Goal: Task Accomplishment & Management: Complete application form

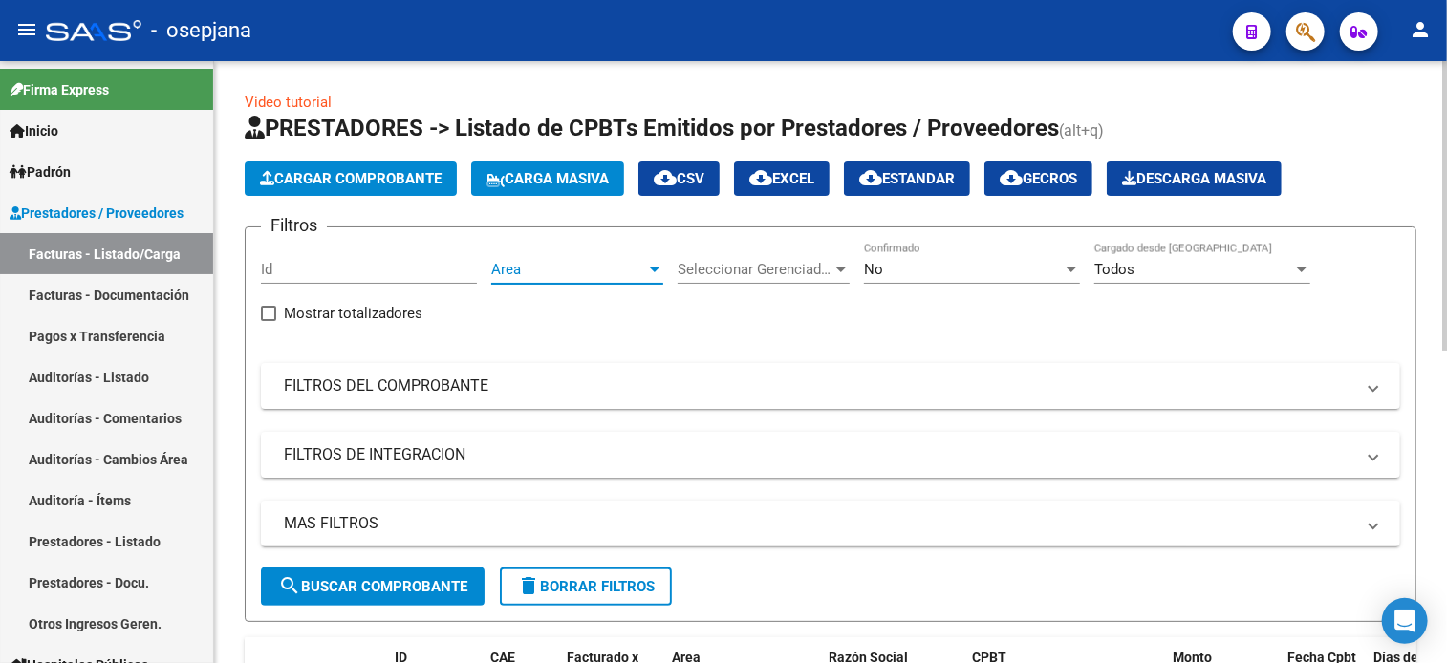
click at [577, 275] on span "Area" at bounding box center [568, 269] width 155 height 17
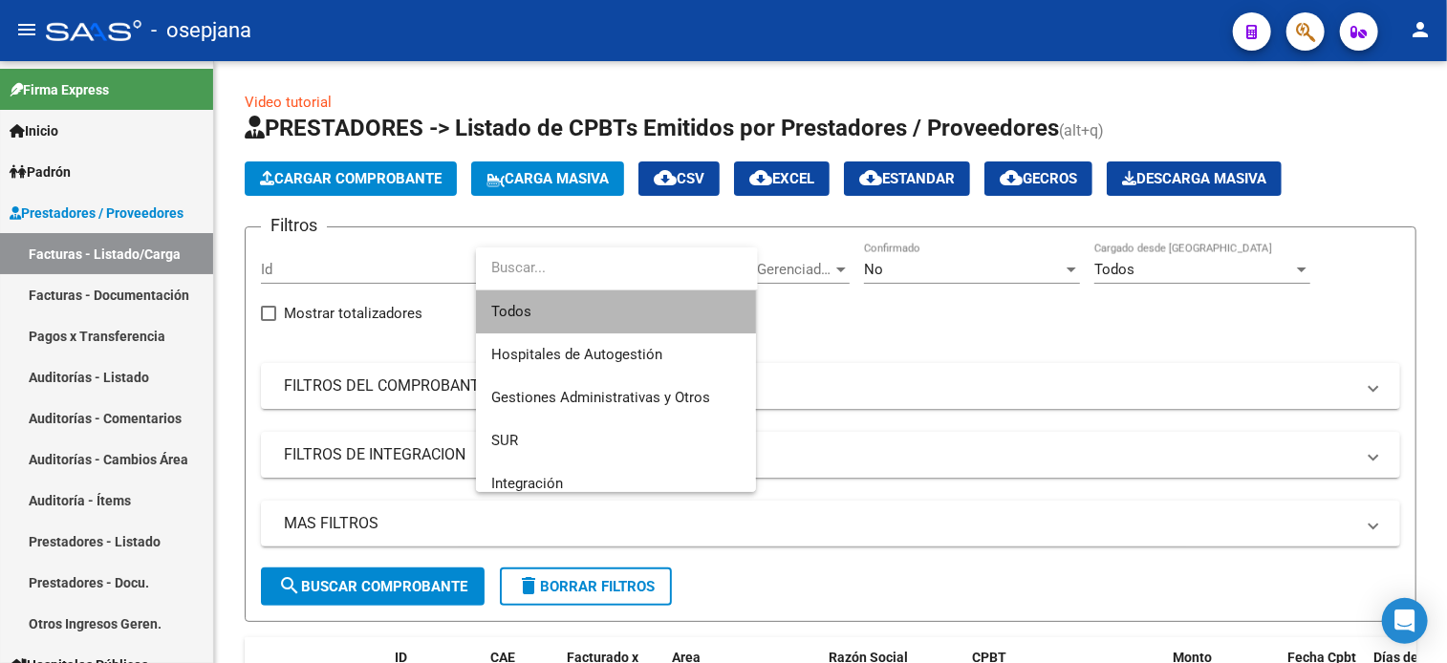
click at [592, 312] on span "Todos" at bounding box center [615, 311] width 249 height 43
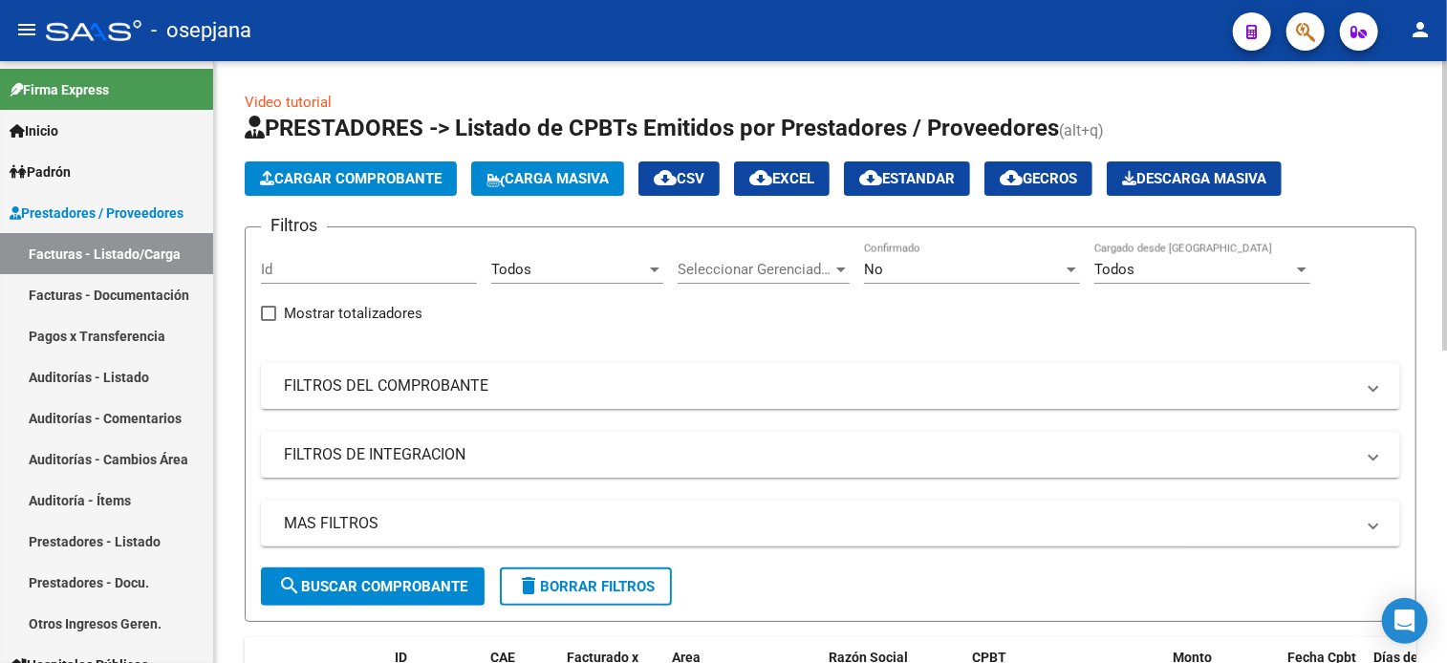
click at [757, 282] on div "Seleccionar Gerenciador Seleccionar Gerenciador" at bounding box center [763, 263] width 172 height 41
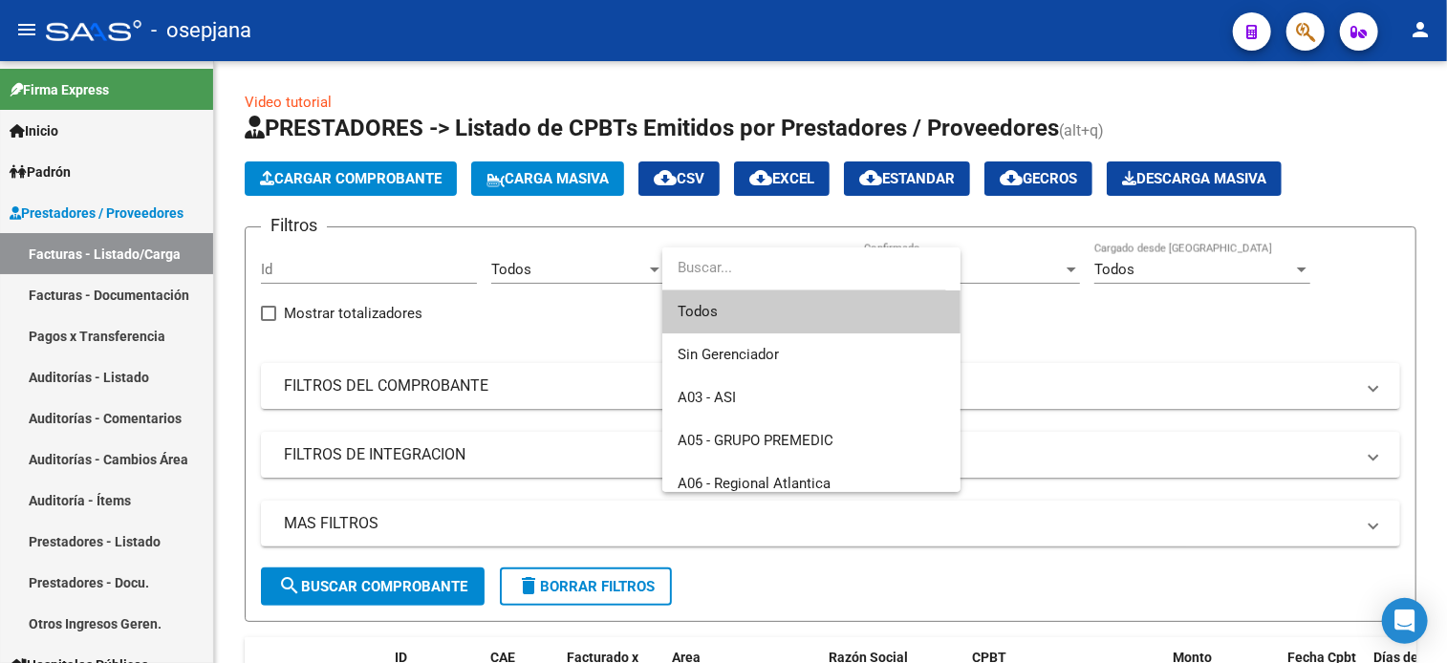
click at [761, 309] on span "Todos" at bounding box center [811, 311] width 268 height 43
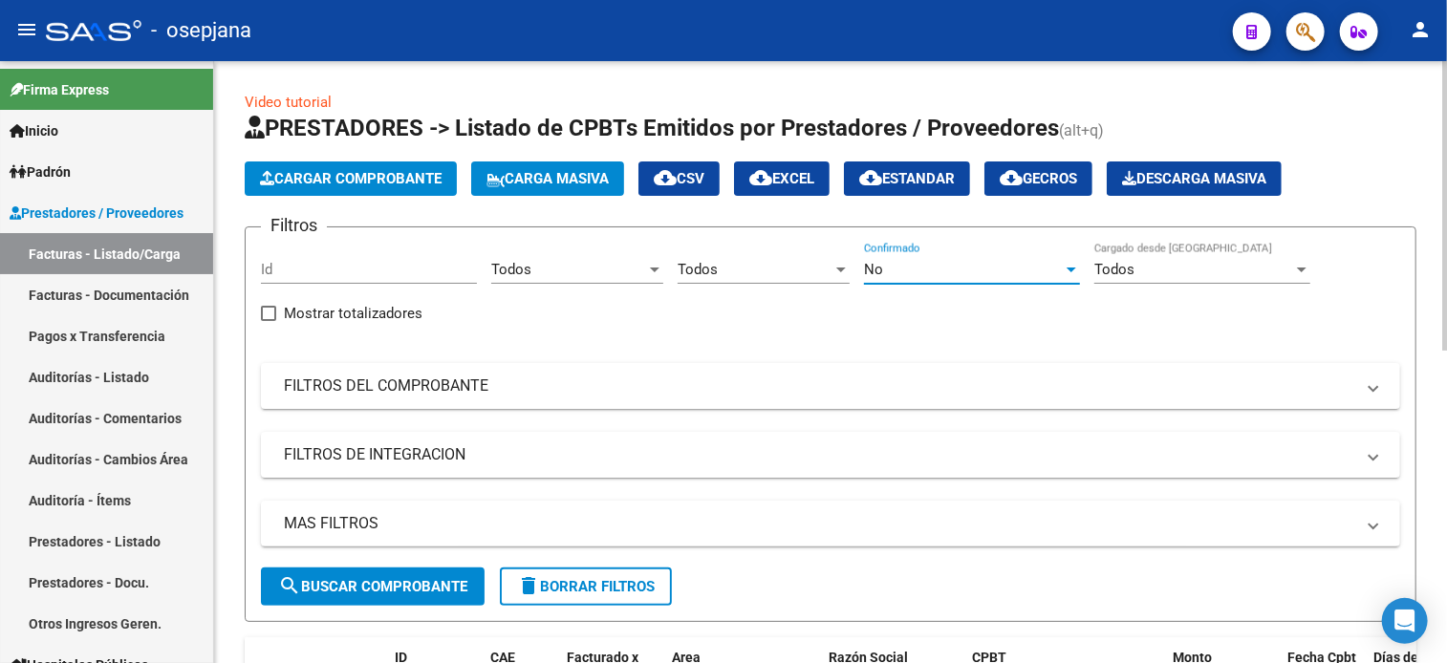
click at [953, 266] on div "No" at bounding box center [963, 269] width 199 height 17
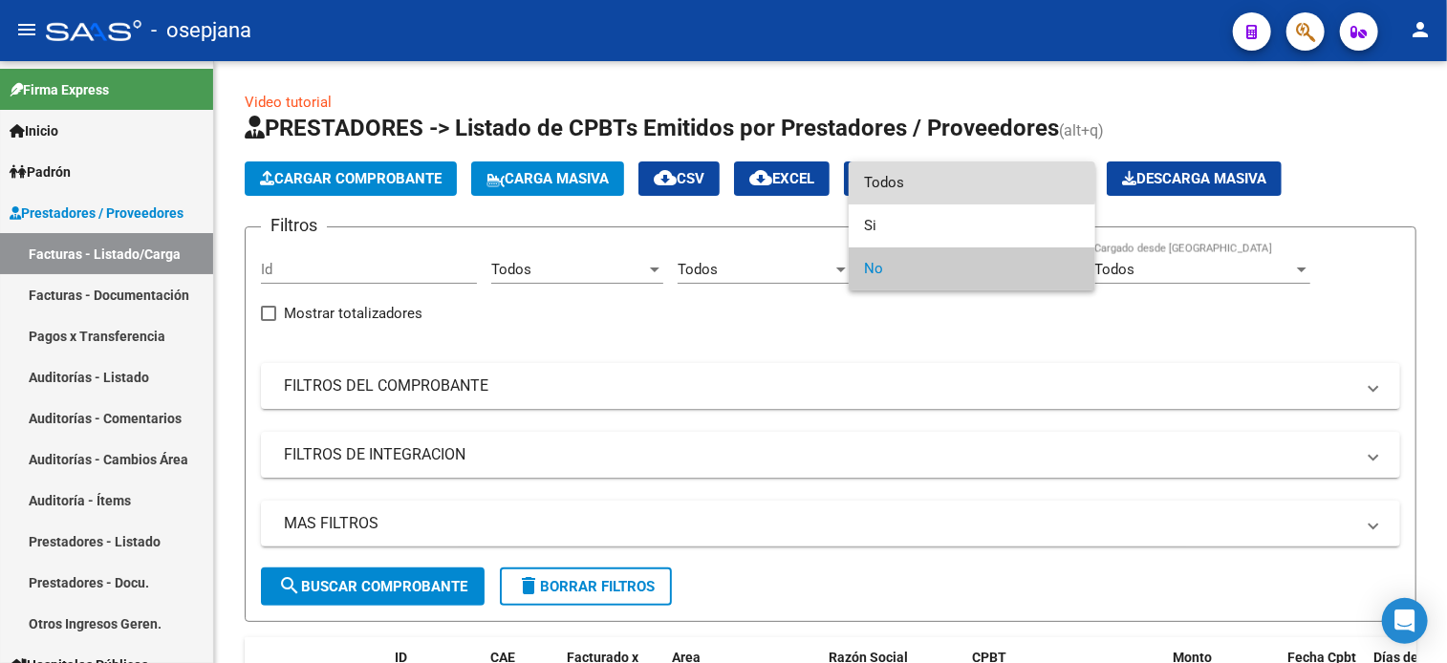
click at [938, 172] on span "Todos" at bounding box center [972, 182] width 216 height 43
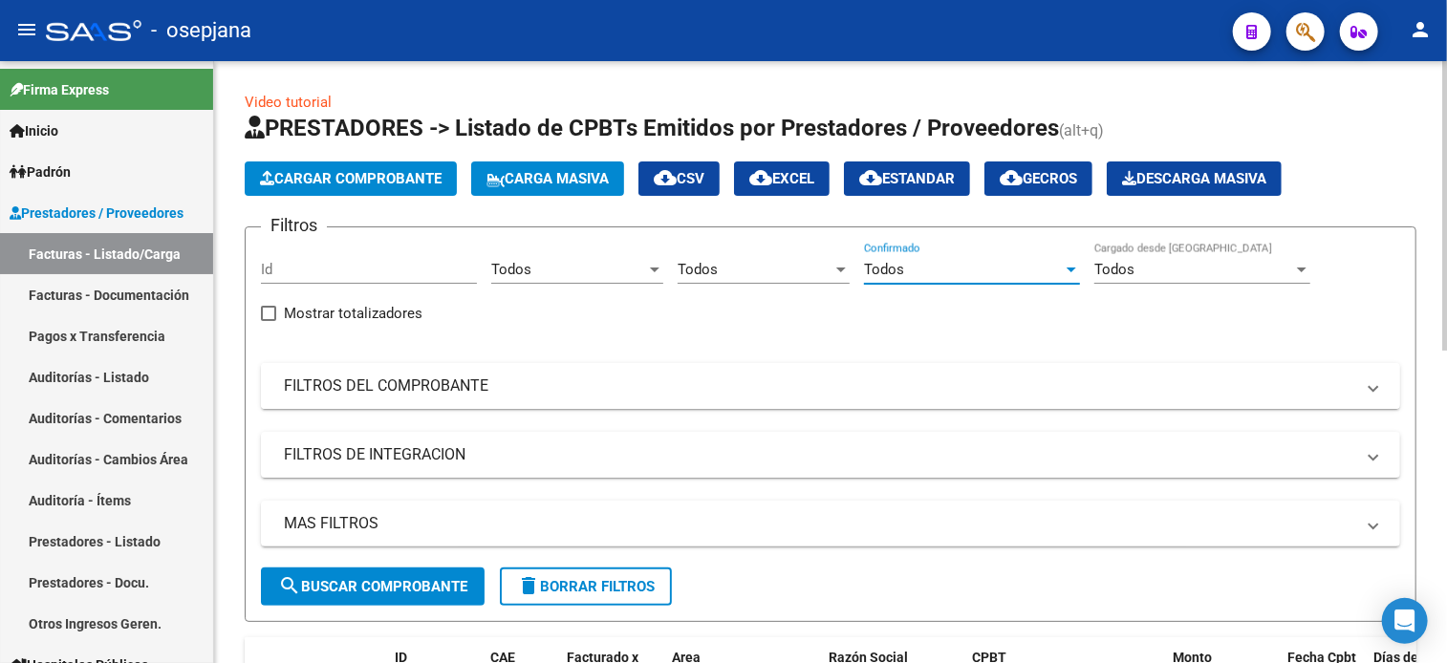
click at [711, 366] on mat-expansion-panel-header "FILTROS DEL COMPROBANTE" at bounding box center [830, 386] width 1139 height 46
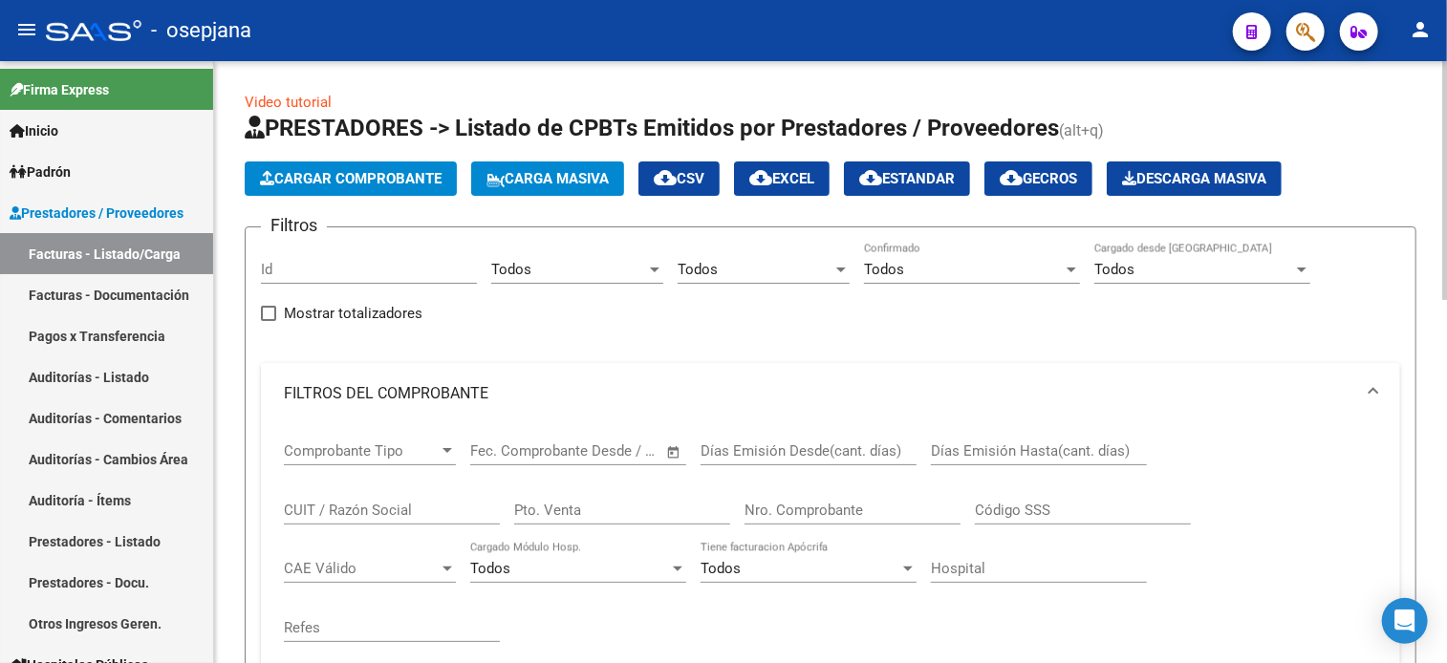
click at [634, 513] on input "Pto. Venta" at bounding box center [622, 510] width 216 height 17
type input "1"
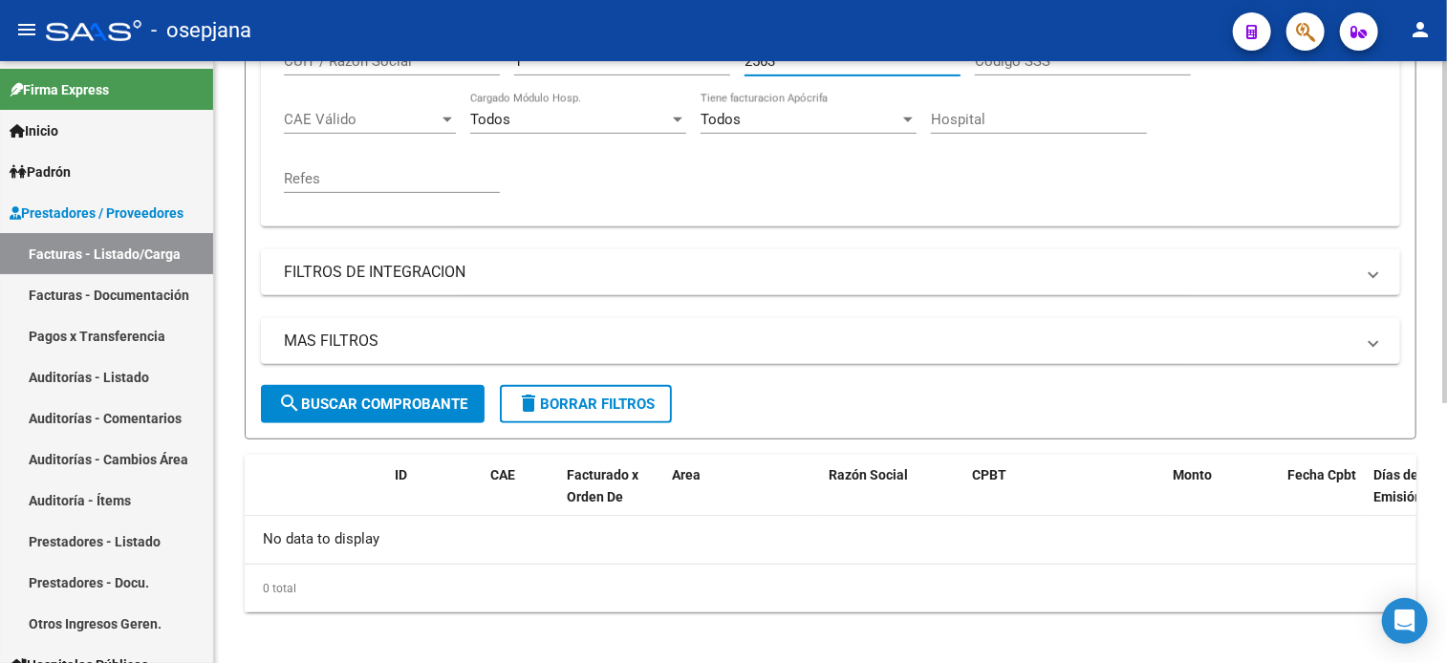
scroll to position [457, 0]
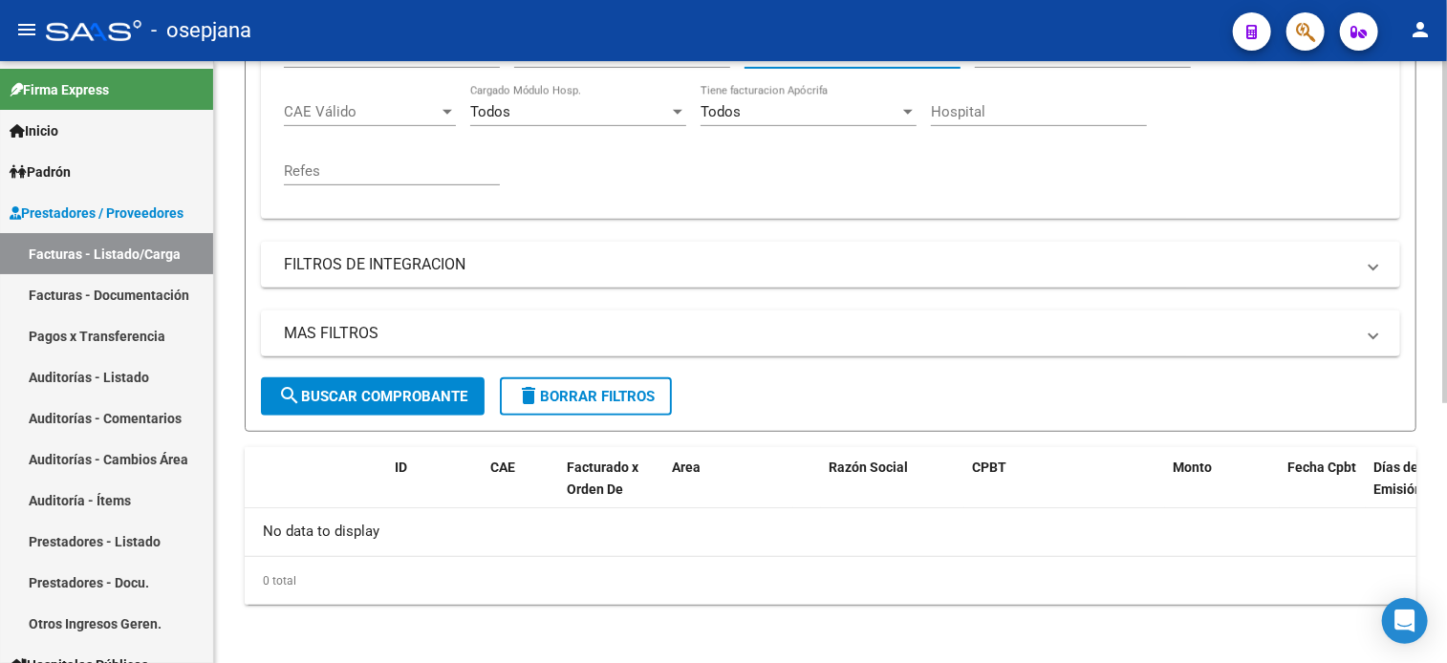
type input "2563"
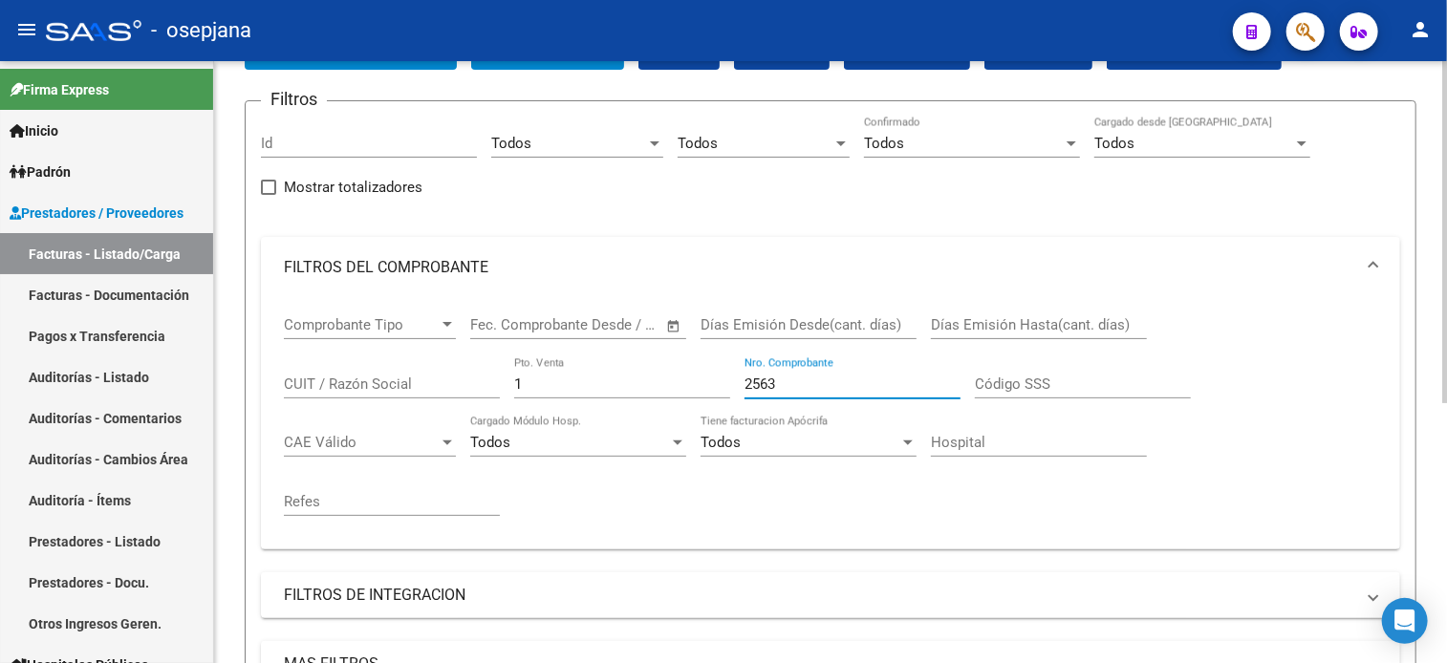
scroll to position [0, 0]
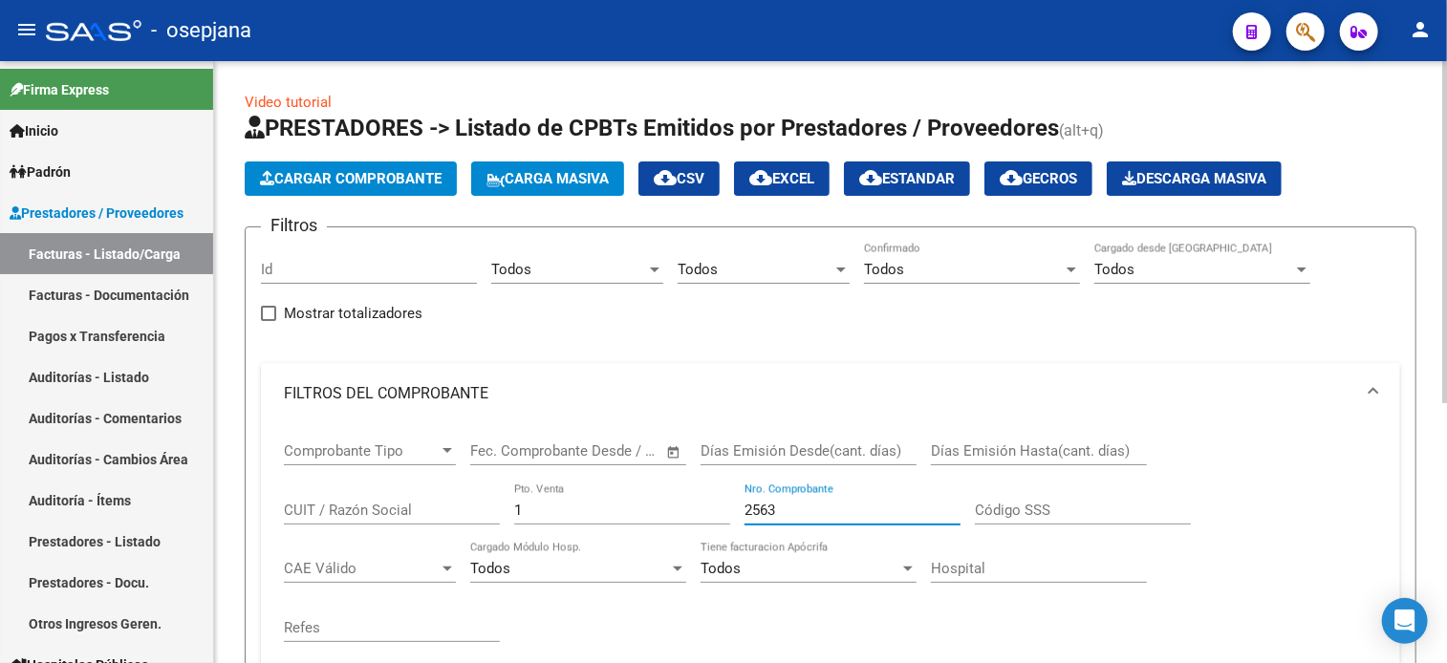
drag, startPoint x: 780, startPoint y: 516, endPoint x: 692, endPoint y: 505, distance: 88.5
click at [692, 505] on div "Comprobante Tipo Comprobante Tipo Fecha inicio – Fecha fin Fec. Comprobante Des…" at bounding box center [830, 542] width 1093 height 236
click at [541, 498] on div "1 Pto. Venta" at bounding box center [622, 503] width 216 height 41
click at [541, 503] on div "1 Pto. Venta" at bounding box center [622, 503] width 216 height 41
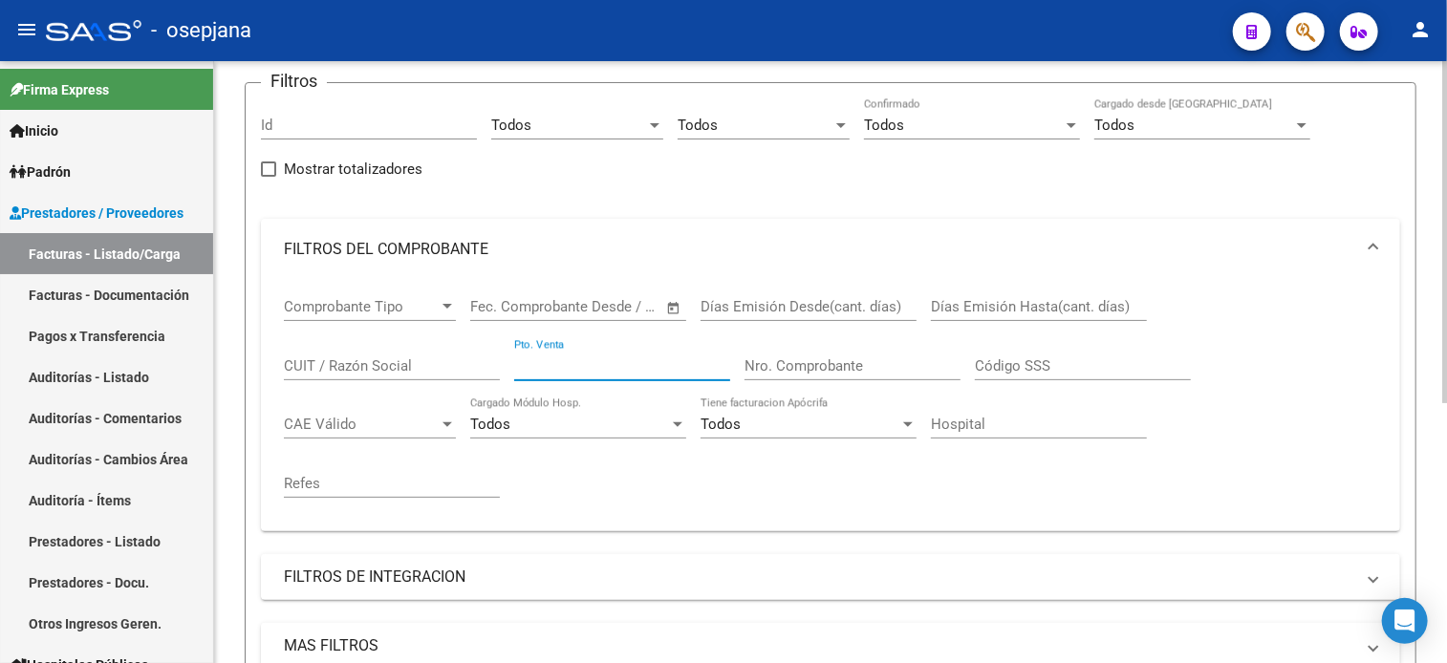
scroll to position [143, 0]
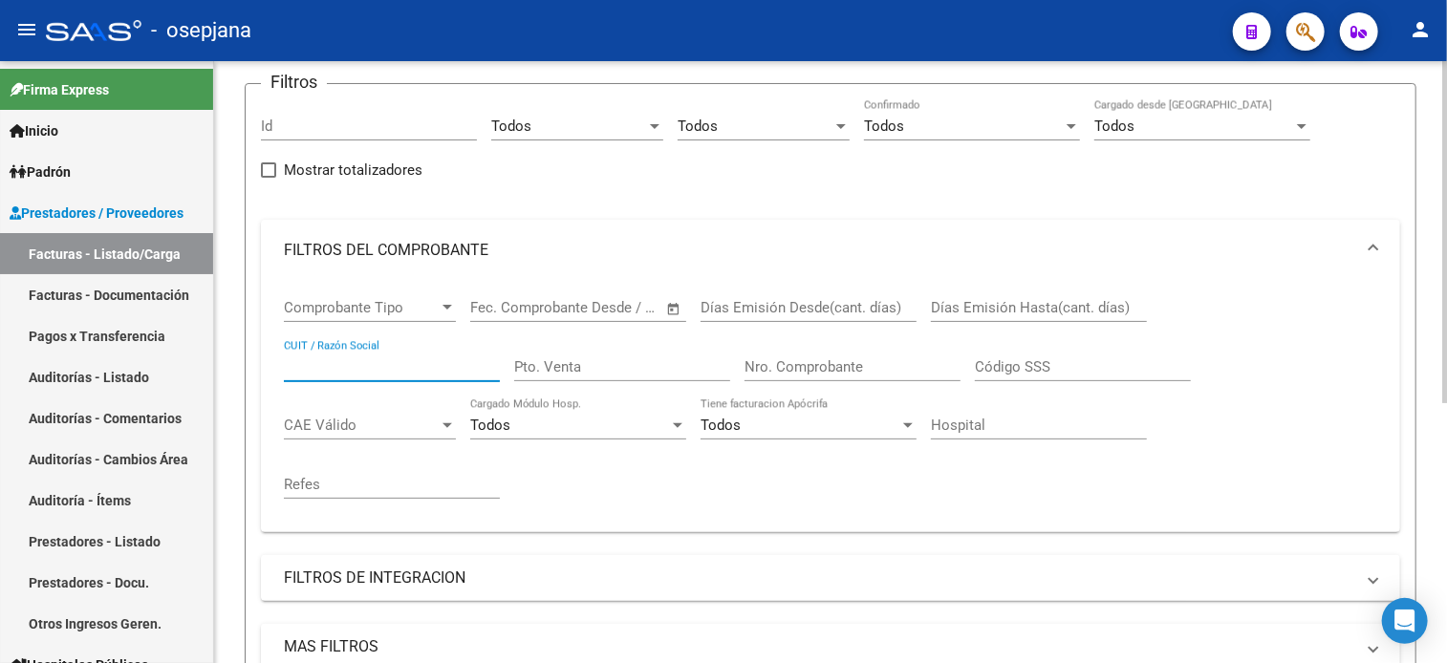
click at [451, 363] on input "CUIT / Razón Social" at bounding box center [392, 366] width 216 height 17
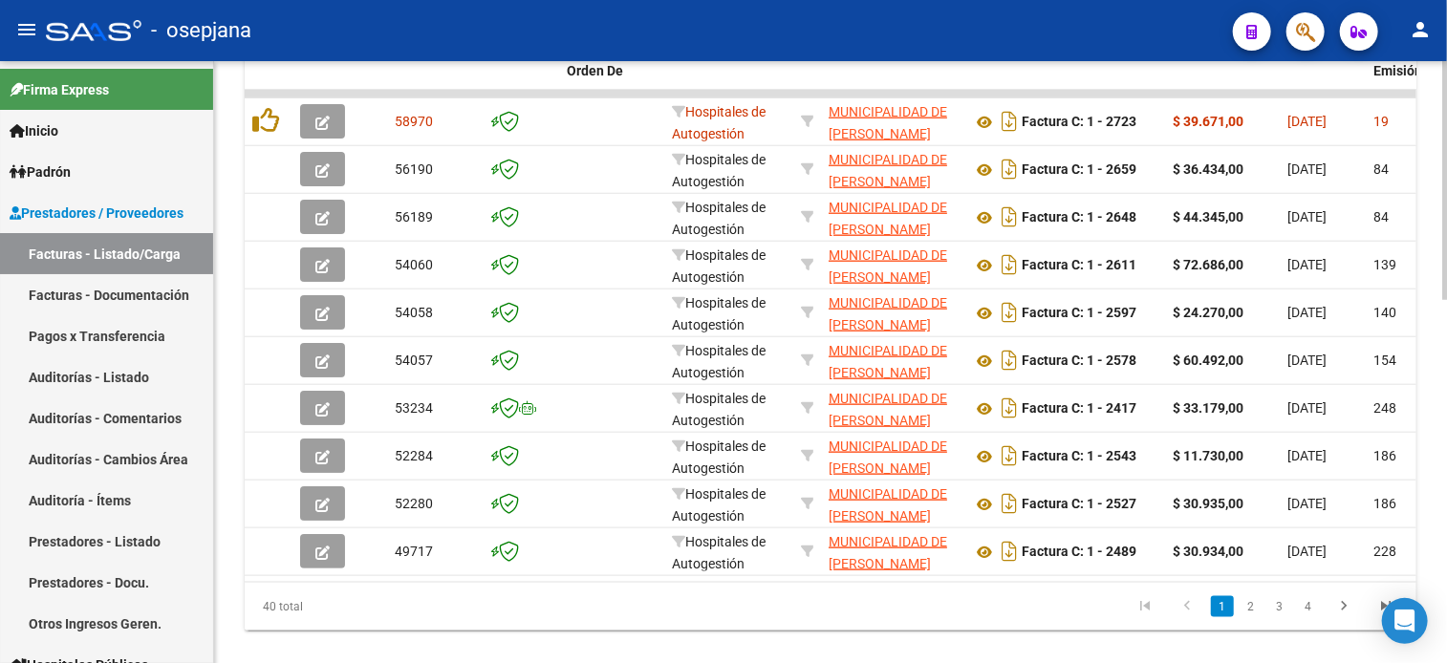
scroll to position [870, 0]
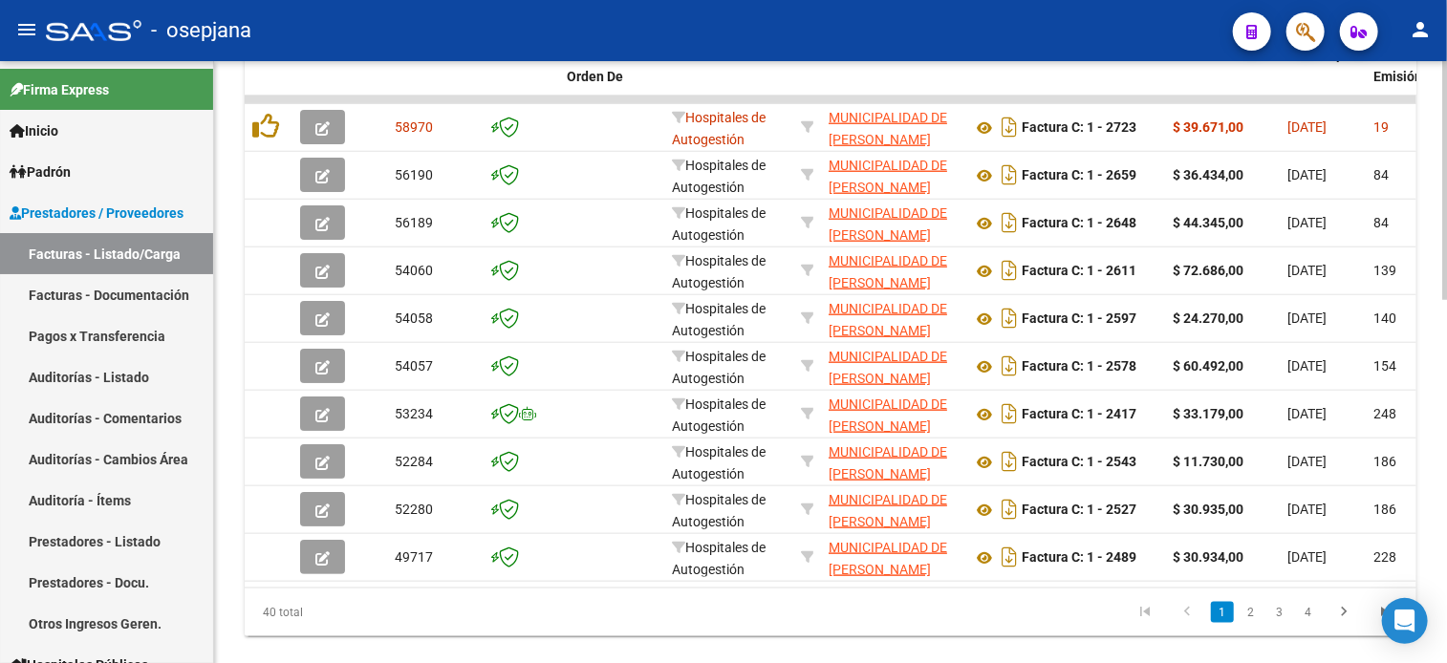
type input "30639429616"
click at [1247, 629] on li "2" at bounding box center [1250, 612] width 29 height 32
click at [1247, 623] on link "2" at bounding box center [1250, 612] width 23 height 21
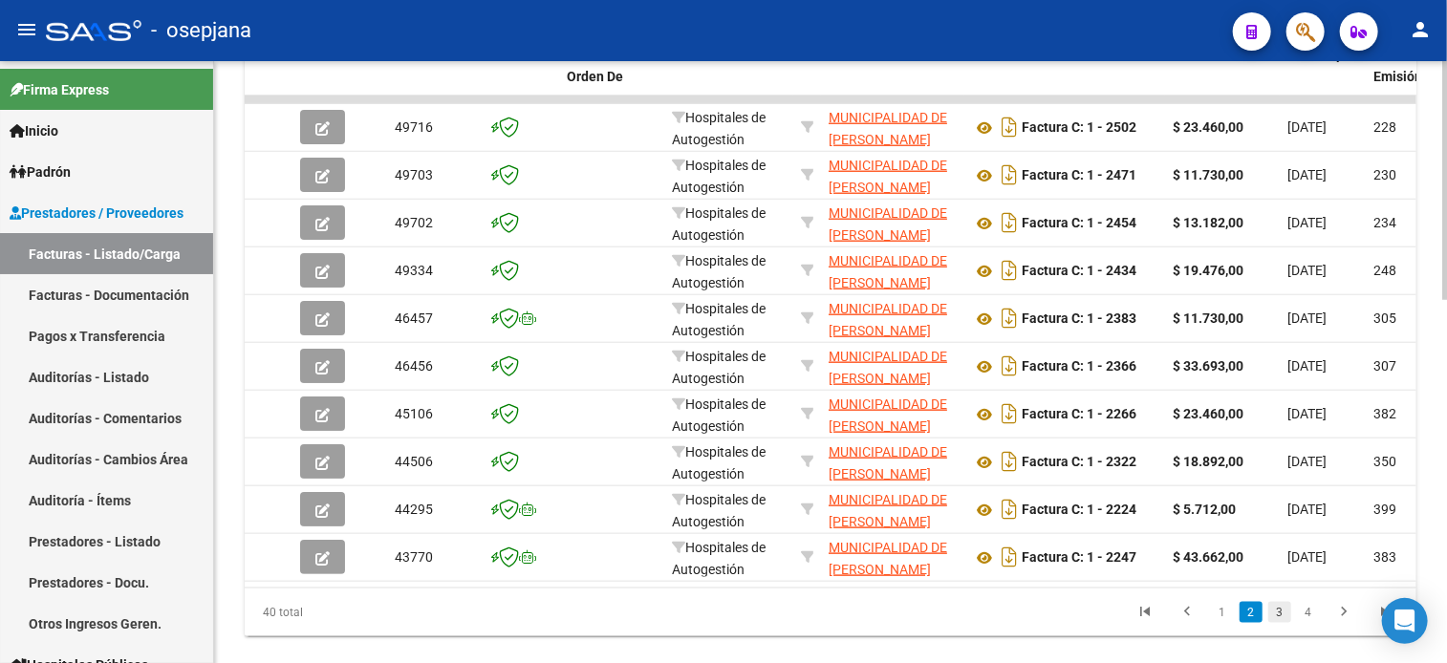
click at [1277, 622] on link "3" at bounding box center [1279, 612] width 23 height 21
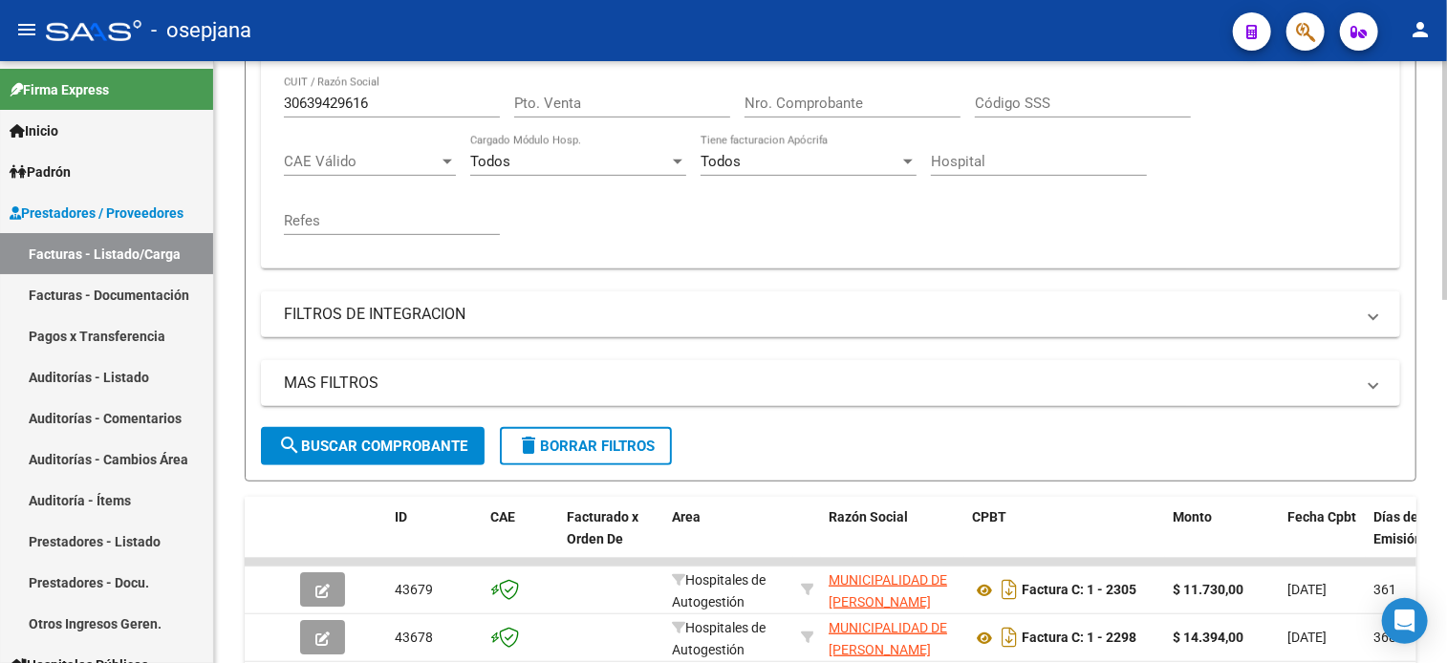
scroll to position [0, 0]
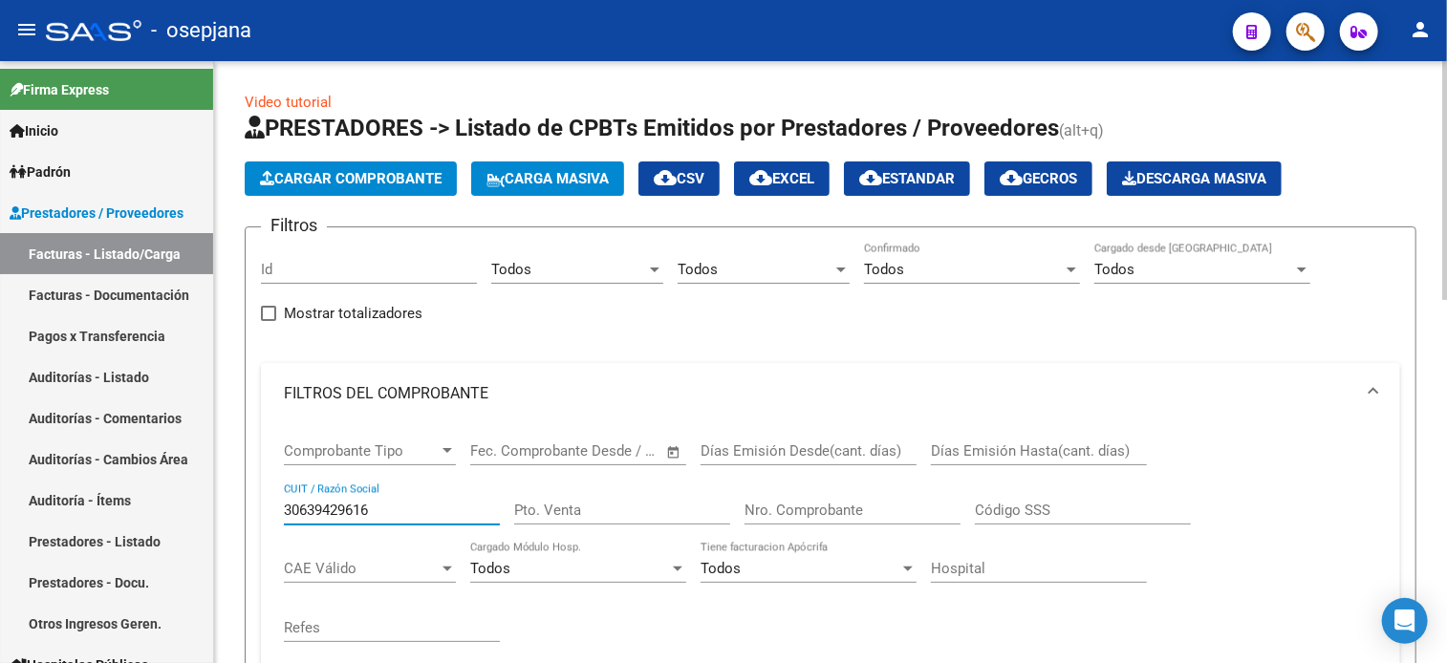
drag, startPoint x: 380, startPoint y: 504, endPoint x: 227, endPoint y: 527, distance: 154.7
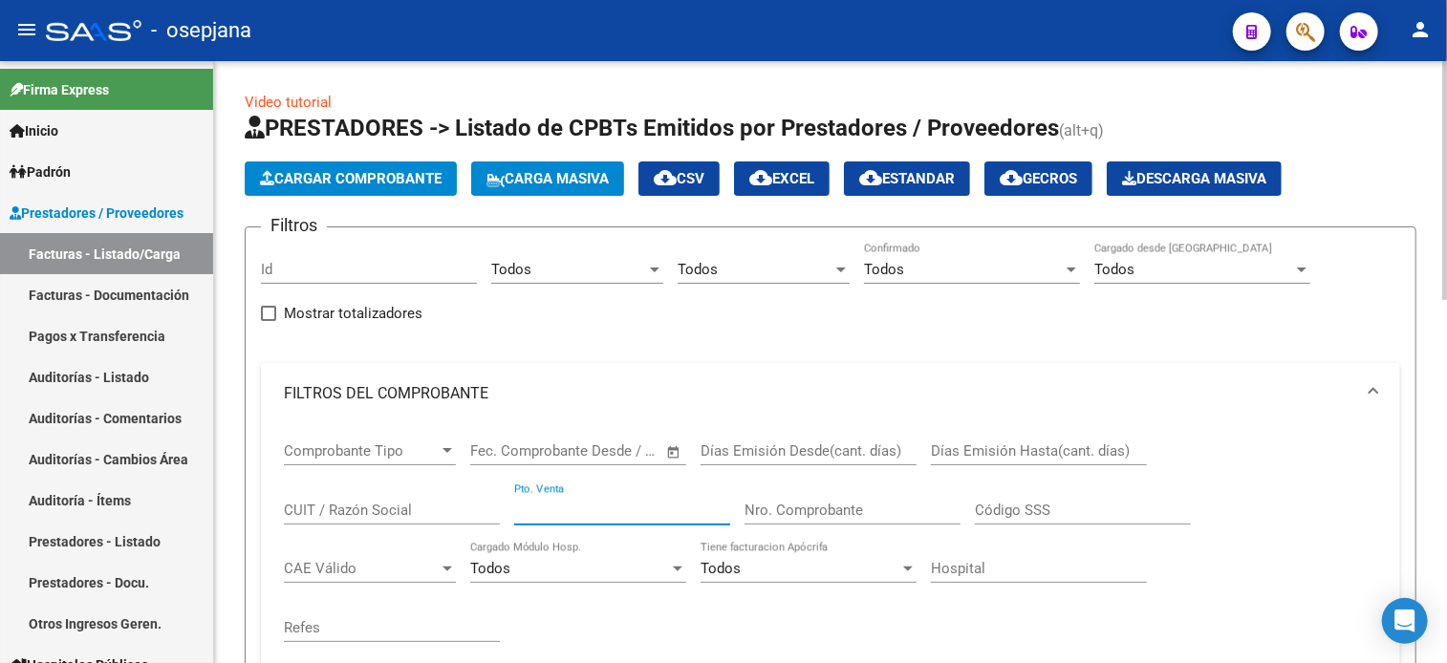
click at [535, 511] on input "Pto. Venta" at bounding box center [622, 510] width 216 height 17
type input "131"
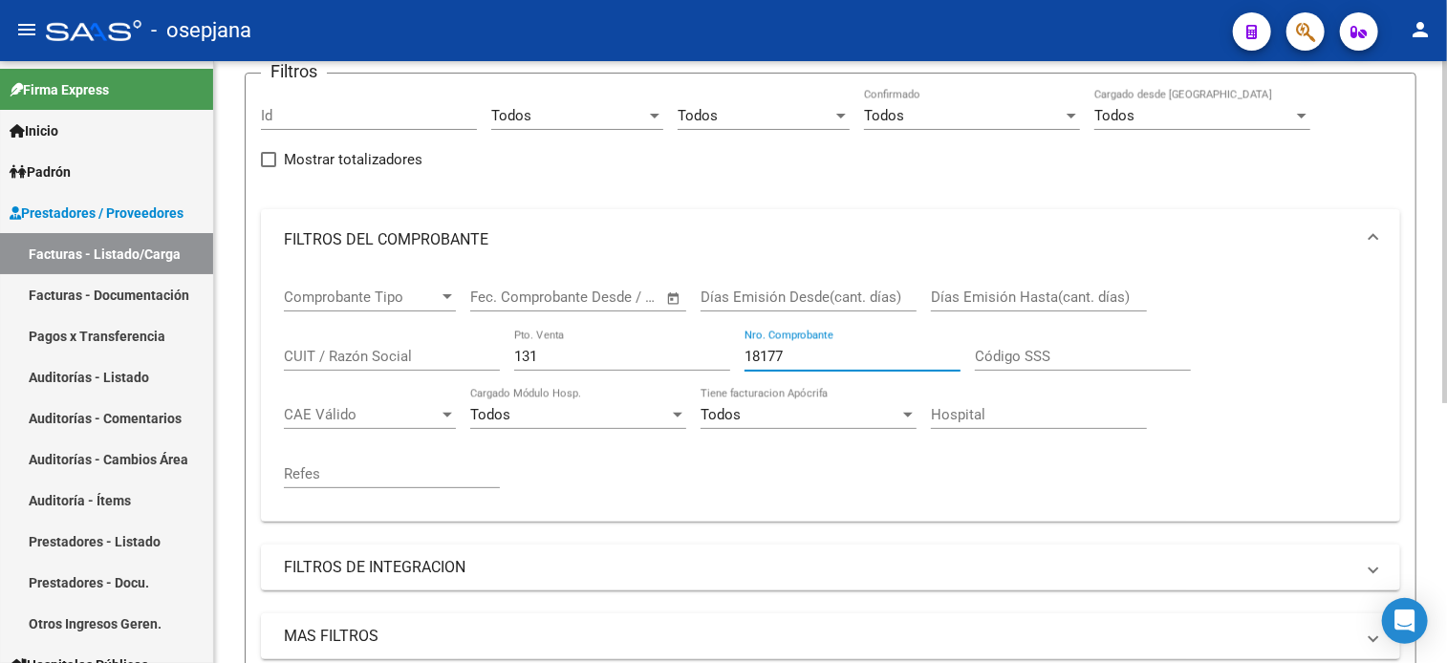
scroll to position [147, 0]
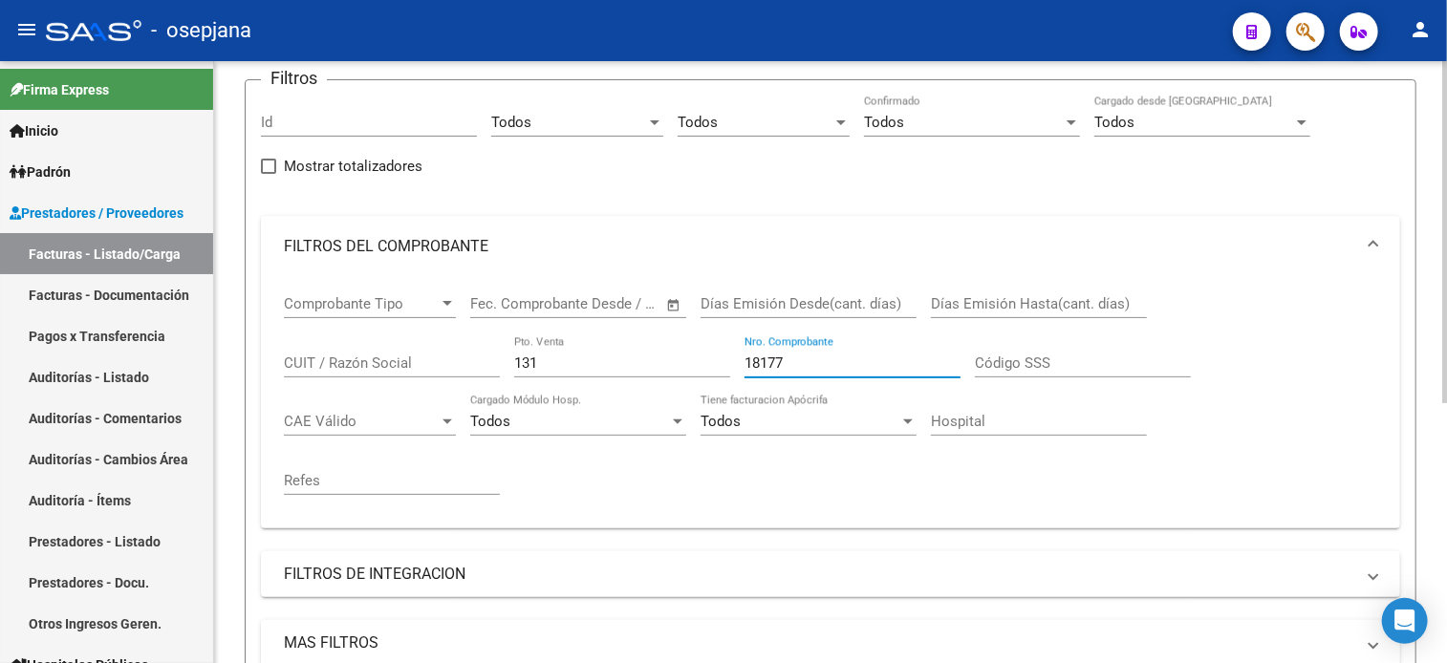
type input "18177"
click at [367, 148] on div "Id" at bounding box center [369, 125] width 216 height 59
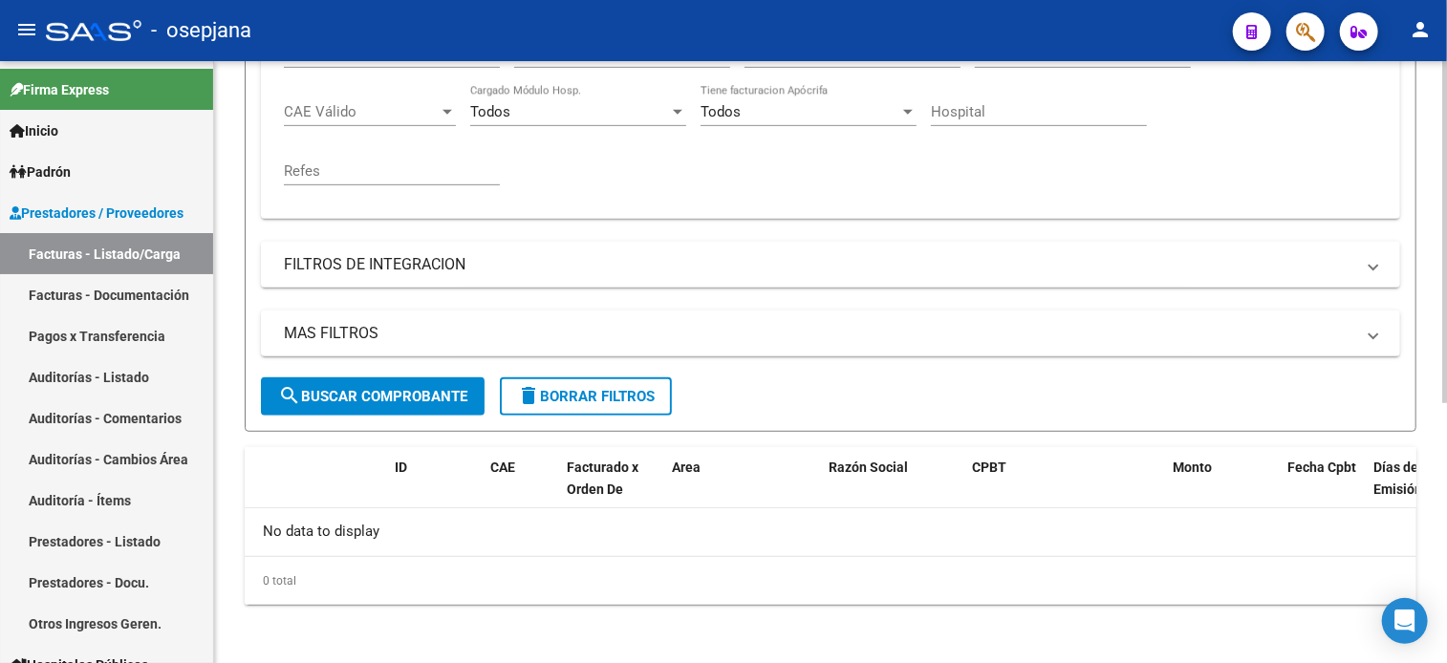
scroll to position [0, 0]
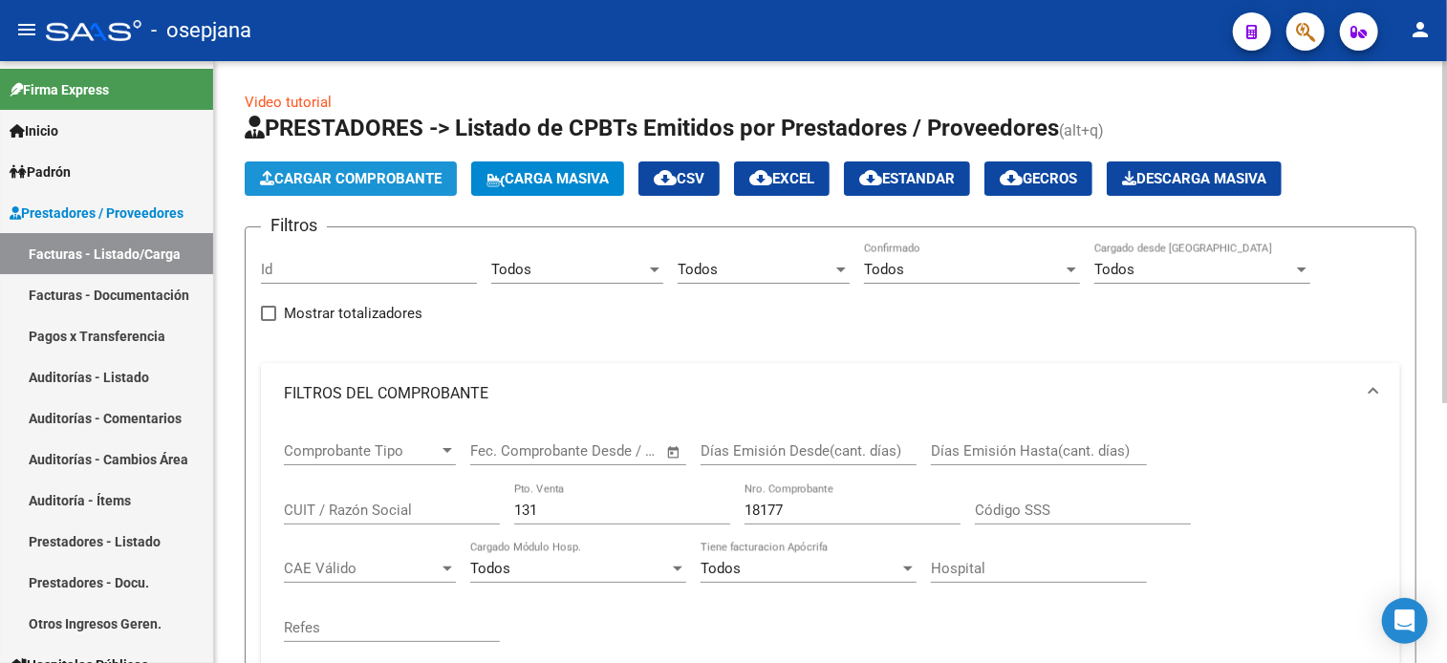
click at [359, 171] on span "Cargar Comprobante" at bounding box center [351, 178] width 182 height 17
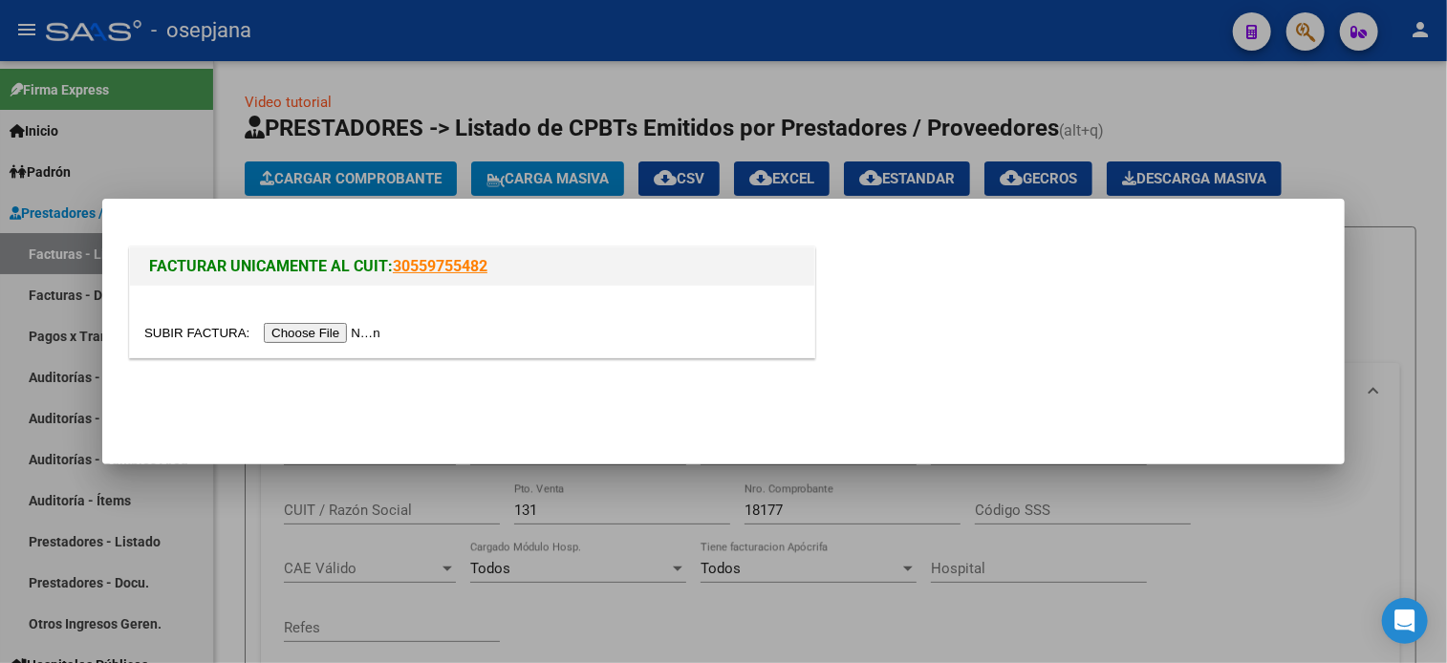
click at [312, 333] on input "file" at bounding box center [265, 333] width 242 height 20
click at [1044, 106] on div at bounding box center [723, 331] width 1447 height 663
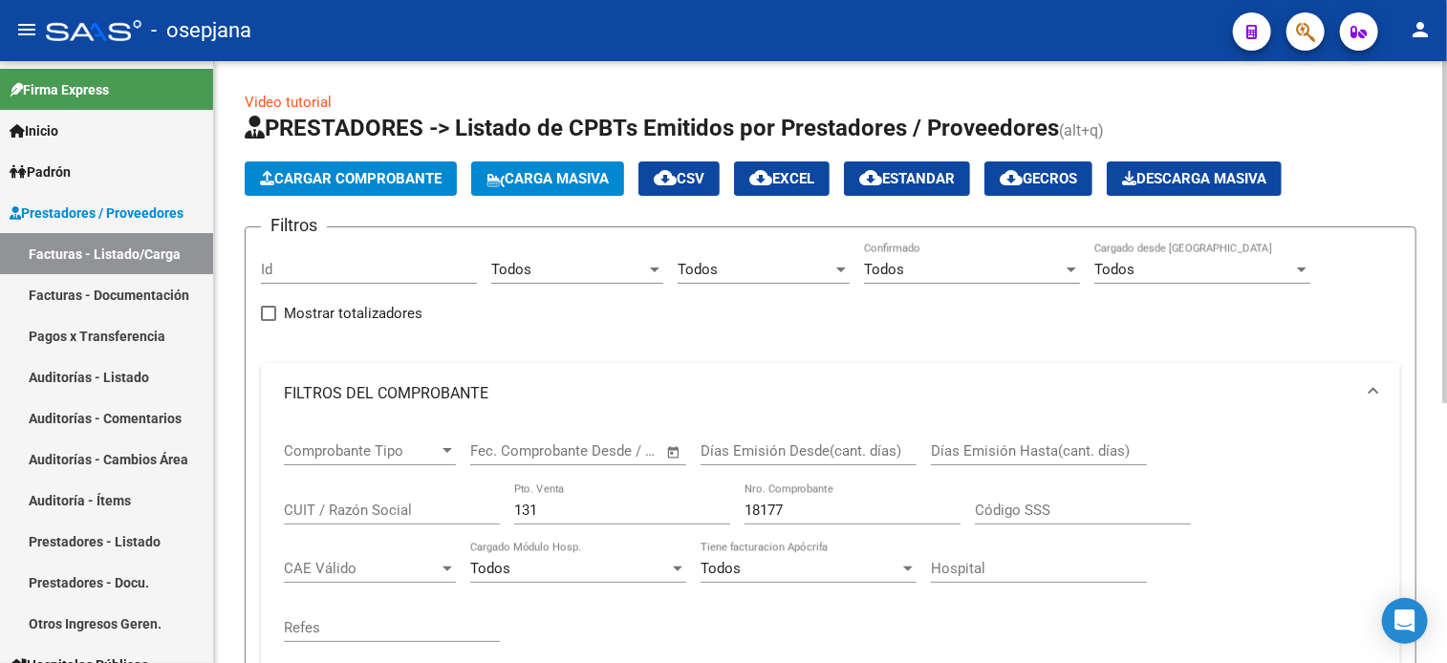
drag, startPoint x: 543, startPoint y: 496, endPoint x: 551, endPoint y: 521, distance: 26.3
click at [551, 521] on div "131 Pto. Venta" at bounding box center [622, 503] width 216 height 41
drag, startPoint x: 547, startPoint y: 508, endPoint x: 461, endPoint y: 511, distance: 86.0
click at [461, 511] on div "Comprobante Tipo Comprobante Tipo Fecha inicio – Fecha fin Fec. Comprobante Des…" at bounding box center [830, 542] width 1093 height 236
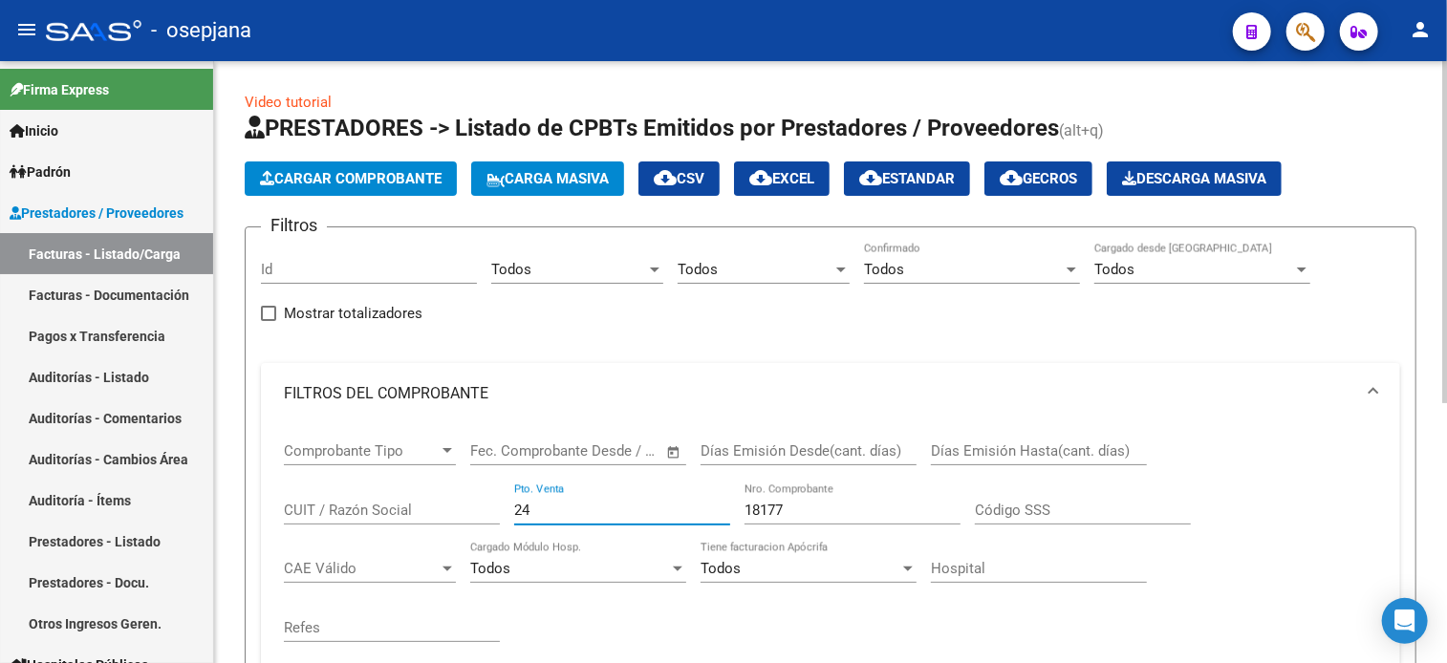
type input "2"
type input "417"
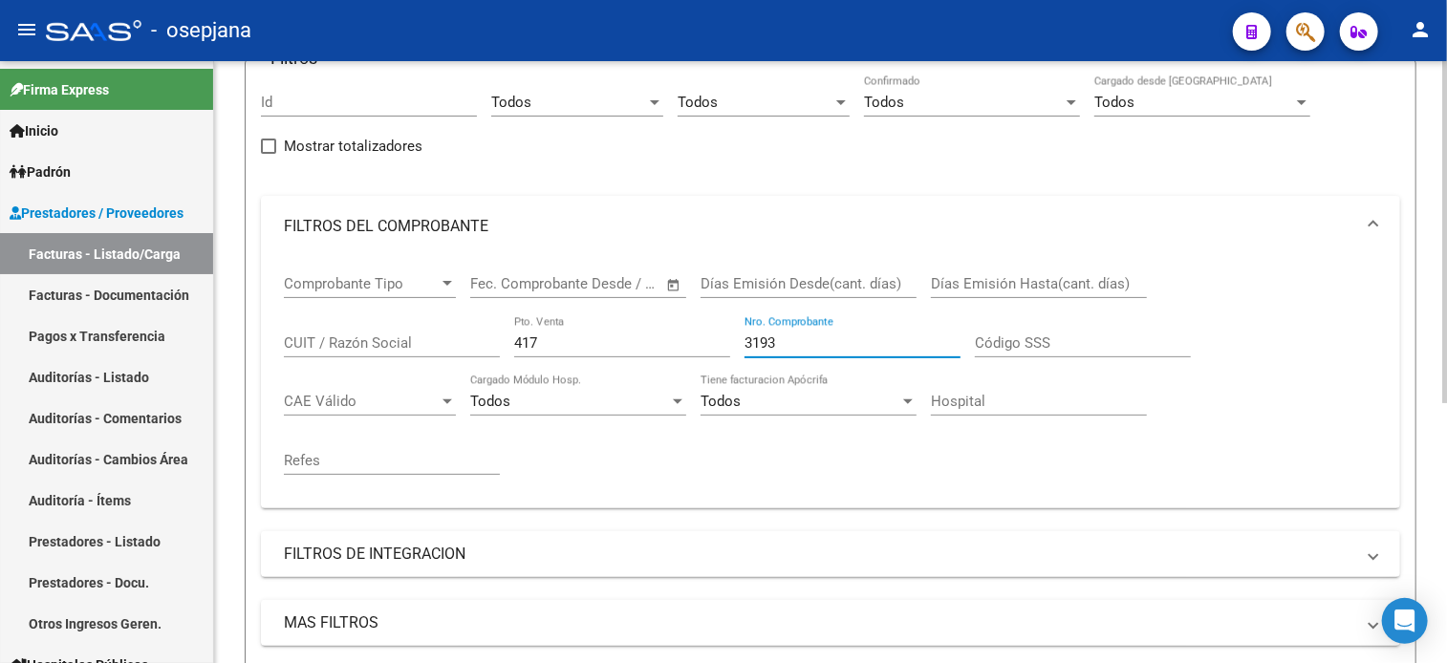
scroll to position [169, 0]
type input "3193"
drag, startPoint x: 556, startPoint y: 340, endPoint x: 482, endPoint y: 336, distance: 74.6
click at [482, 336] on div "Comprobante Tipo Comprobante Tipo Fecha inicio – Fecha fin Fec. Comprobante Des…" at bounding box center [830, 373] width 1093 height 236
type input "9"
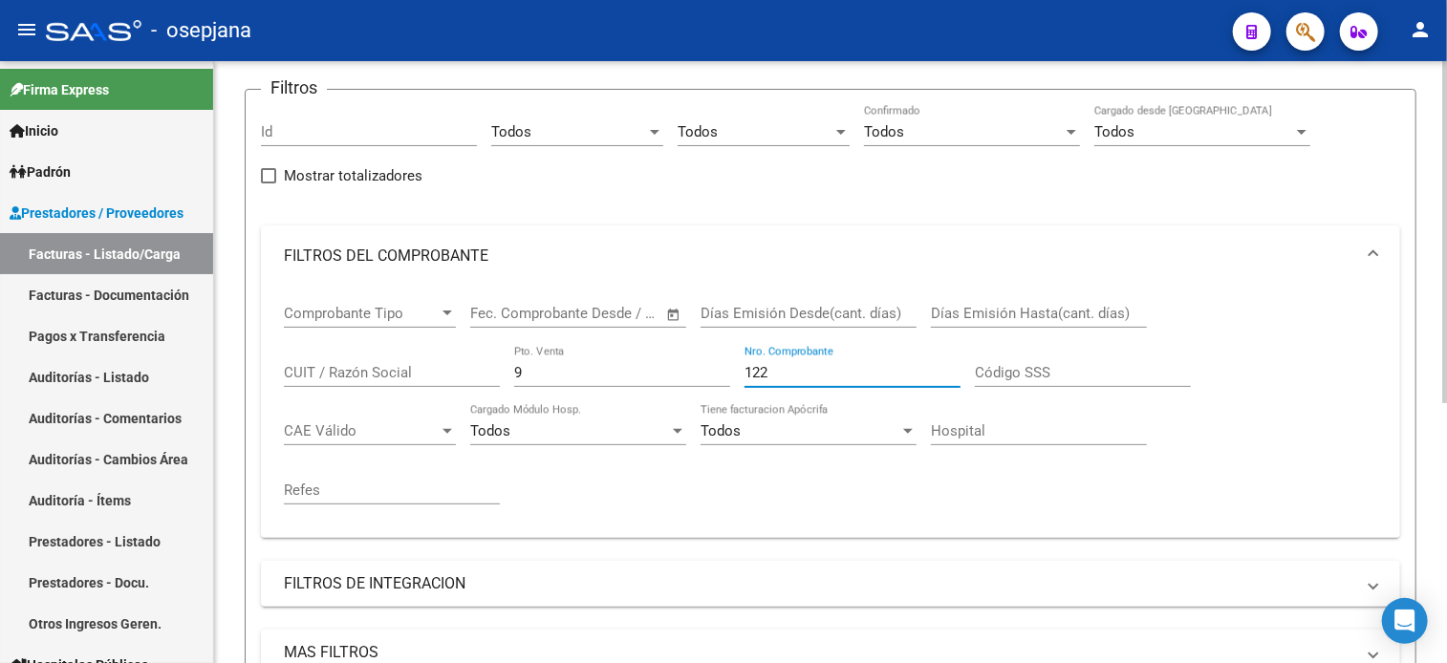
scroll to position [0, 0]
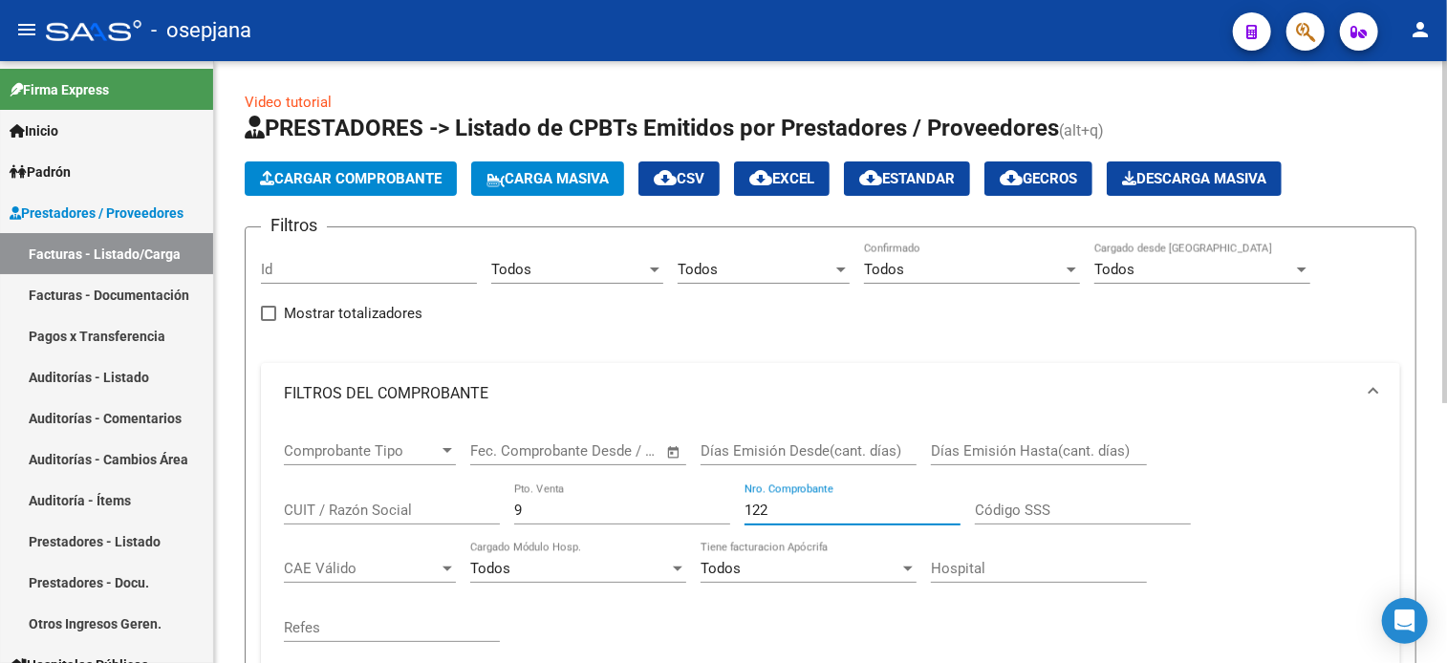
type input "122"
drag, startPoint x: 533, startPoint y: 505, endPoint x: 497, endPoint y: 511, distance: 36.9
click at [497, 511] on div "Comprobante Tipo Comprobante Tipo Fecha inicio – Fecha fin Fec. Comprobante Des…" at bounding box center [830, 542] width 1093 height 236
type input "11"
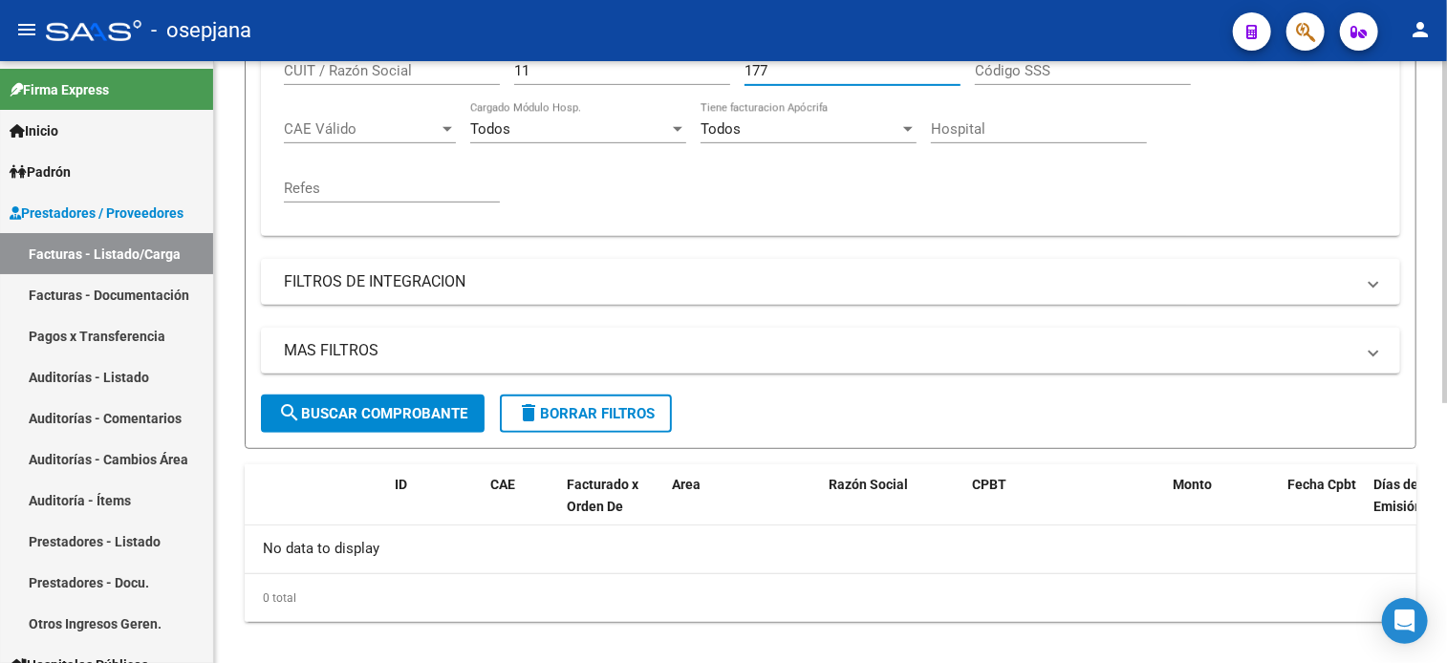
scroll to position [449, 0]
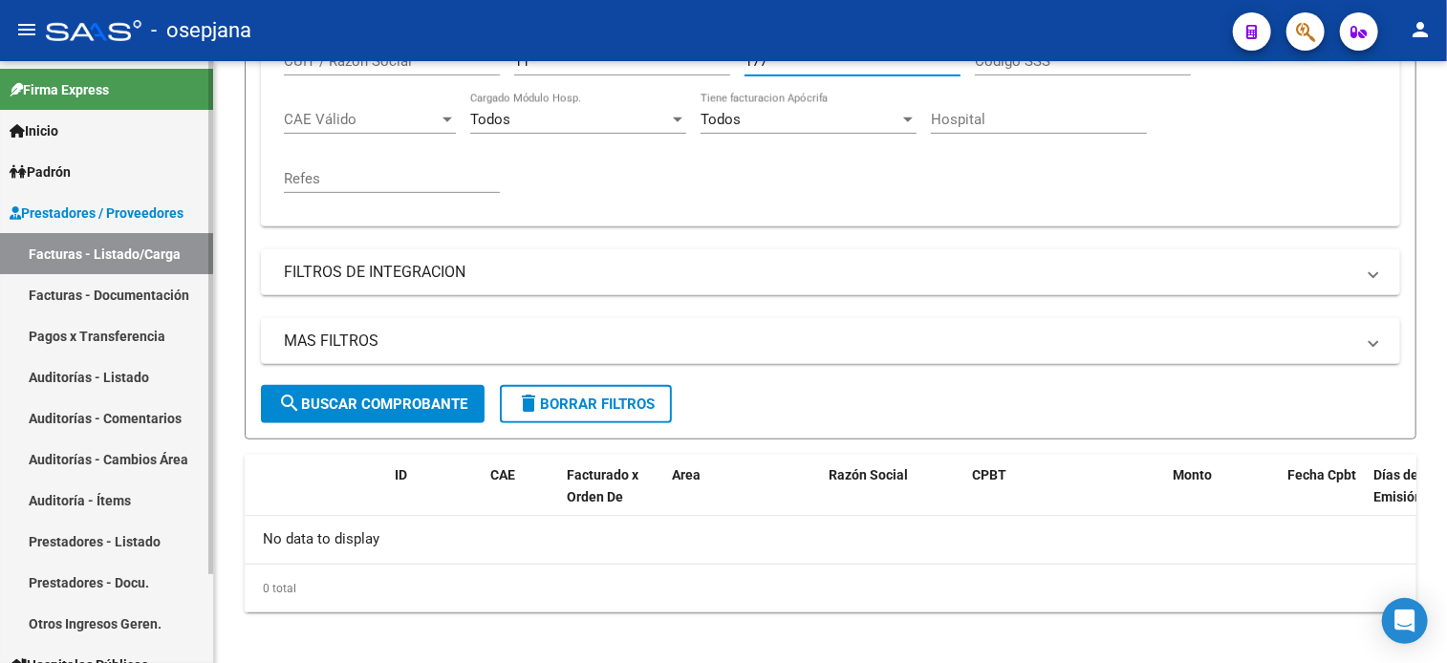
type input "177"
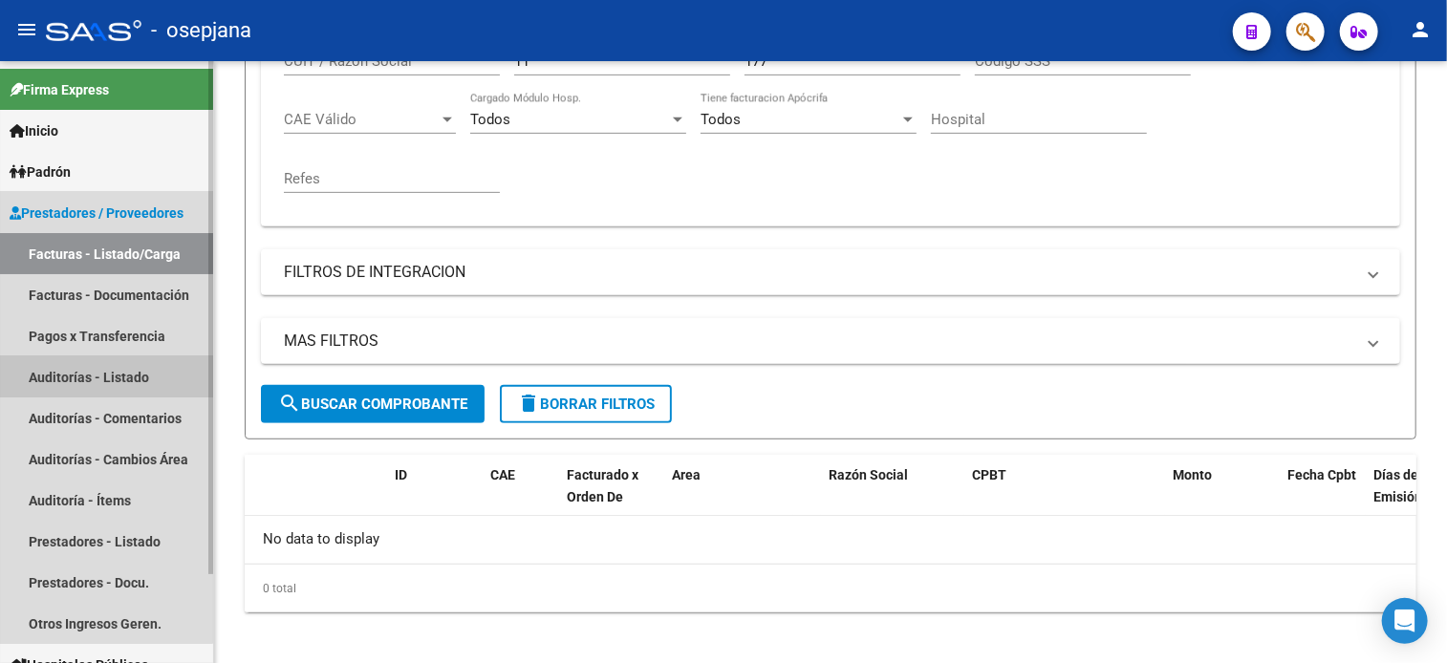
click at [93, 389] on link "Auditorías - Listado" at bounding box center [106, 376] width 213 height 41
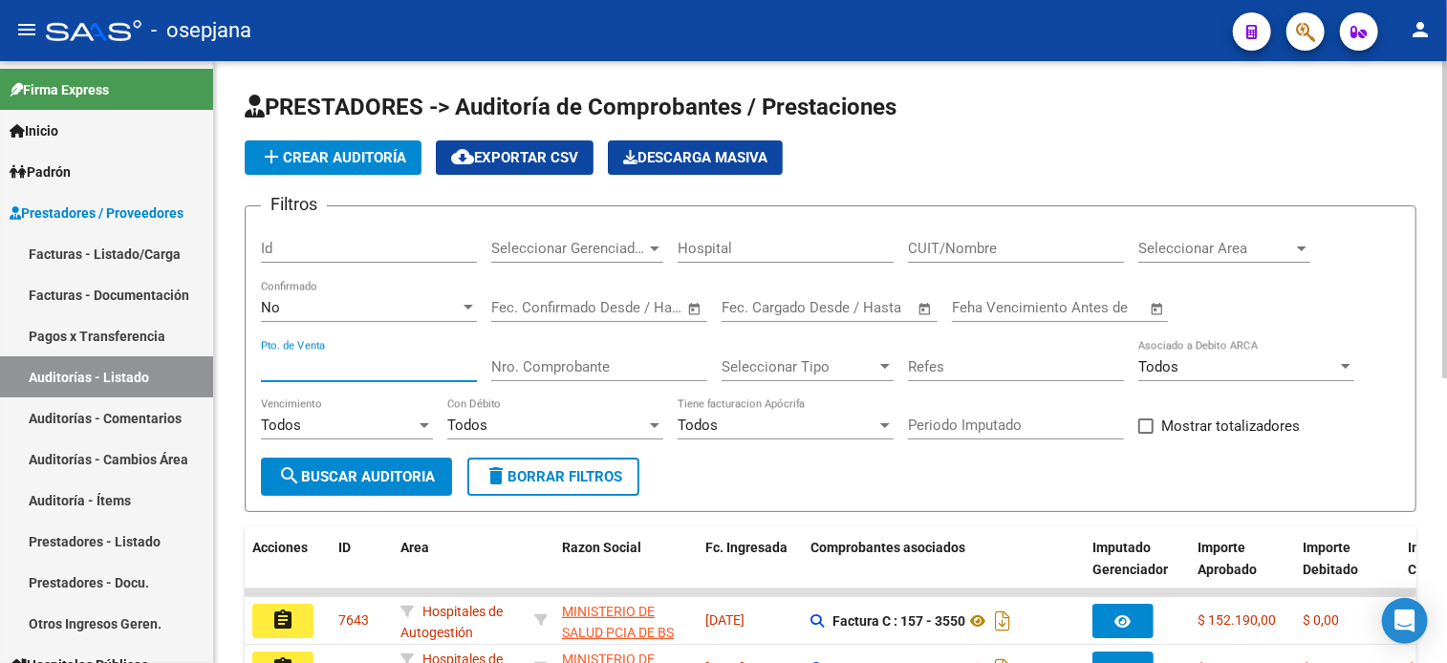
click at [415, 364] on input "Pto. de Venta" at bounding box center [369, 366] width 216 height 17
type input "9"
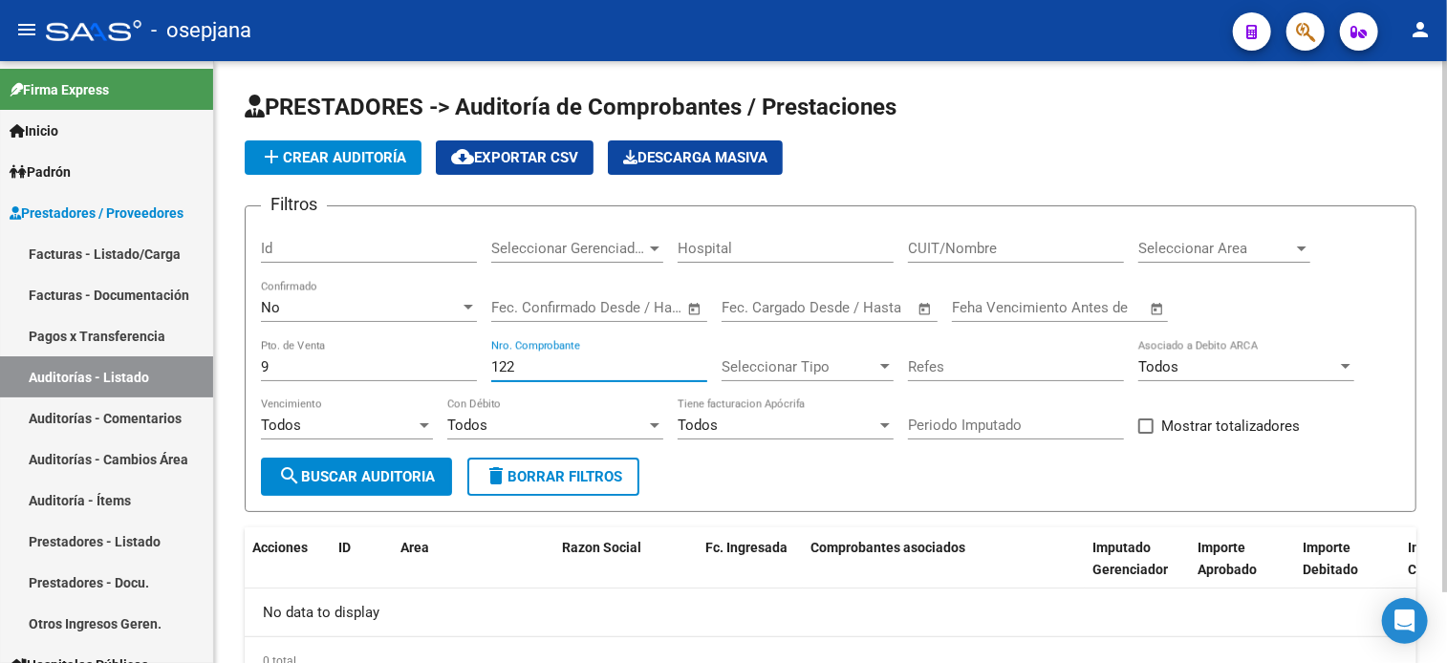
type input "122"
click at [352, 159] on span "add Crear Auditoría" at bounding box center [333, 157] width 146 height 17
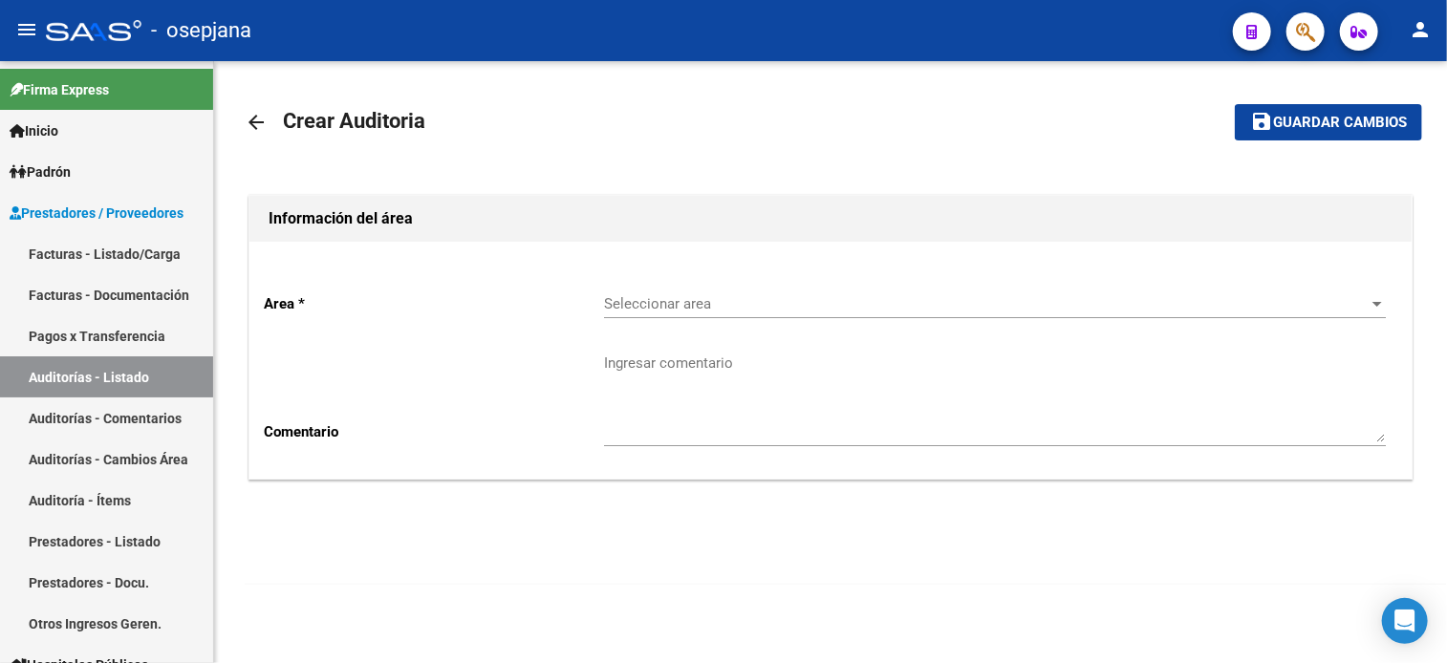
click at [786, 314] on div "Seleccionar area Seleccionar area" at bounding box center [995, 297] width 782 height 41
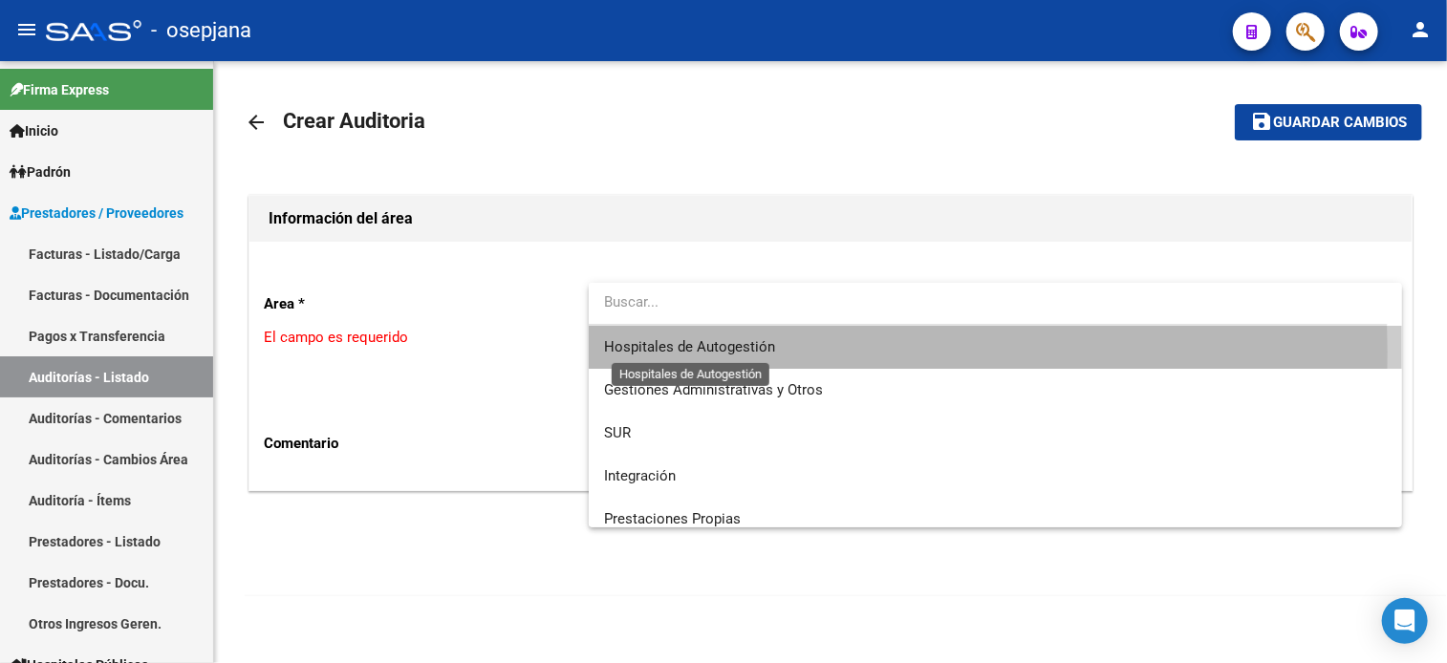
click at [679, 351] on span "Hospitales de Autogestión" at bounding box center [689, 346] width 171 height 17
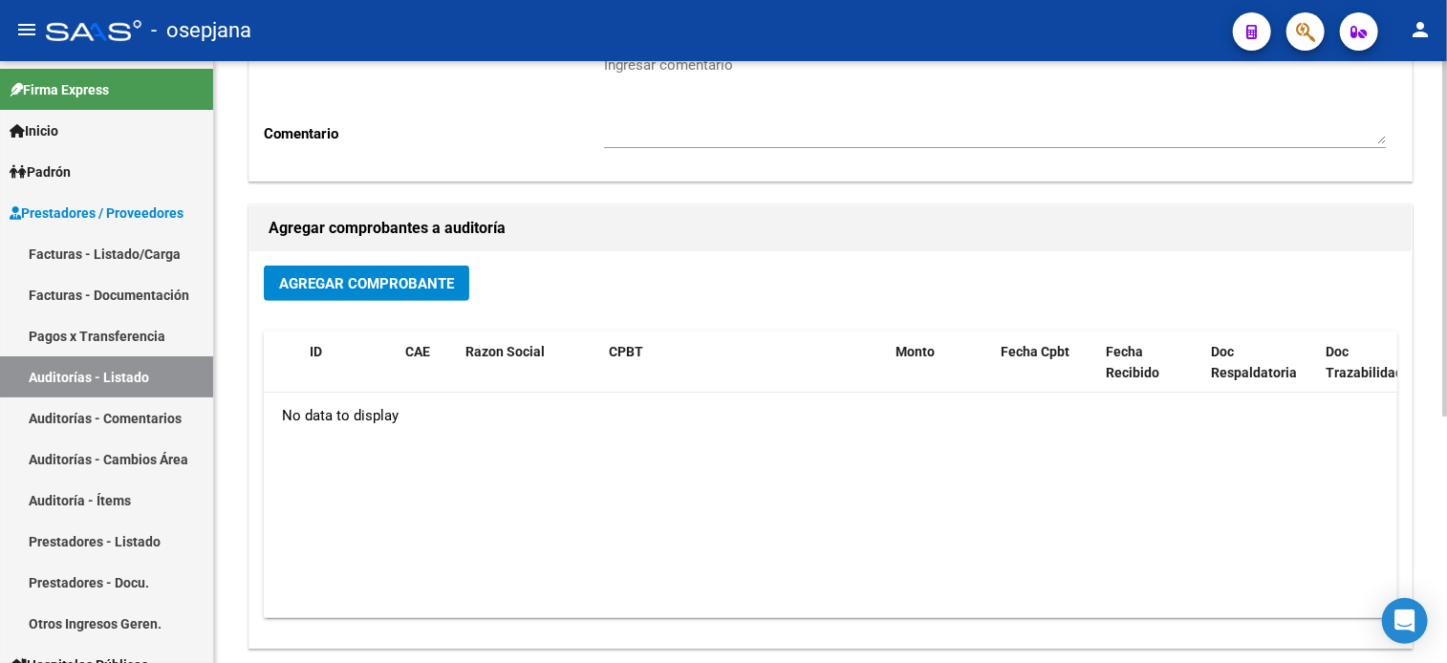
scroll to position [417, 0]
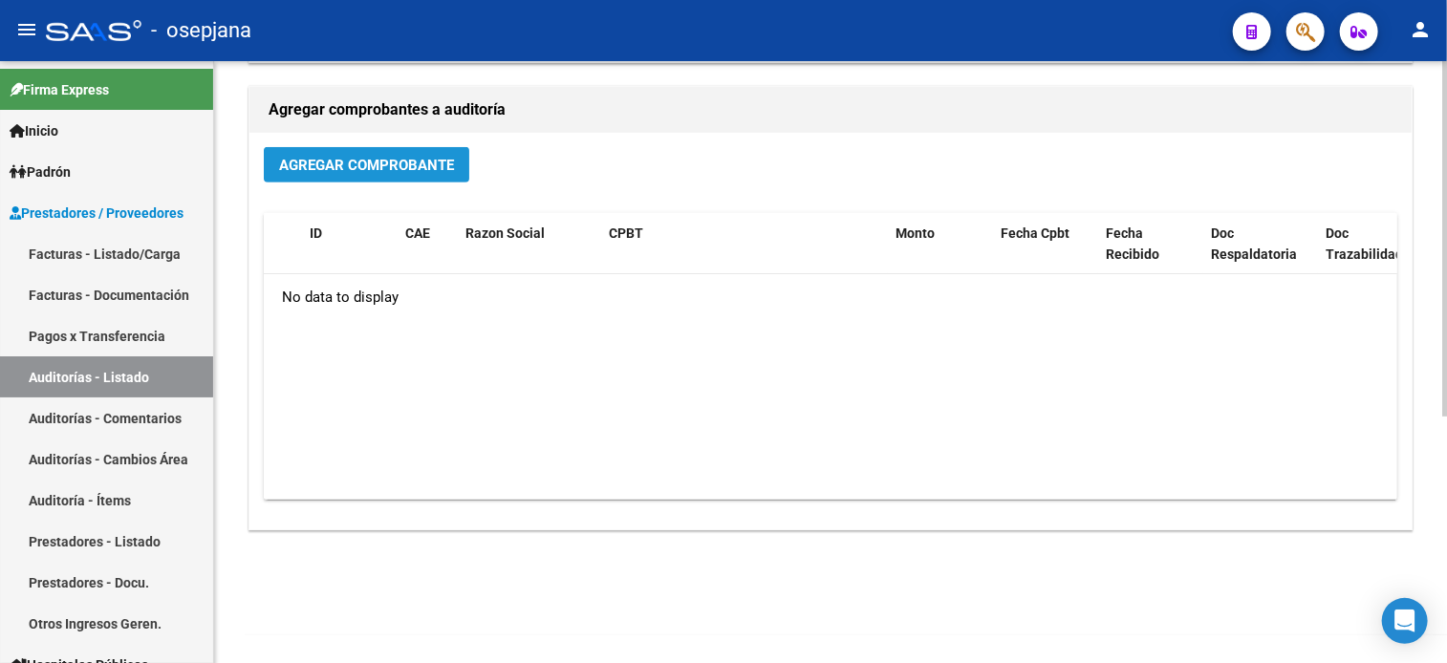
click at [420, 169] on span "Agregar Comprobante" at bounding box center [366, 165] width 175 height 17
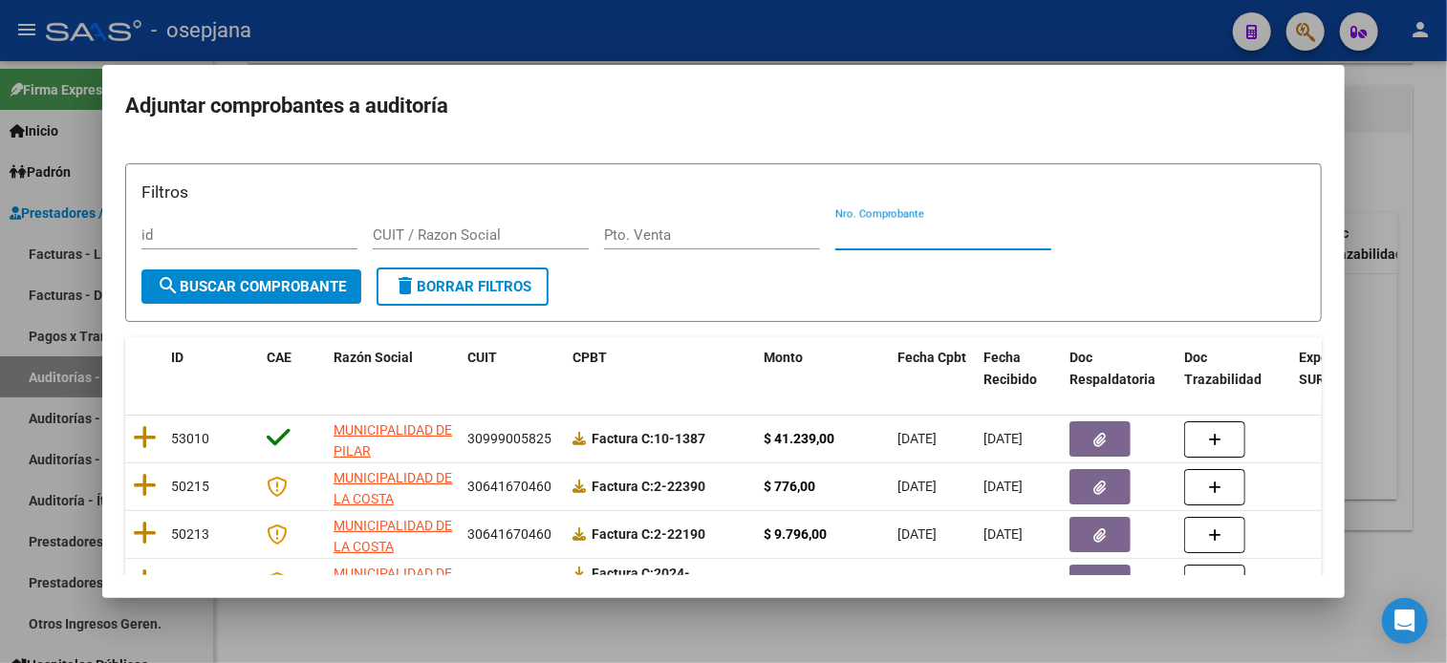
click at [925, 238] on input "Nro. Comprobante" at bounding box center [943, 234] width 216 height 17
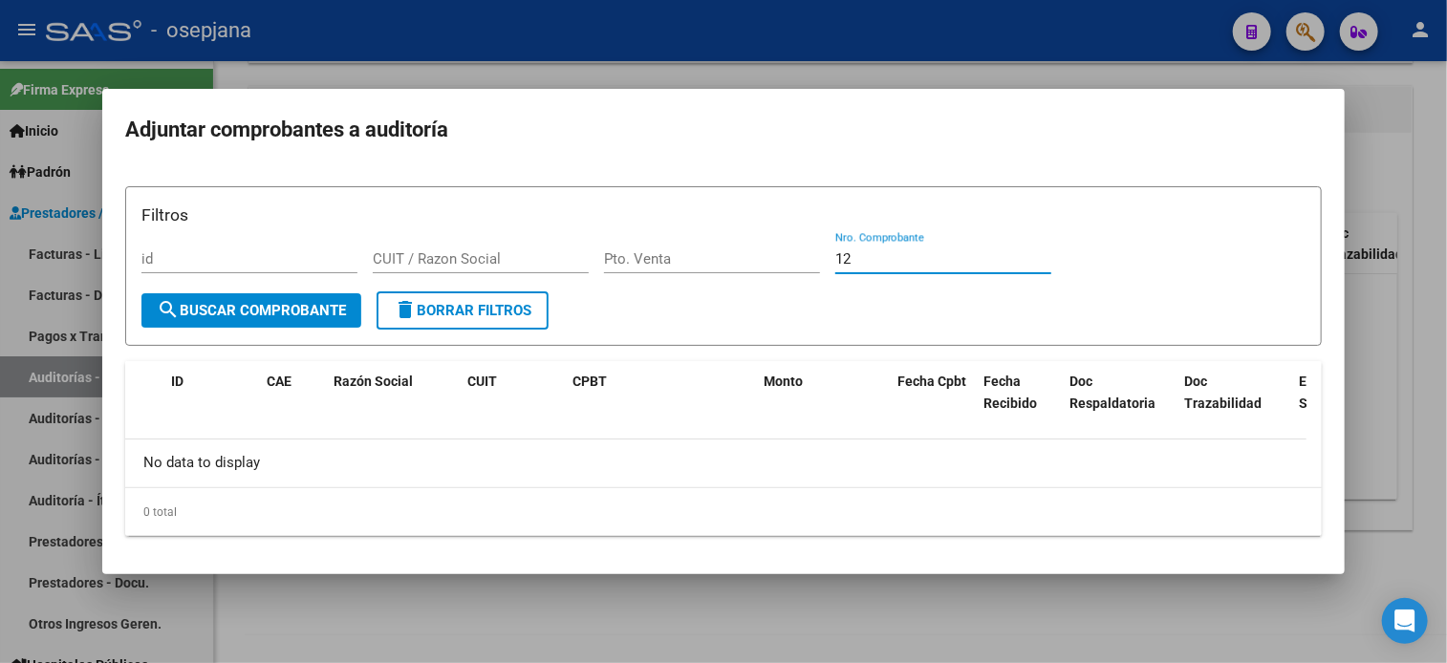
type input "1"
type input "3193"
click at [419, 56] on div at bounding box center [723, 331] width 1447 height 663
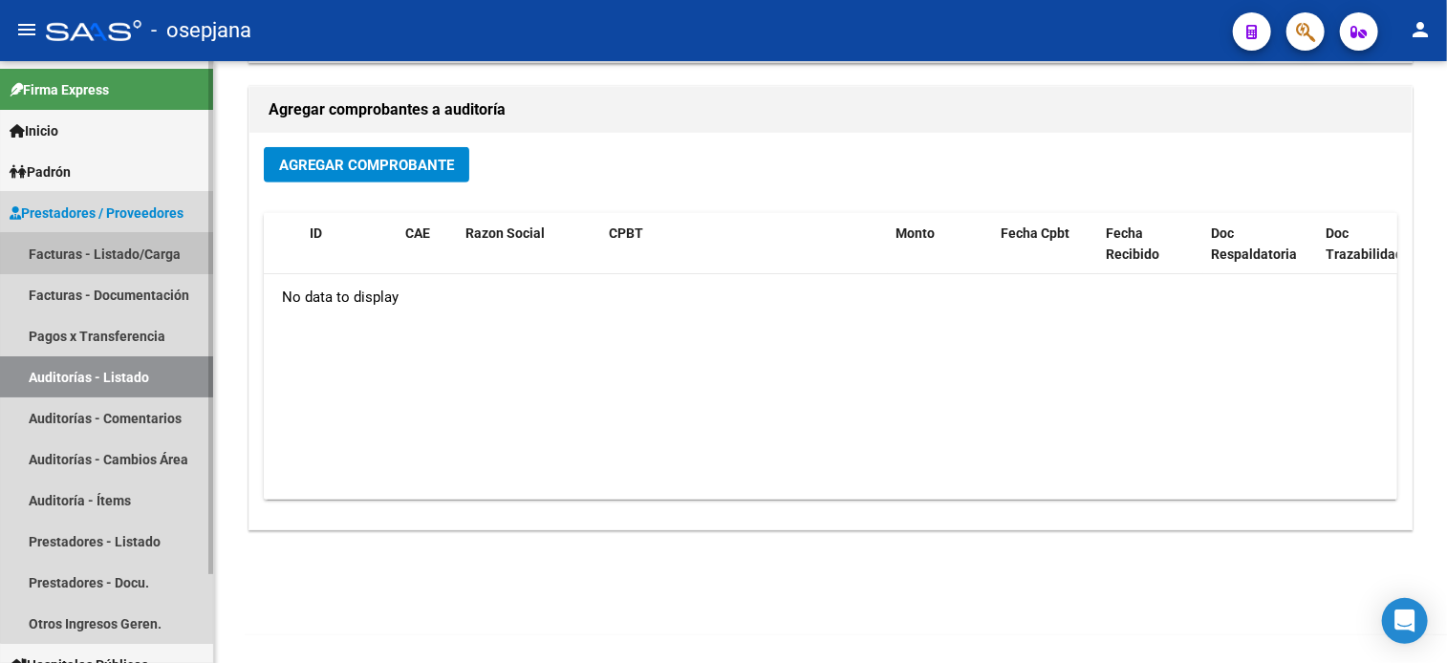
click at [153, 266] on link "Facturas - Listado/Carga" at bounding box center [106, 253] width 213 height 41
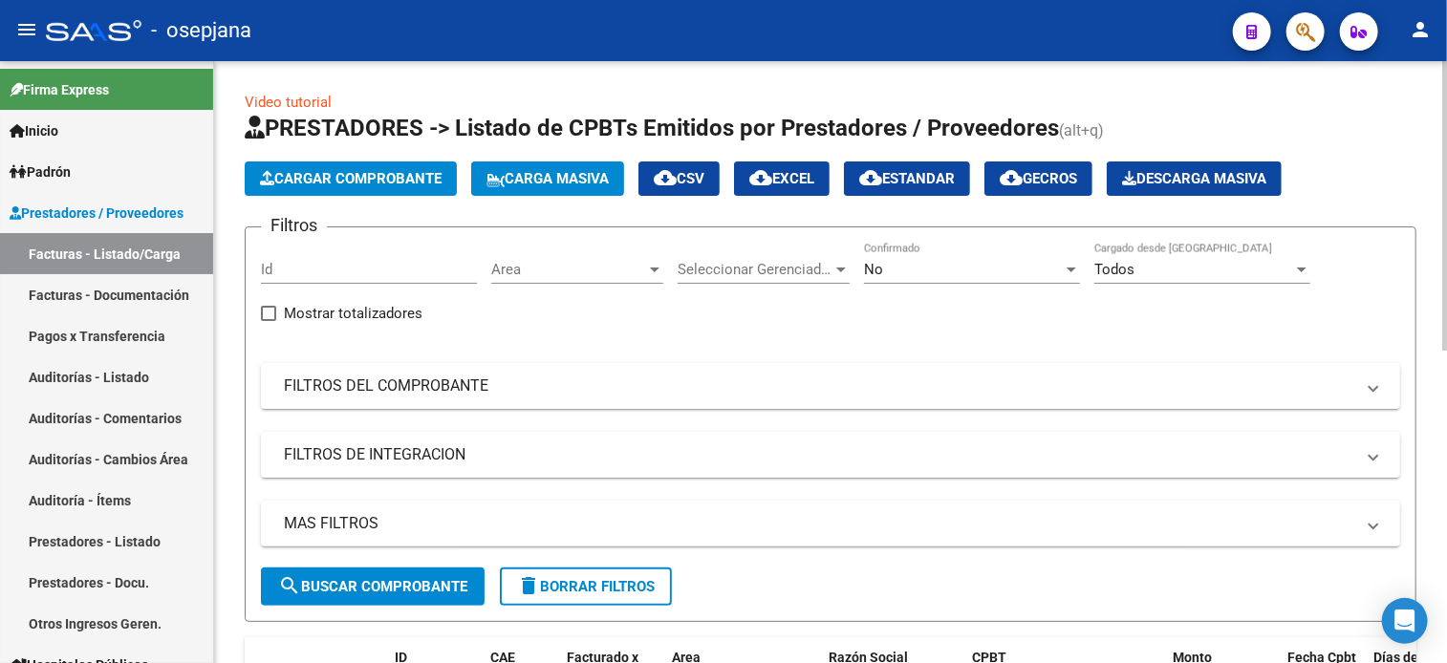
click at [571, 268] on span "Area" at bounding box center [568, 269] width 155 height 17
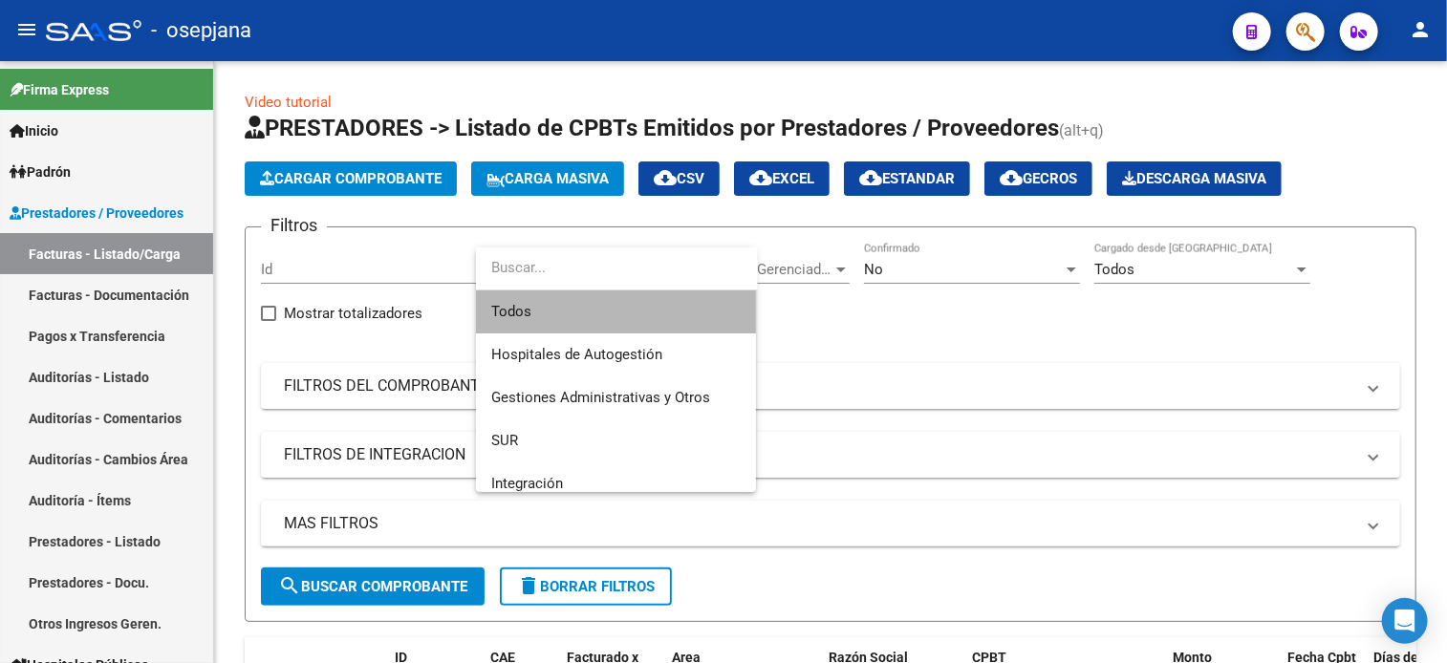
click at [579, 316] on span "Todos" at bounding box center [615, 311] width 249 height 43
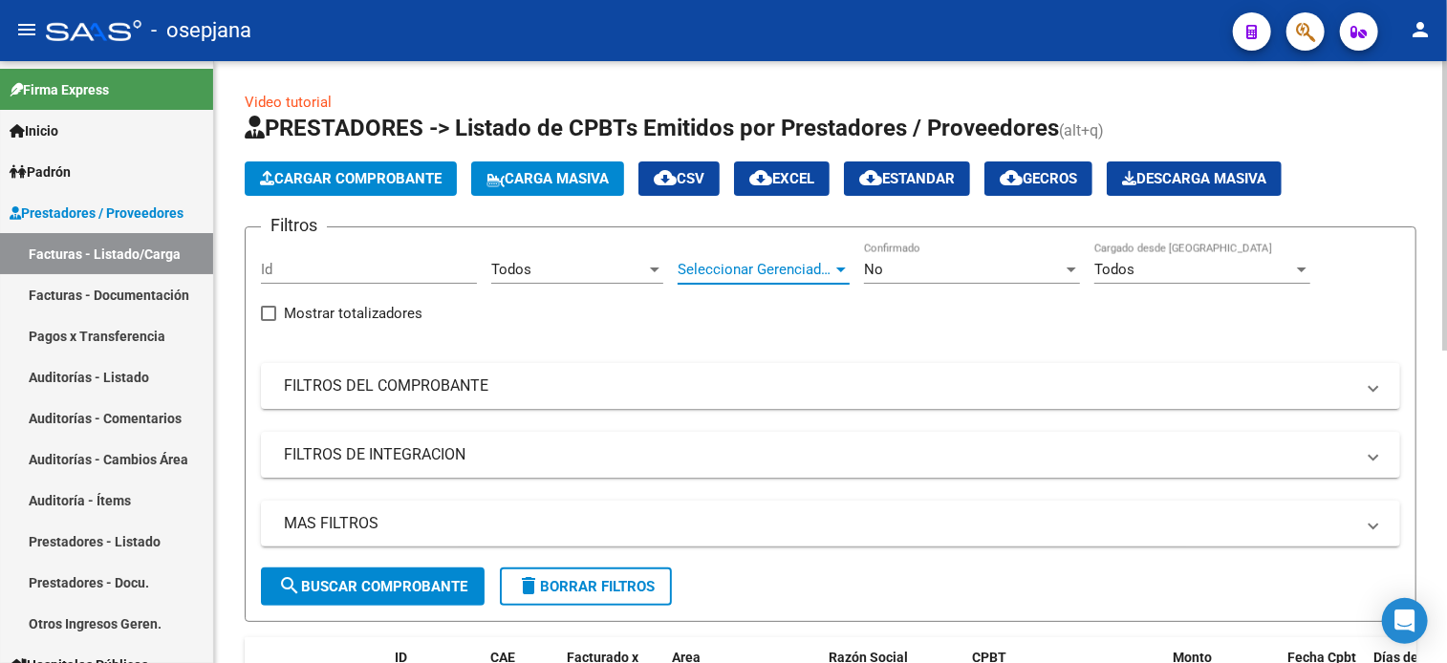
click at [745, 263] on span "Seleccionar Gerenciador" at bounding box center [754, 269] width 155 height 17
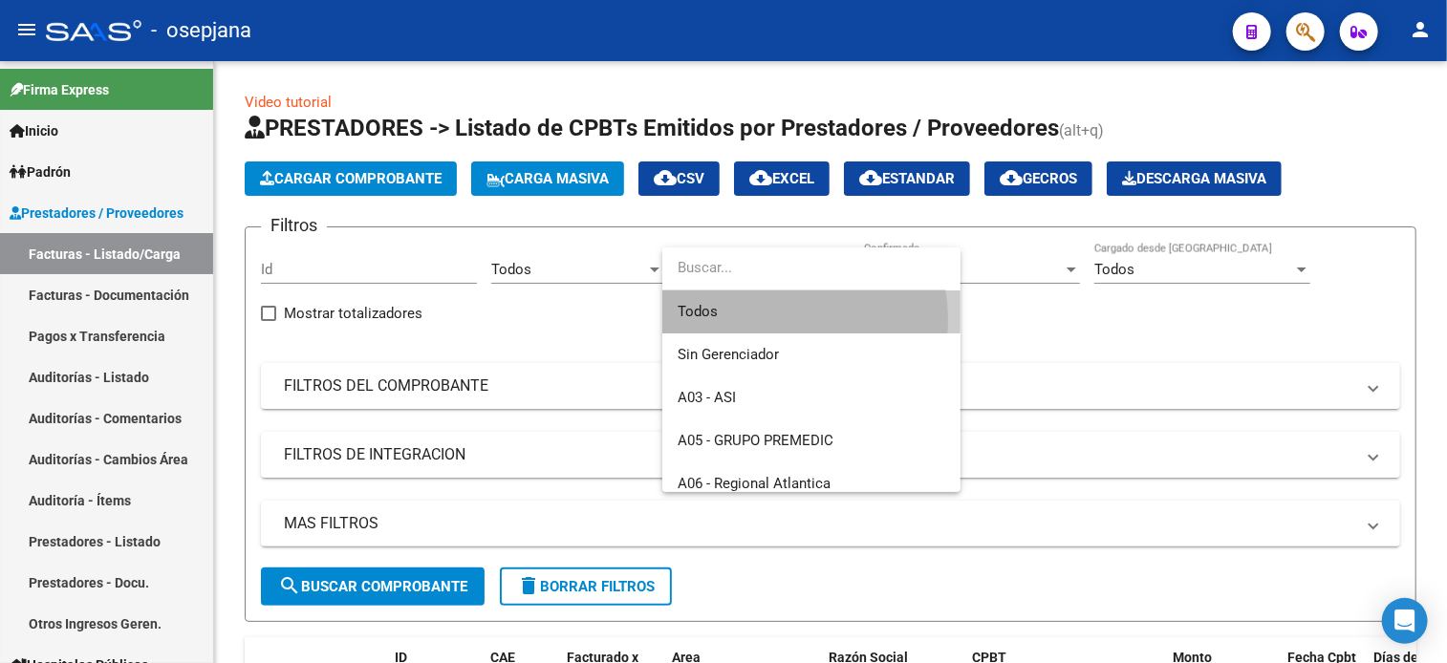
click at [765, 320] on span "Todos" at bounding box center [811, 311] width 268 height 43
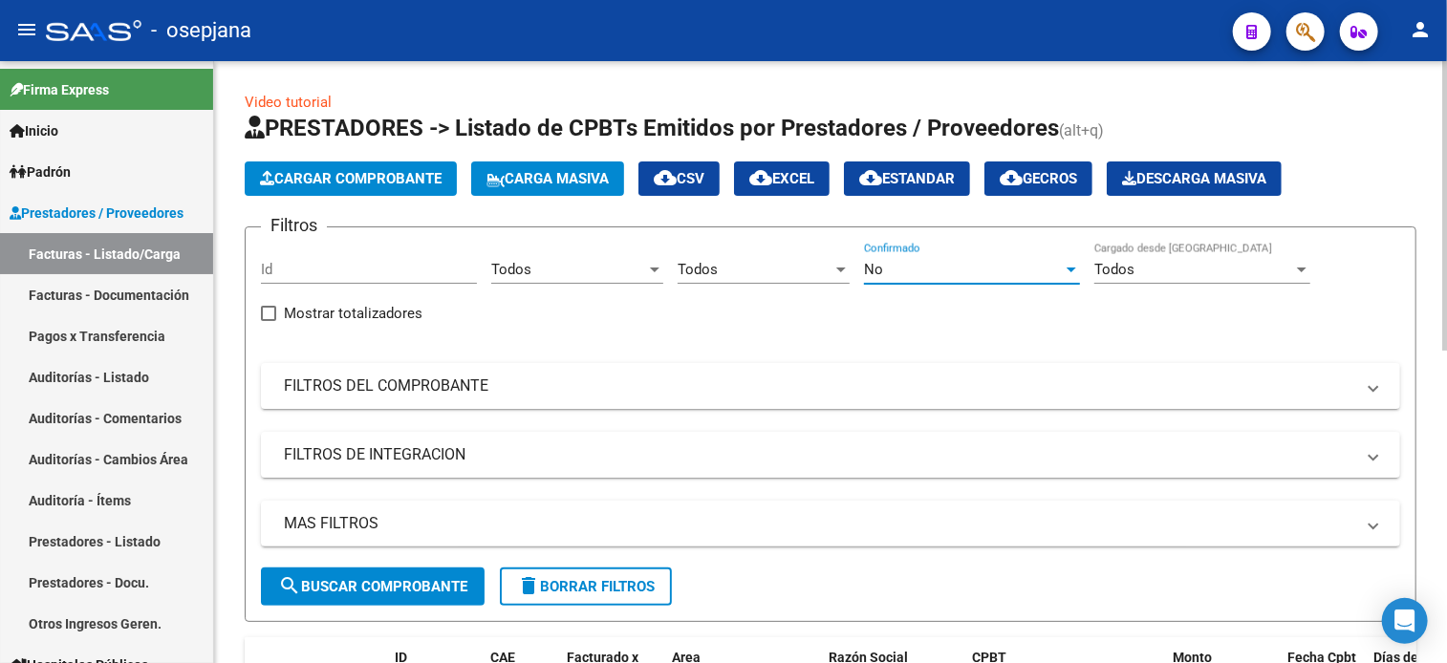
click at [921, 269] on div "No" at bounding box center [963, 269] width 199 height 17
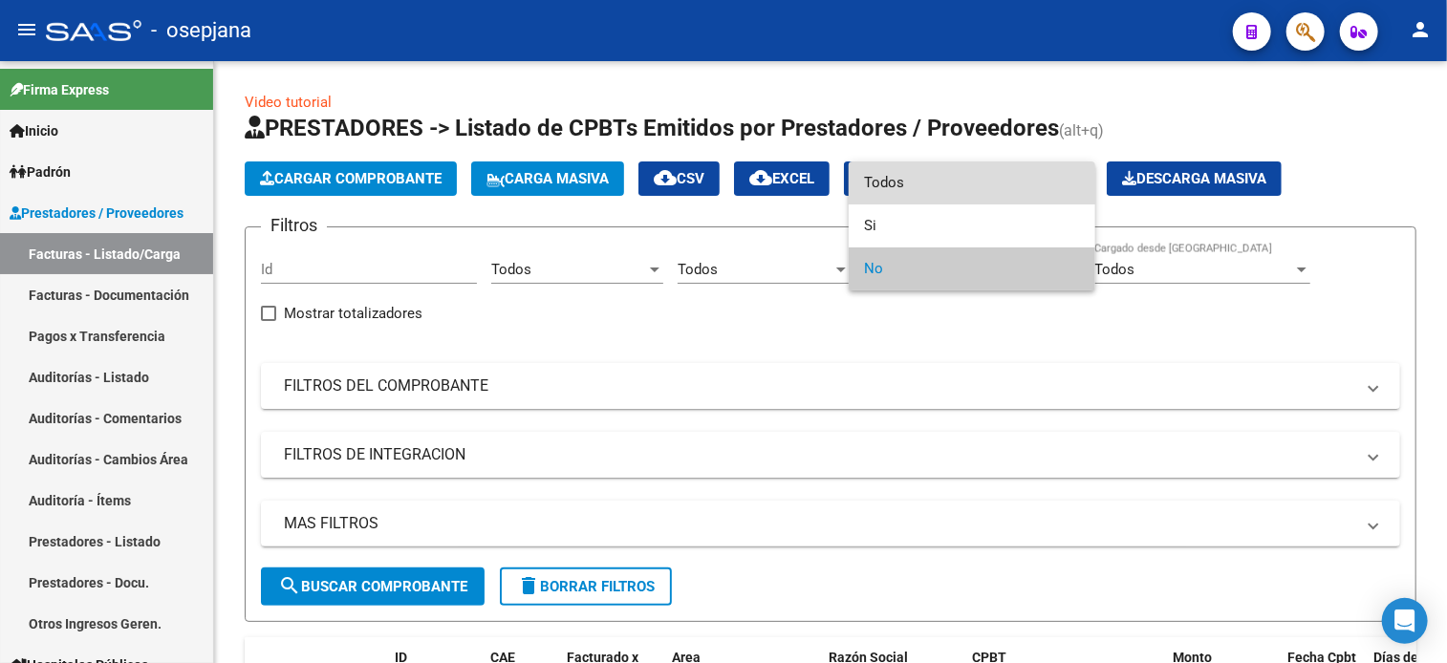
click at [929, 175] on span "Todos" at bounding box center [972, 182] width 216 height 43
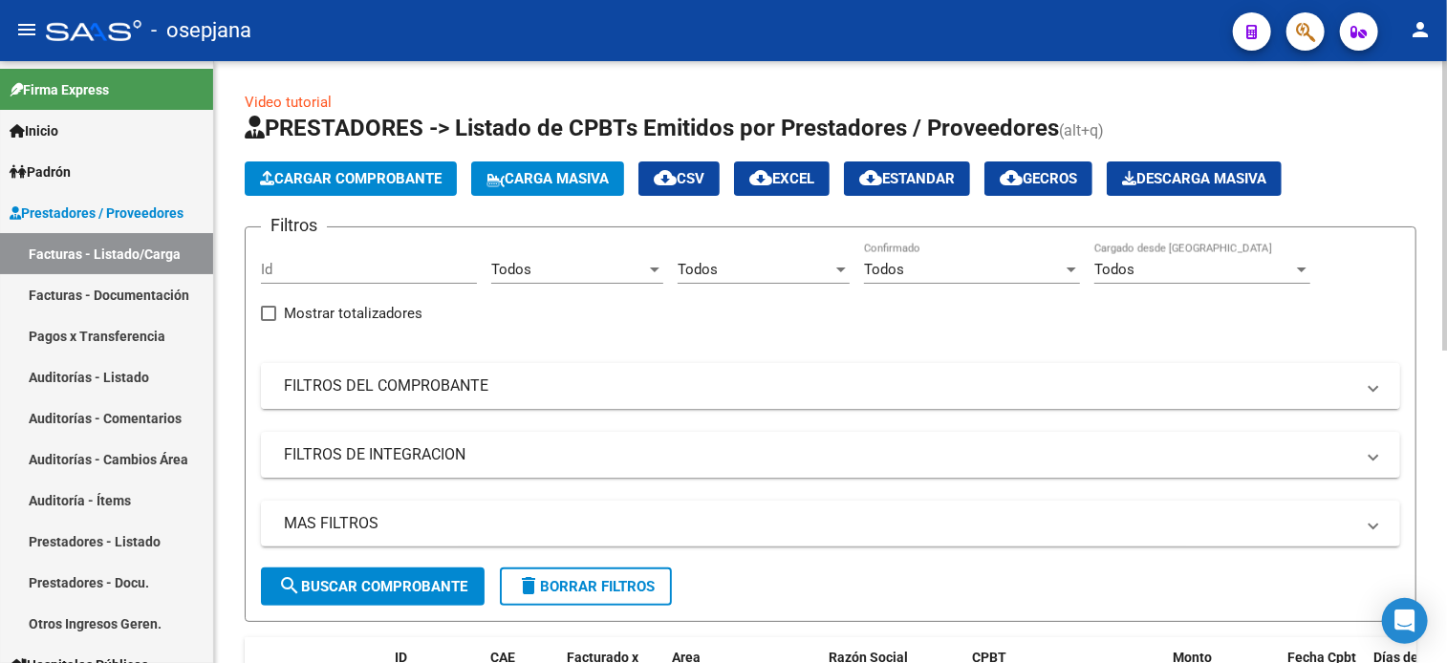
click at [810, 378] on mat-panel-title "FILTROS DEL COMPROBANTE" at bounding box center [819, 386] width 1070 height 21
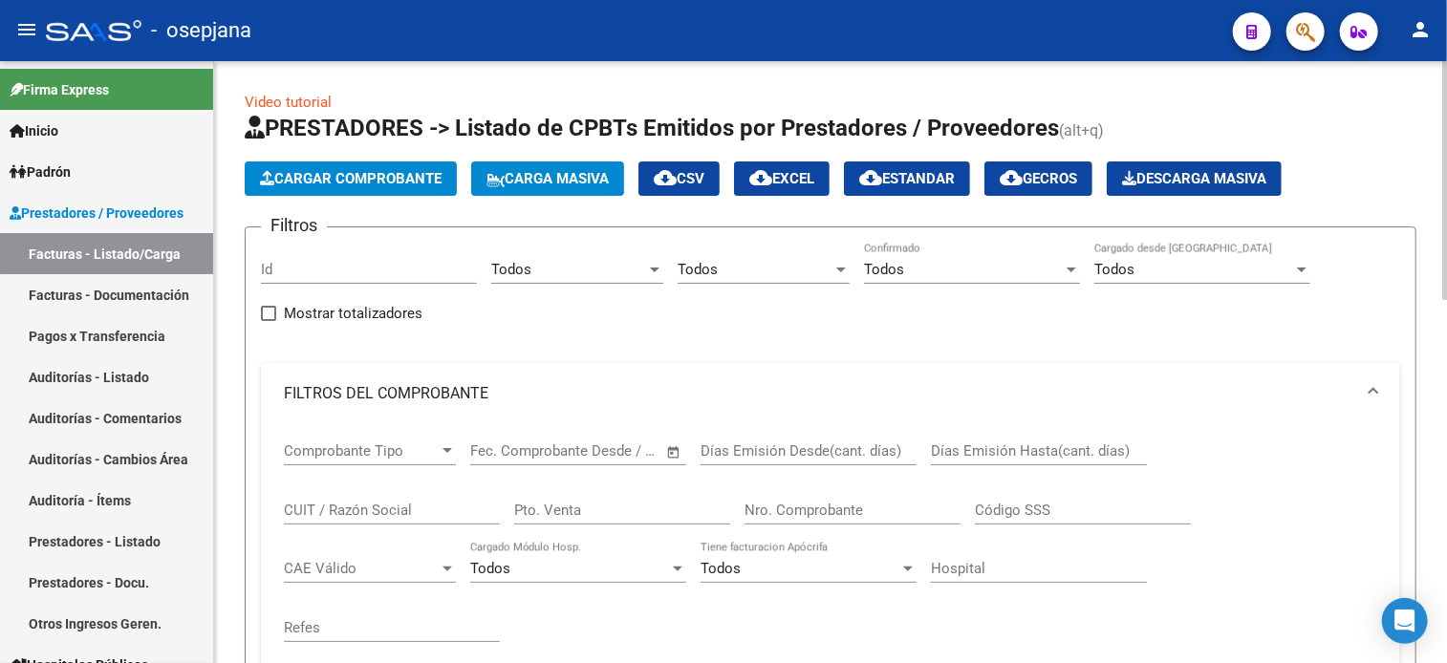
click at [597, 517] on div "Pto. Venta" at bounding box center [622, 503] width 216 height 41
type input "155"
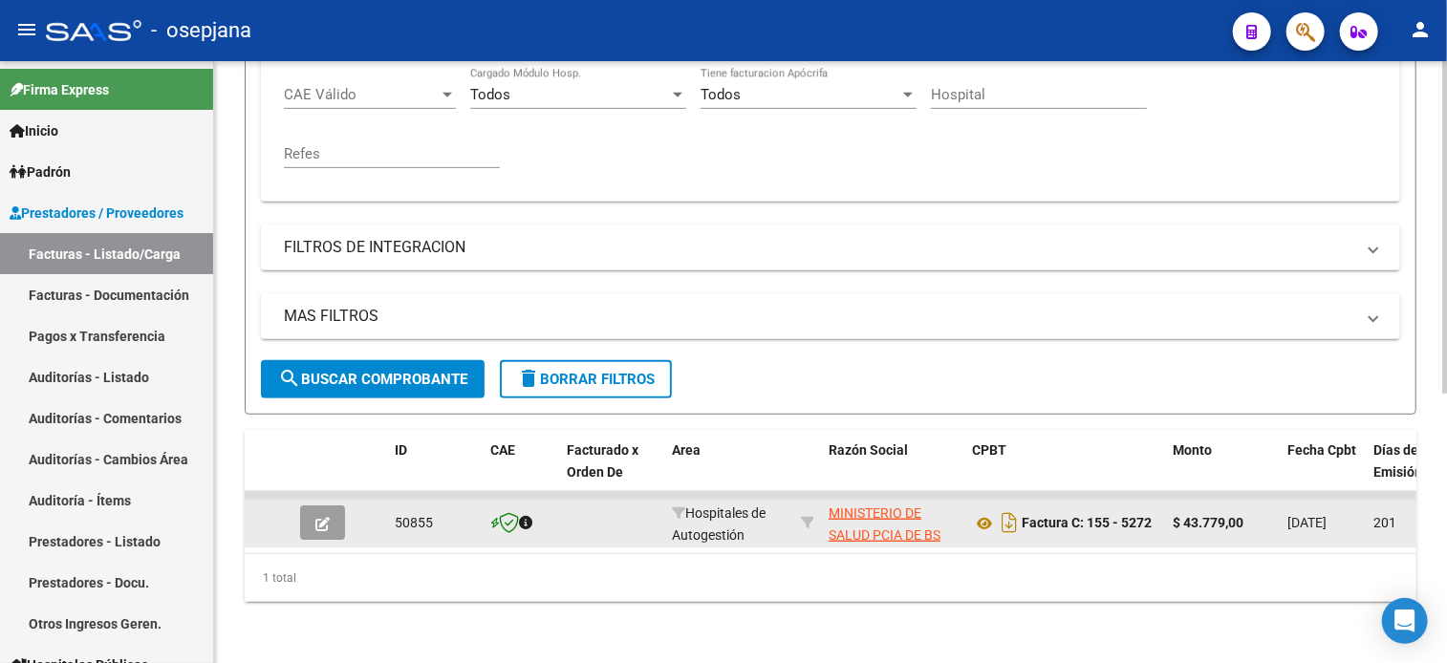
type input "5272"
click at [326, 517] on icon "button" at bounding box center [322, 524] width 14 height 14
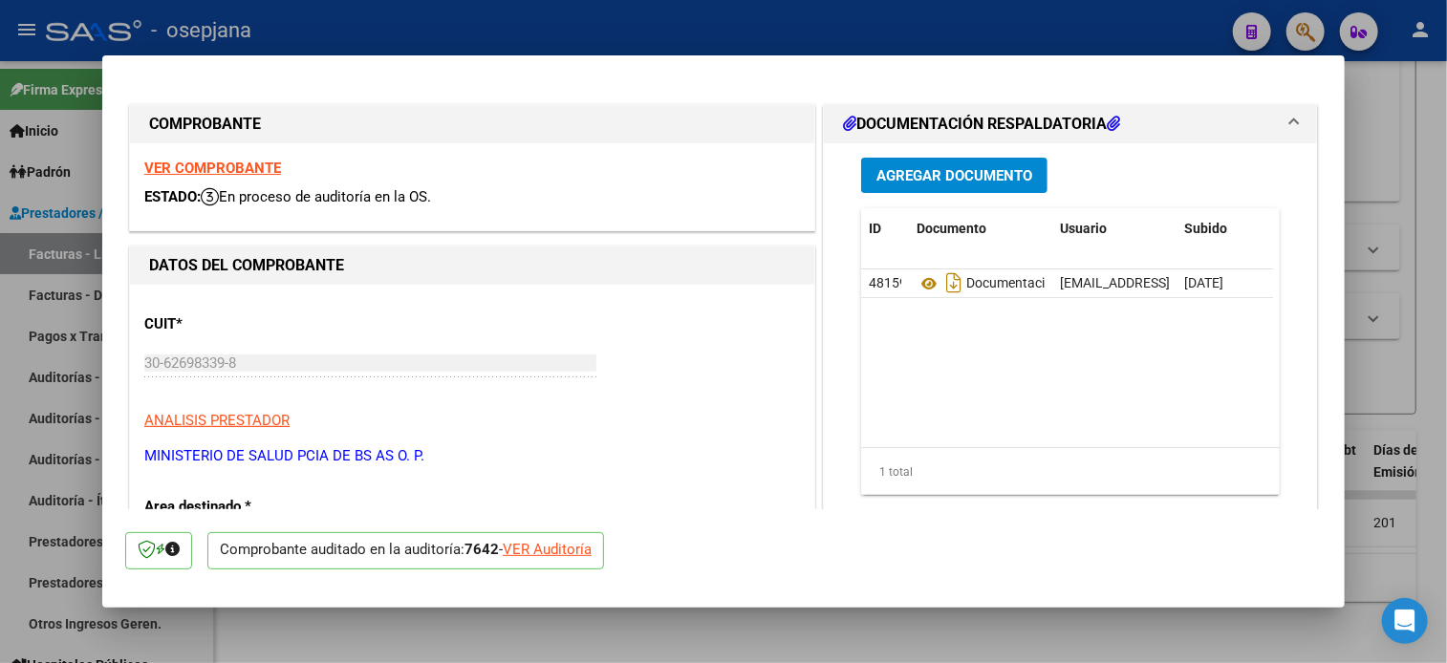
click at [561, 546] on div "VER Auditoría" at bounding box center [547, 550] width 89 height 22
type input "$ 0,00"
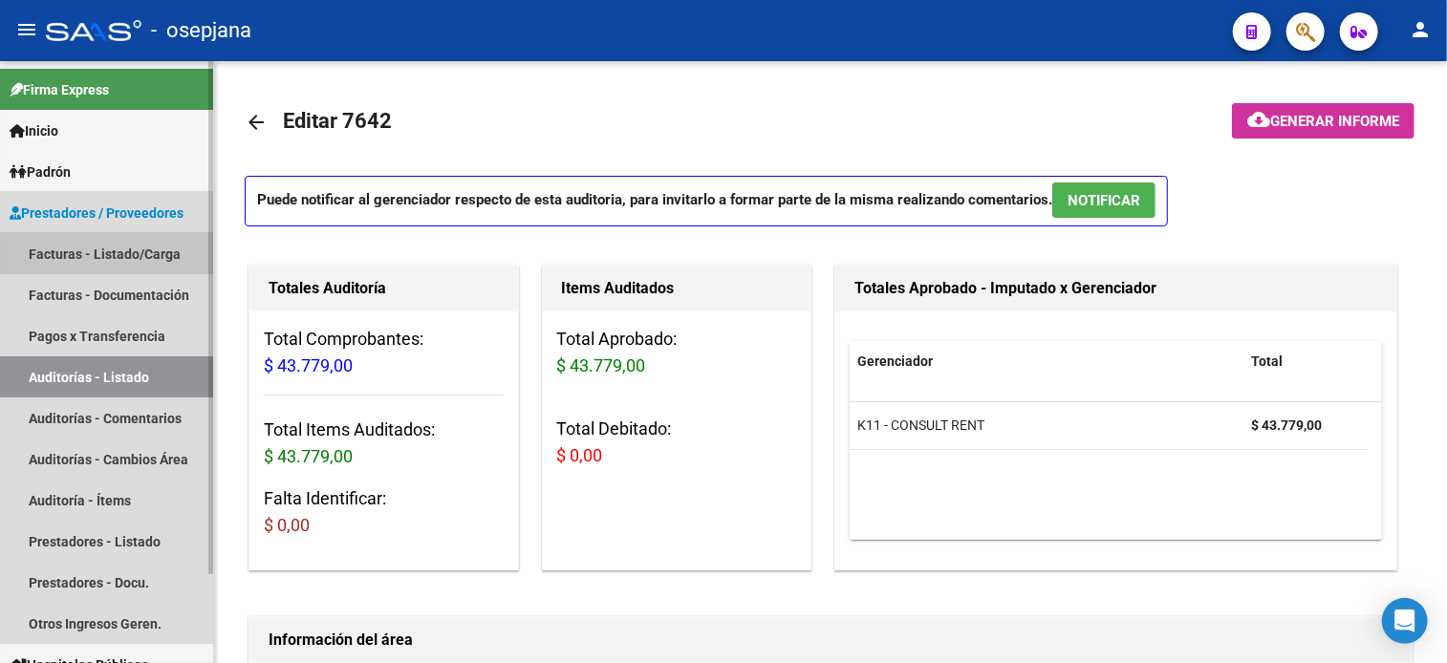
click at [170, 259] on link "Facturas - Listado/Carga" at bounding box center [106, 253] width 213 height 41
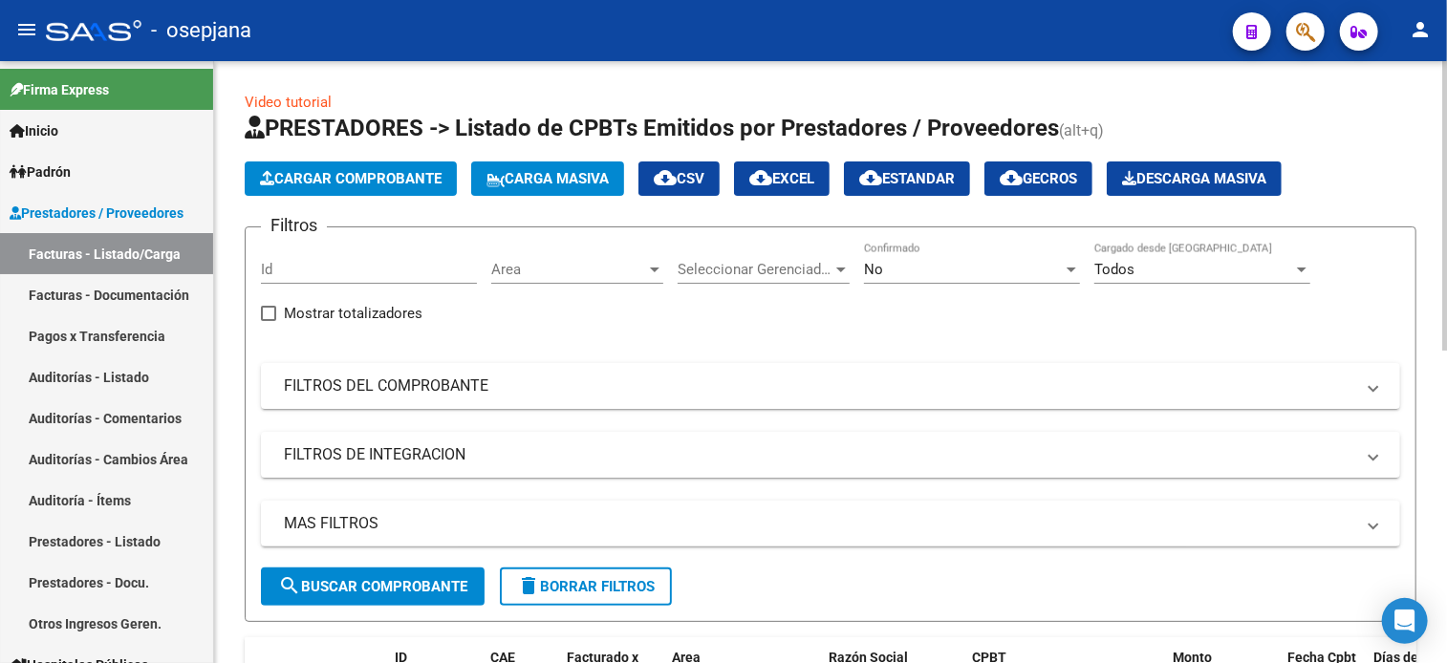
click at [587, 256] on div "Area Area" at bounding box center [577, 263] width 172 height 41
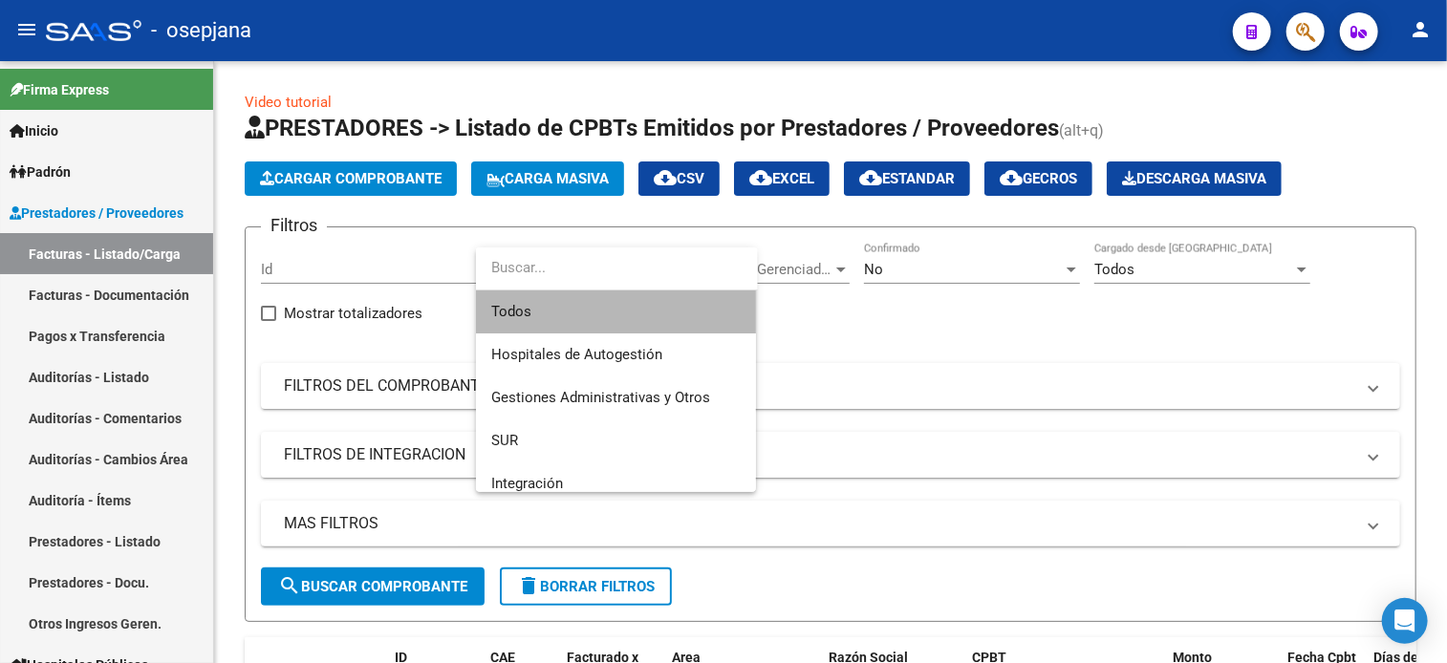
click at [582, 309] on span "Todos" at bounding box center [615, 311] width 249 height 43
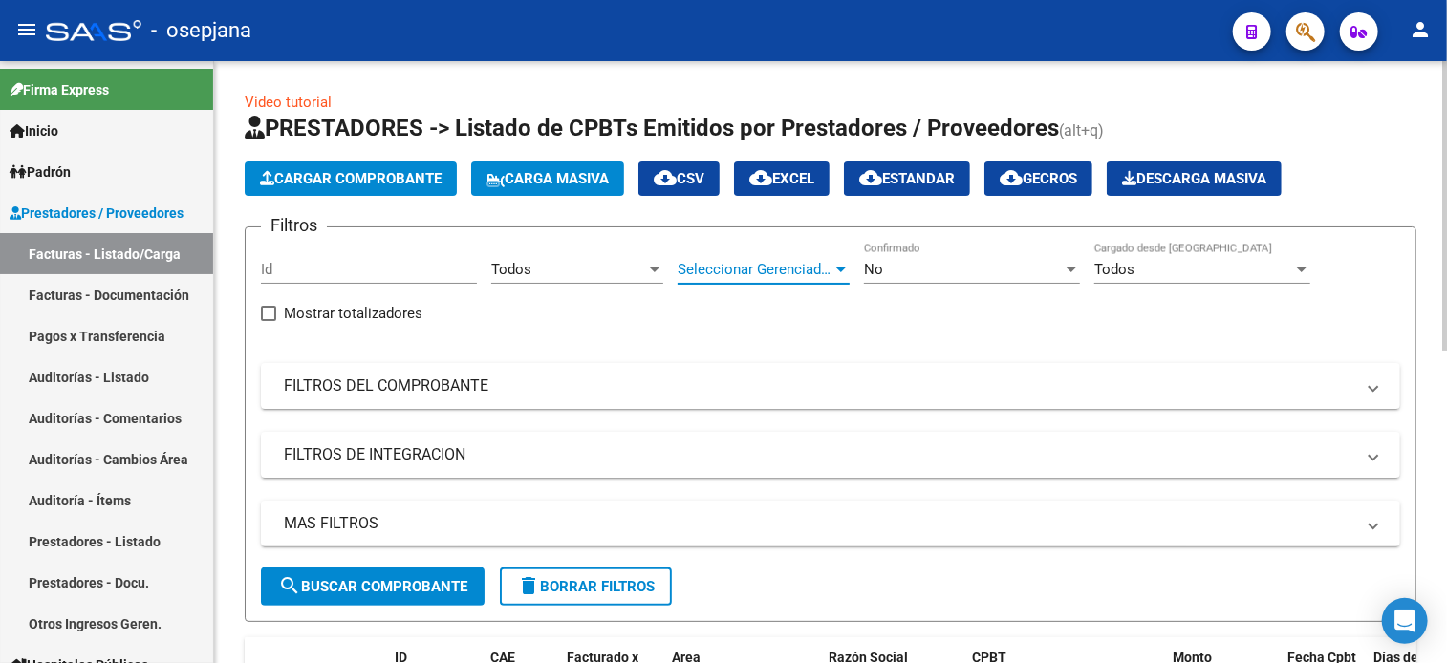
click at [789, 265] on span "Seleccionar Gerenciador" at bounding box center [754, 269] width 155 height 17
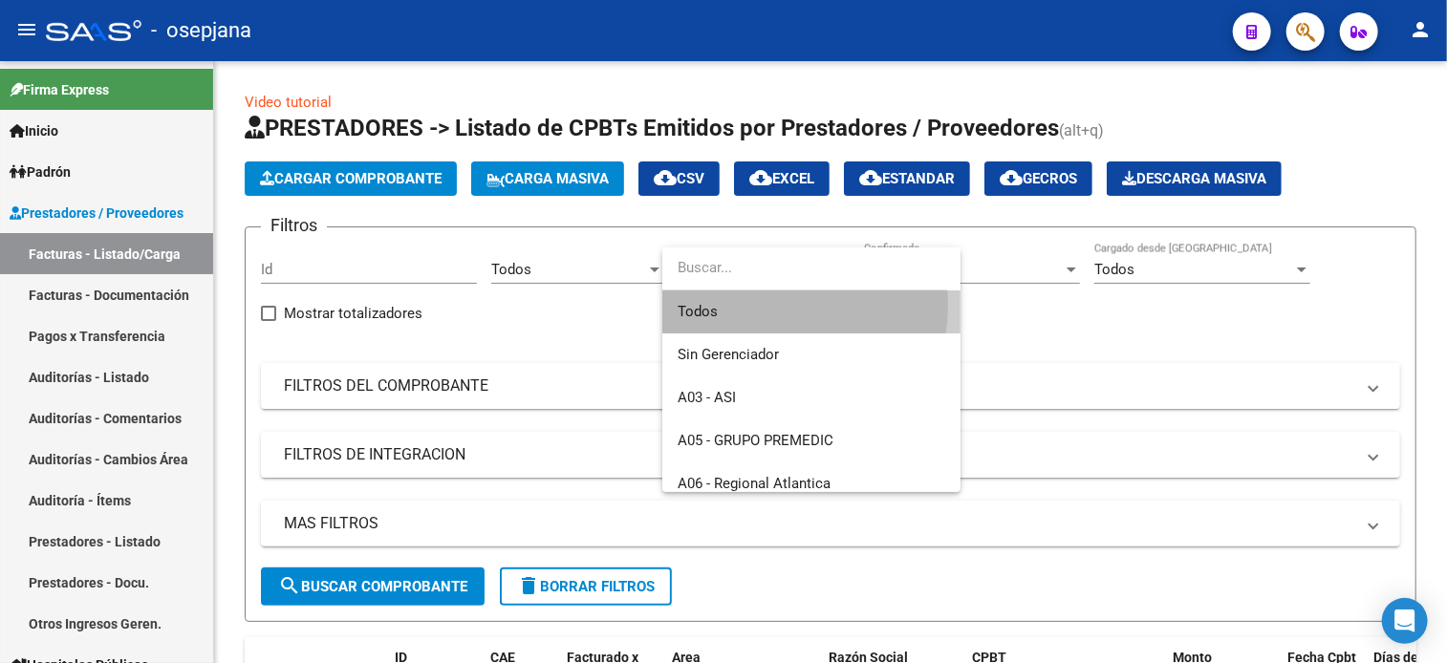
click at [761, 304] on span "Todos" at bounding box center [811, 311] width 268 height 43
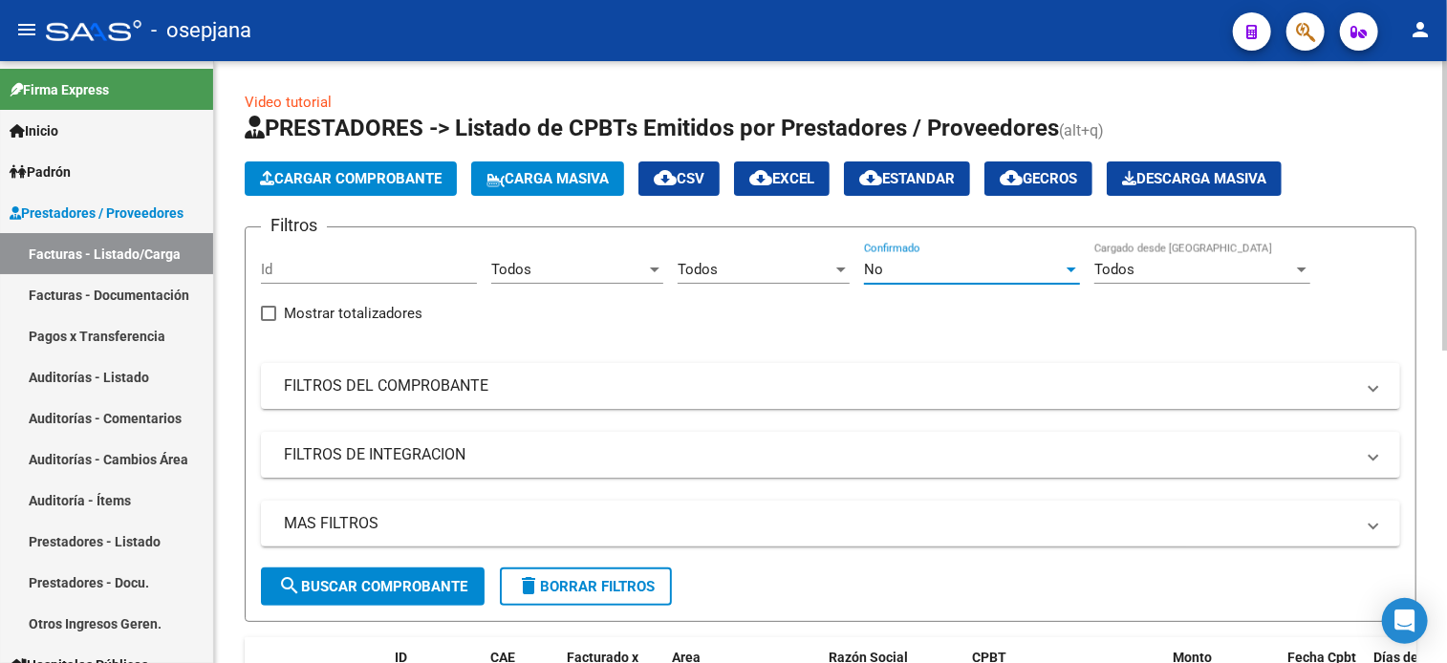
click at [910, 267] on div "No" at bounding box center [963, 269] width 199 height 17
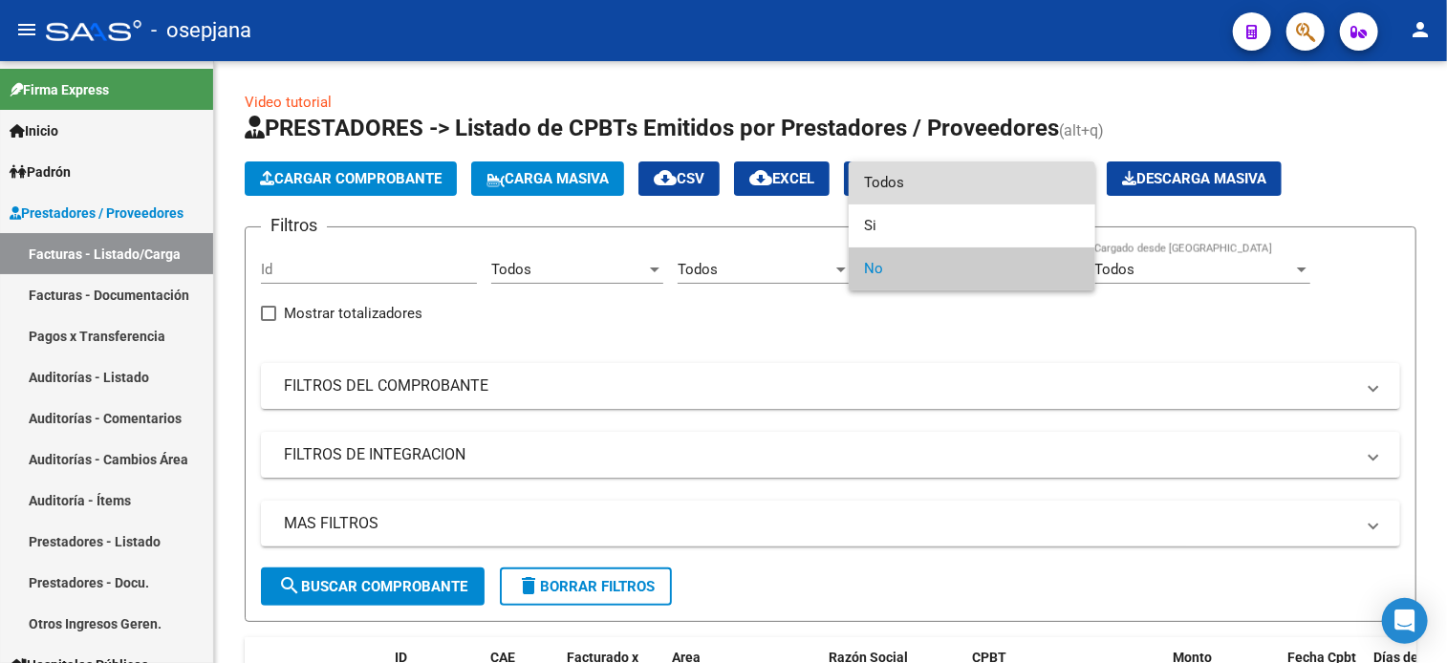
click at [932, 195] on span "Todos" at bounding box center [972, 182] width 216 height 43
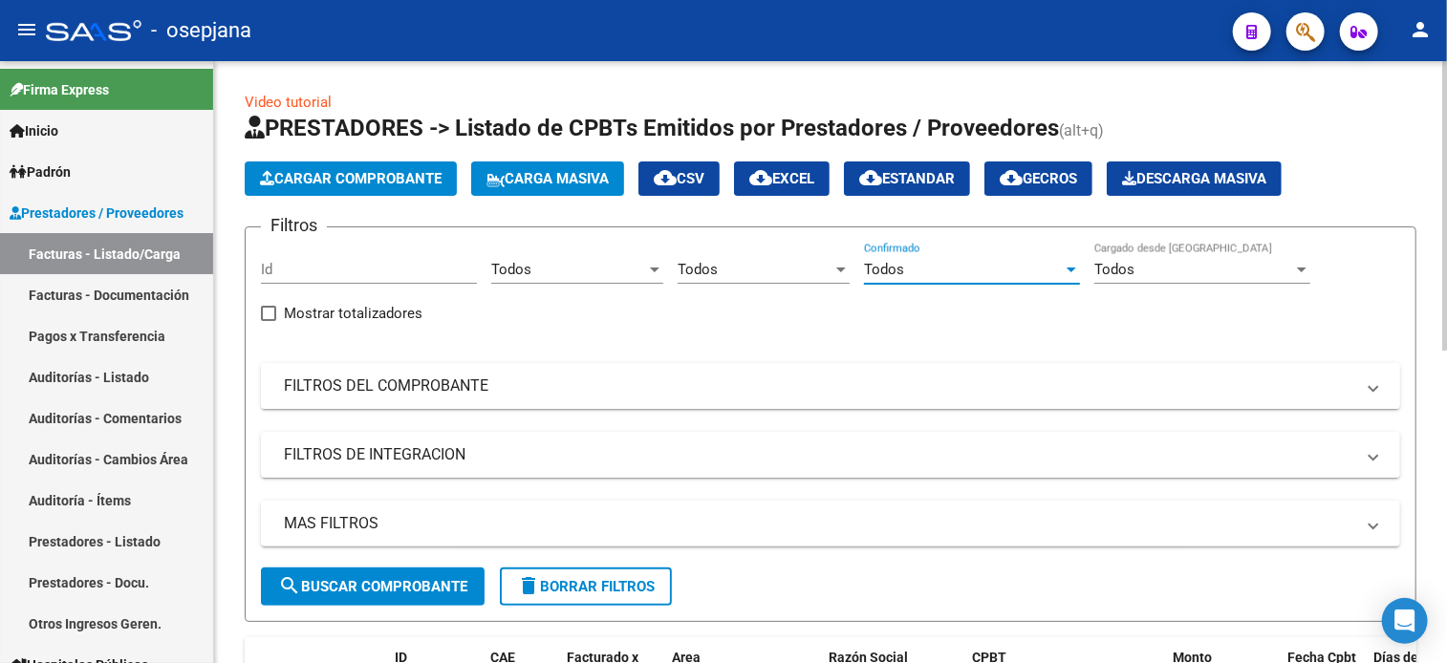
click at [719, 389] on mat-panel-title "FILTROS DEL COMPROBANTE" at bounding box center [819, 386] width 1070 height 21
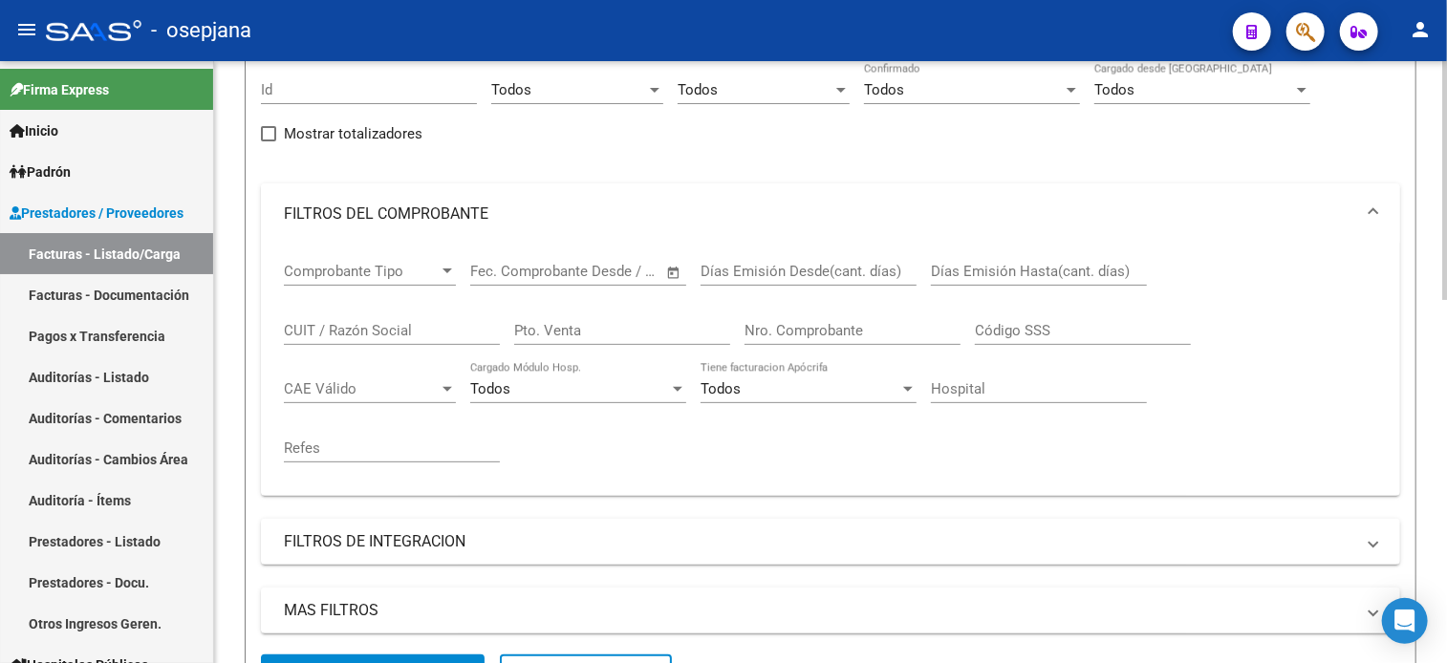
scroll to position [182, 0]
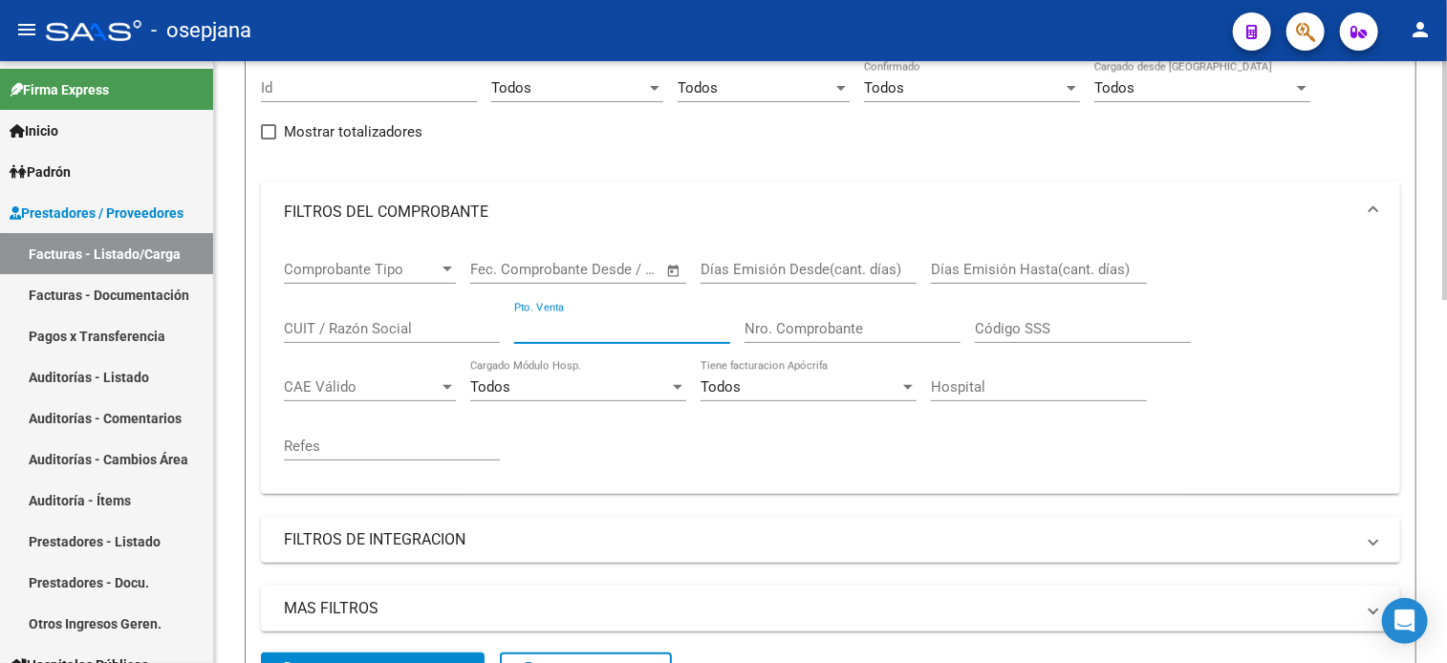
click at [574, 326] on input "Pto. Venta" at bounding box center [622, 328] width 216 height 17
type input "155"
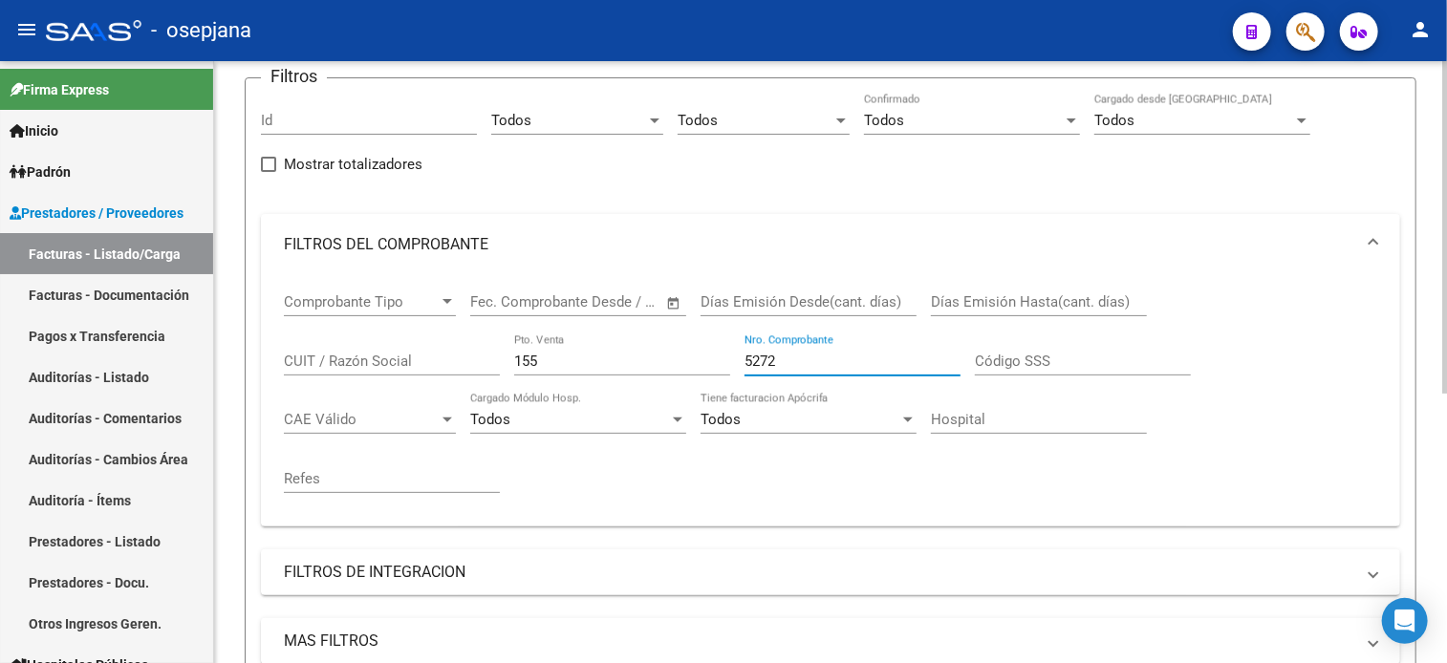
scroll to position [485, 0]
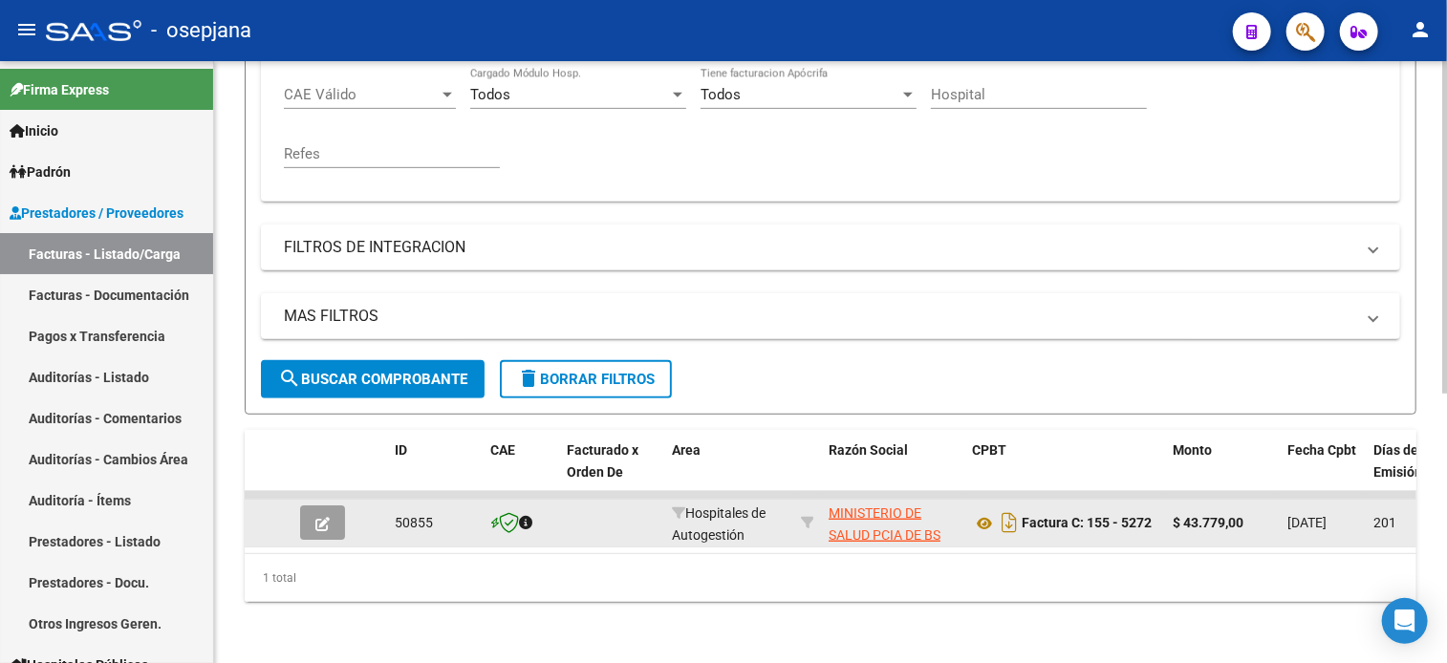
type input "5272"
click at [324, 517] on icon "button" at bounding box center [322, 524] width 14 height 14
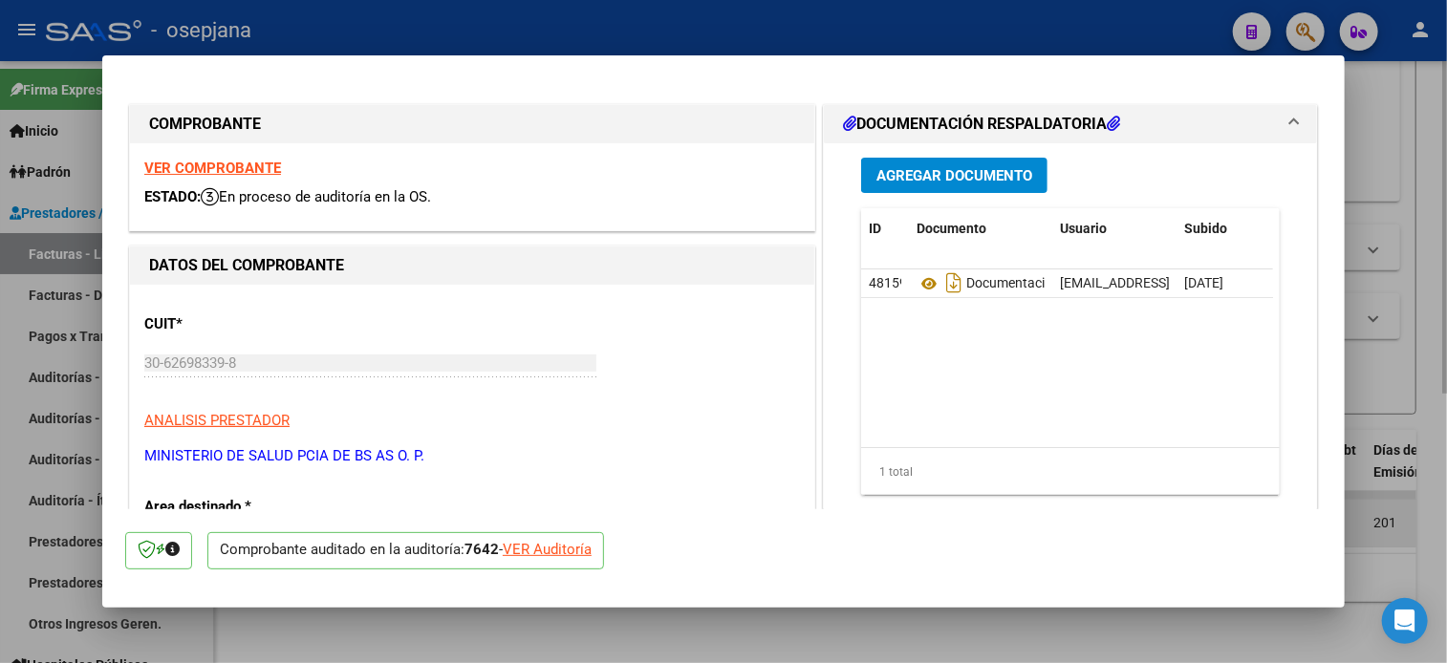
scroll to position [1133, 0]
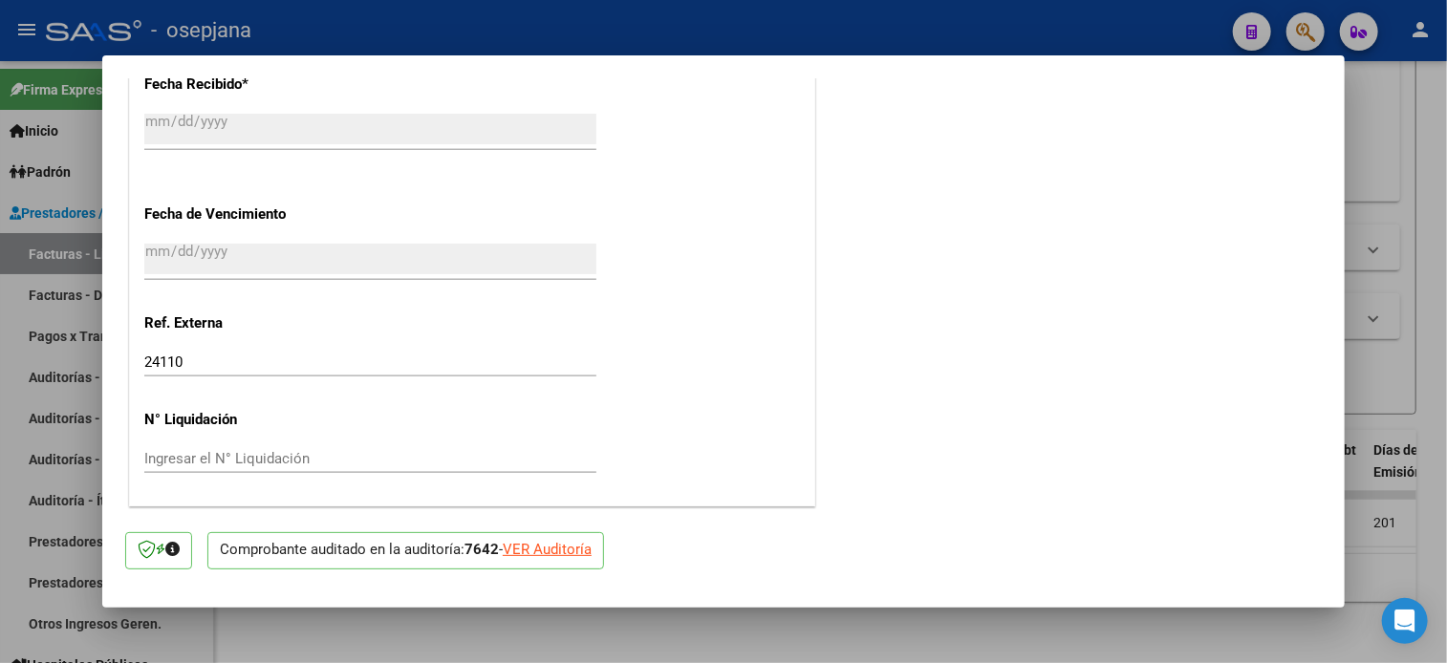
click at [773, 30] on div at bounding box center [723, 331] width 1447 height 663
type input "$ 0,00"
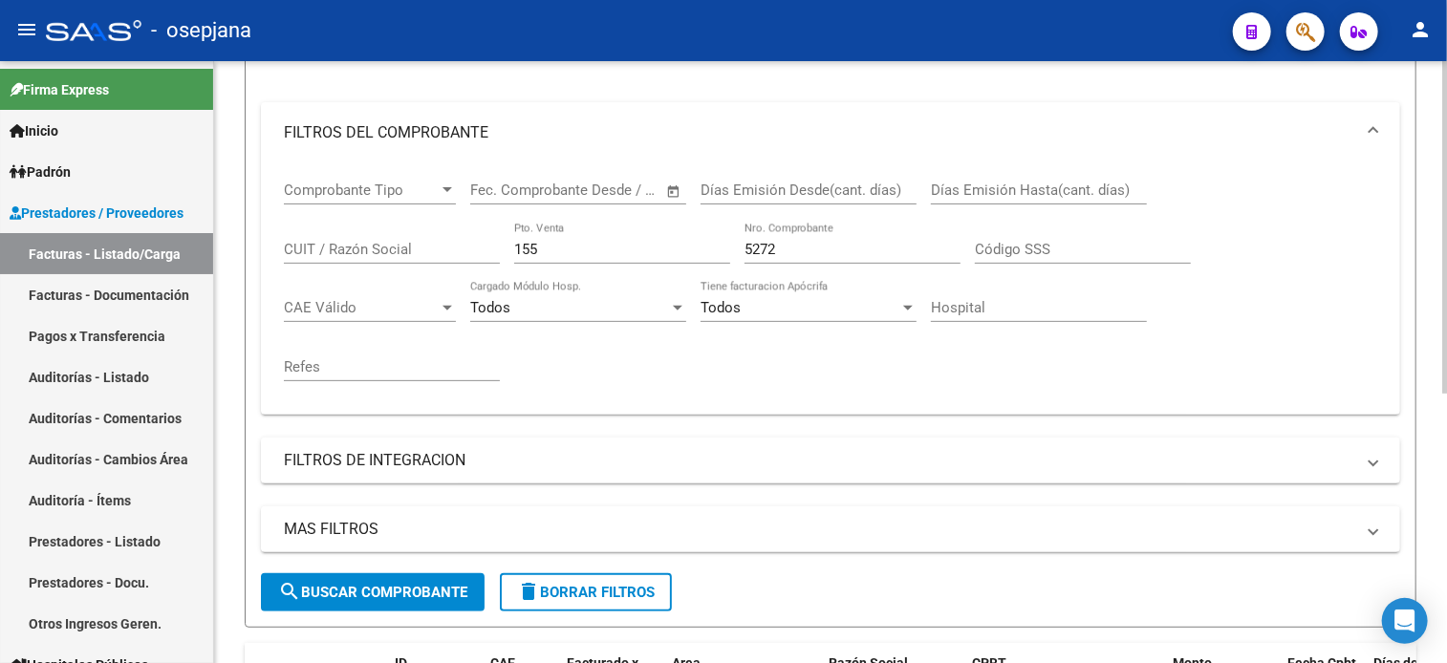
scroll to position [254, 0]
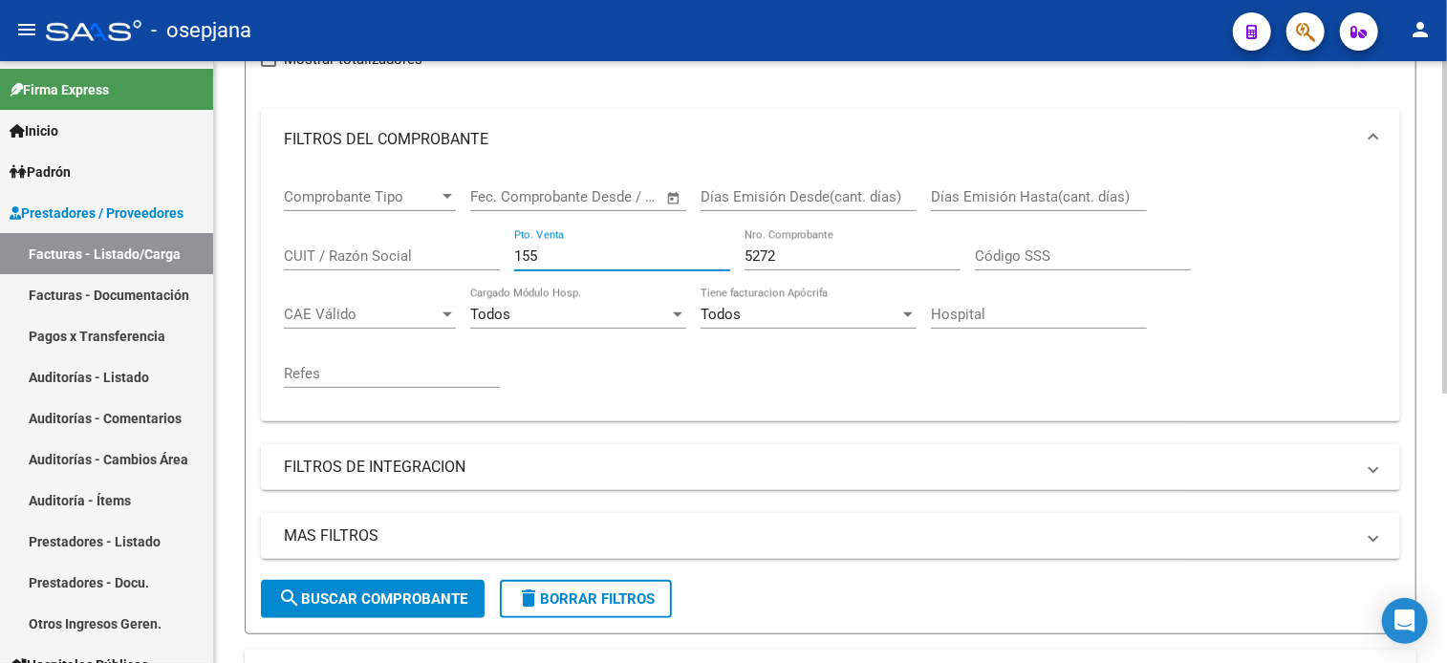
drag, startPoint x: 551, startPoint y: 256, endPoint x: 486, endPoint y: 253, distance: 65.0
click at [486, 253] on div "Comprobante Tipo Comprobante Tipo Fecha inicio – Fecha fin Fec. Comprobante Des…" at bounding box center [830, 288] width 1093 height 236
type input "212"
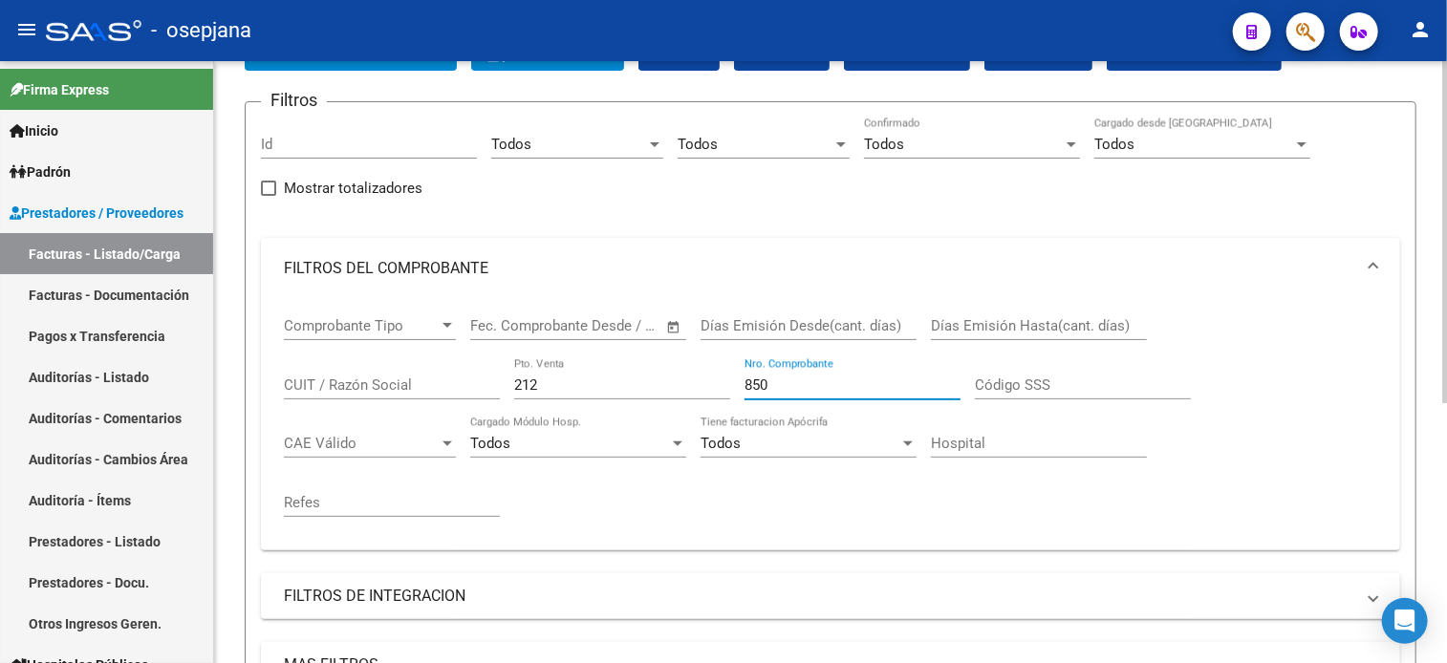
scroll to position [457, 0]
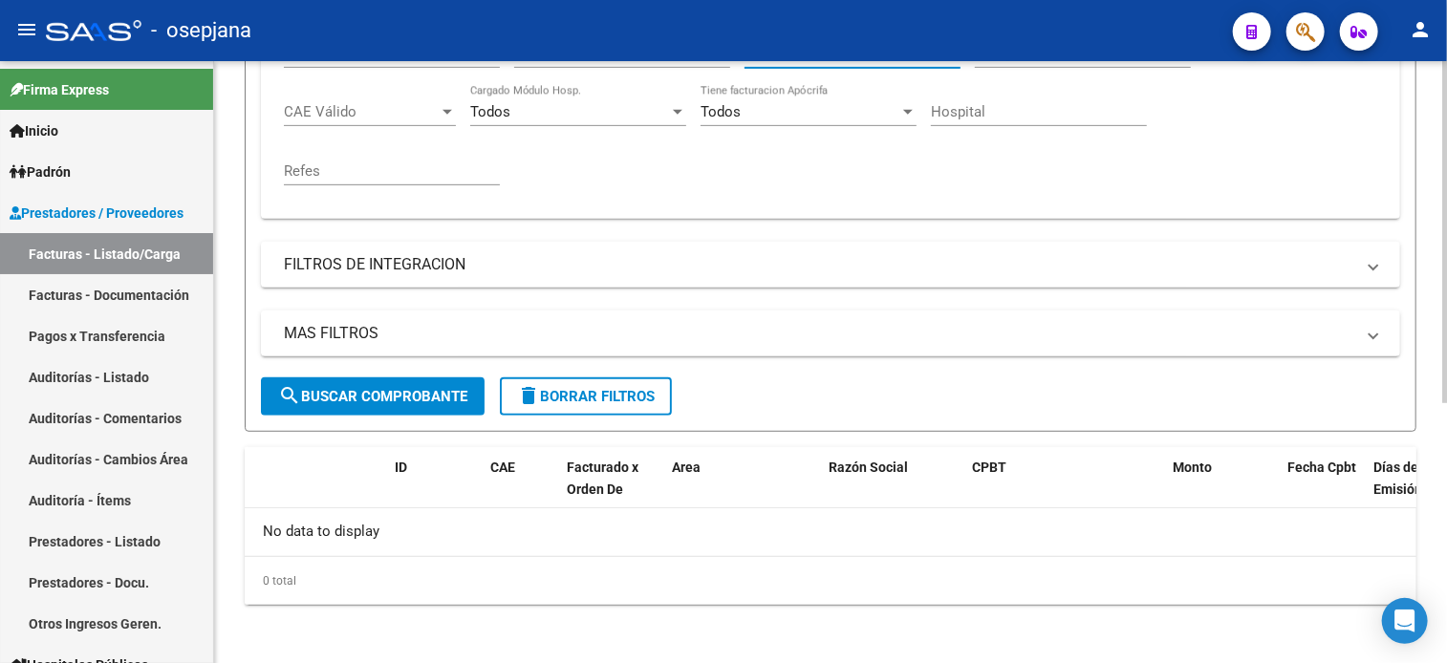
type input "850"
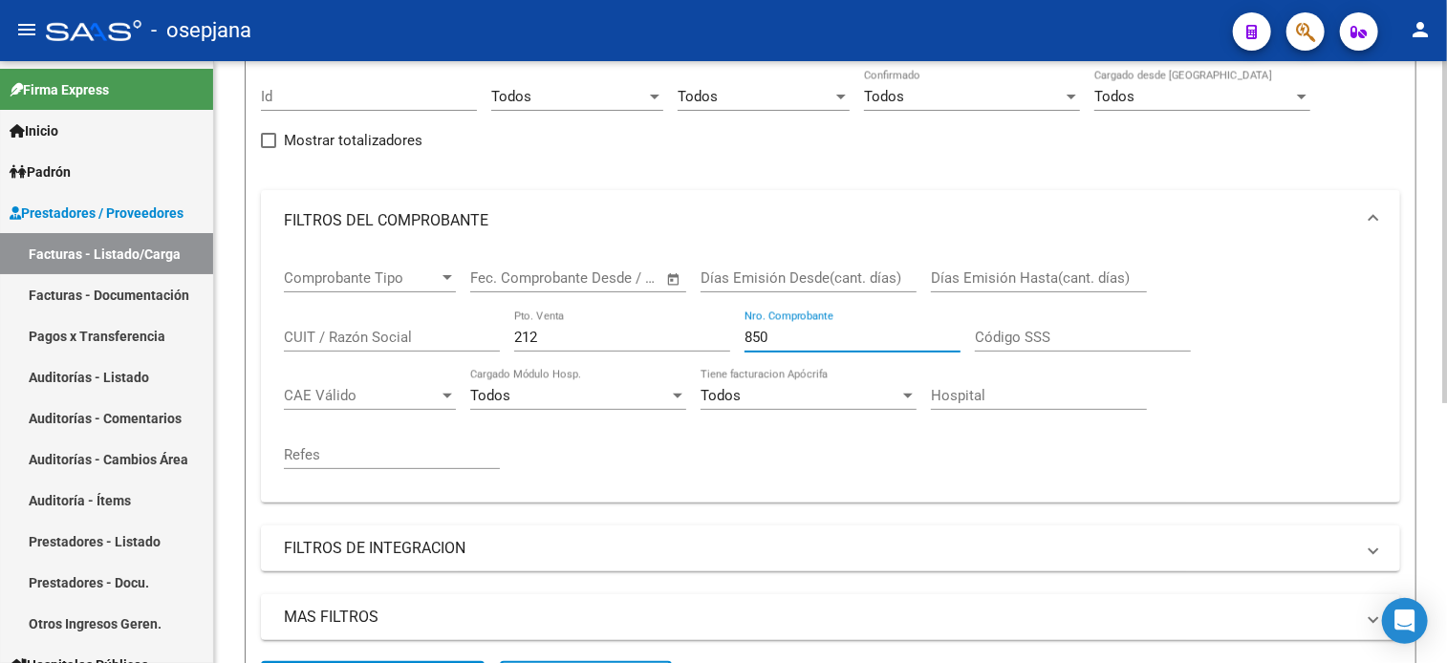
scroll to position [178, 0]
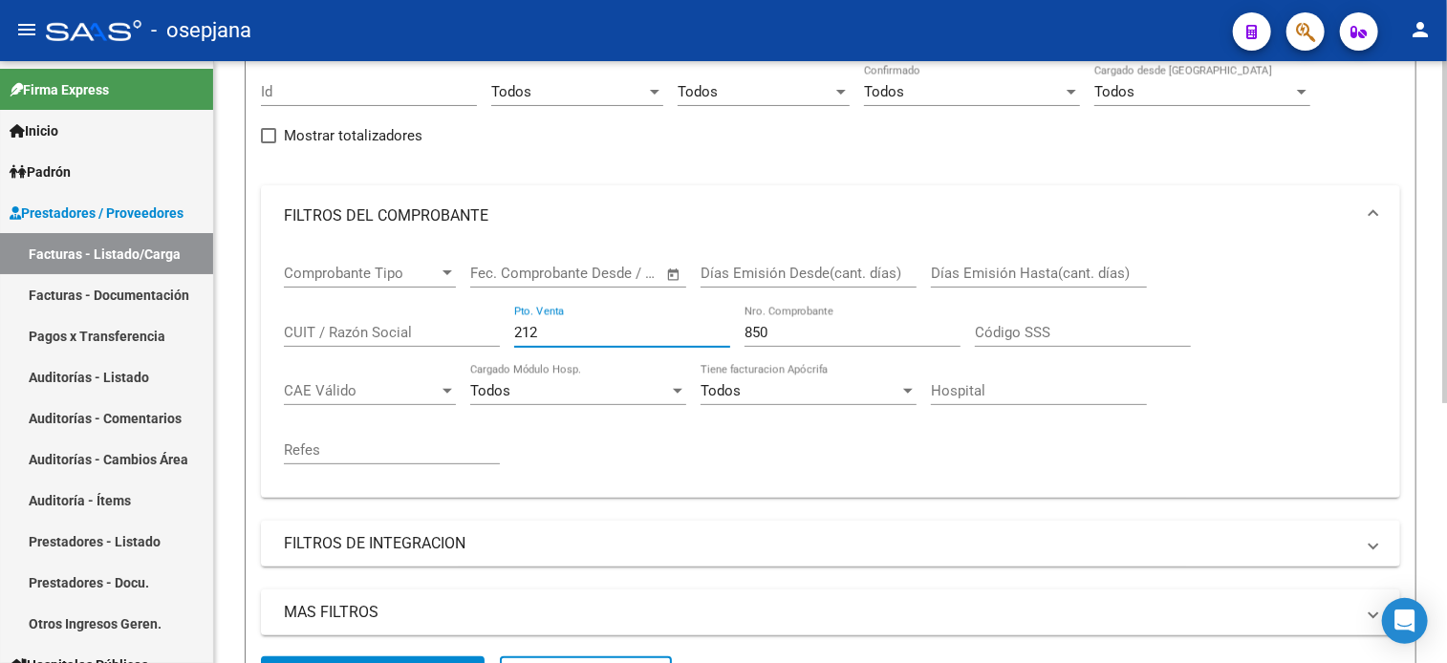
drag, startPoint x: 549, startPoint y: 333, endPoint x: 451, endPoint y: 354, distance: 100.6
click at [451, 354] on div "Comprobante Tipo Comprobante Tipo Fecha inicio – Fecha fin Fec. Comprobante Des…" at bounding box center [830, 365] width 1093 height 236
type input "42"
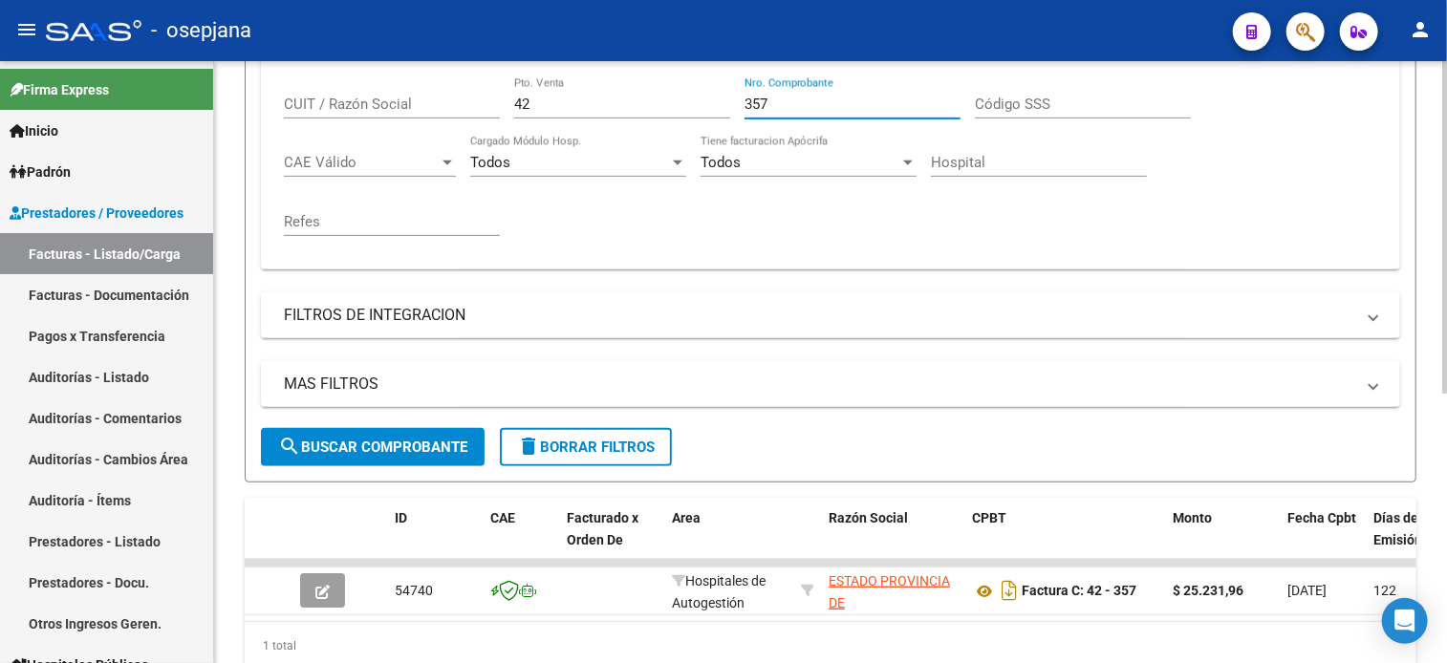
scroll to position [485, 0]
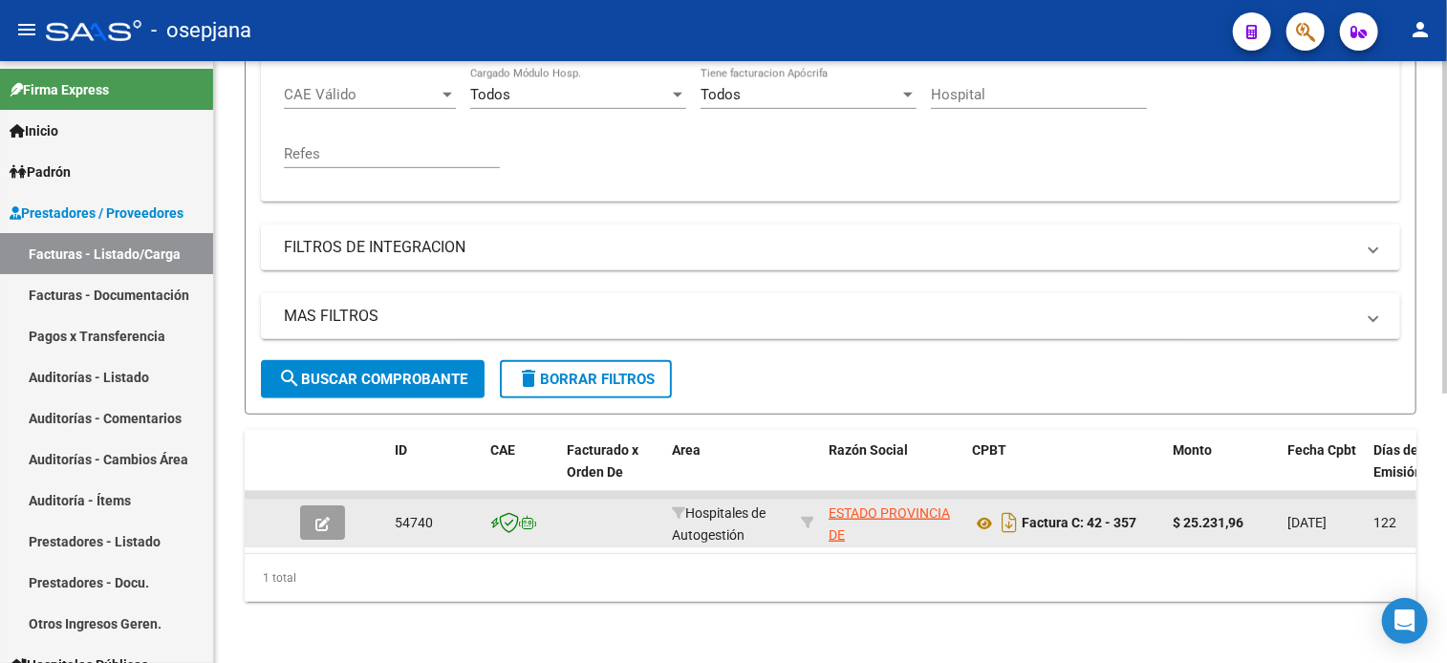
type input "357"
click at [335, 505] on button "button" at bounding box center [322, 522] width 45 height 34
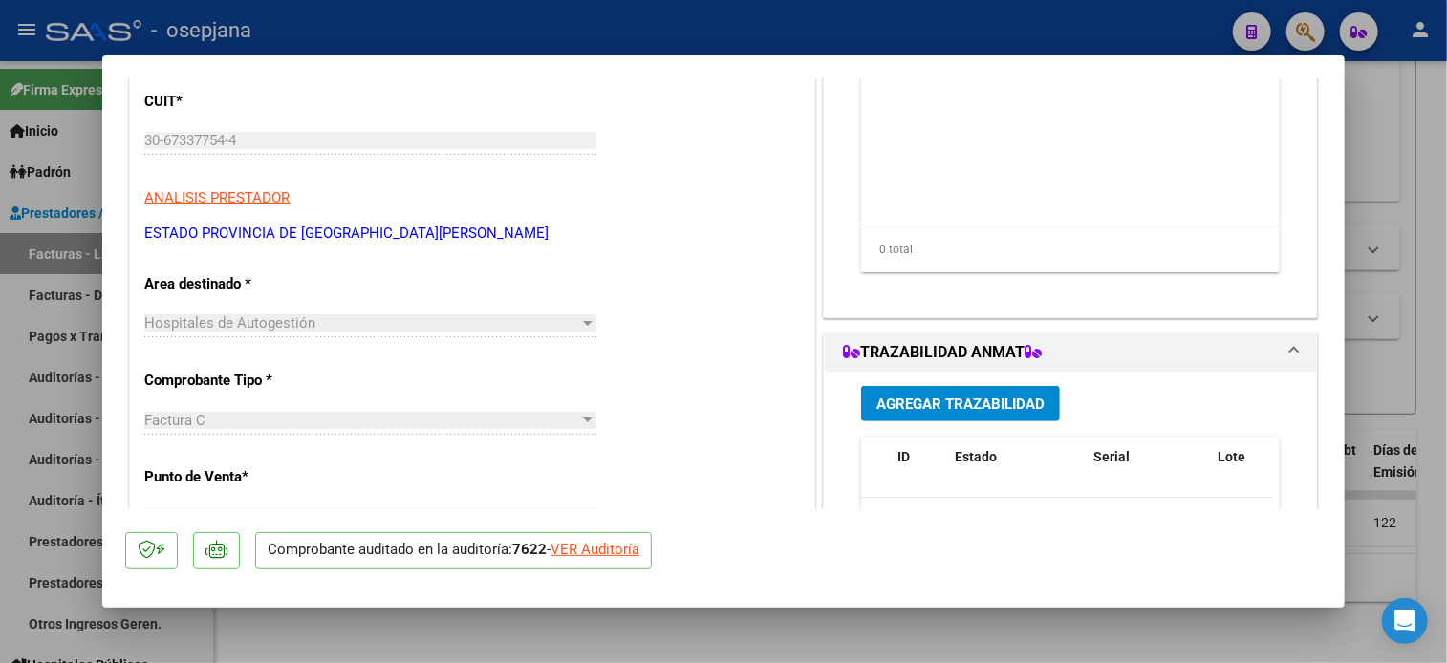
scroll to position [225, 0]
click at [589, 549] on div "VER Auditoría" at bounding box center [594, 550] width 89 height 22
type input "$ 0,00"
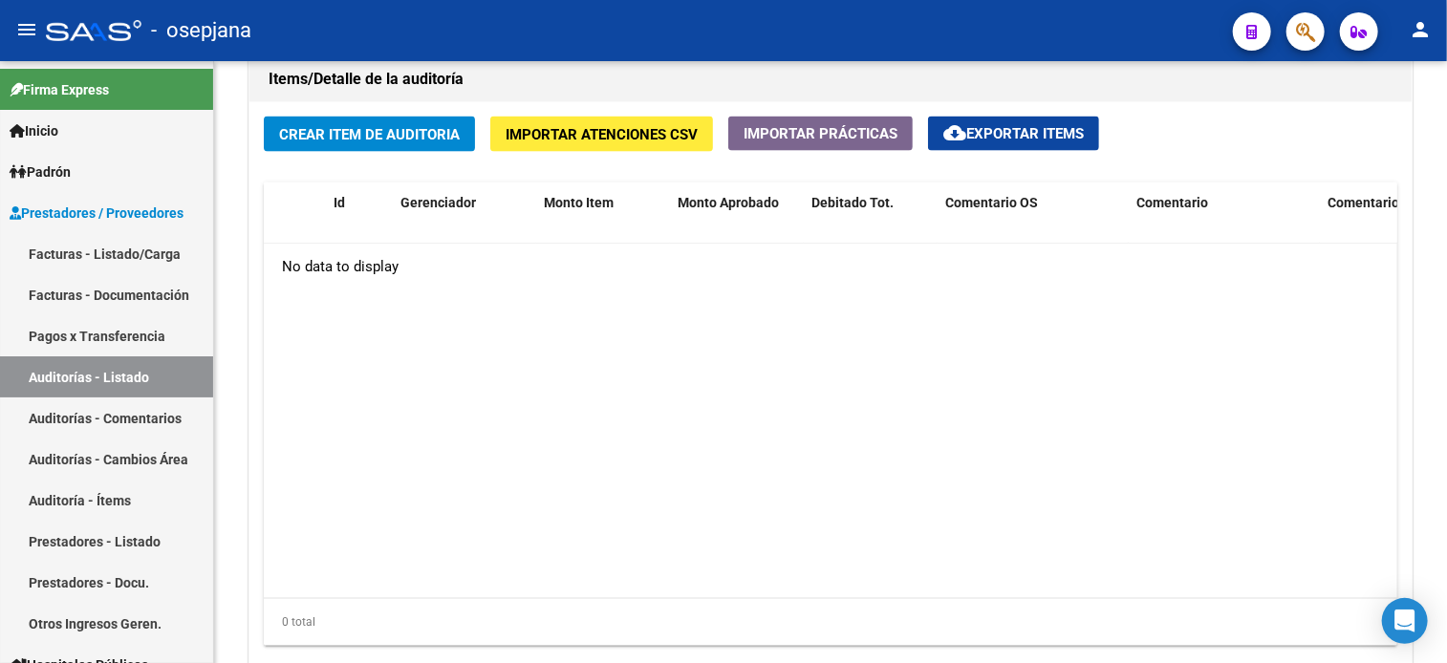
scroll to position [1397, 0]
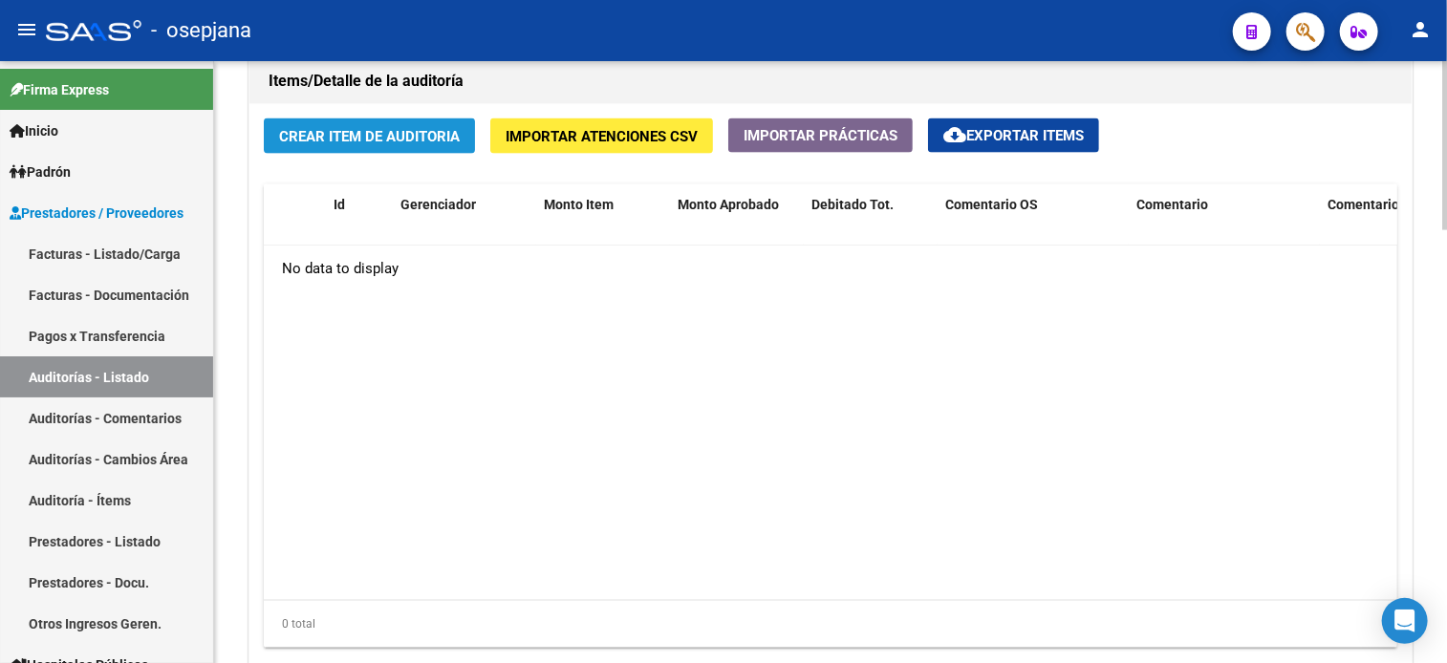
click at [417, 132] on span "Crear Item de Auditoria" at bounding box center [369, 136] width 181 height 17
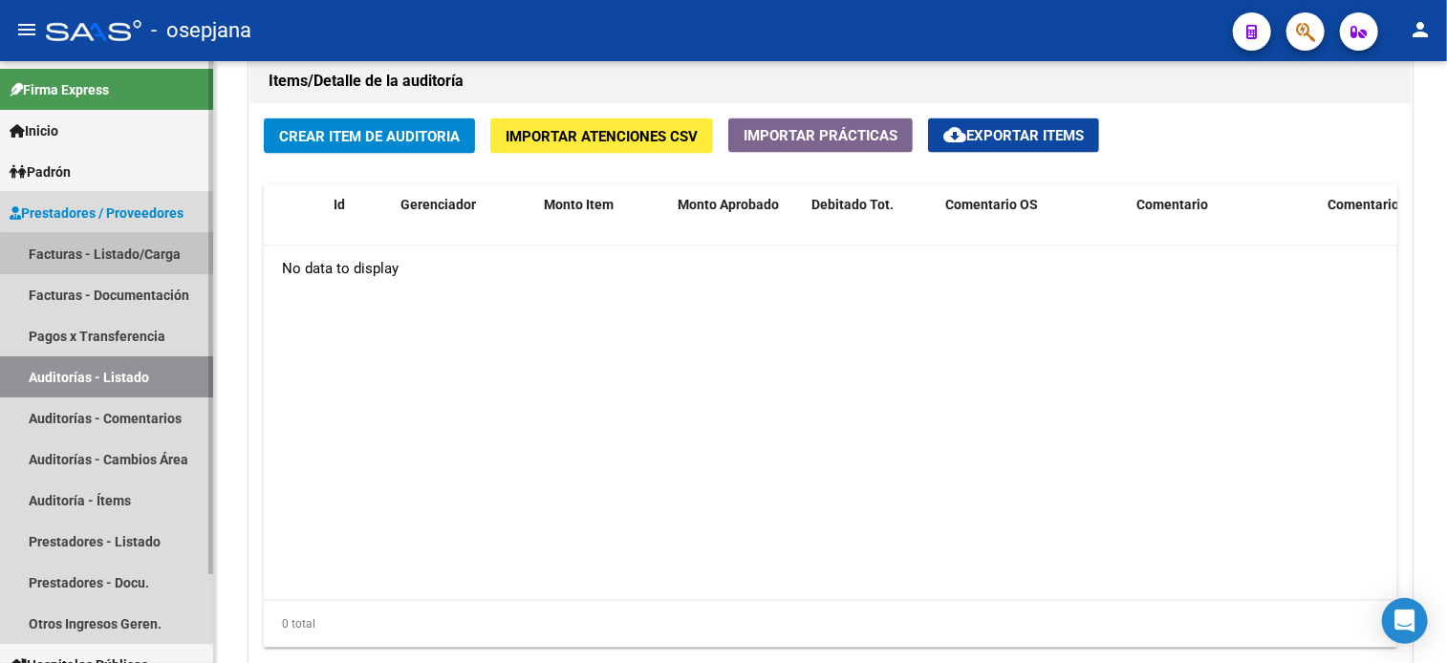
click at [111, 268] on link "Facturas - Listado/Carga" at bounding box center [106, 253] width 213 height 41
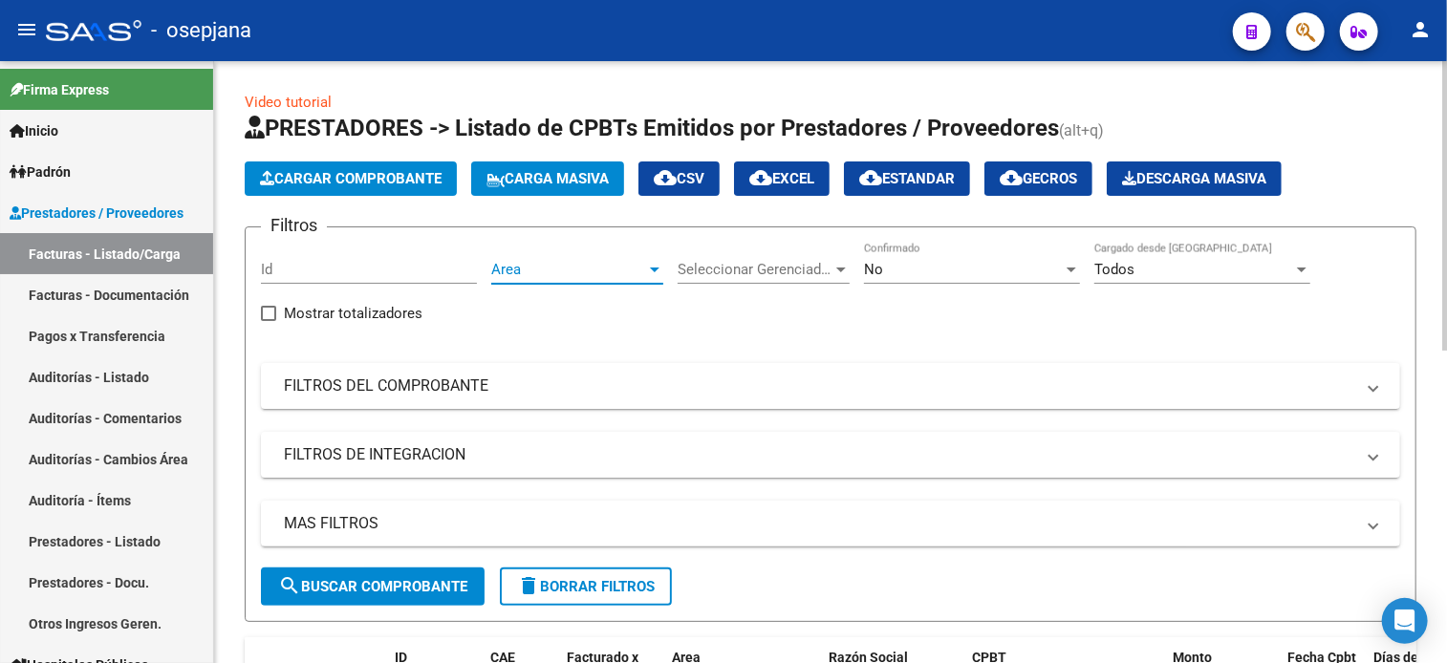
click at [567, 266] on span "Area" at bounding box center [568, 269] width 155 height 17
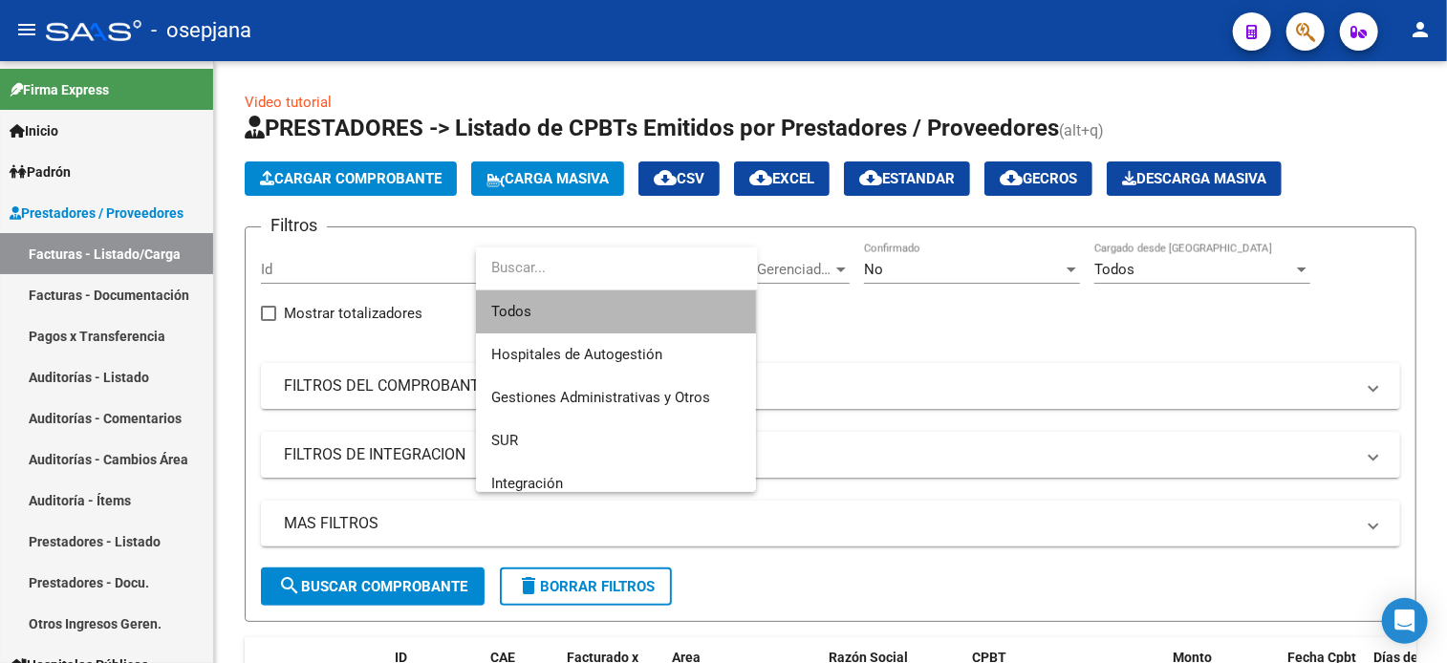
click at [562, 305] on span "Todos" at bounding box center [615, 311] width 249 height 43
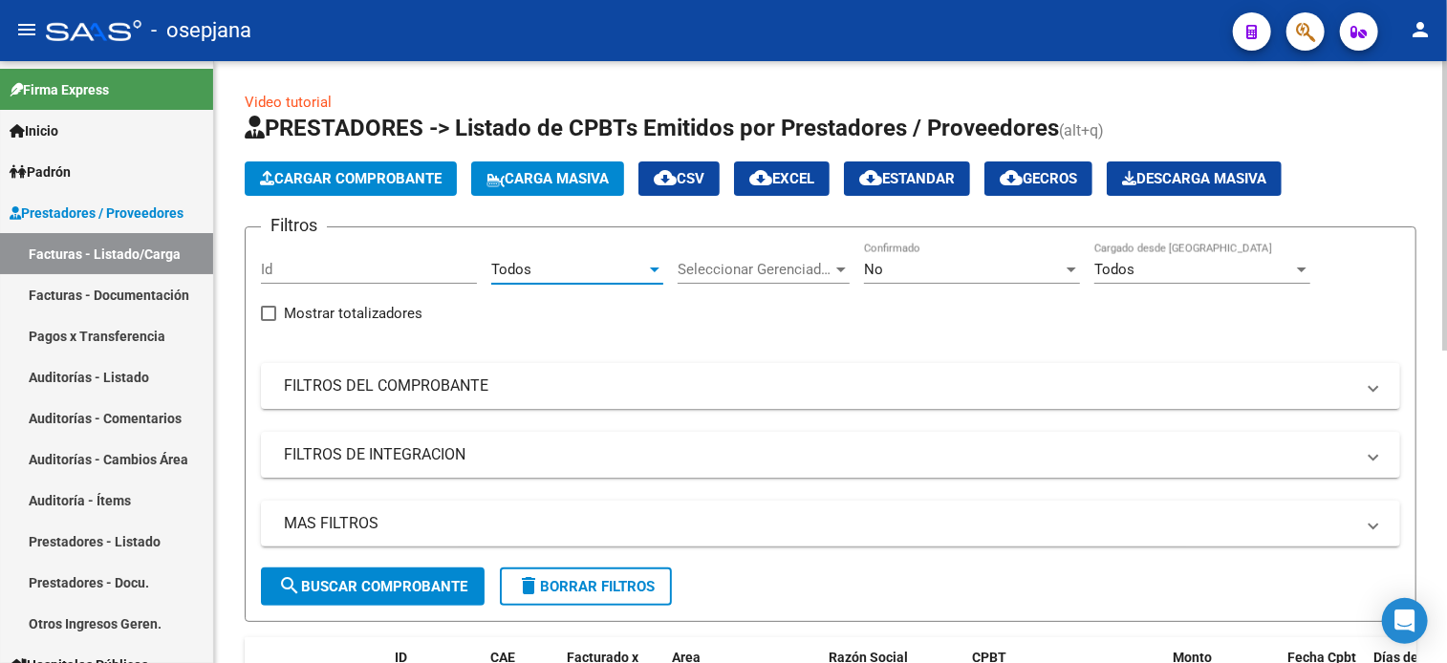
click at [768, 266] on span "Seleccionar Gerenciador" at bounding box center [754, 269] width 155 height 17
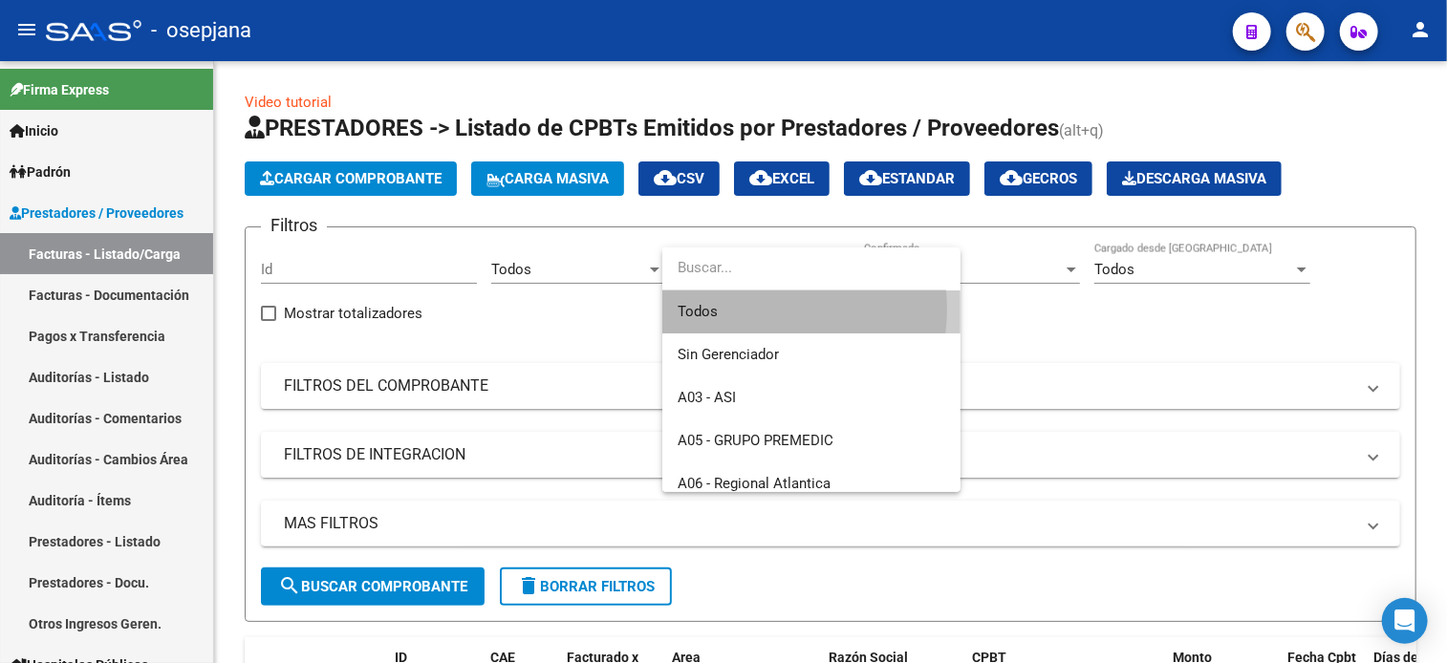
click at [748, 309] on span "Todos" at bounding box center [811, 311] width 268 height 43
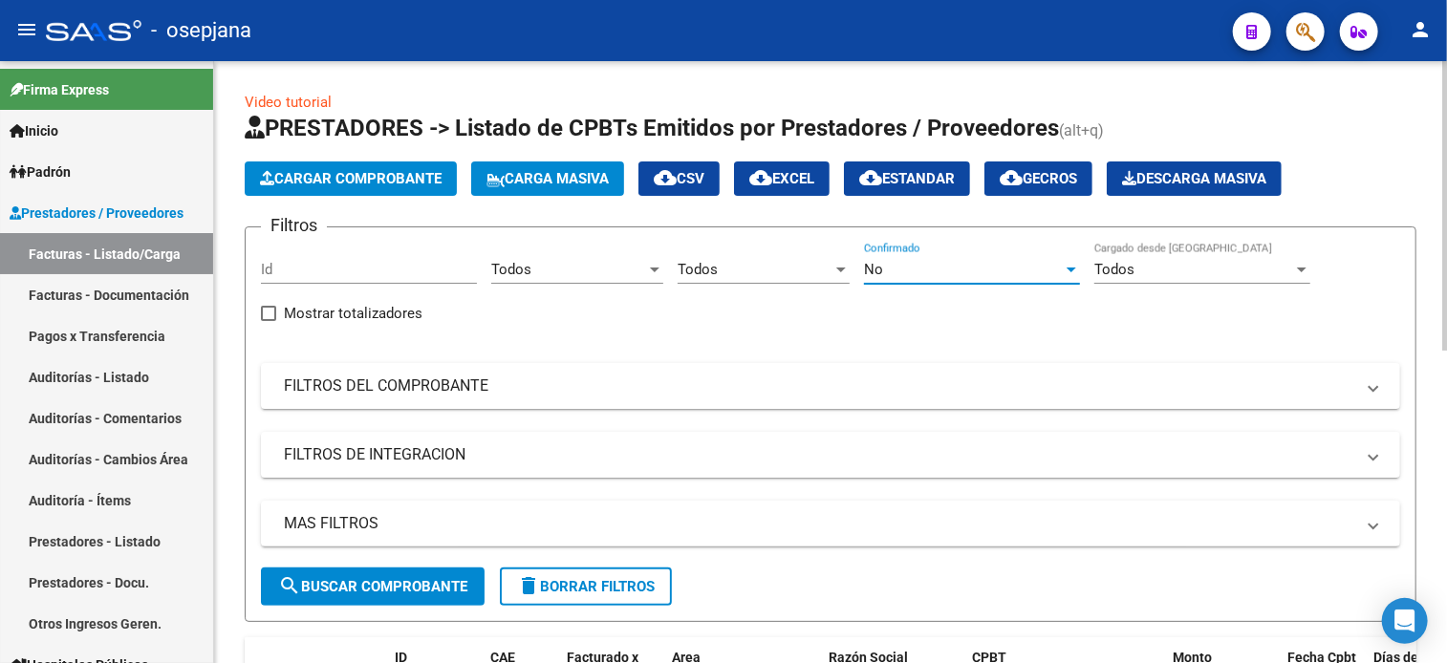
click at [1016, 268] on div "No" at bounding box center [963, 269] width 199 height 17
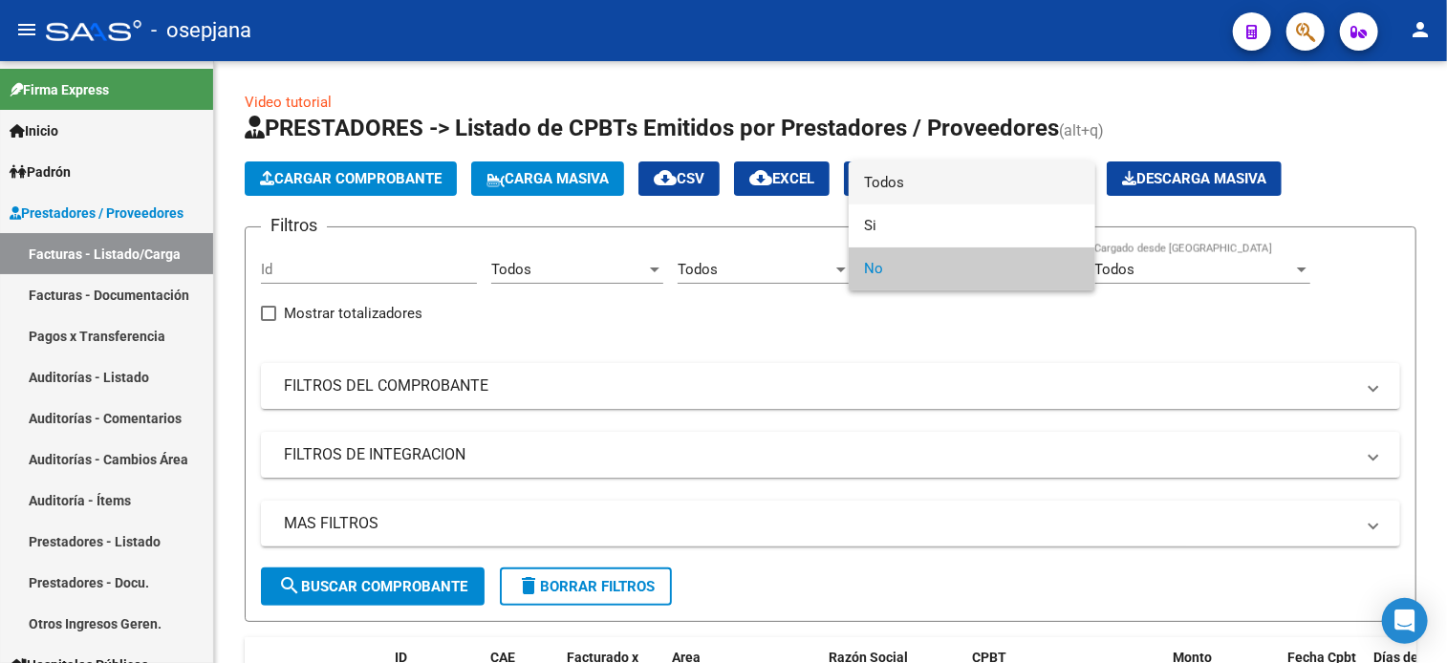
drag, startPoint x: 996, startPoint y: 183, endPoint x: 795, endPoint y: 395, distance: 291.3
click at [795, 395] on div "Todos Si No" at bounding box center [723, 331] width 1447 height 663
drag, startPoint x: 795, startPoint y: 395, endPoint x: 948, endPoint y: 183, distance: 260.7
click at [948, 183] on span "Todos" at bounding box center [972, 182] width 216 height 43
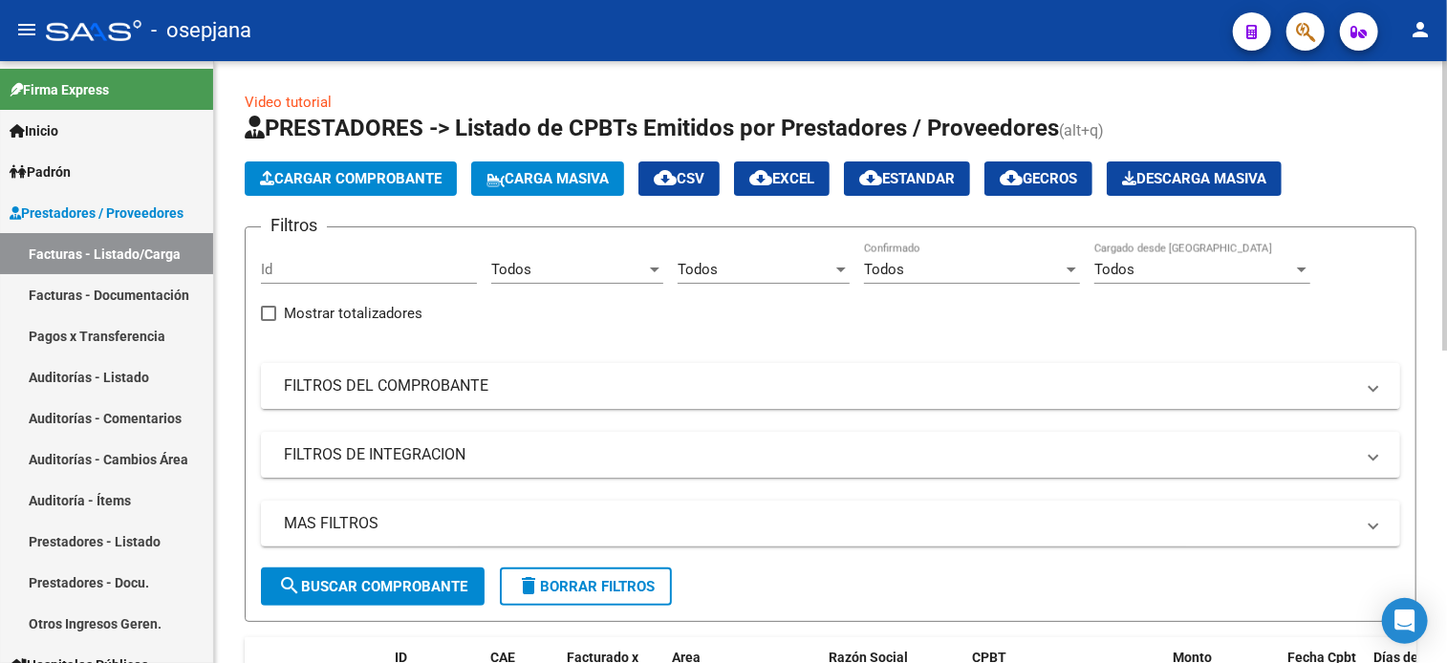
click at [743, 386] on mat-panel-title "FILTROS DEL COMPROBANTE" at bounding box center [819, 386] width 1070 height 21
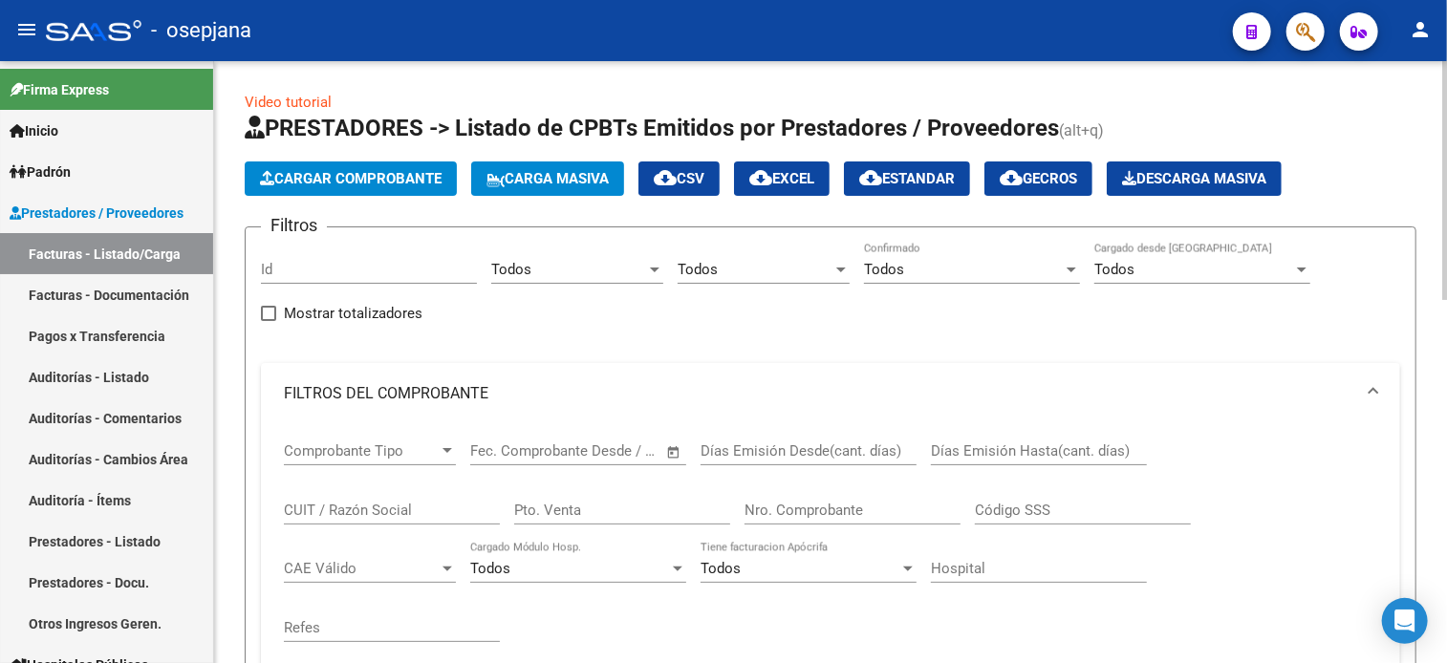
click at [617, 505] on input "Pto. Venta" at bounding box center [622, 510] width 216 height 17
type input "2"
type input "2025"
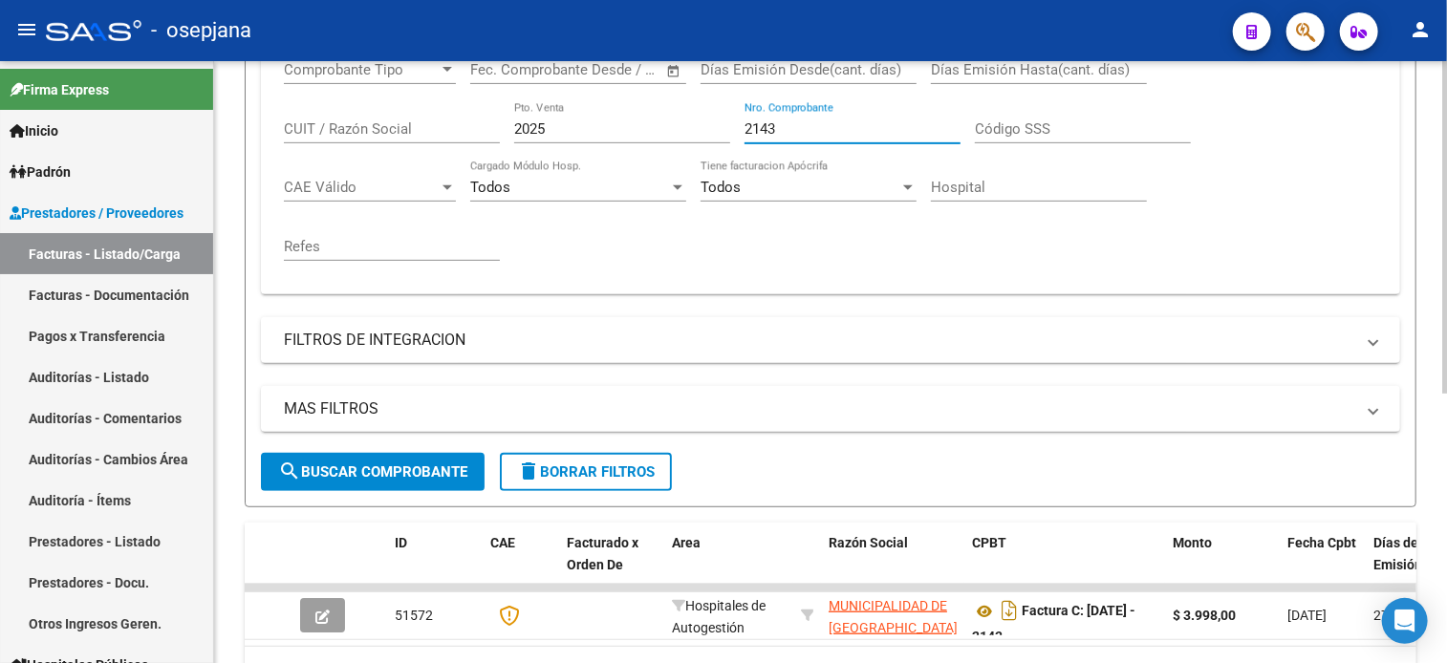
scroll to position [485, 0]
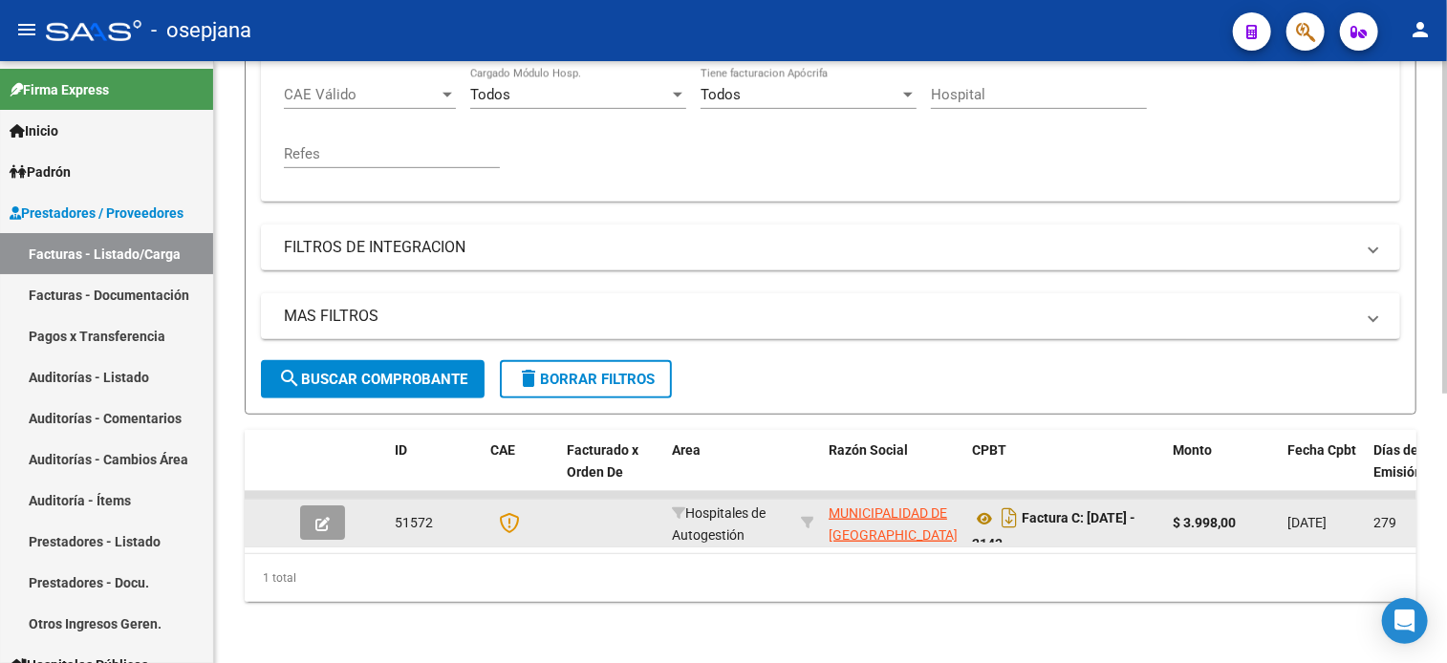
type input "2143"
click at [331, 505] on button "button" at bounding box center [322, 522] width 45 height 34
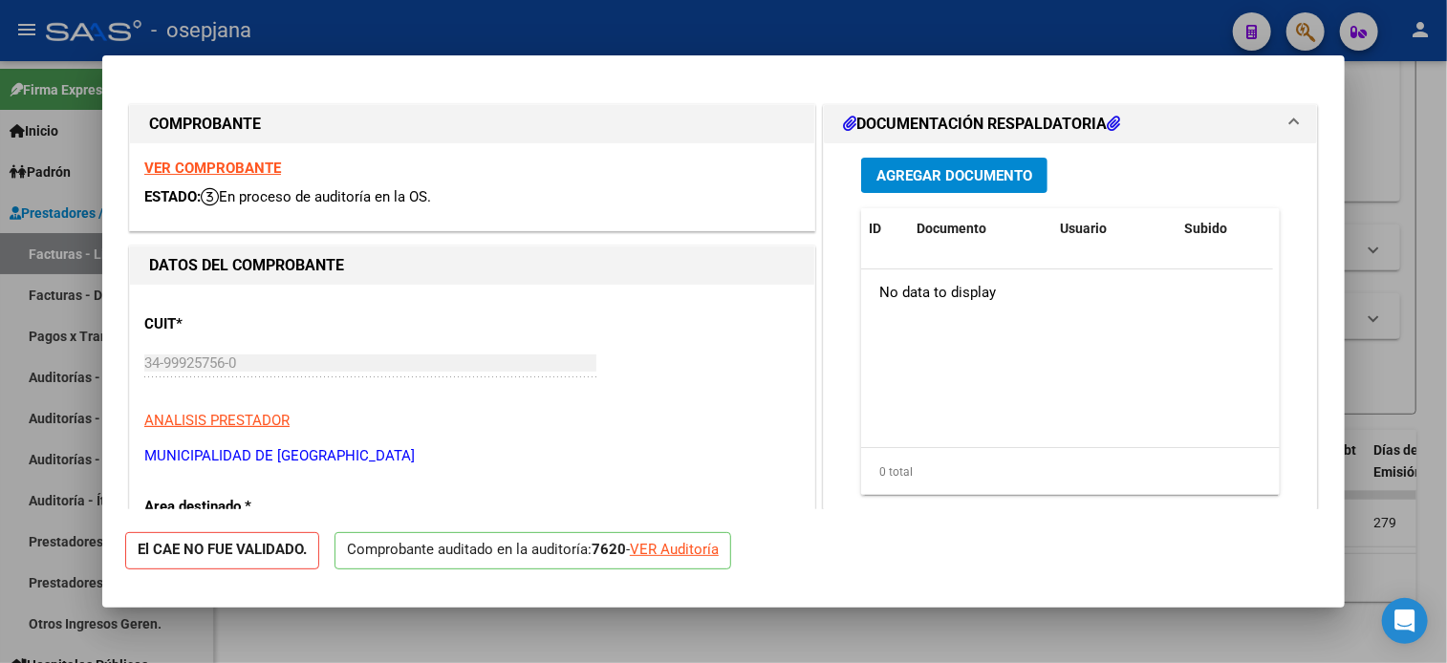
click at [668, 548] on div "VER Auditoría" at bounding box center [674, 550] width 89 height 22
type input "$ 0,00"
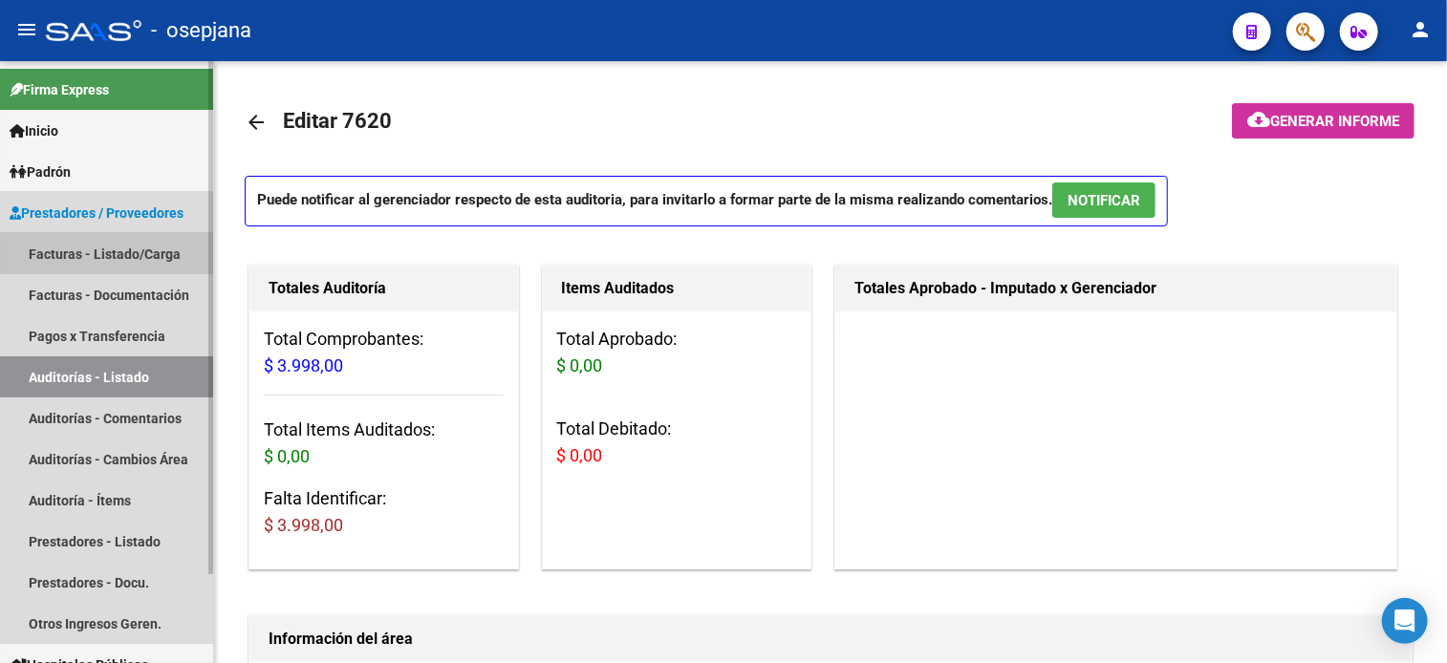
click at [96, 248] on link "Facturas - Listado/Carga" at bounding box center [106, 253] width 213 height 41
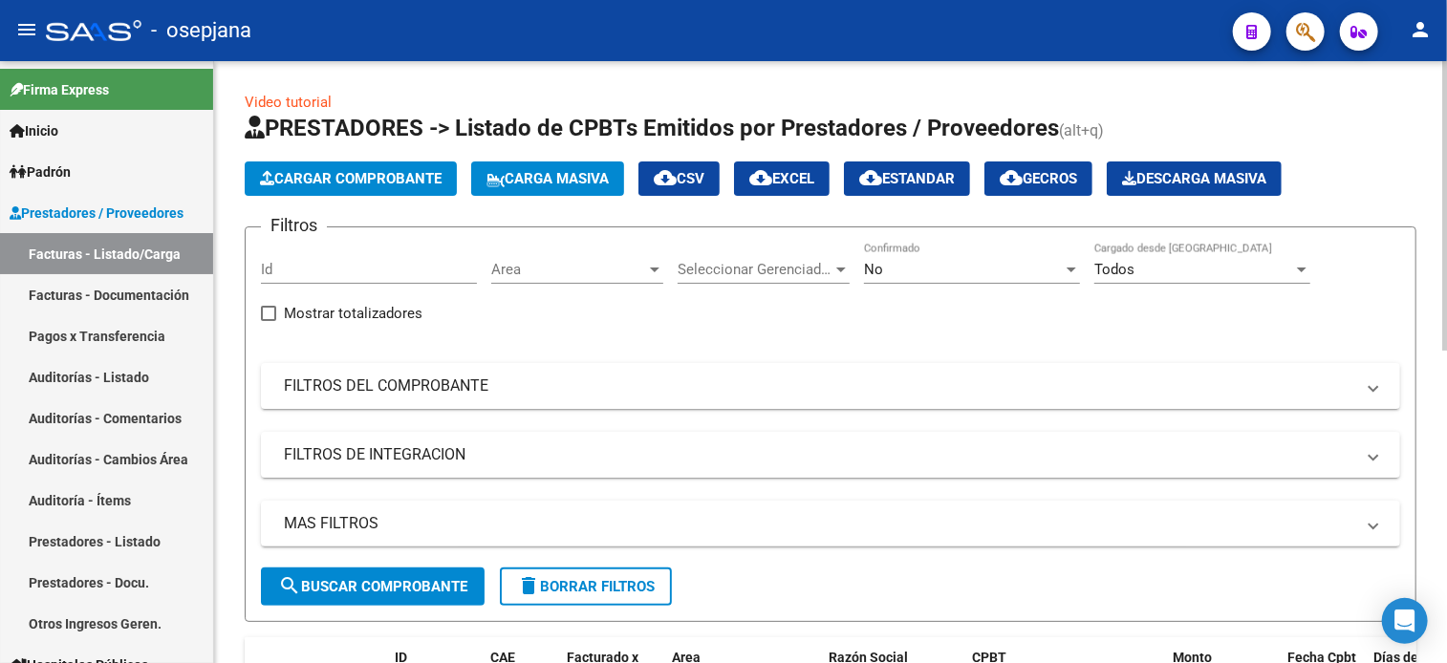
click at [587, 258] on div "Area Area" at bounding box center [577, 263] width 172 height 41
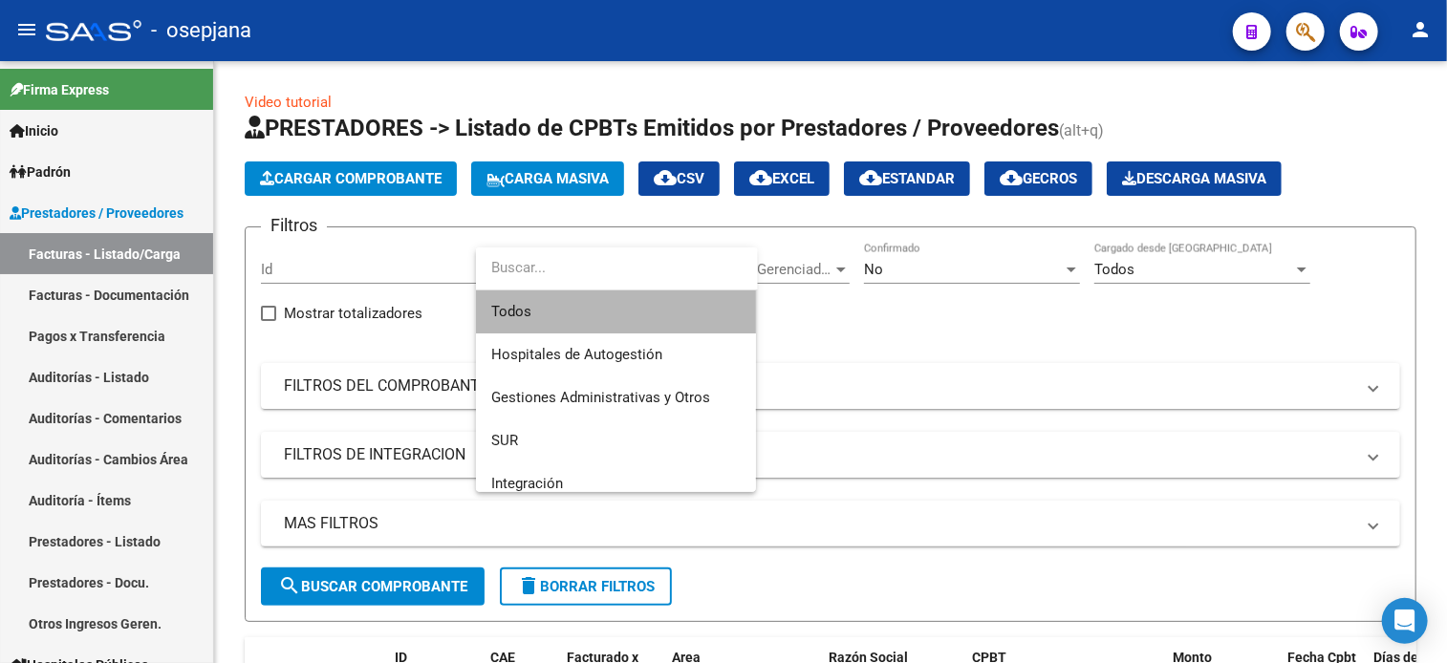
click at [588, 314] on span "Todos" at bounding box center [615, 311] width 249 height 43
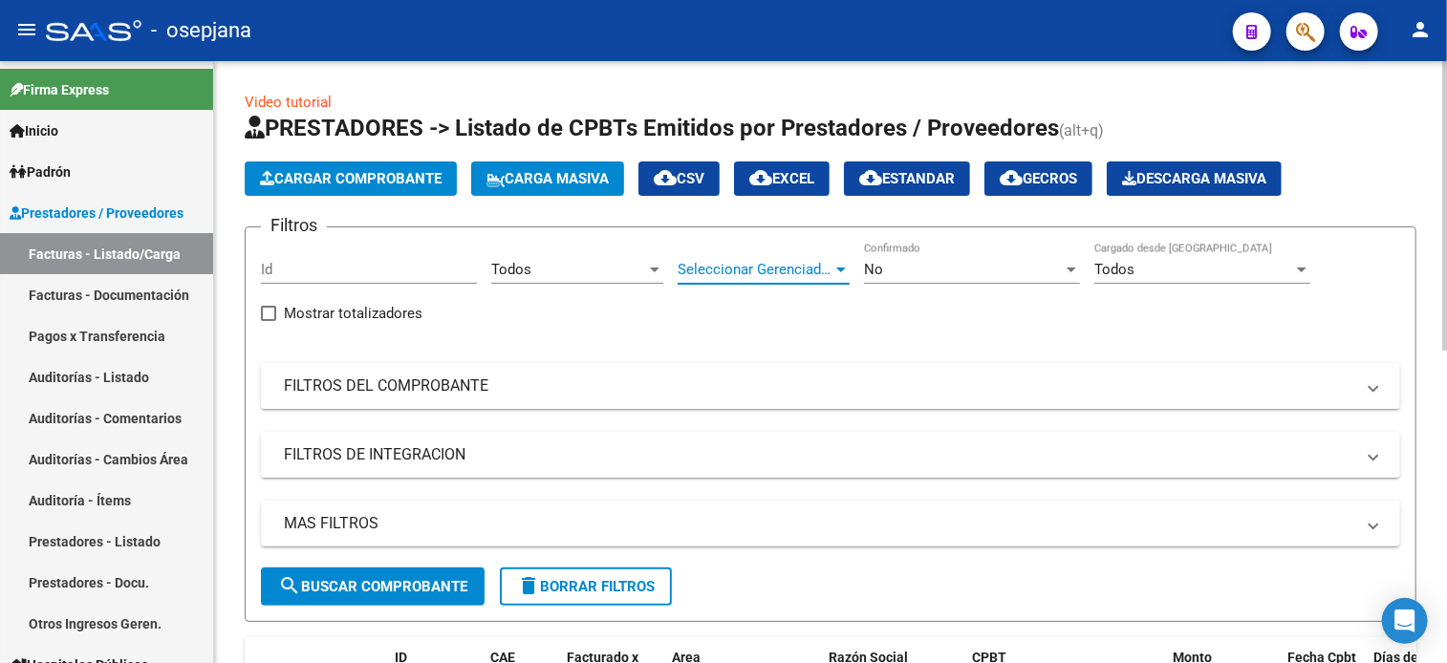
click at [799, 267] on span "Seleccionar Gerenciador" at bounding box center [754, 269] width 155 height 17
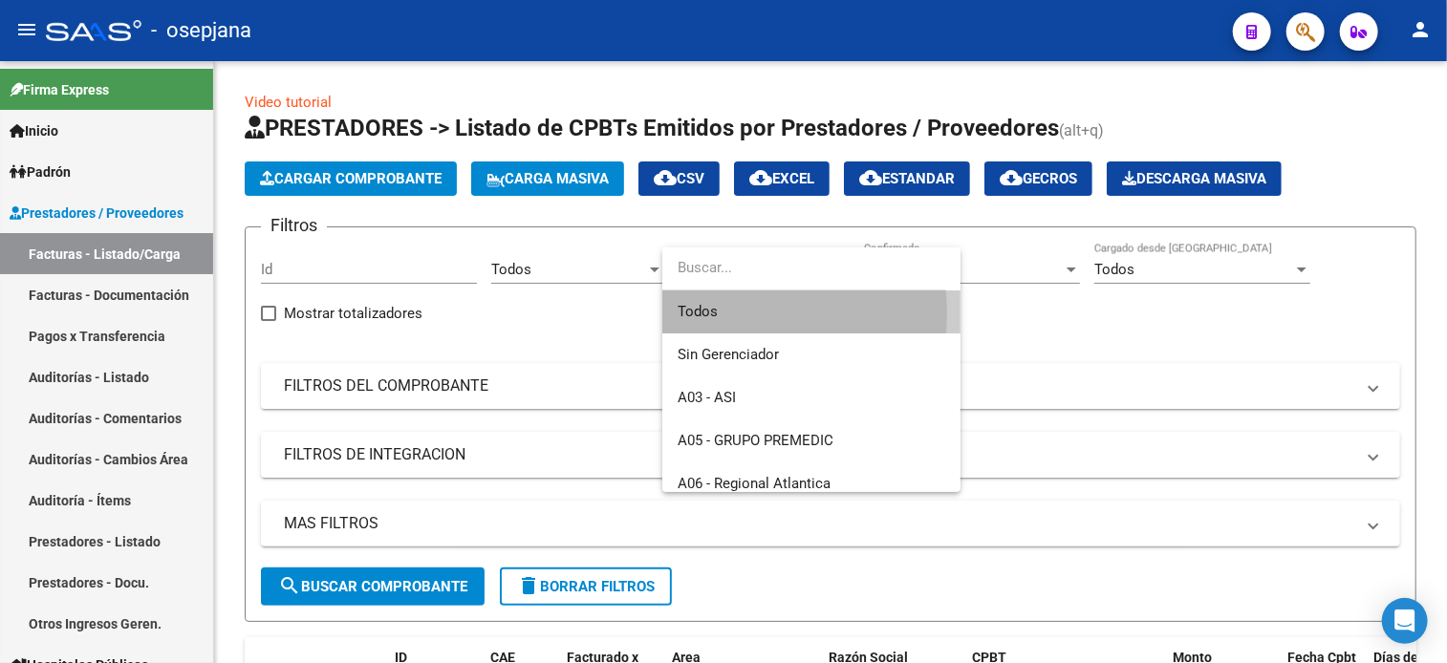
click at [753, 313] on span "Todos" at bounding box center [811, 311] width 268 height 43
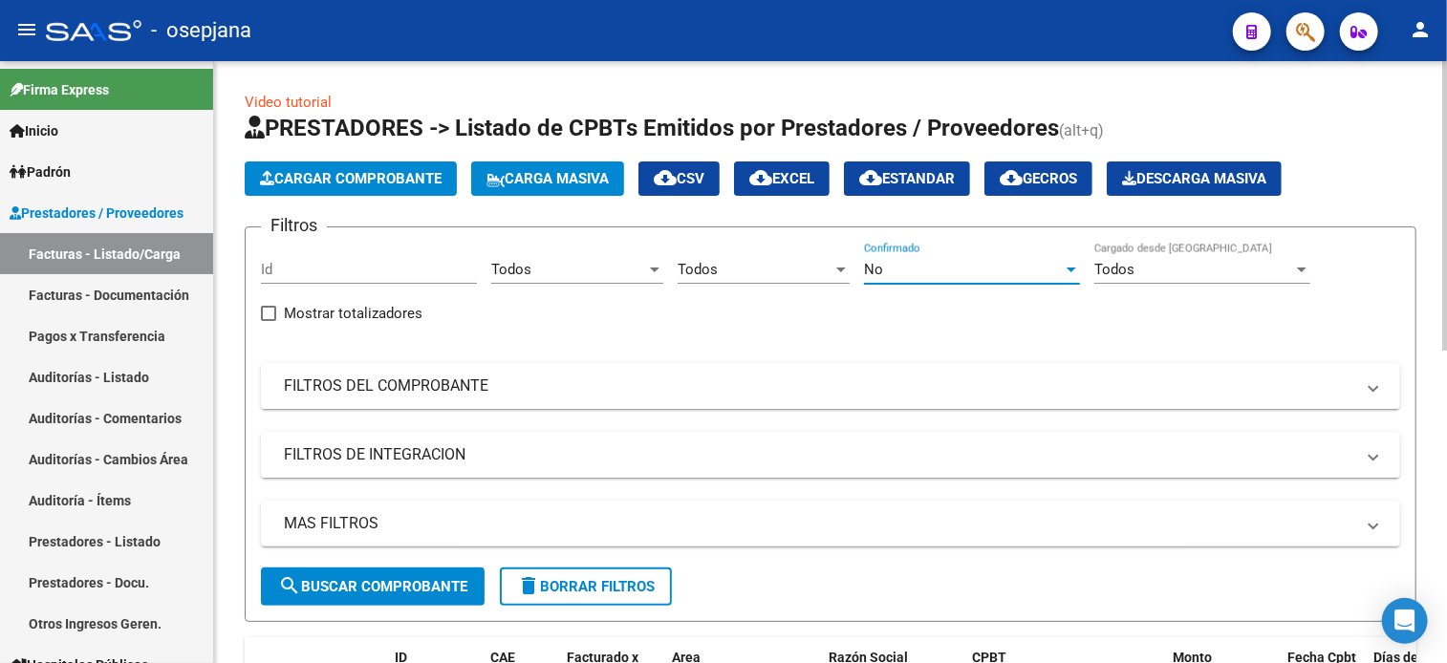
click at [965, 270] on div "No" at bounding box center [963, 269] width 199 height 17
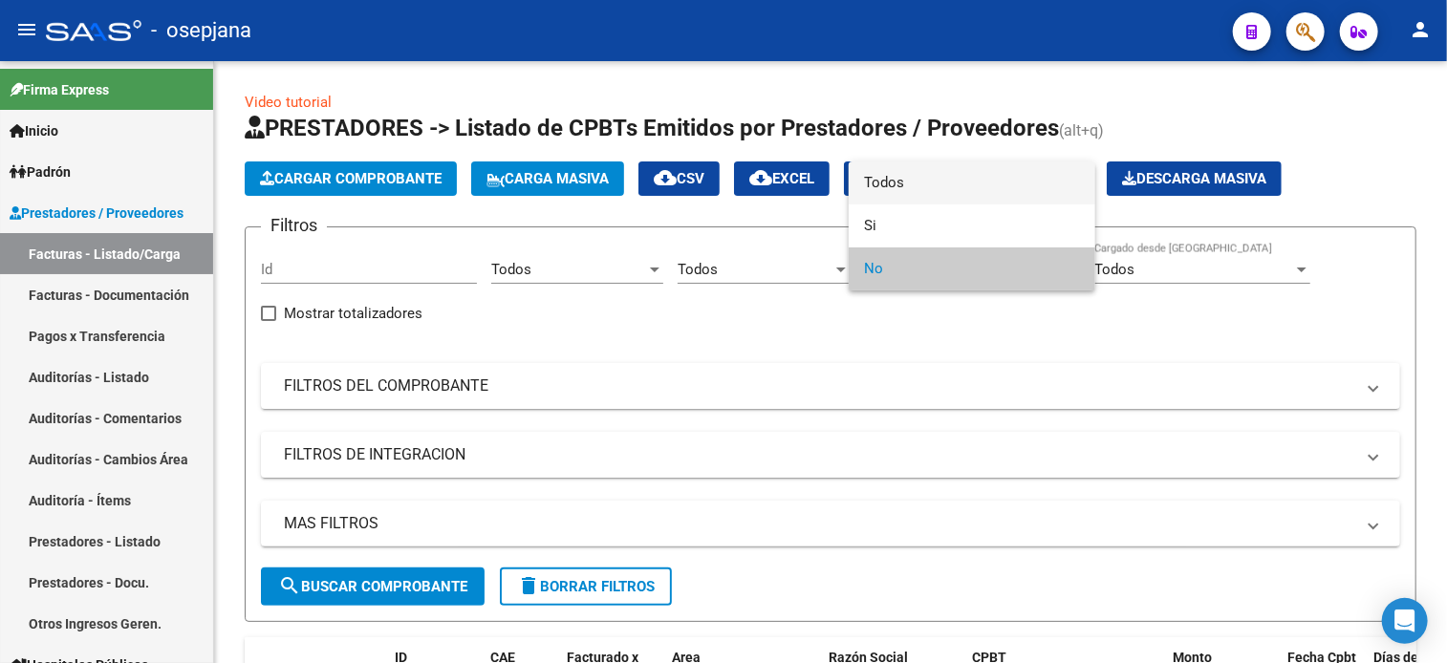
drag, startPoint x: 961, startPoint y: 192, endPoint x: 780, endPoint y: 389, distance: 267.8
click at [780, 389] on div "Todos Si No" at bounding box center [723, 331] width 1447 height 663
click at [780, 389] on div at bounding box center [723, 331] width 1447 height 663
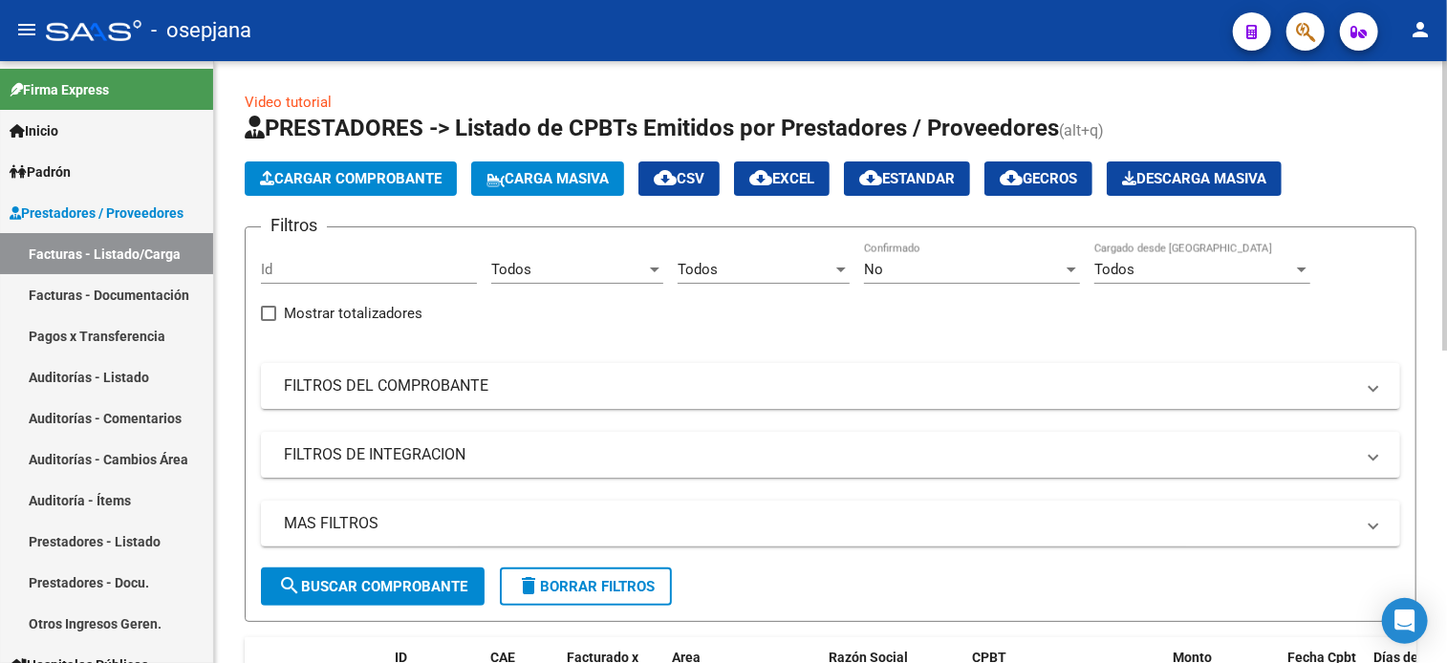
click at [902, 274] on div "No" at bounding box center [963, 269] width 199 height 17
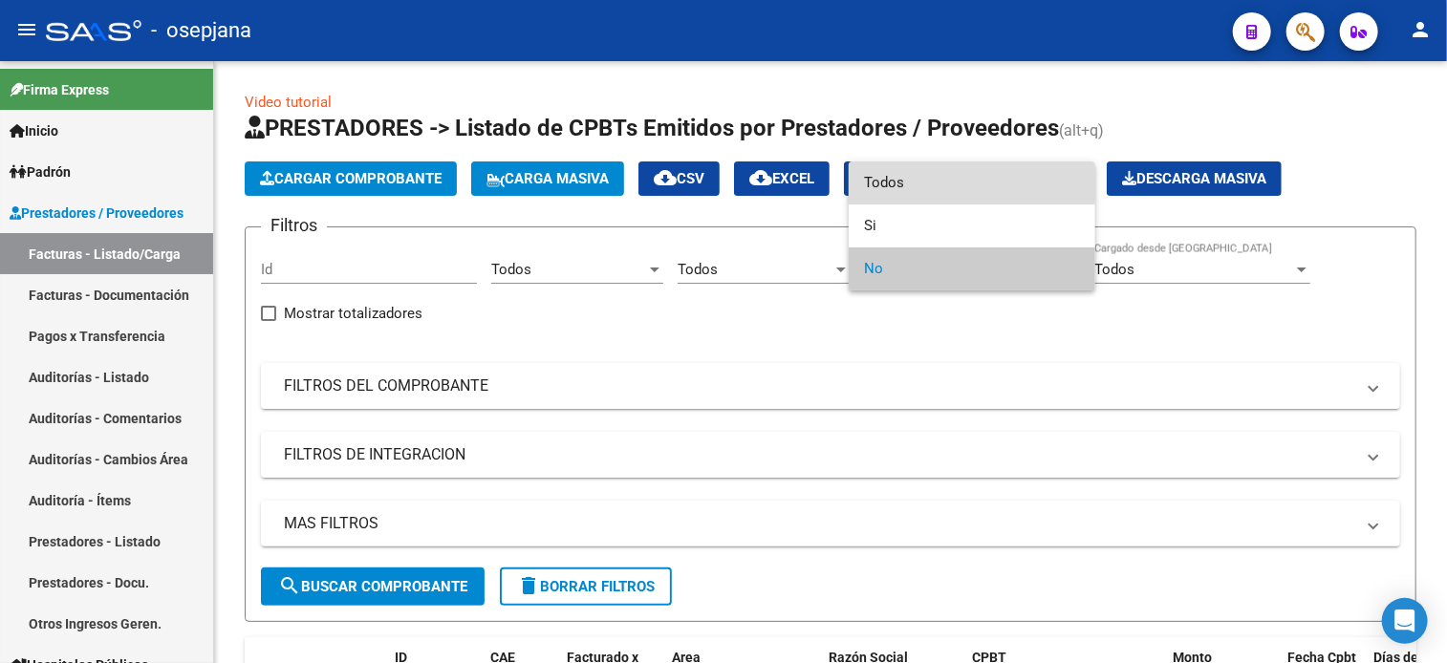
click at [907, 183] on span "Todos" at bounding box center [972, 182] width 216 height 43
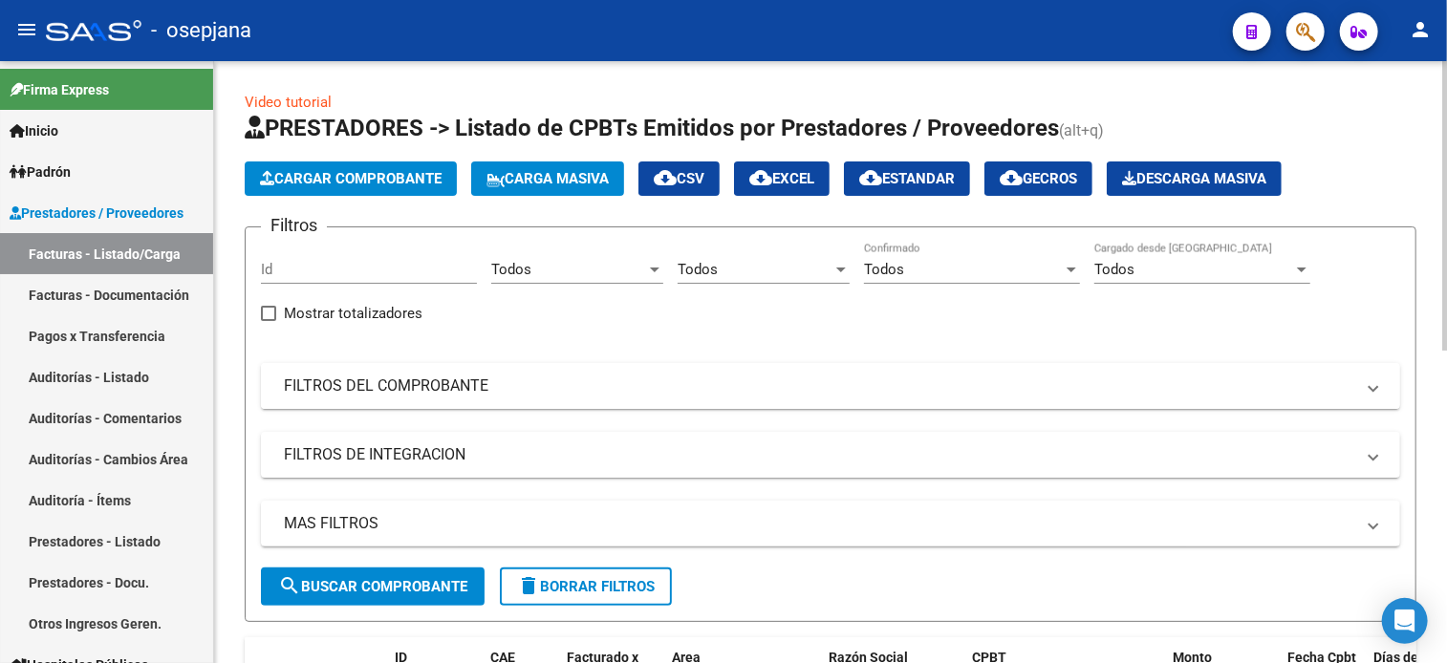
click at [732, 390] on mat-panel-title "FILTROS DEL COMPROBANTE" at bounding box center [819, 386] width 1070 height 21
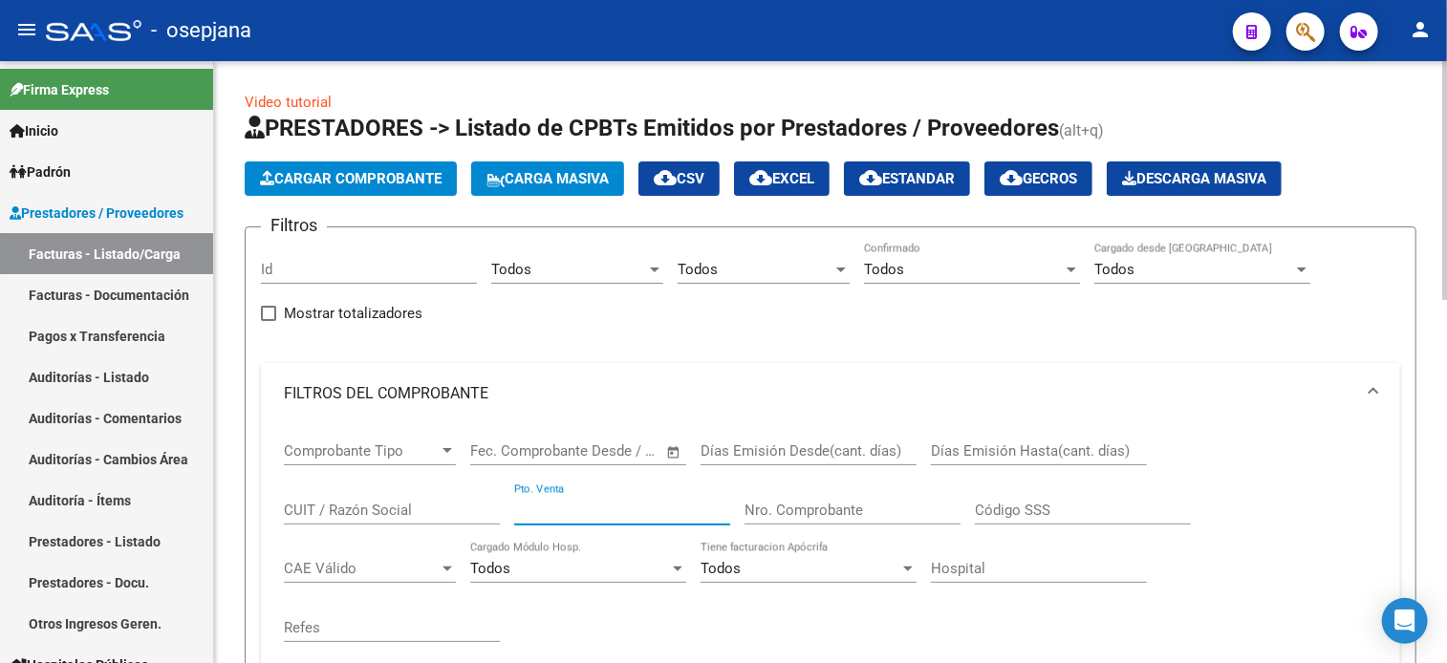
click at [614, 502] on input "Pto. Venta" at bounding box center [622, 510] width 216 height 17
type input "2025"
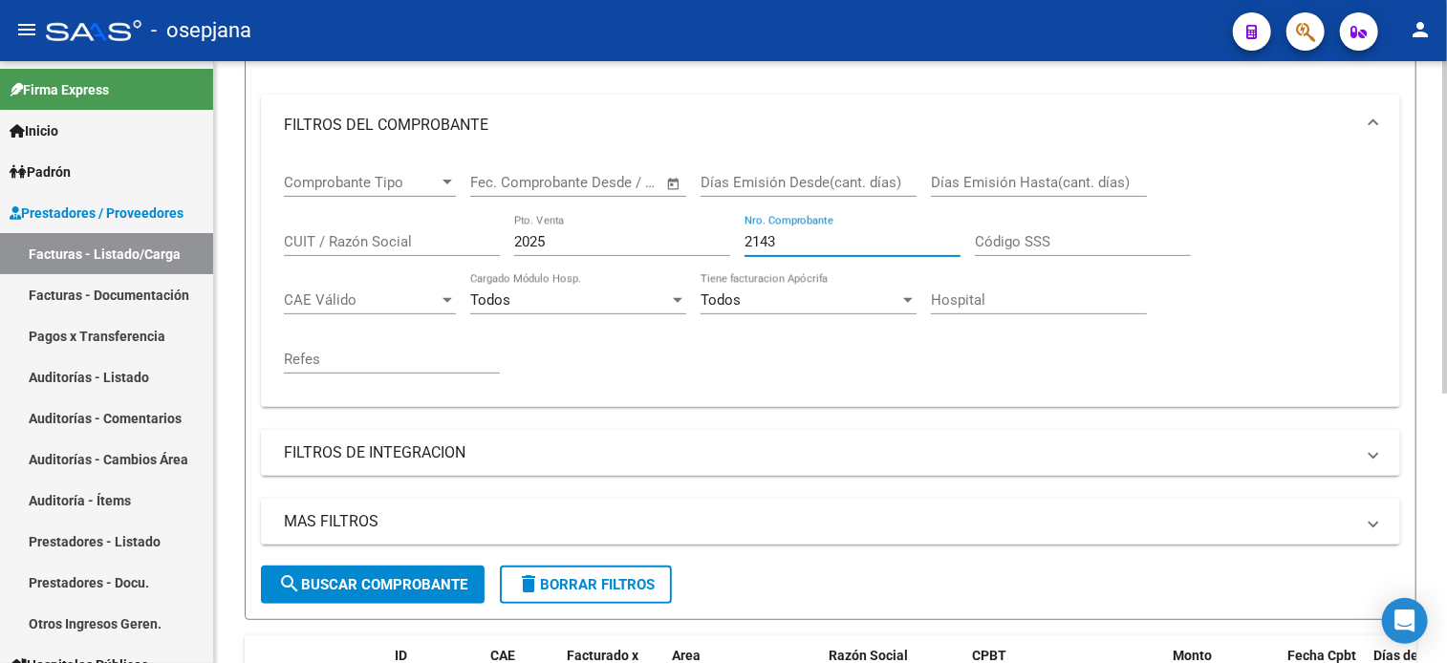
scroll to position [485, 0]
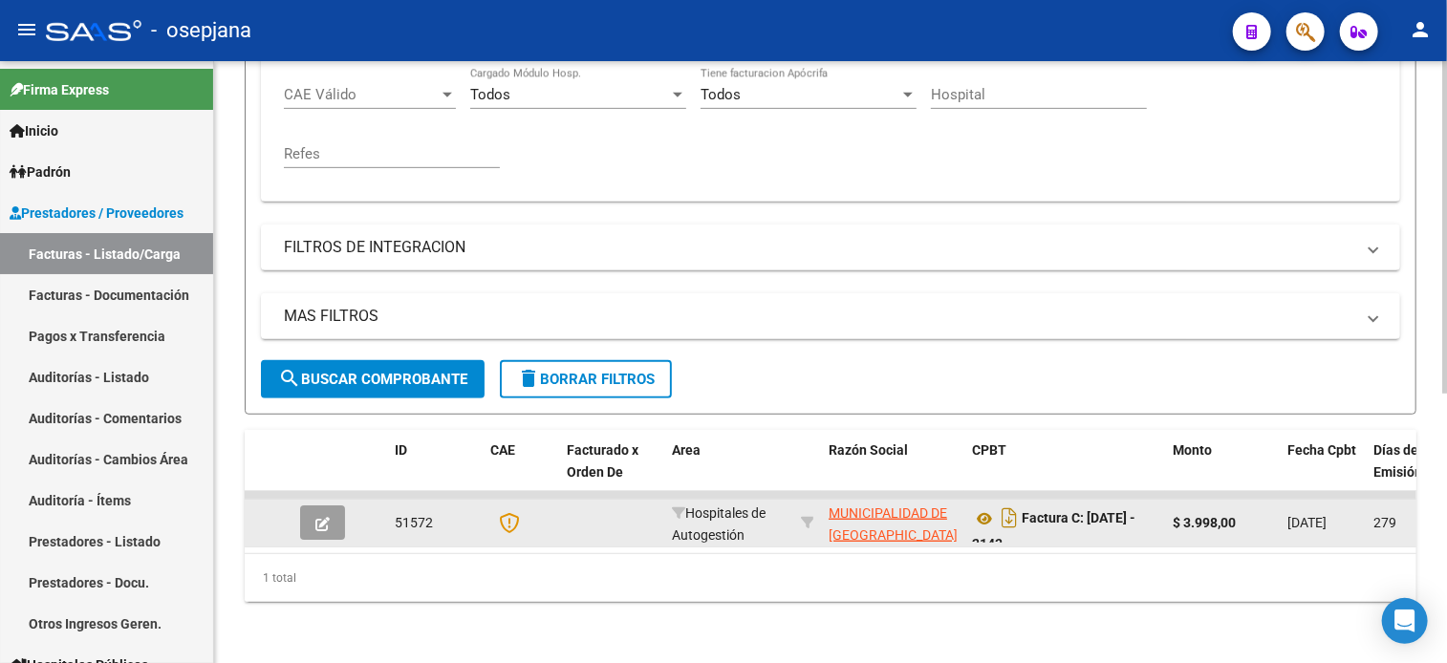
type input "2143"
click at [324, 514] on span "button" at bounding box center [322, 522] width 14 height 17
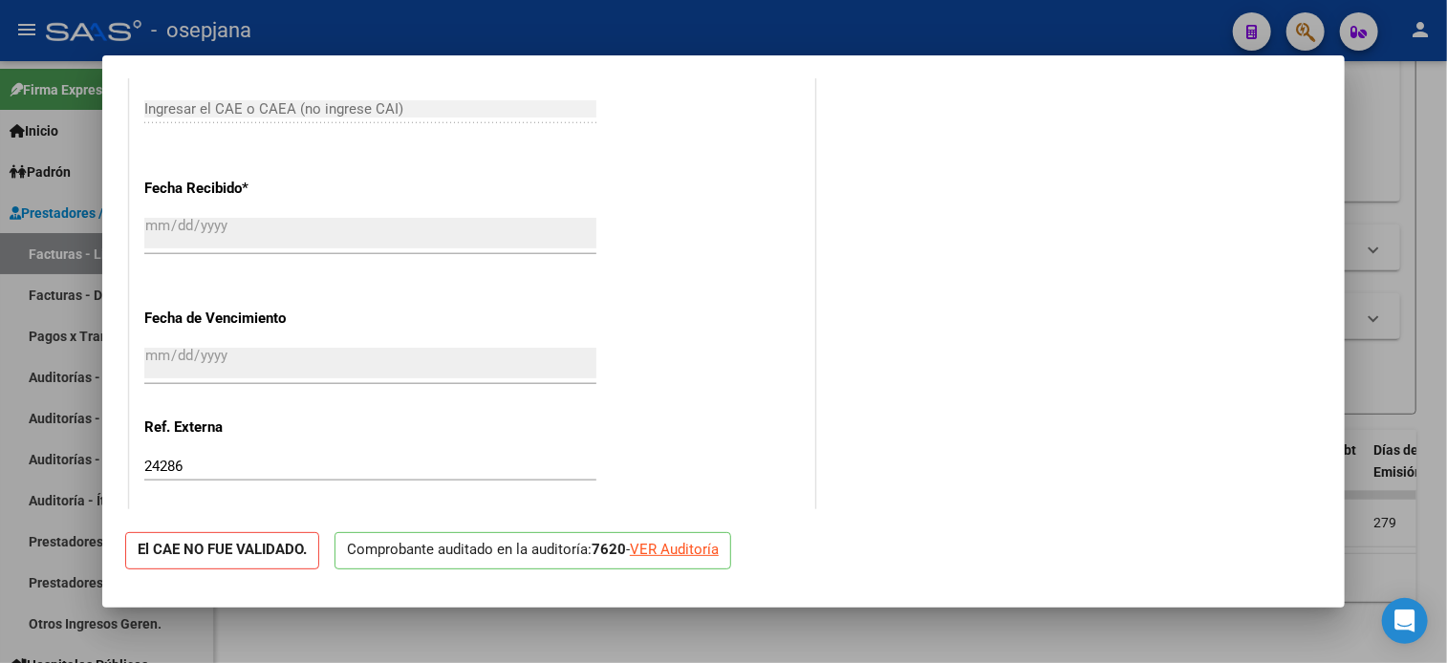
scroll to position [1133, 0]
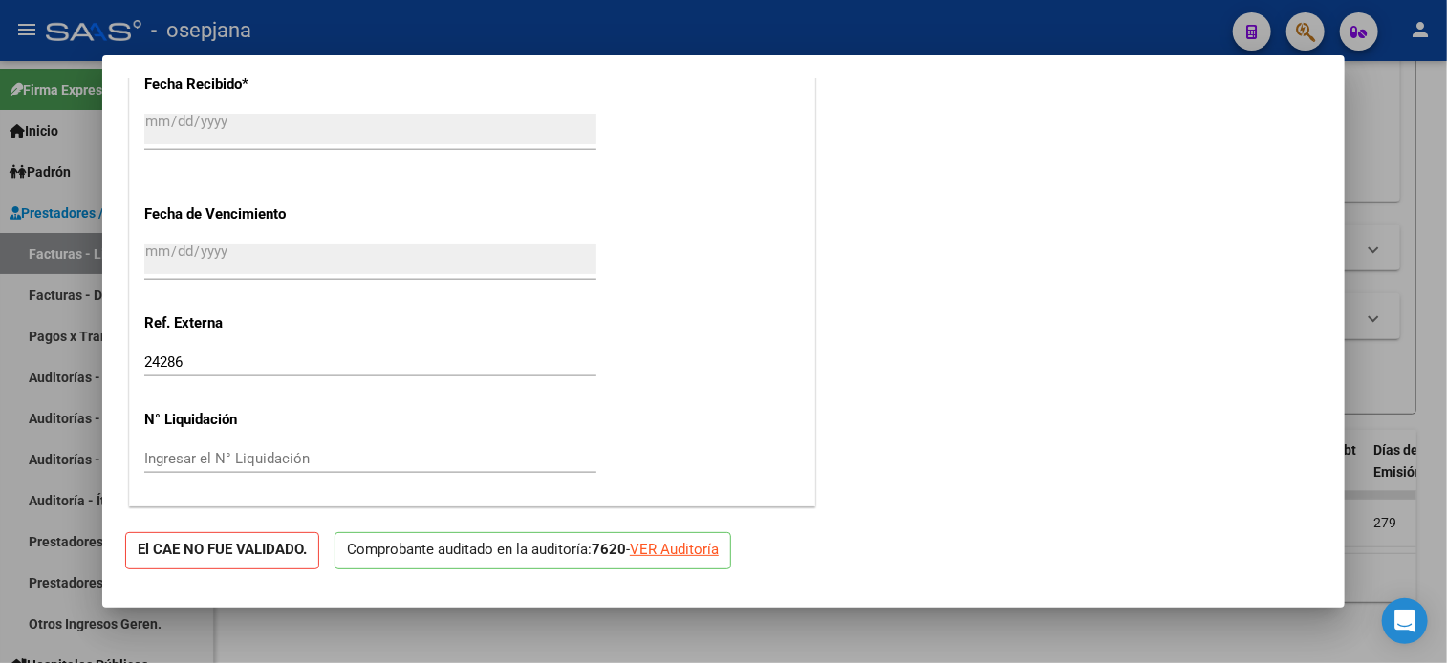
click at [710, 552] on div "VER Auditoría" at bounding box center [674, 550] width 89 height 22
type input "$ 0,00"
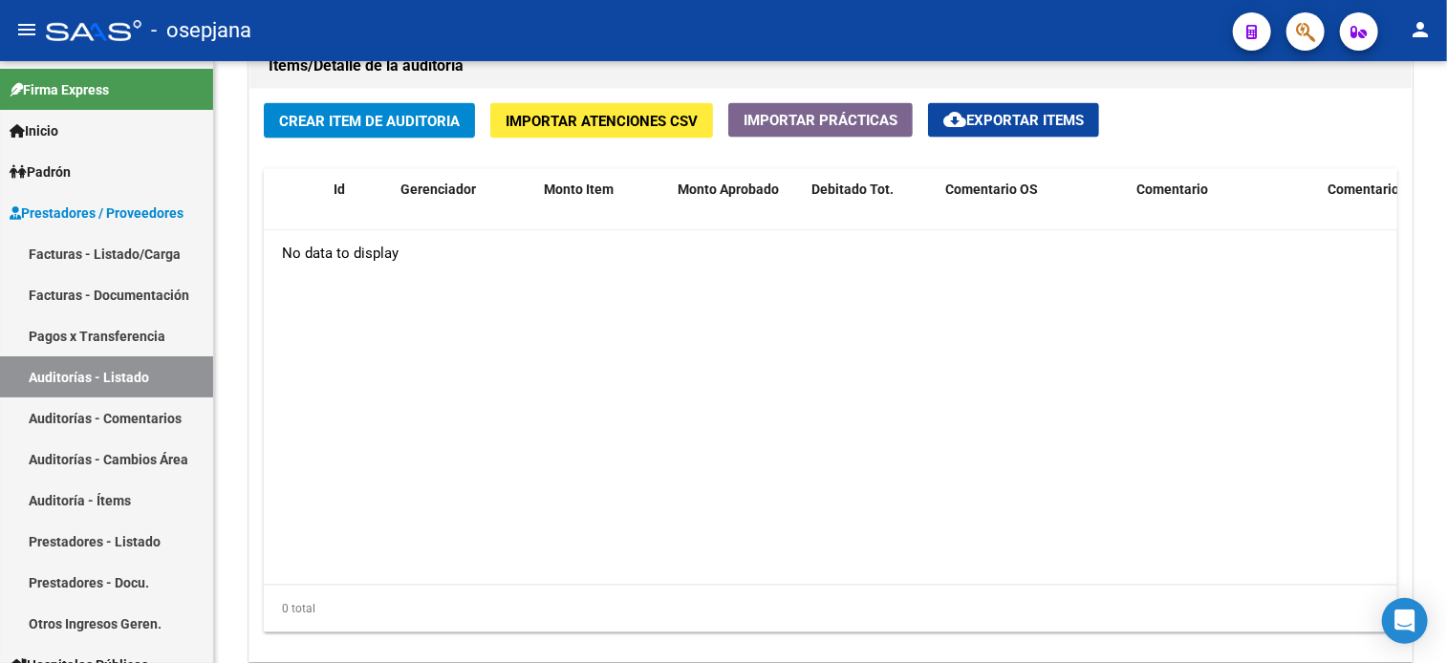
scroll to position [1410, 0]
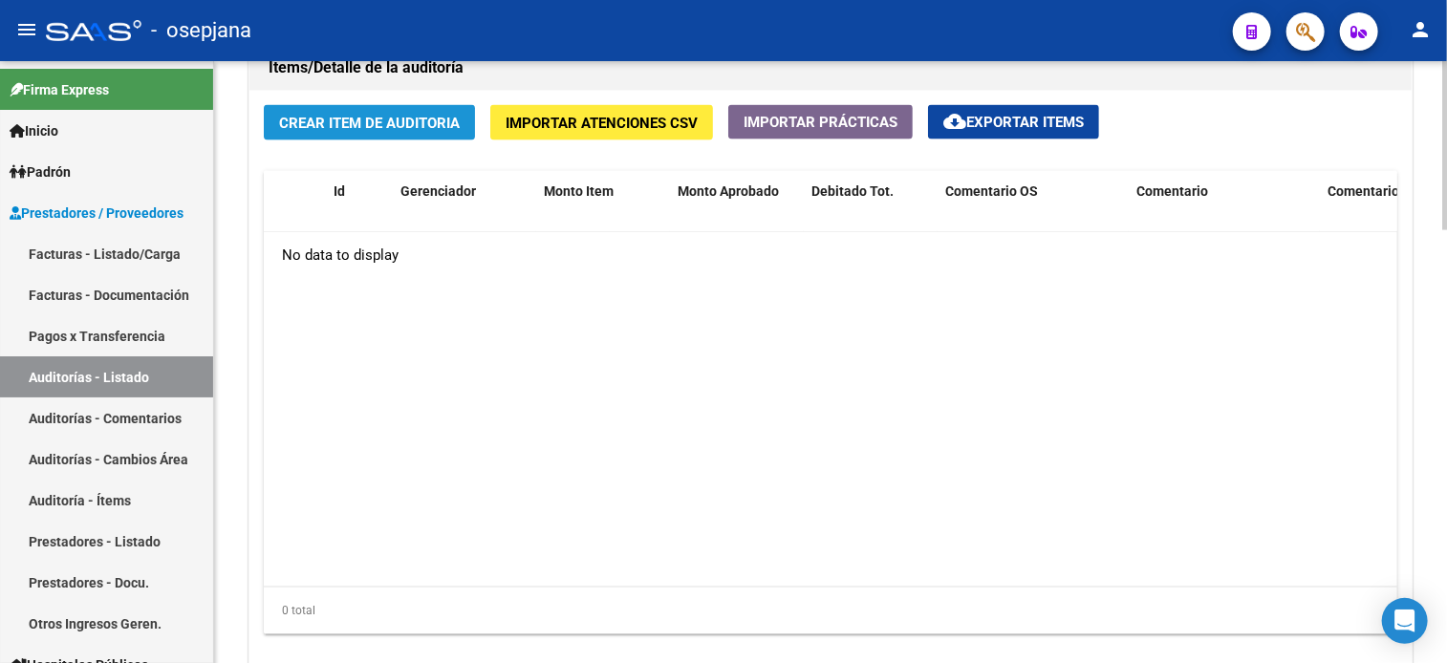
click at [401, 121] on span "Crear Item de Auditoria" at bounding box center [369, 123] width 181 height 17
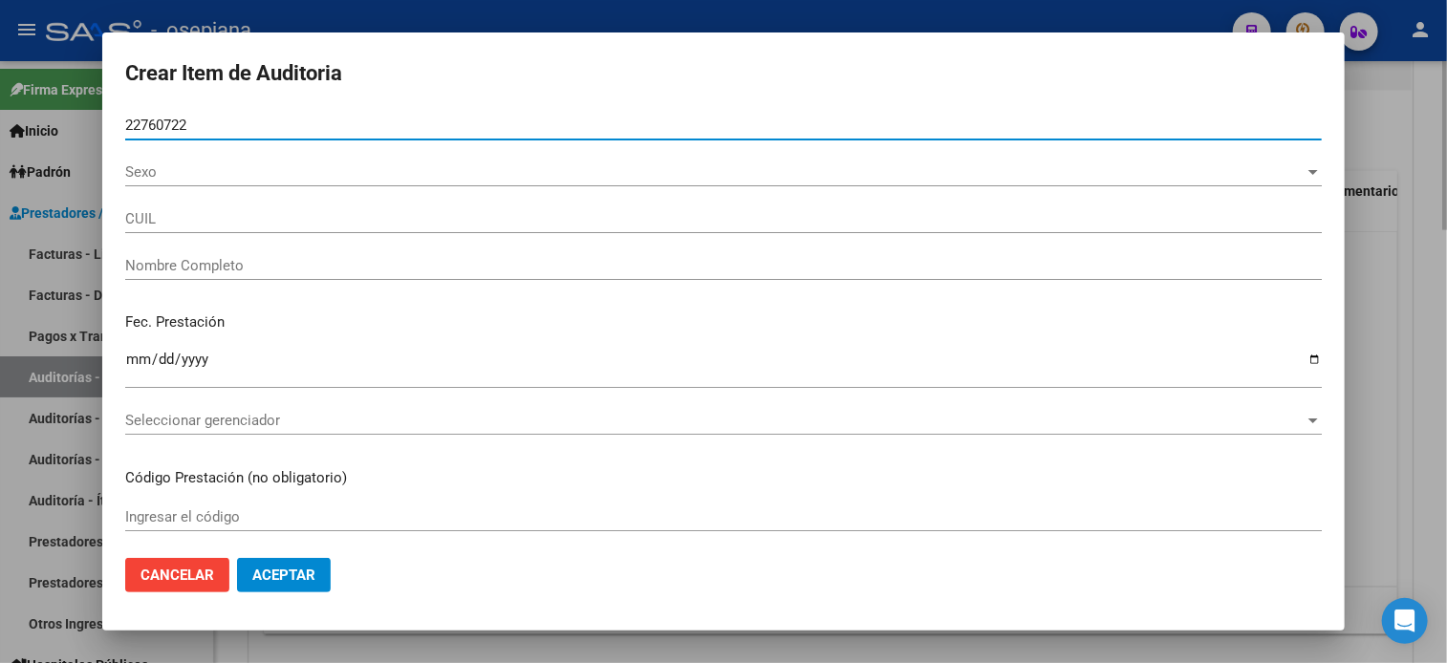
type input "22760722"
click at [237, 558] on button "Aceptar" at bounding box center [284, 575] width 94 height 34
type input "27227607225"
type input "[PERSON_NAME] [PERSON_NAME]"
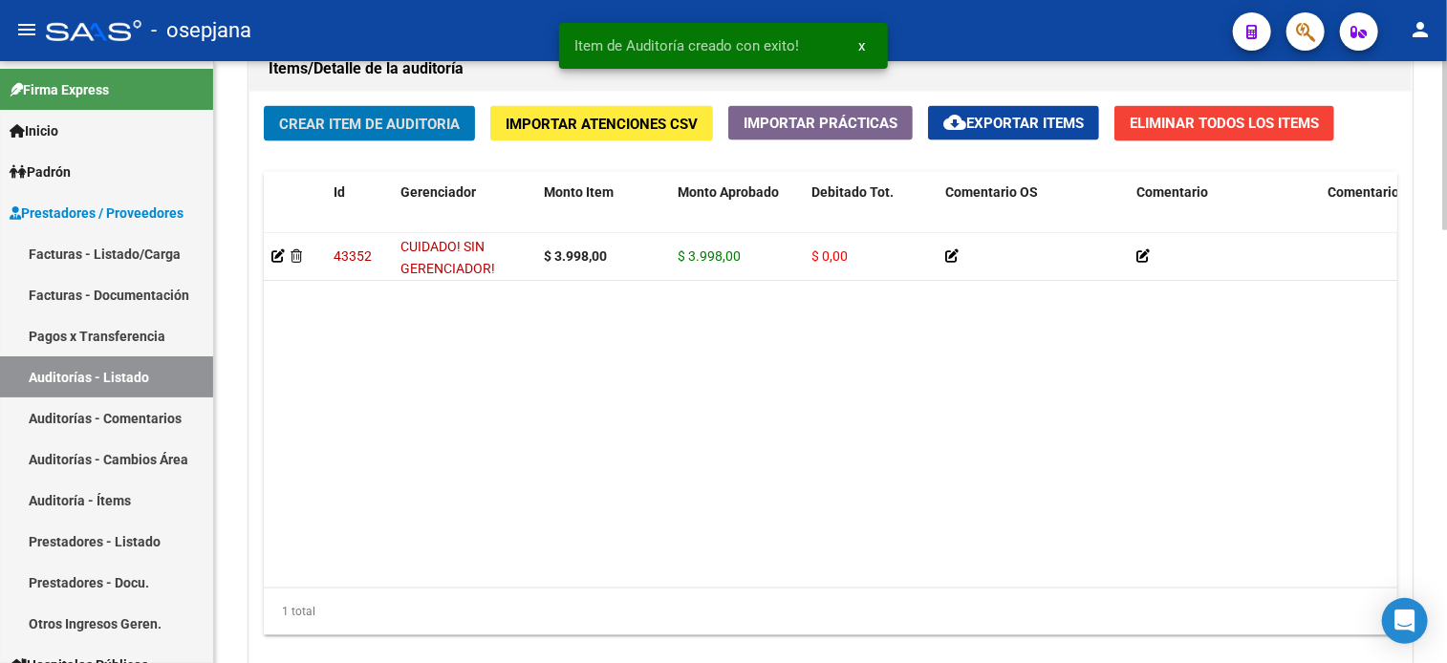
scroll to position [1411, 0]
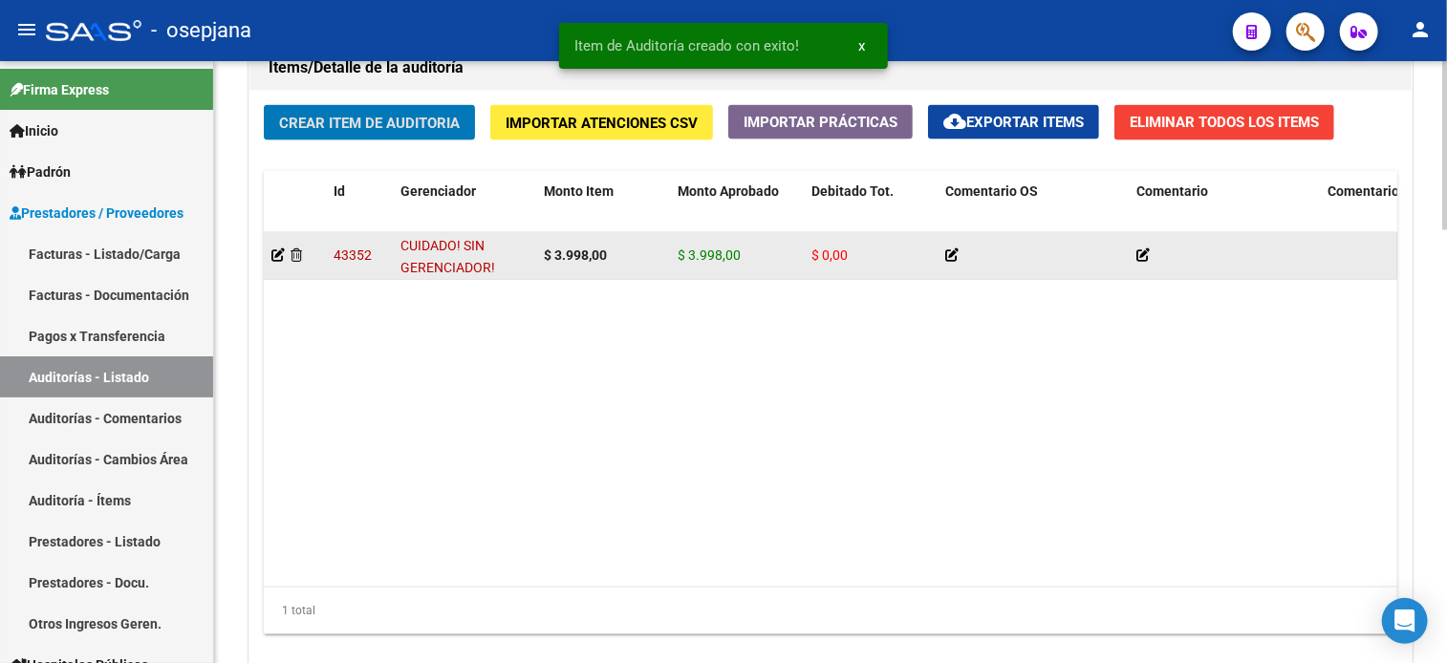
click at [302, 248] on icon at bounding box center [295, 254] width 11 height 13
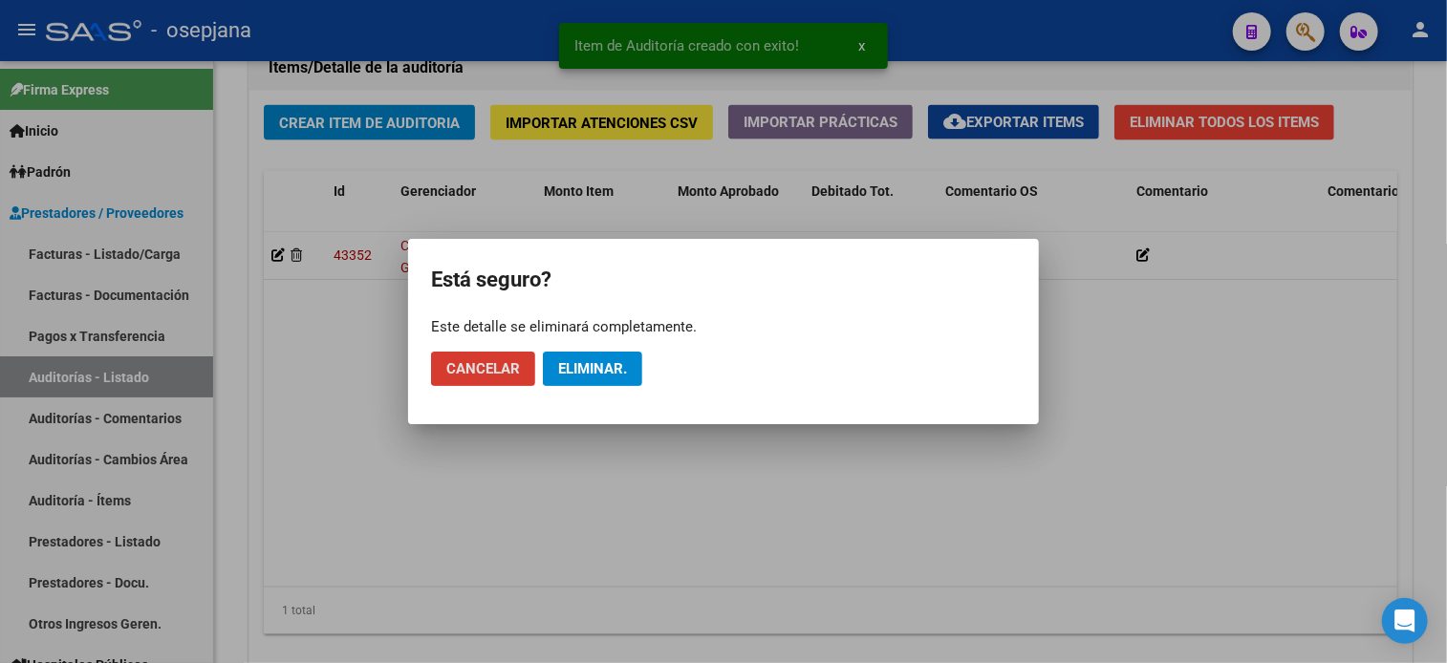
click at [607, 376] on span "Eliminar." at bounding box center [592, 368] width 69 height 17
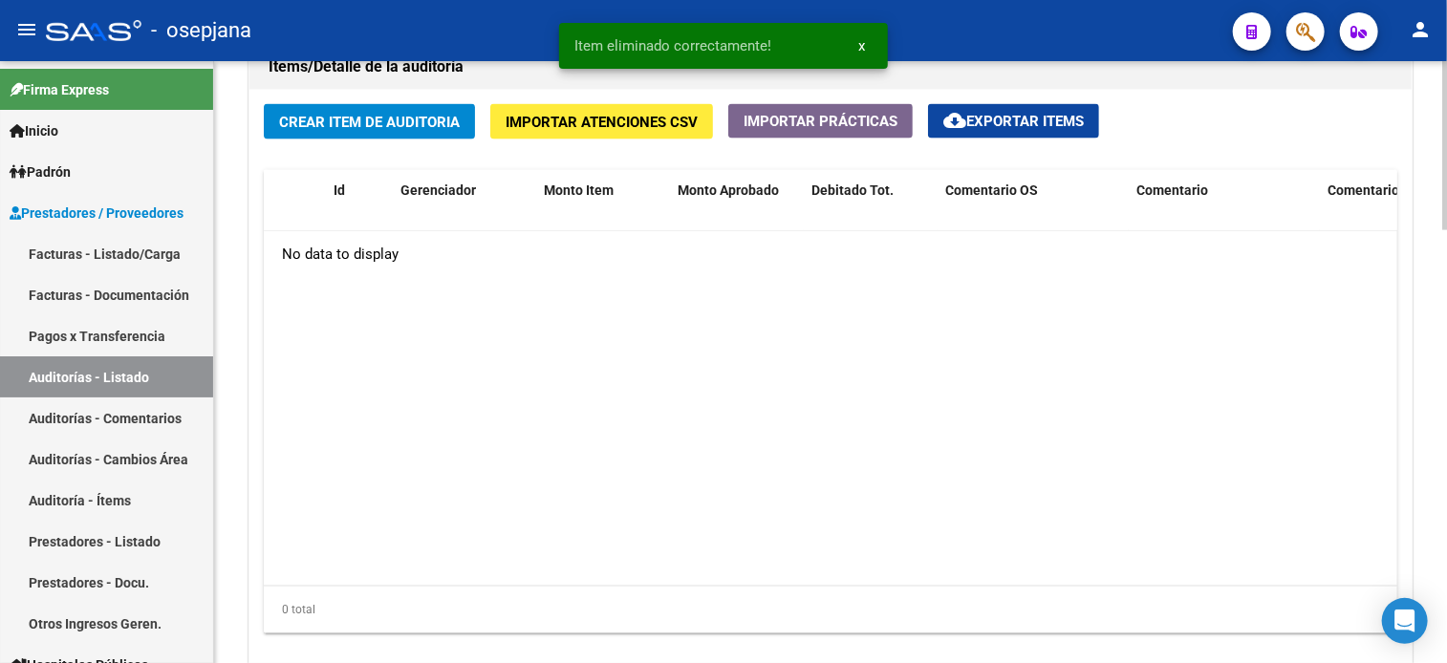
scroll to position [1410, 0]
click at [411, 128] on button "Crear Item de Auditoria" at bounding box center [369, 122] width 211 height 35
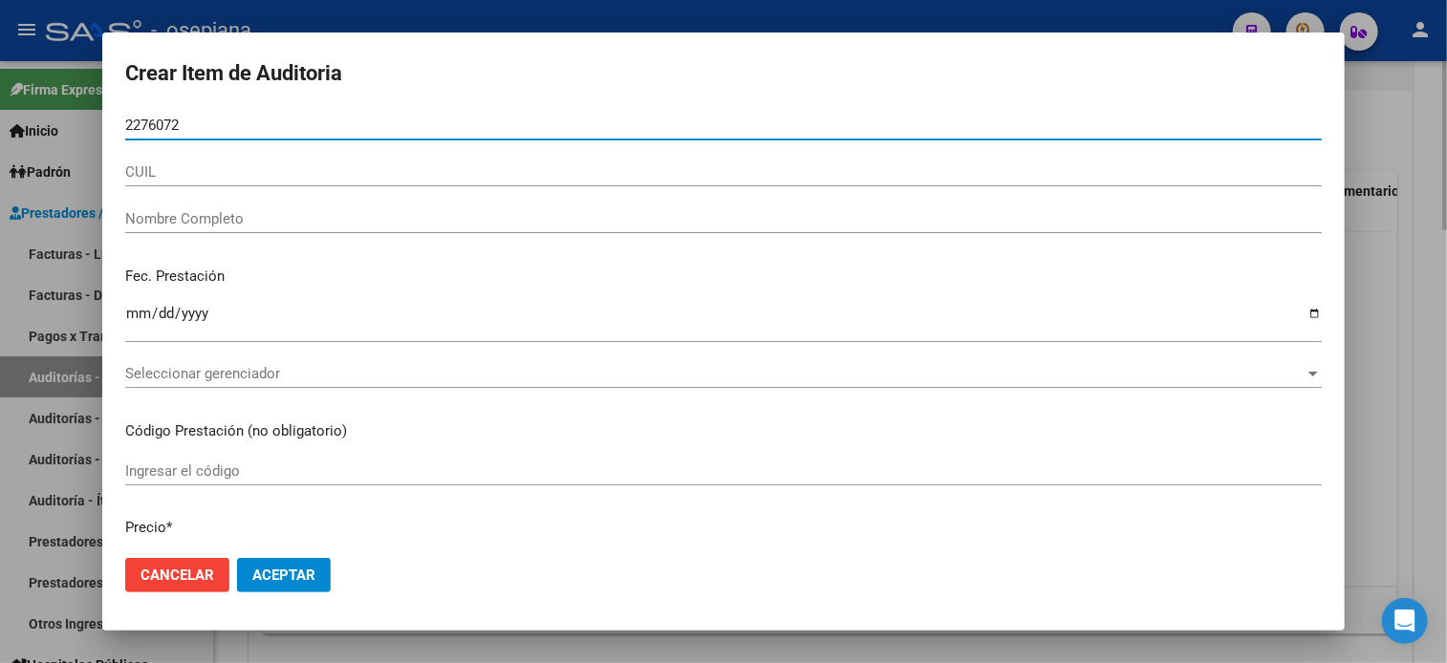
type input "22760722"
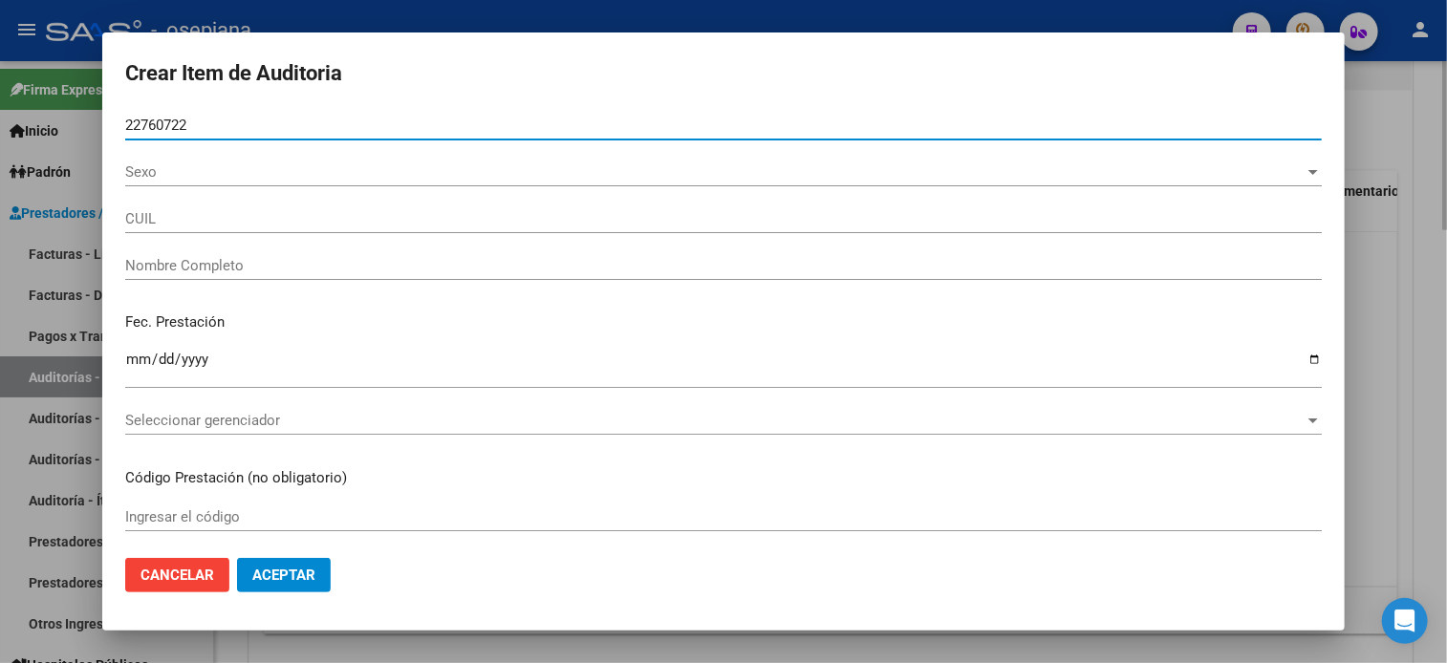
type input "27227607225"
type input "[PERSON_NAME] [PERSON_NAME]"
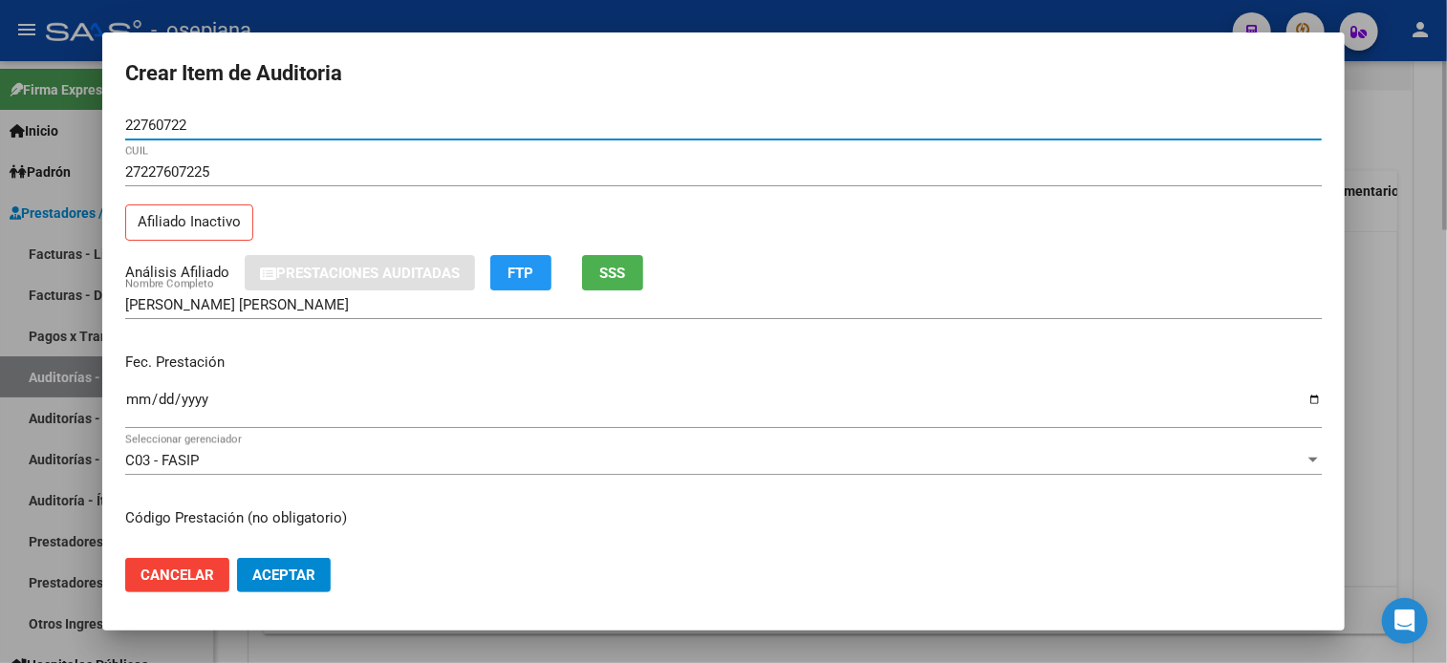
type input "22760722"
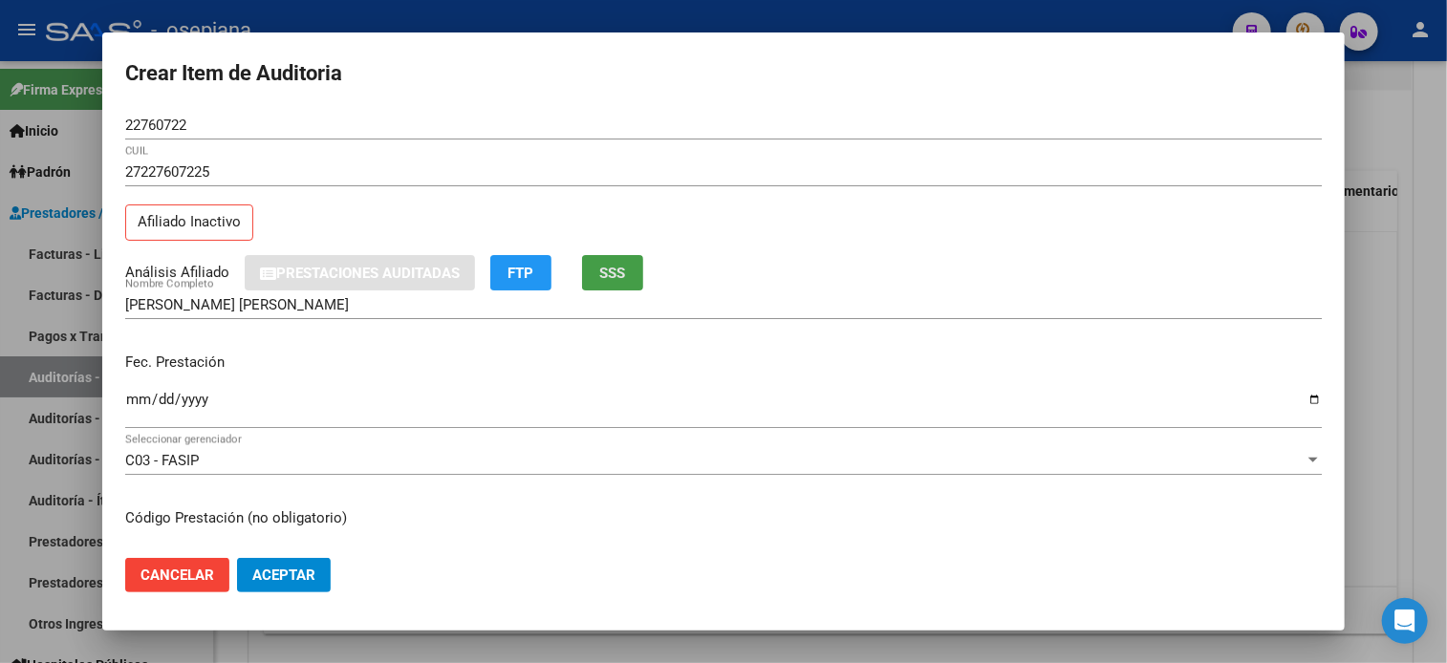
click at [626, 275] on span "SSS" at bounding box center [613, 273] width 26 height 17
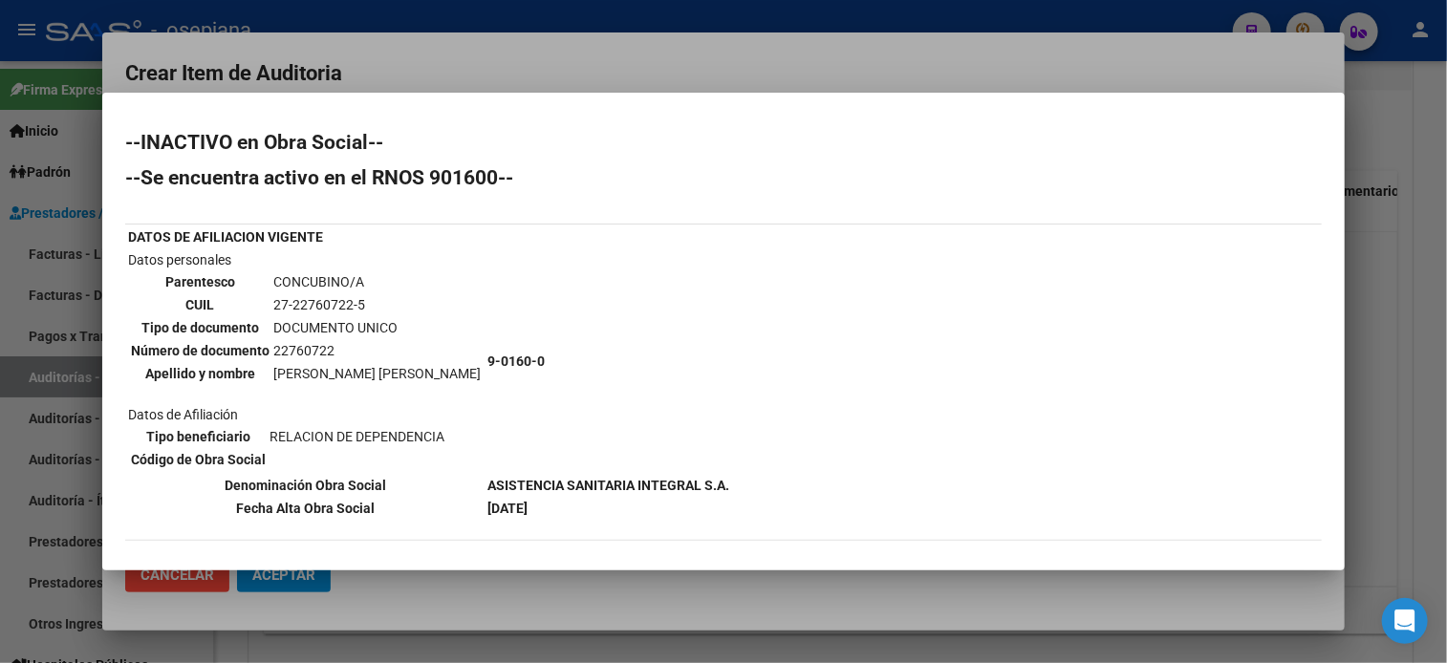
scroll to position [183, 0]
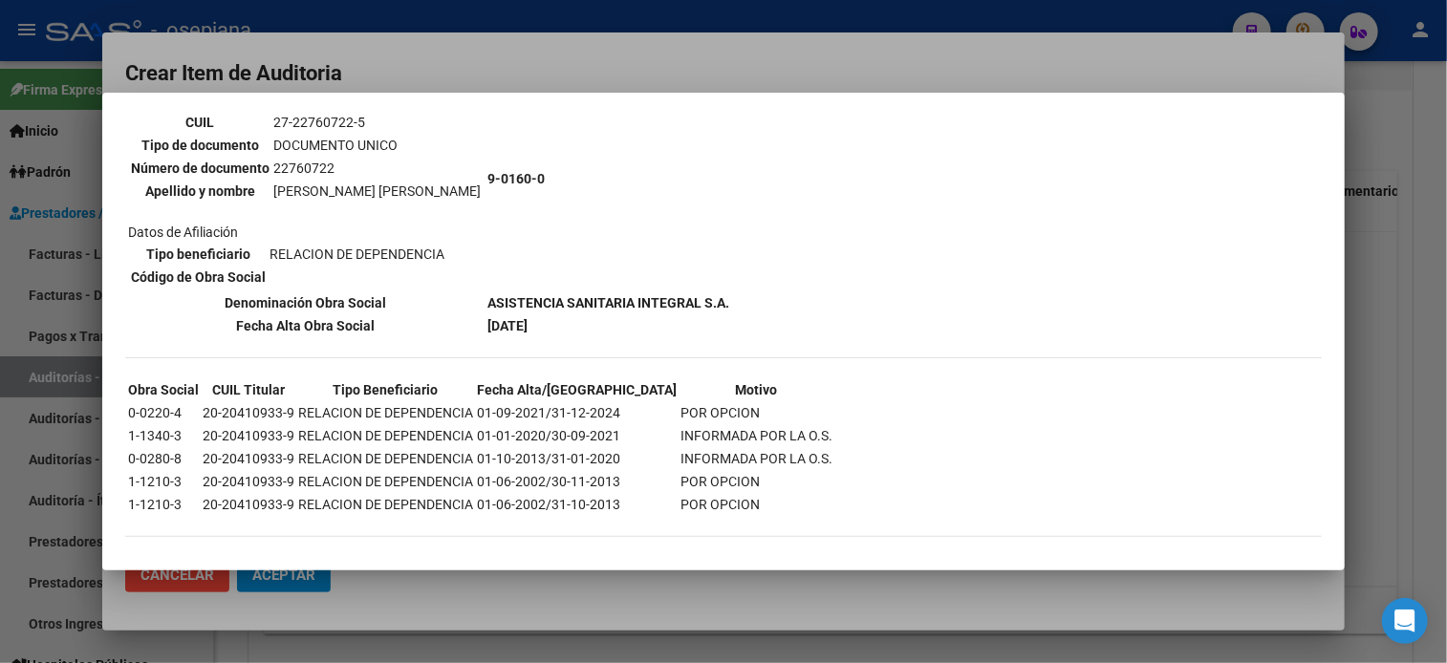
click at [659, 80] on div at bounding box center [723, 331] width 1447 height 663
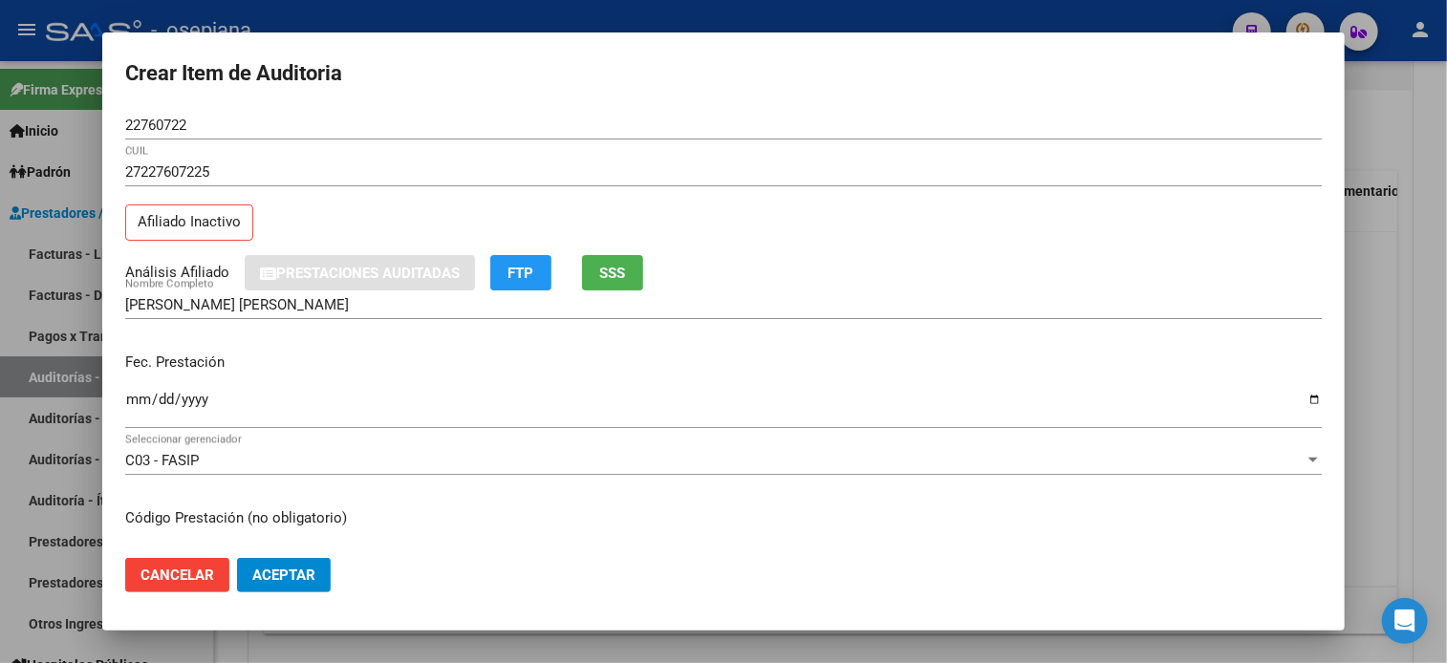
click at [131, 397] on input "Ingresar la fecha" at bounding box center [723, 407] width 1196 height 31
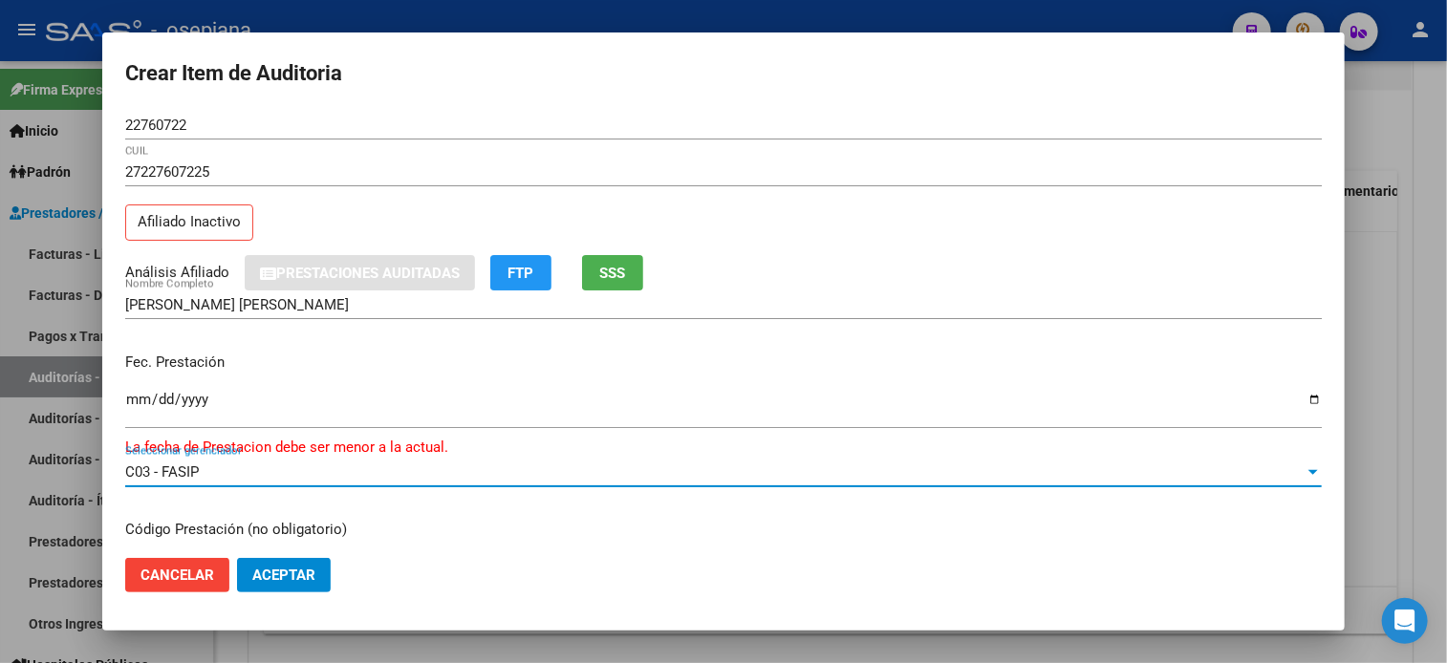
scroll to position [241, 0]
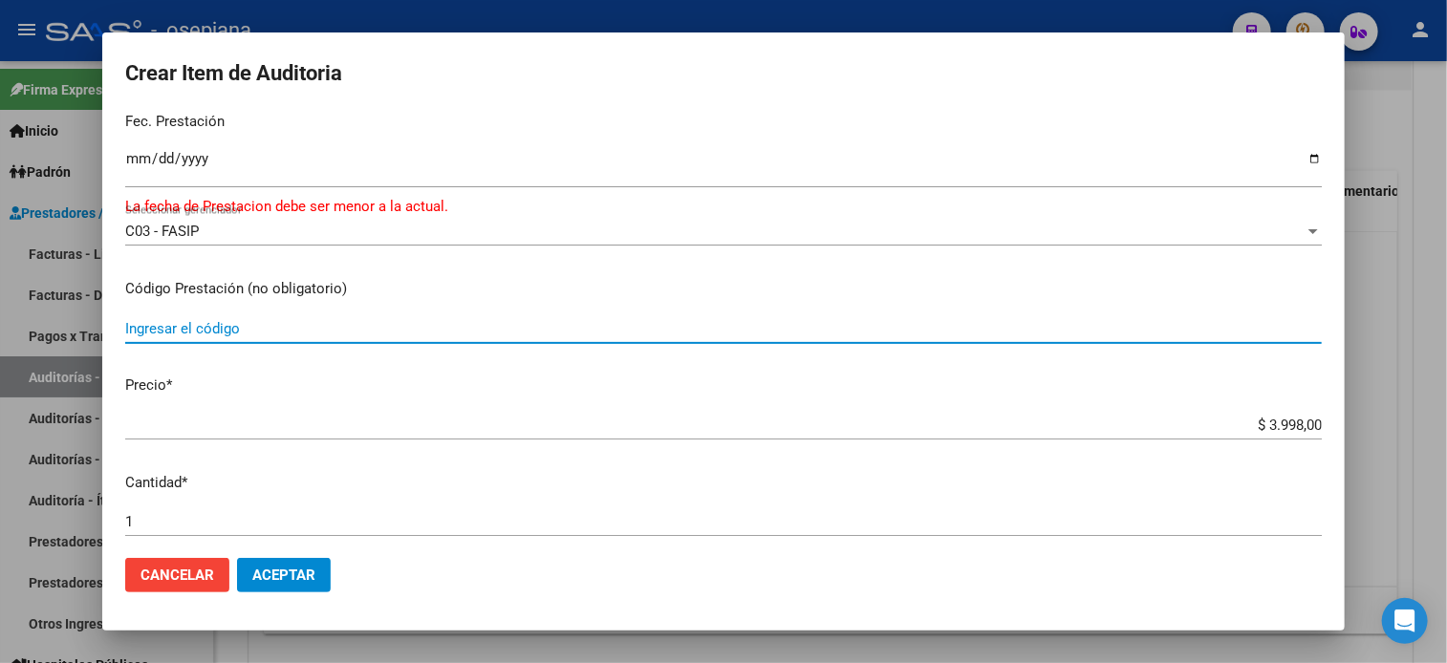
click at [196, 151] on input "[DATE]" at bounding box center [723, 166] width 1196 height 31
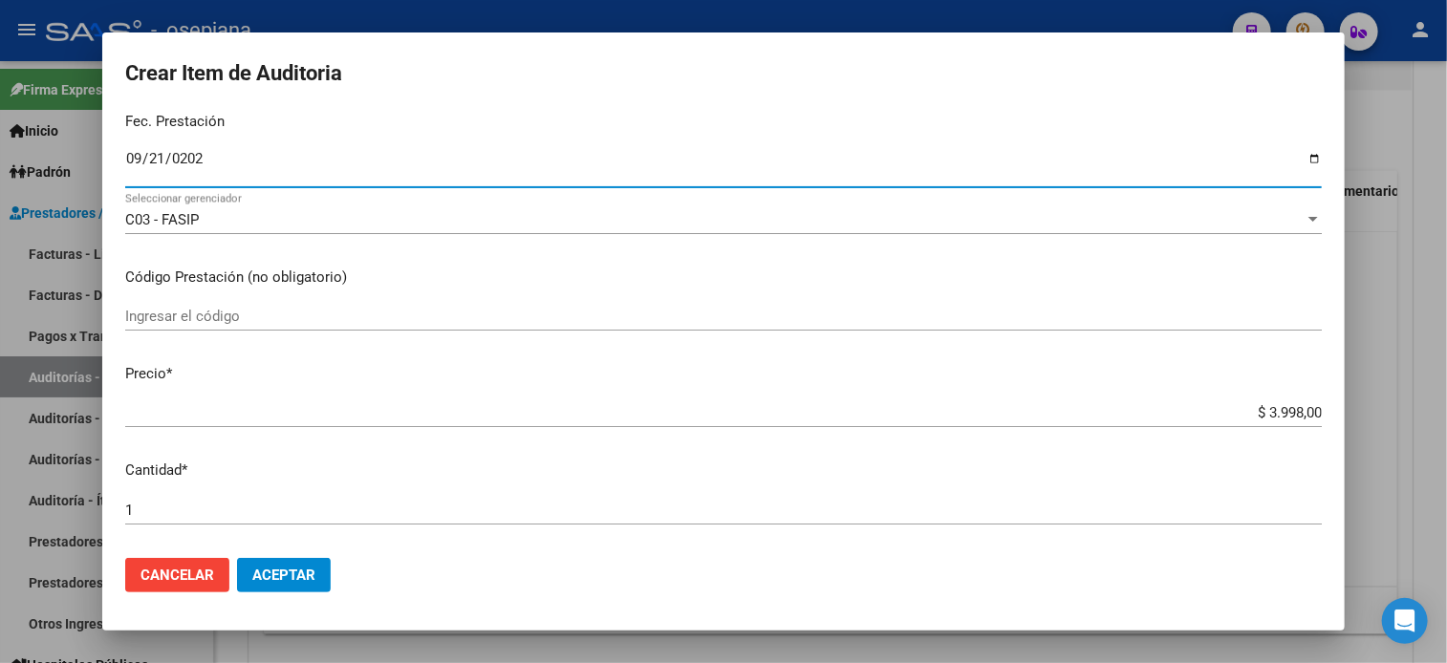
type input "[DATE]"
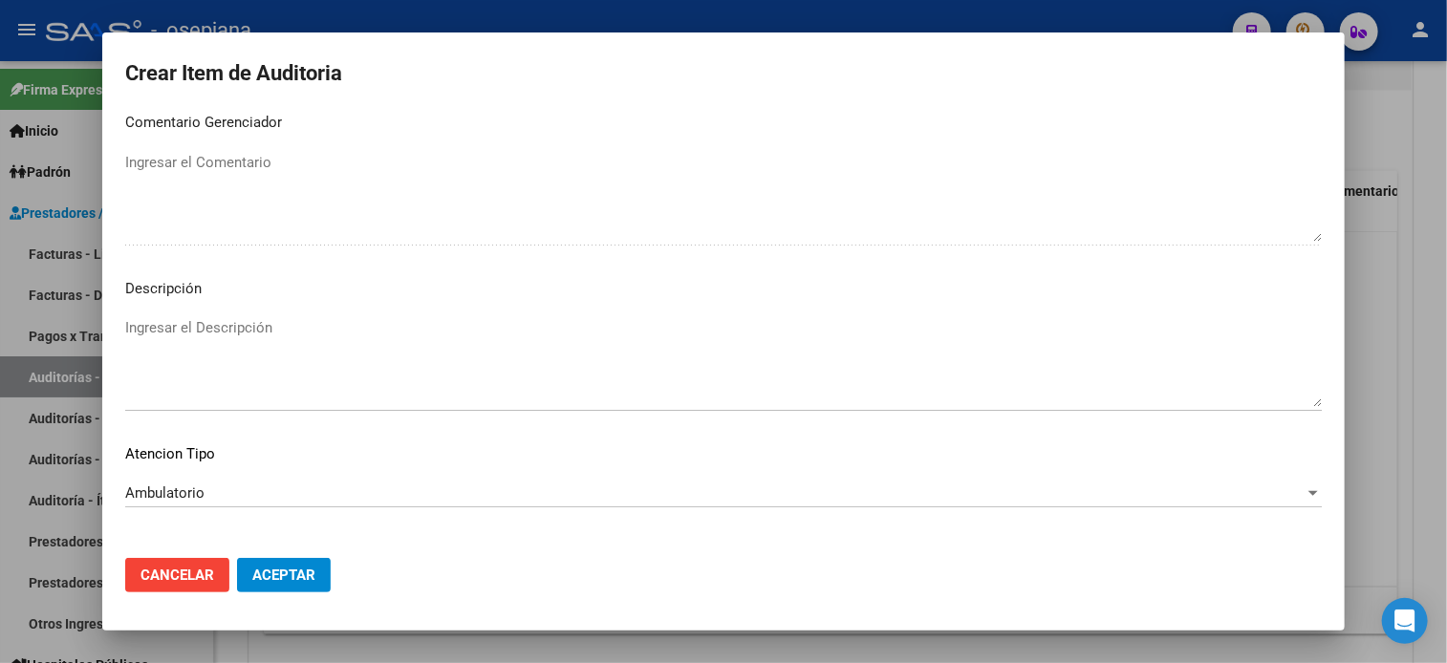
scroll to position [1288, 0]
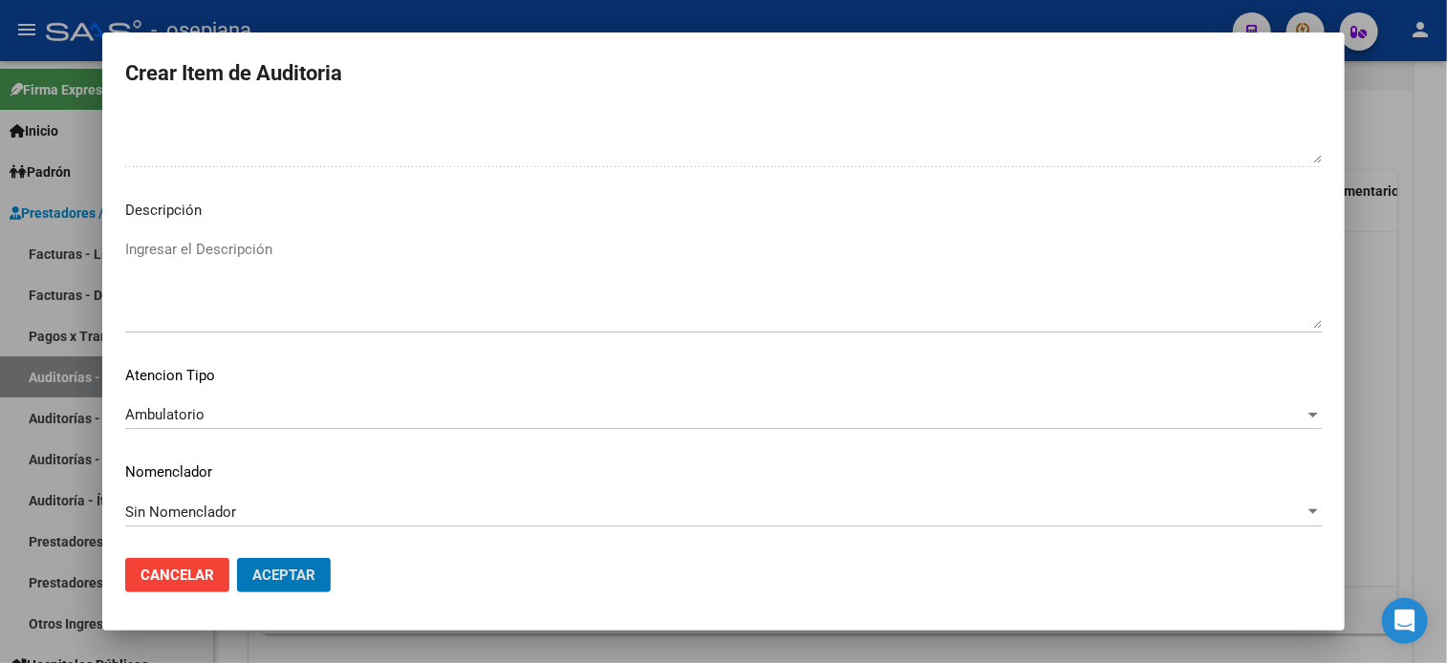
click at [237, 558] on button "Aceptar" at bounding box center [284, 575] width 94 height 34
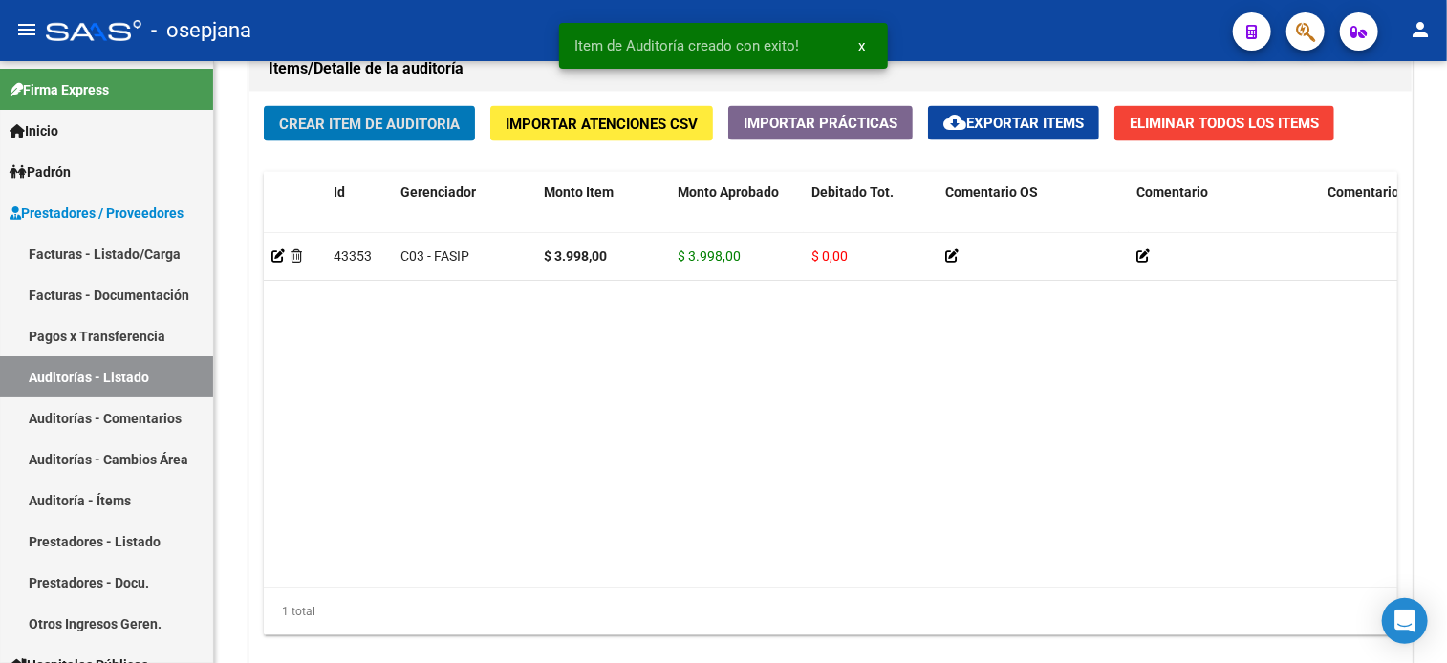
scroll to position [1411, 0]
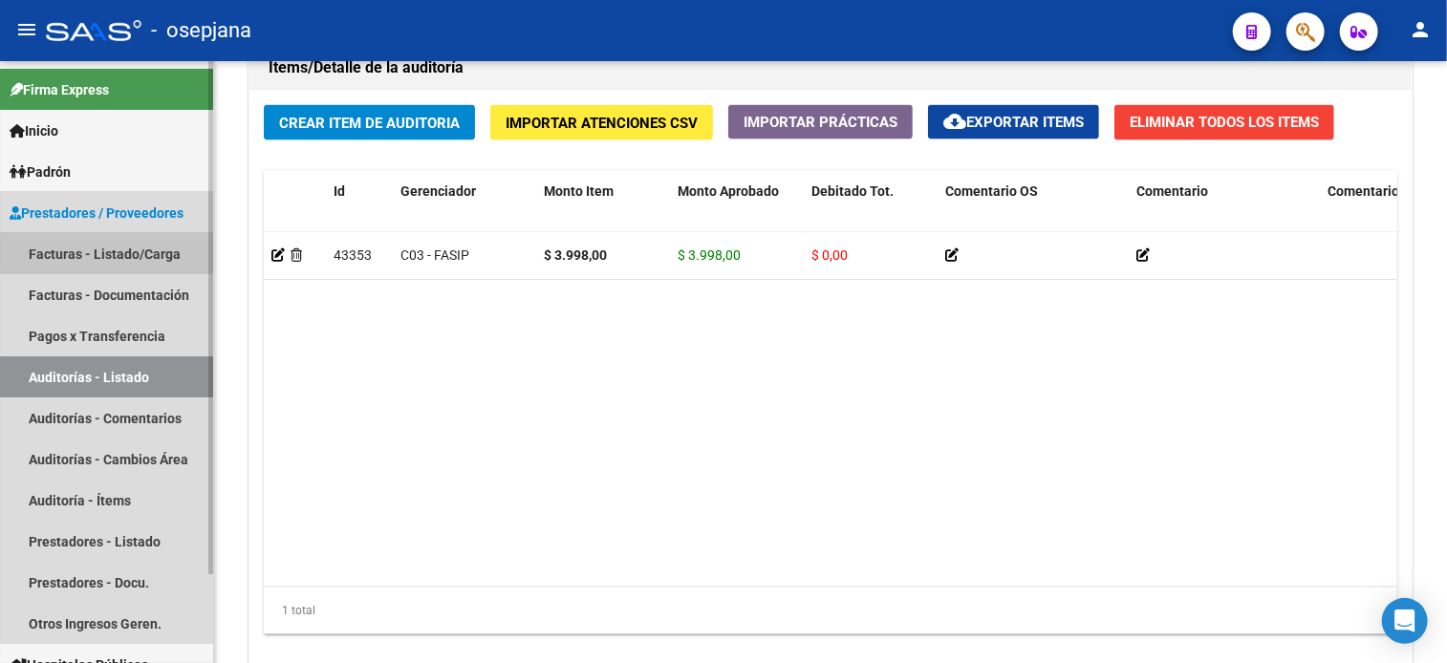
click at [111, 247] on link "Facturas - Listado/Carga" at bounding box center [106, 253] width 213 height 41
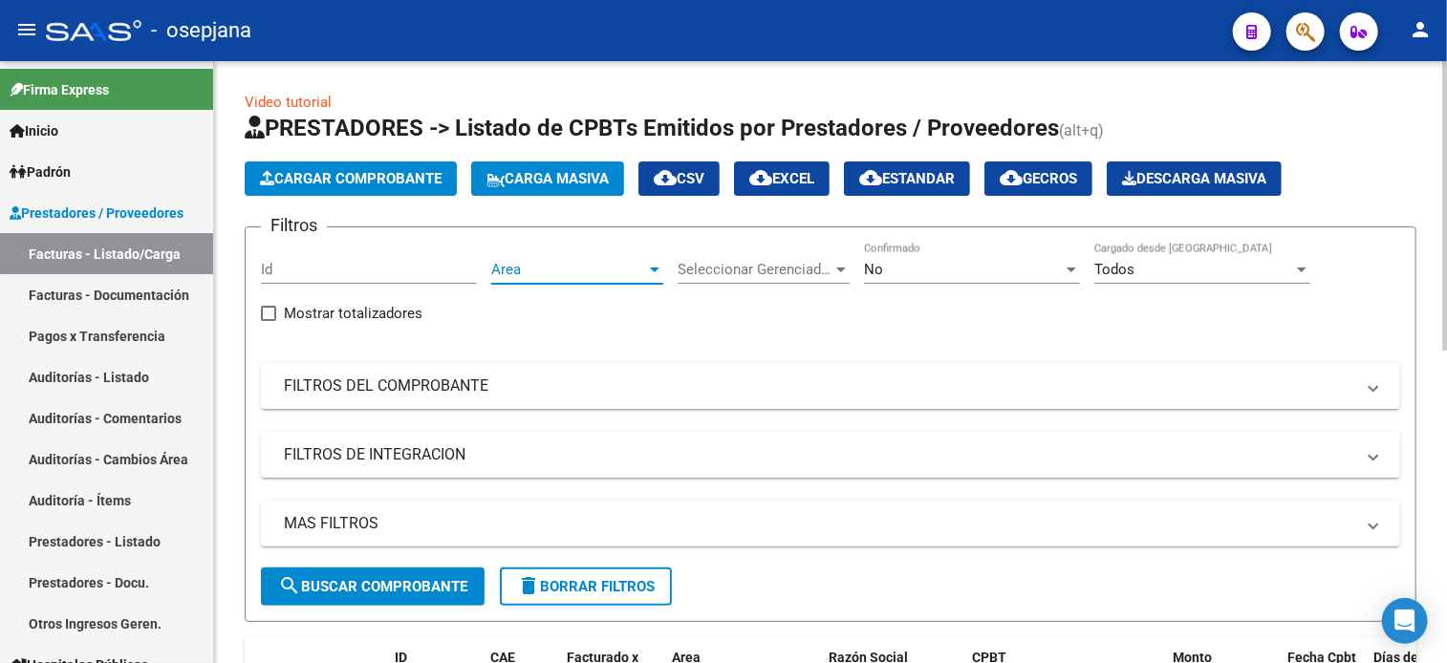
click at [600, 261] on span "Area" at bounding box center [568, 269] width 155 height 17
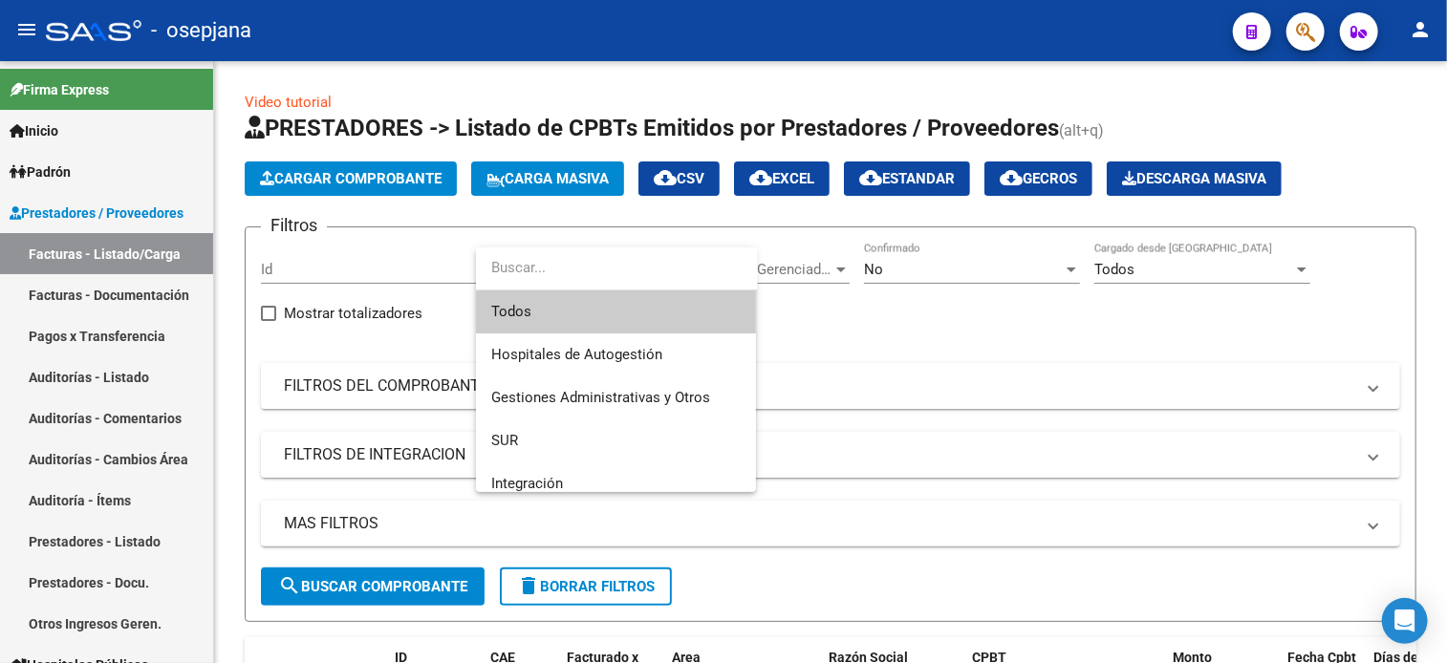
click at [592, 314] on span "Todos" at bounding box center [615, 311] width 249 height 43
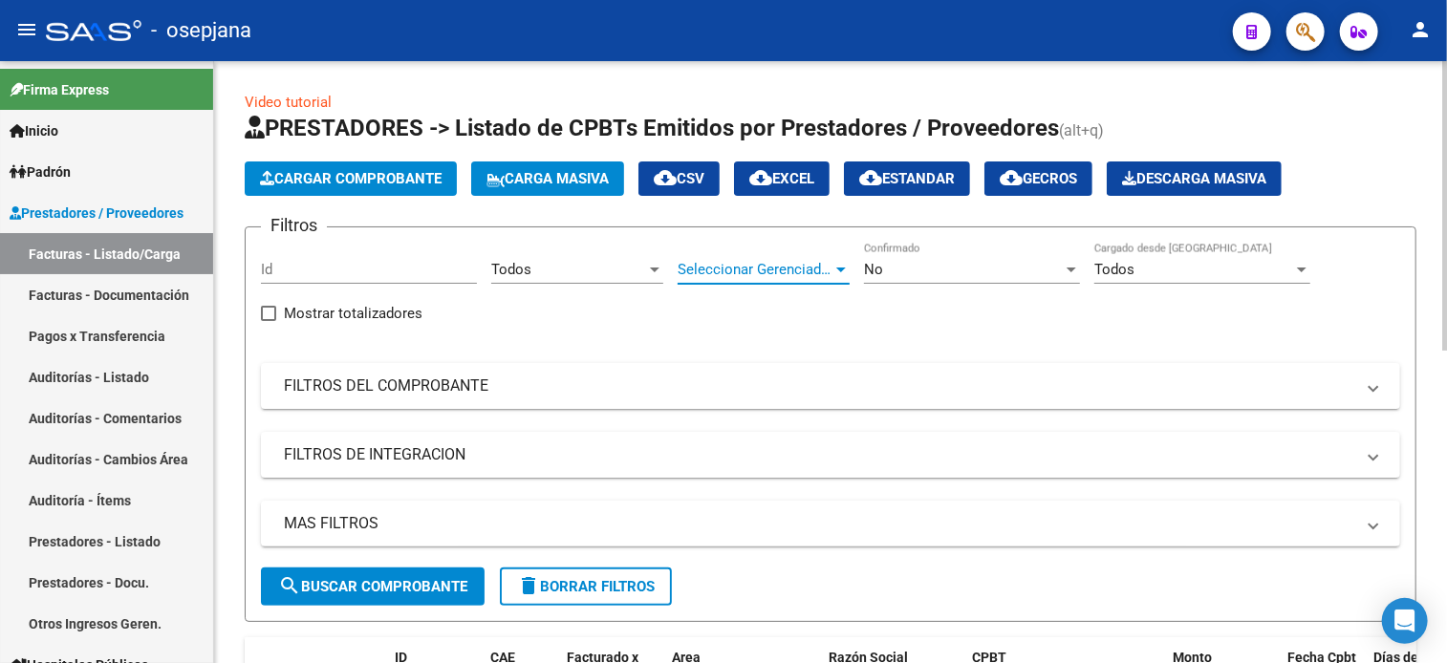
click at [776, 266] on span "Seleccionar Gerenciador" at bounding box center [754, 269] width 155 height 17
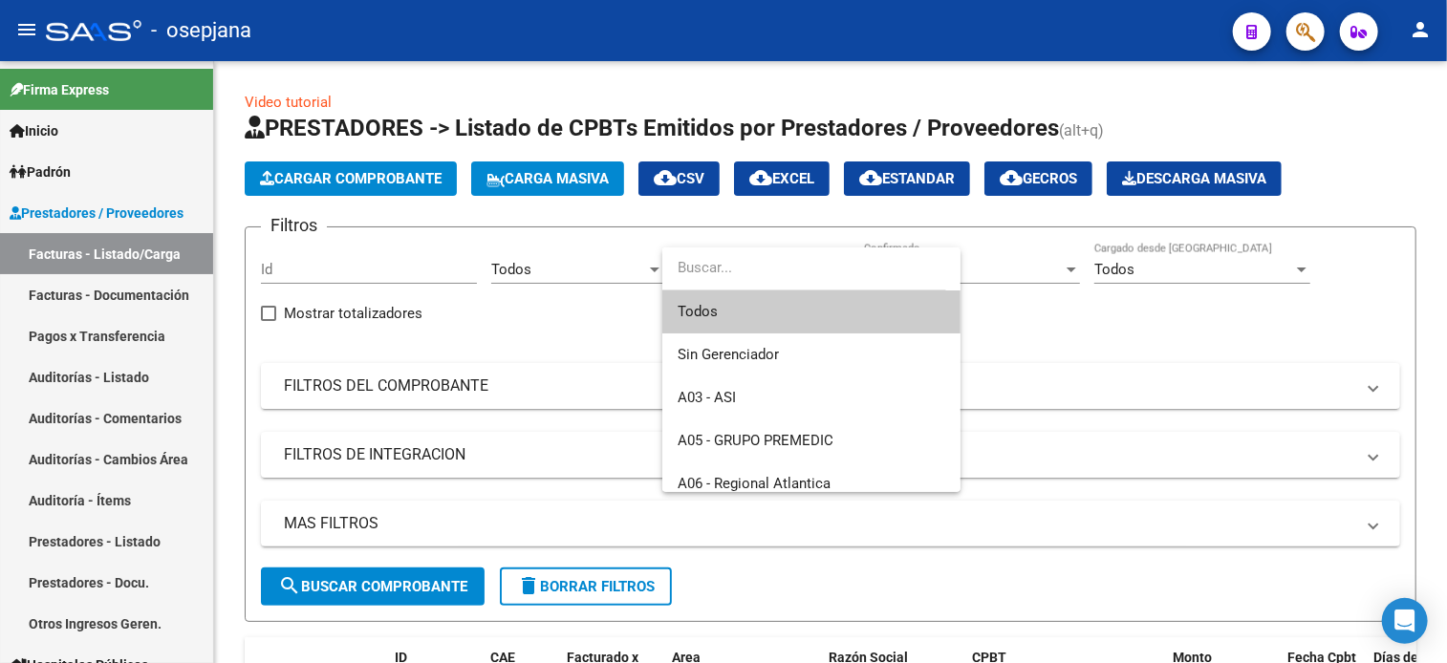
click at [732, 310] on span "Todos" at bounding box center [811, 311] width 268 height 43
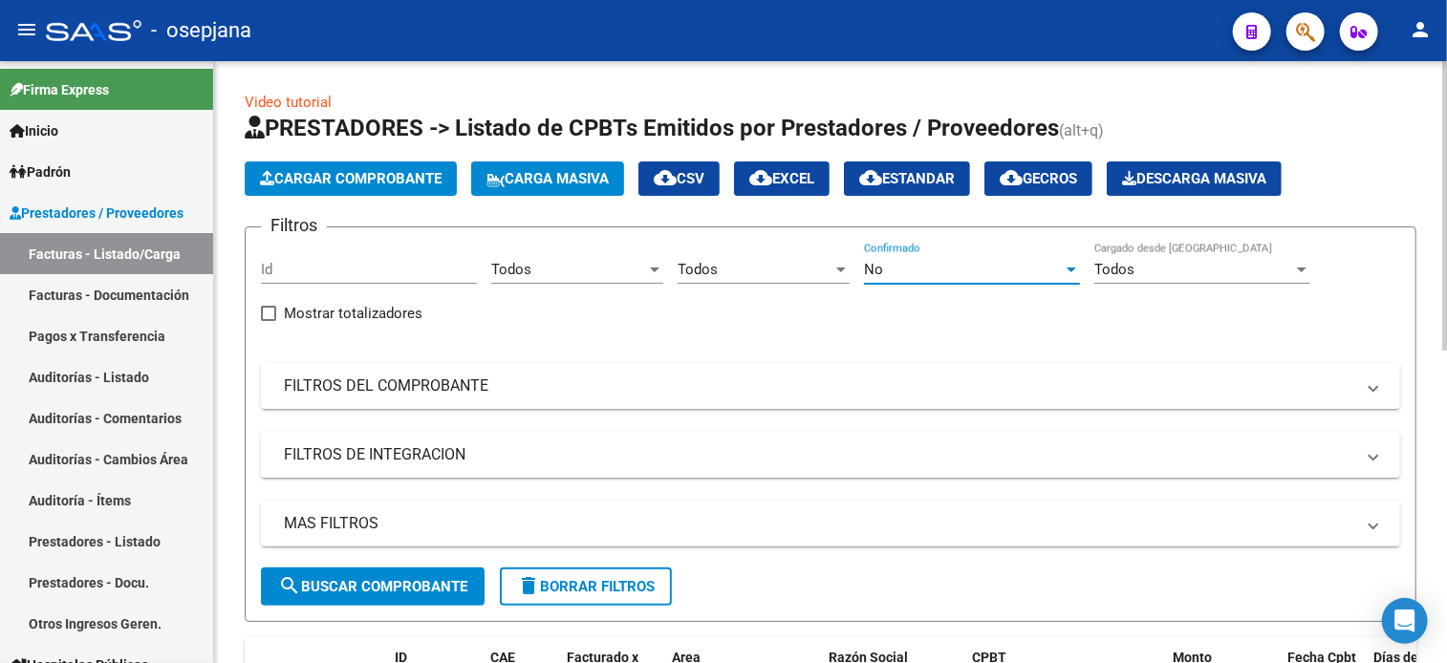
click at [957, 276] on div "No" at bounding box center [963, 269] width 199 height 17
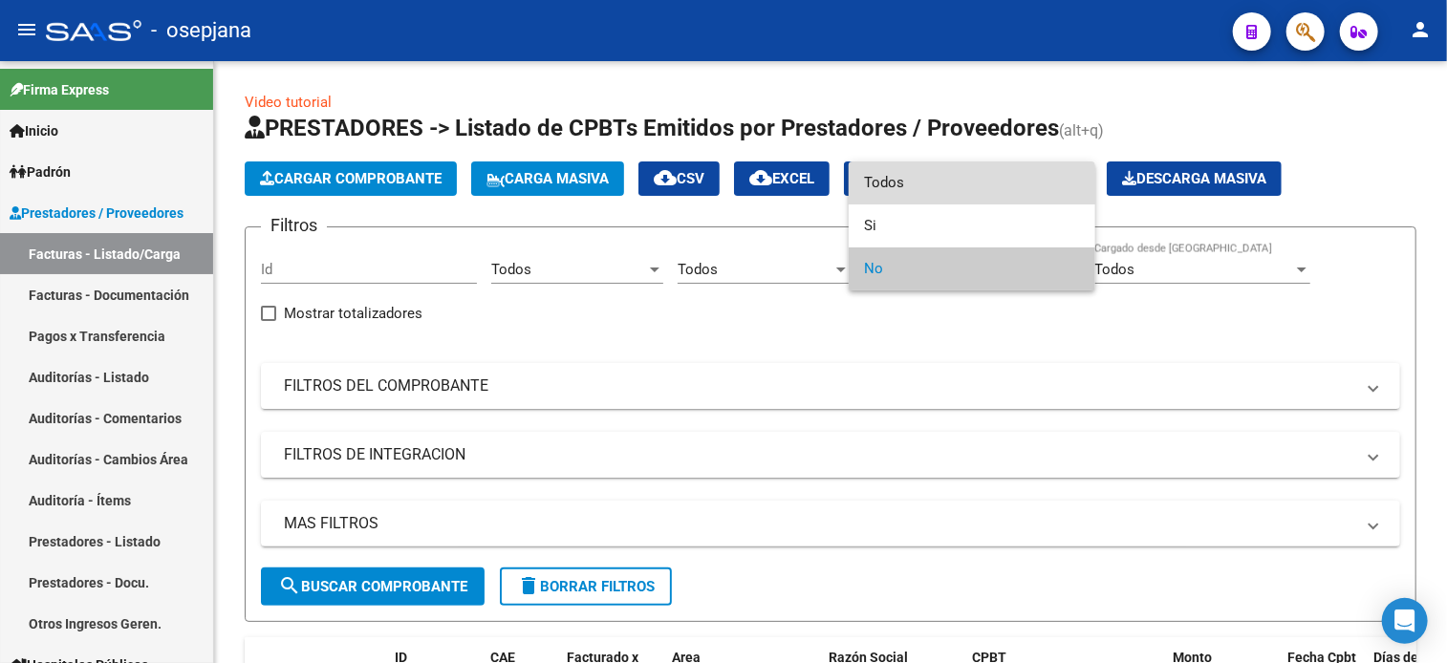
click at [936, 188] on span "Todos" at bounding box center [972, 182] width 216 height 43
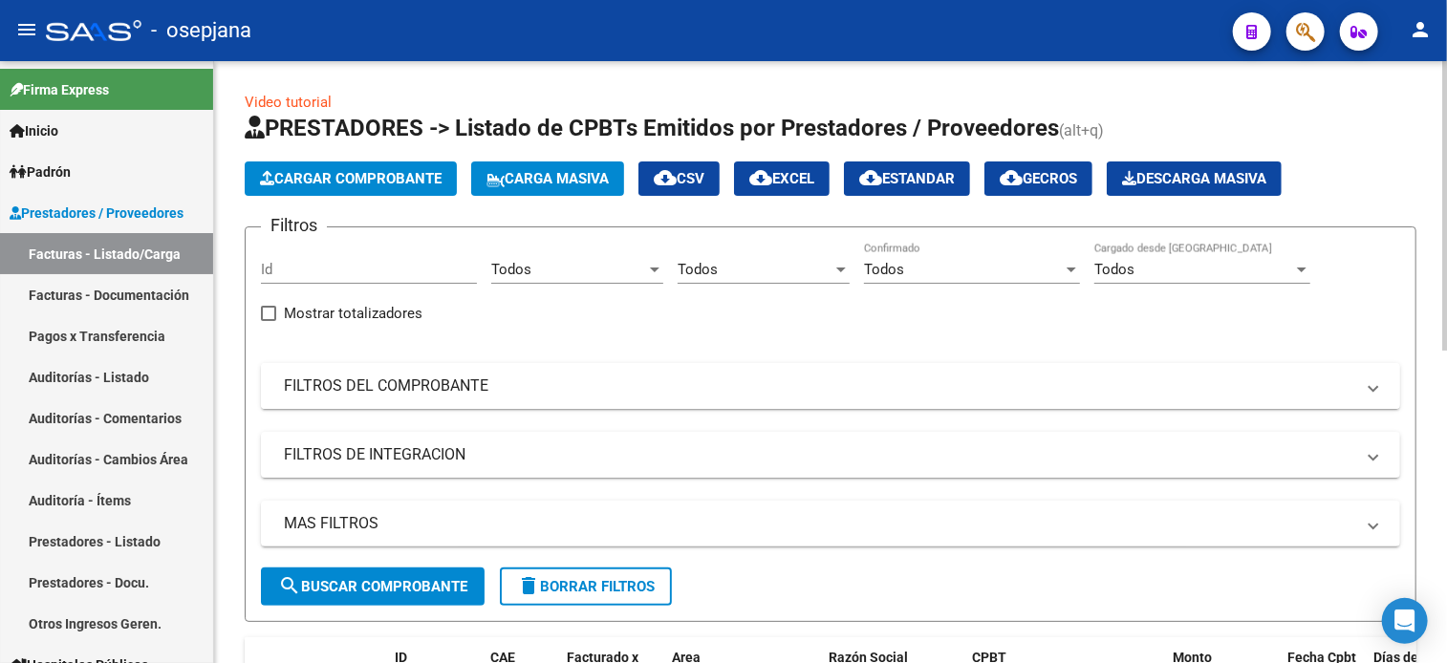
click at [801, 389] on mat-panel-title "FILTROS DEL COMPROBANTE" at bounding box center [819, 386] width 1070 height 21
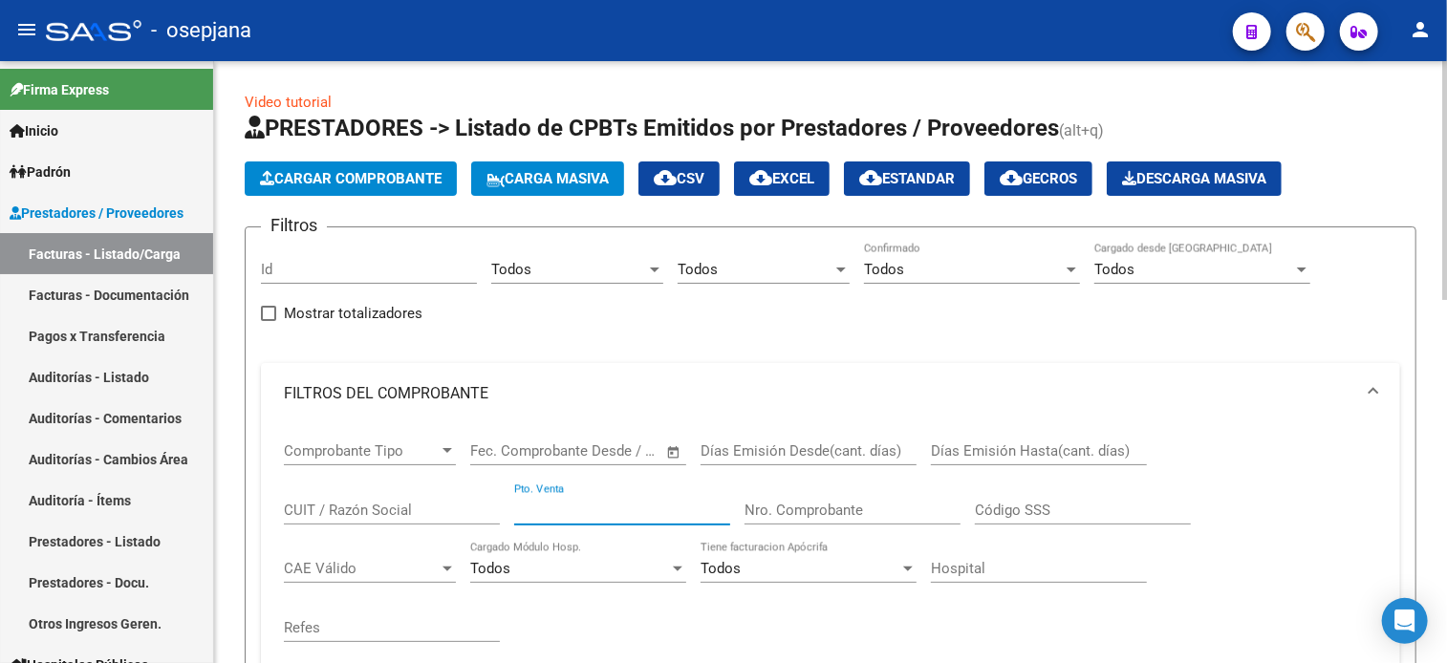
click at [617, 506] on input "Pto. Venta" at bounding box center [622, 510] width 216 height 17
type input "2025"
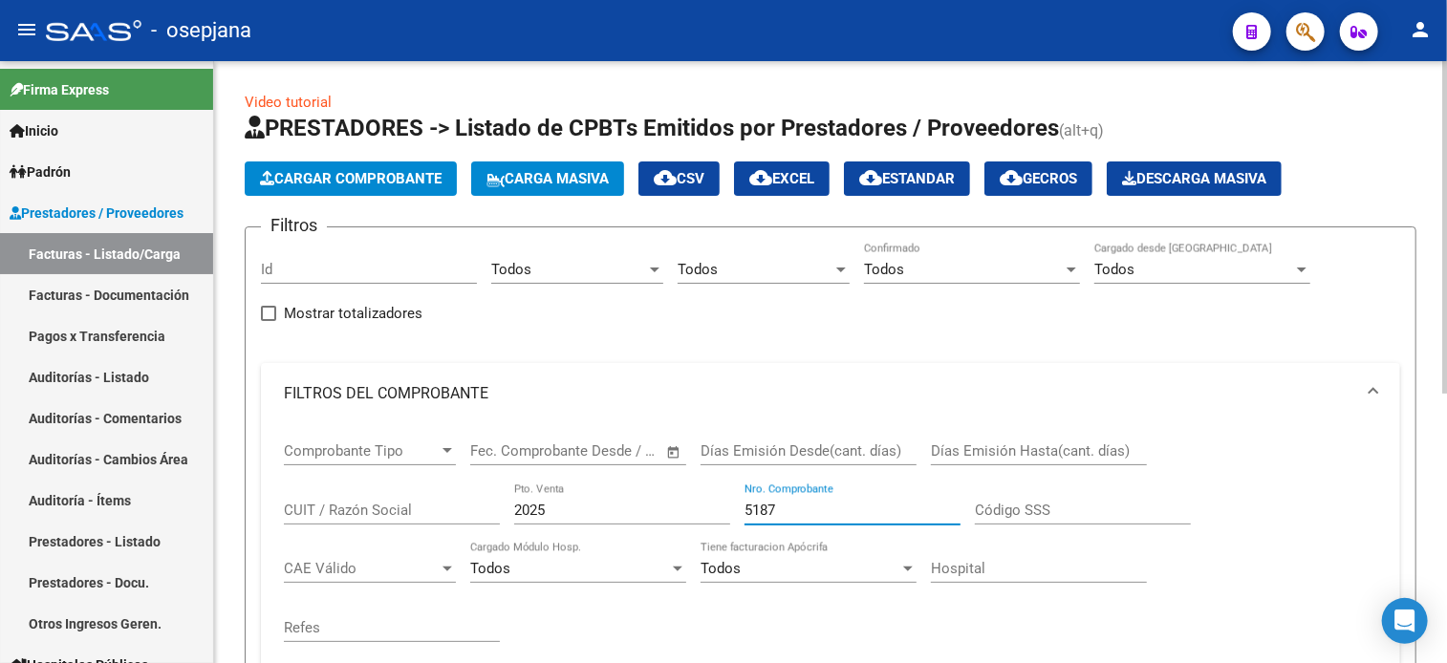
scroll to position [485, 0]
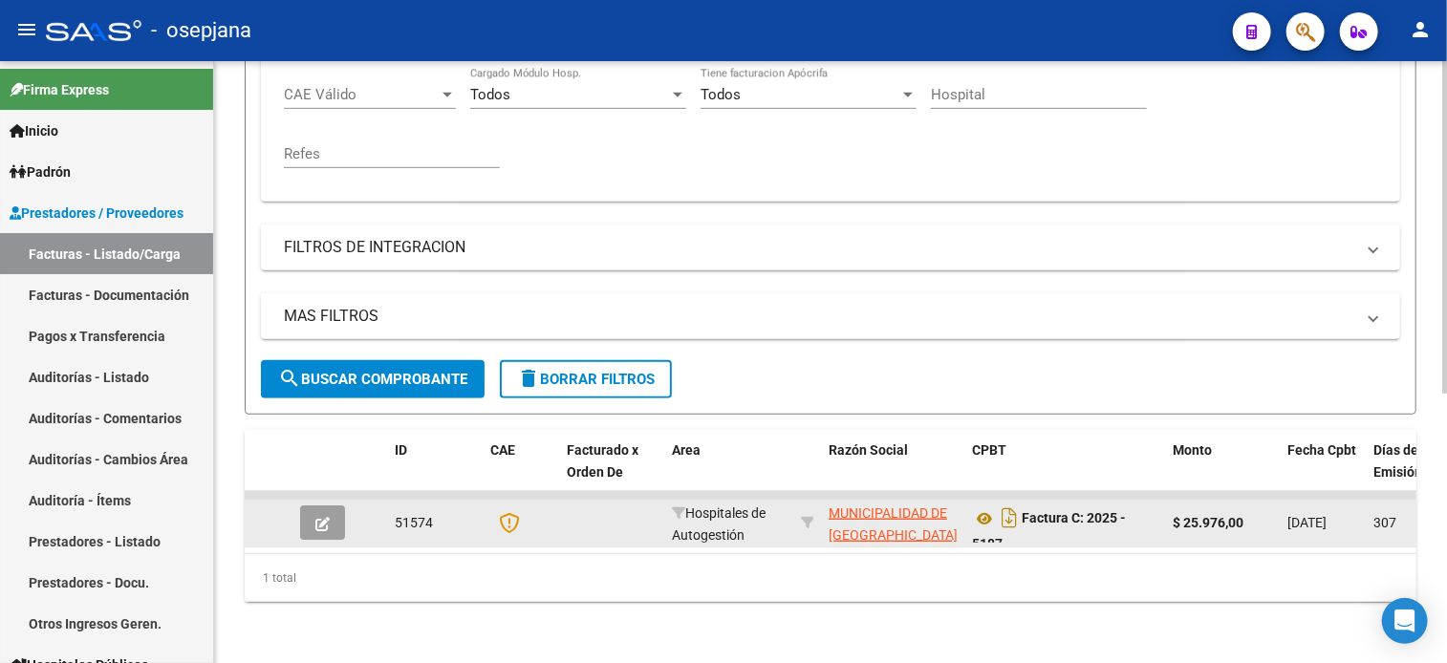
type input "5187"
click at [323, 517] on icon "button" at bounding box center [322, 524] width 14 height 14
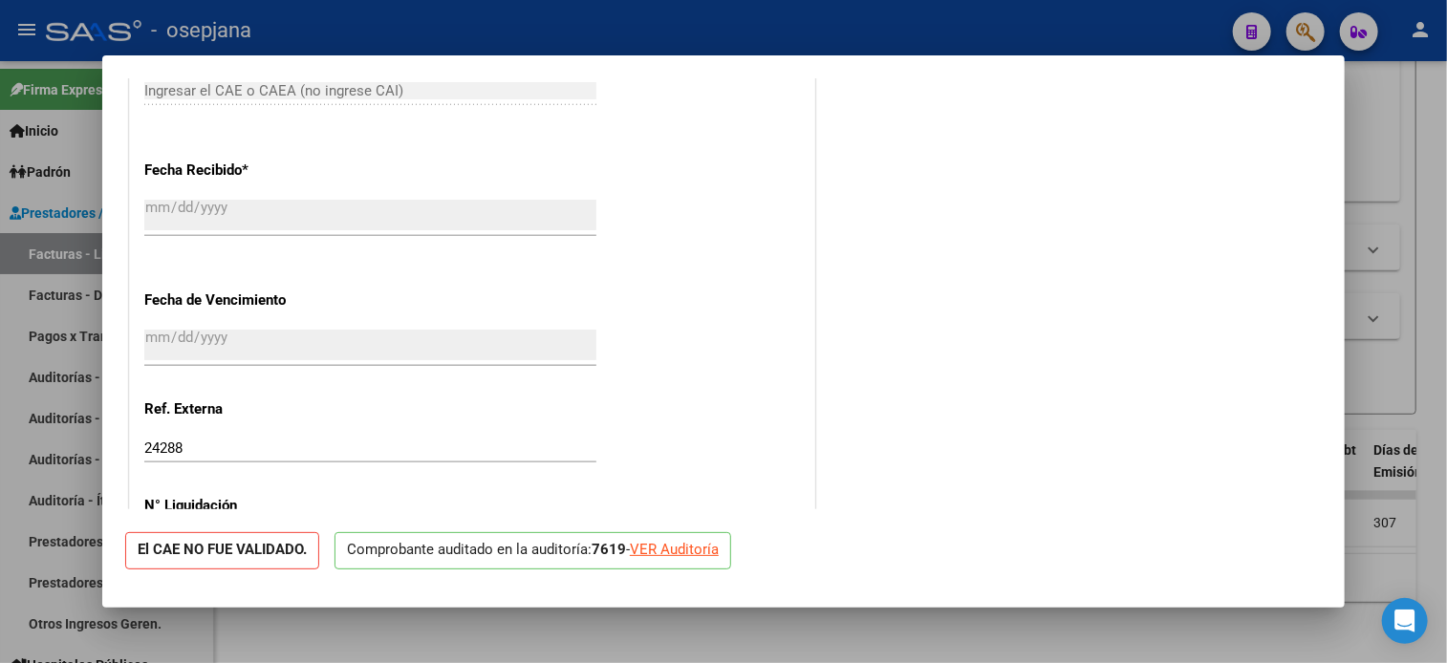
scroll to position [1133, 0]
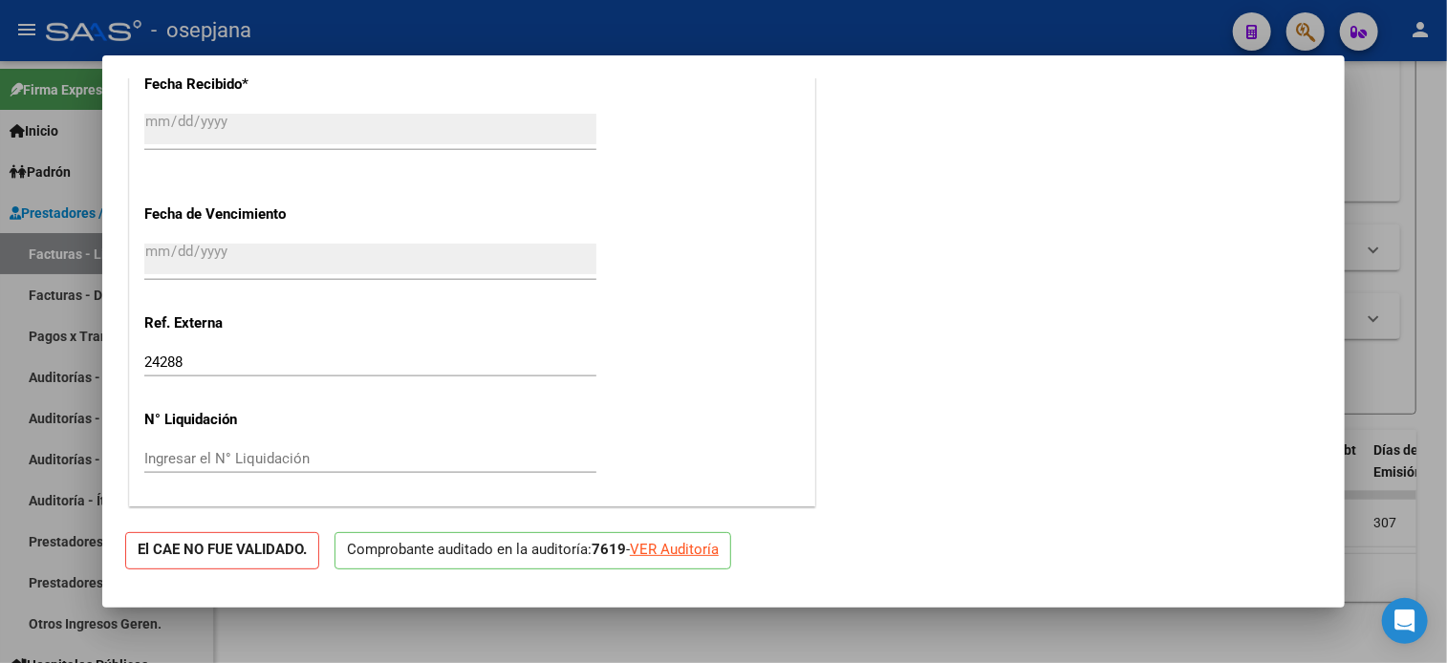
click at [707, 555] on div "VER Auditoría" at bounding box center [674, 550] width 89 height 22
type input "$ 0,00"
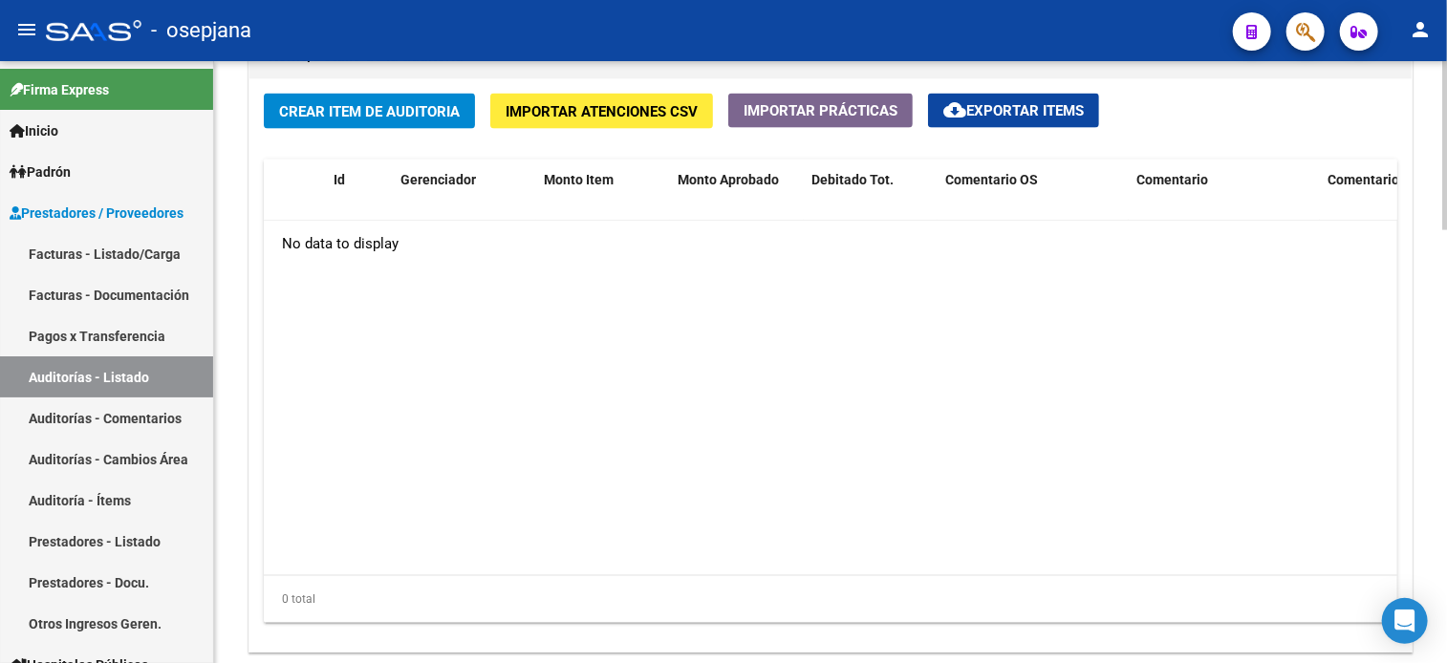
scroll to position [1419, 0]
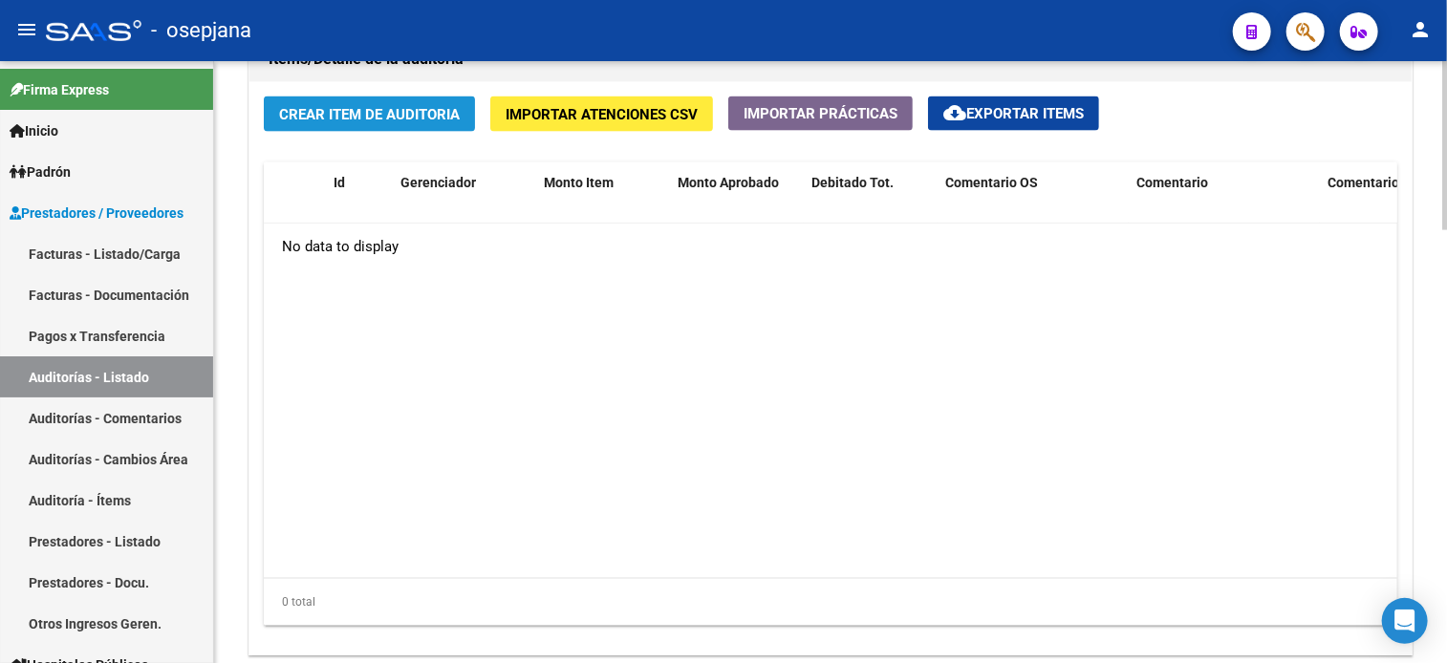
click at [440, 106] on span "Crear Item de Auditoria" at bounding box center [369, 114] width 181 height 17
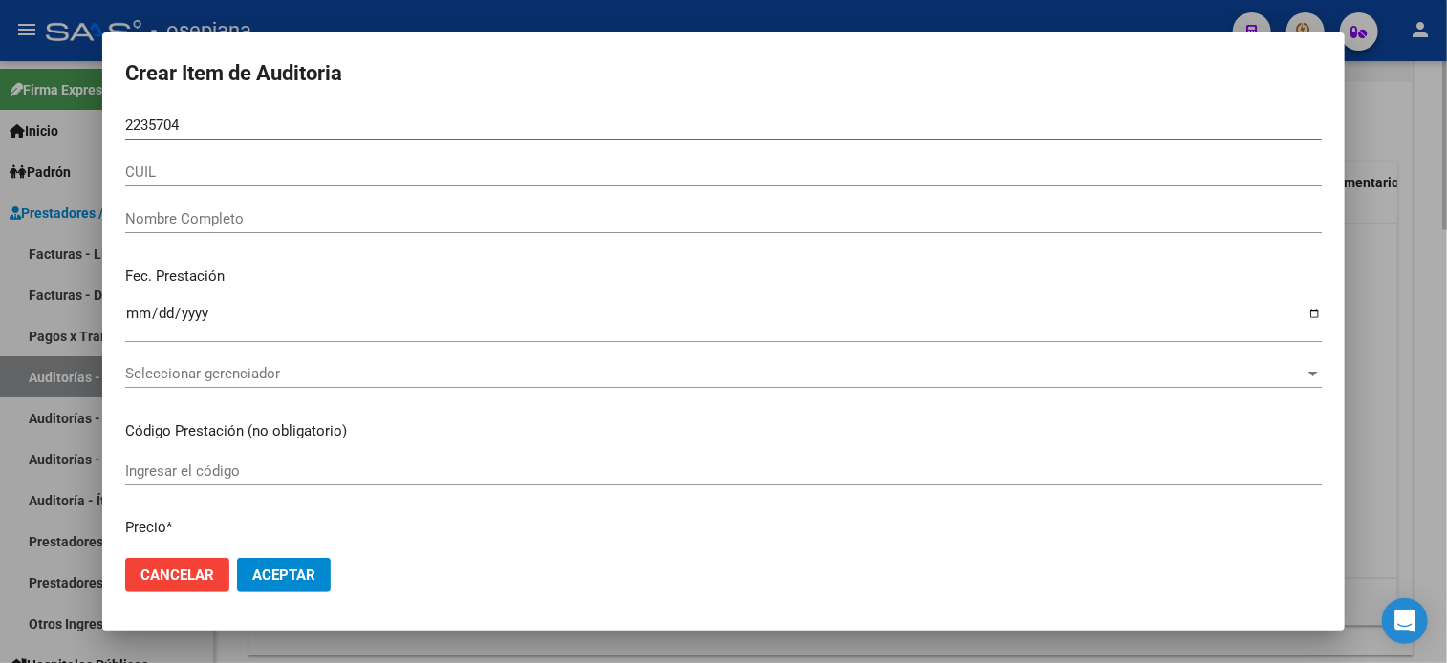
type input "22357042"
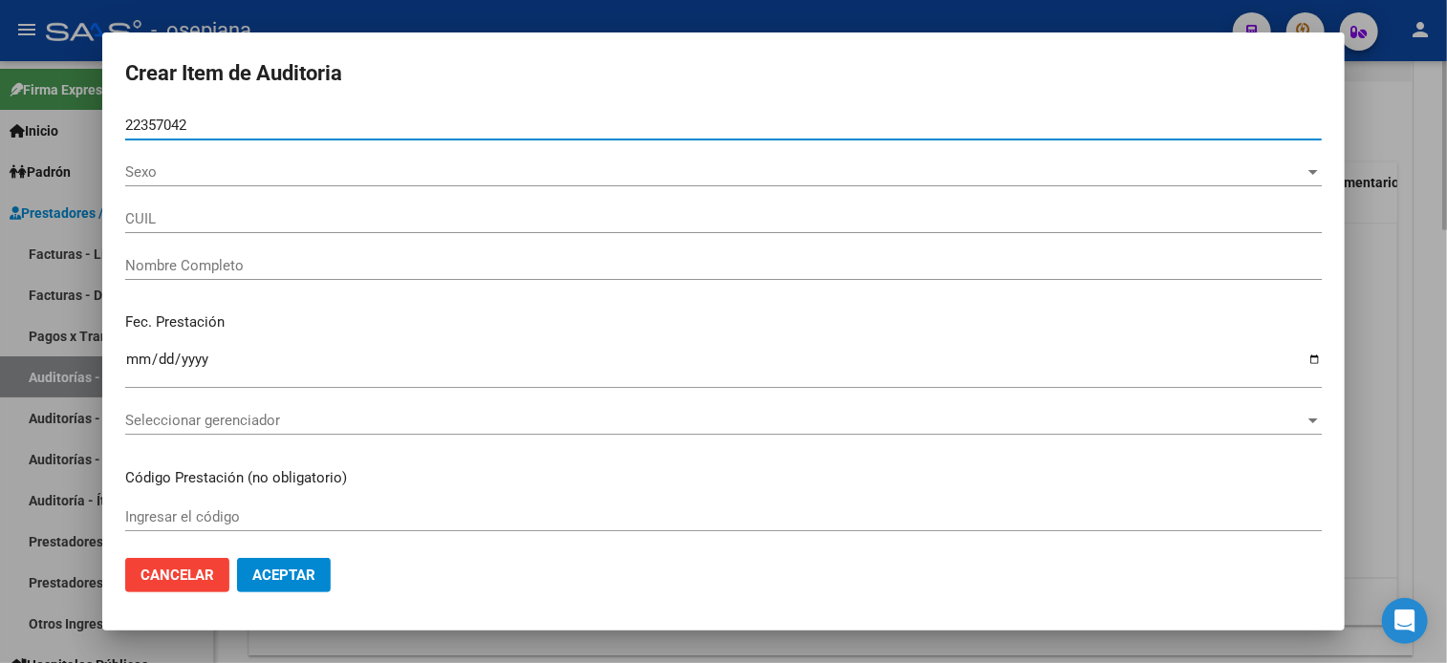
type input "23223570429"
type input "[PERSON_NAME]"
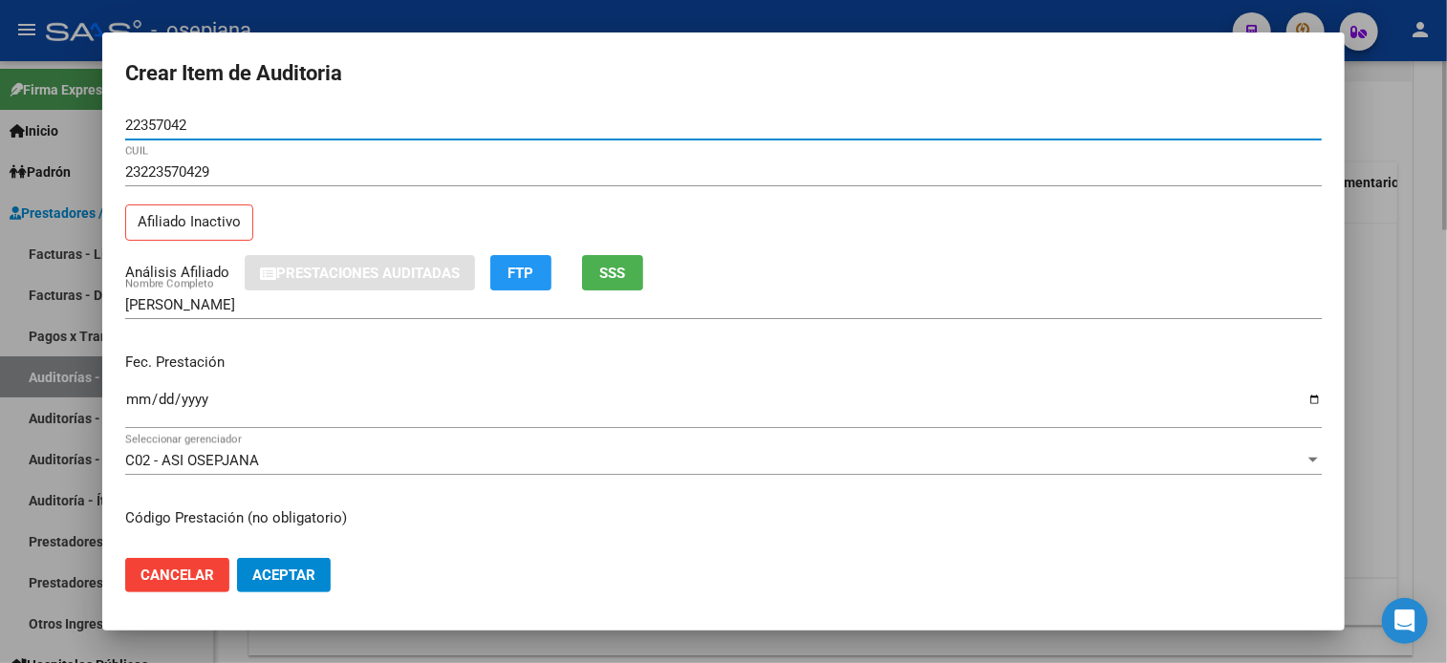
type input "22357042"
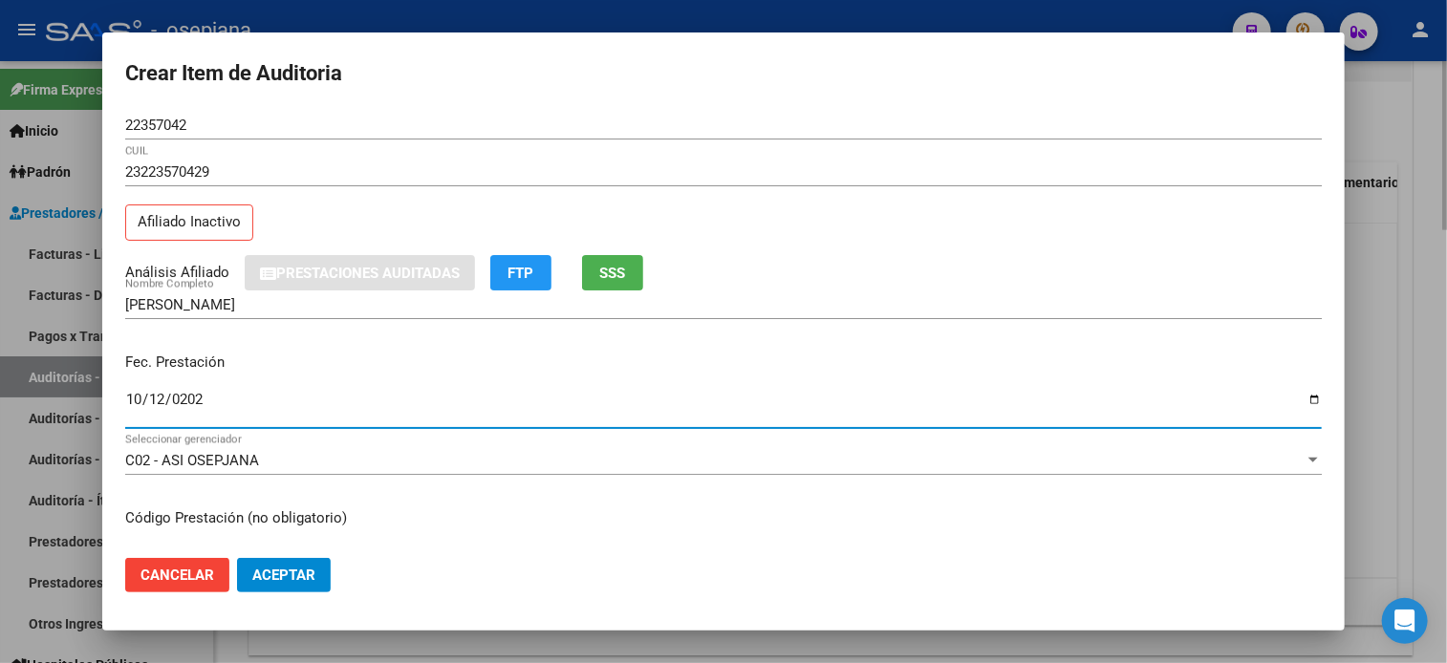
type input "[DATE]"
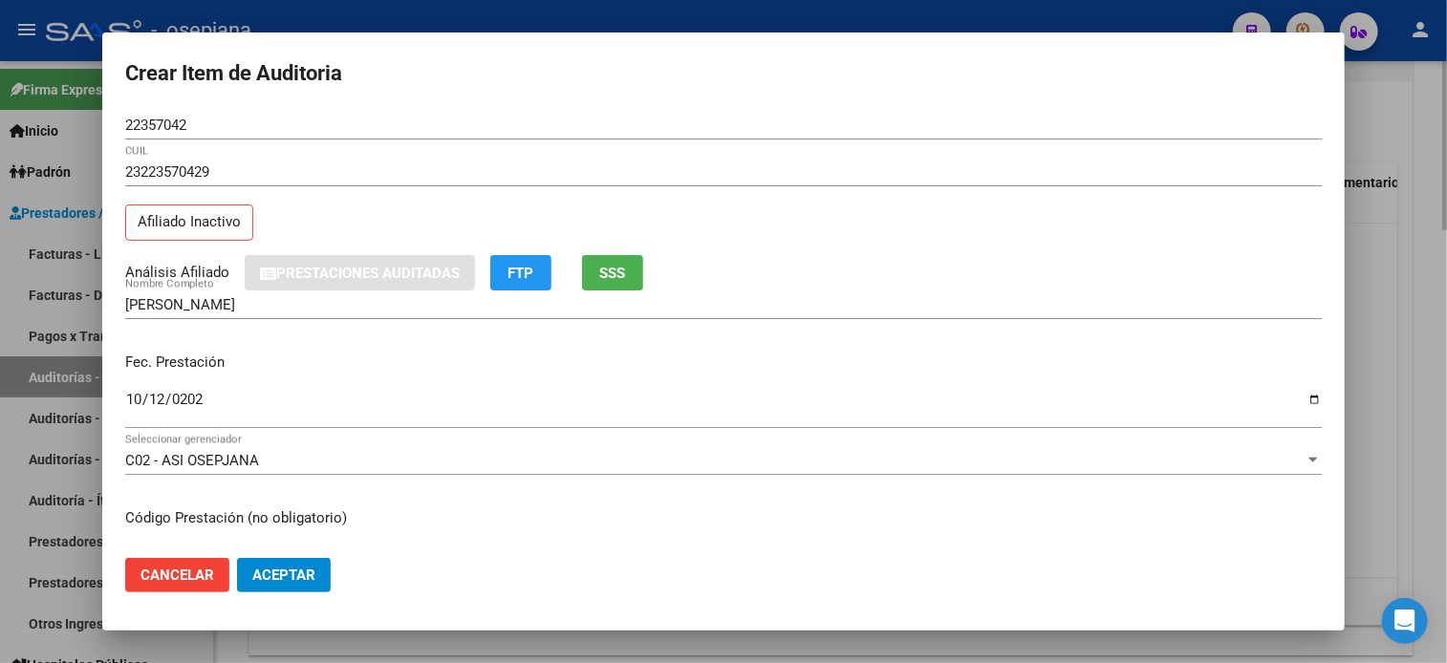
scroll to position [229, 0]
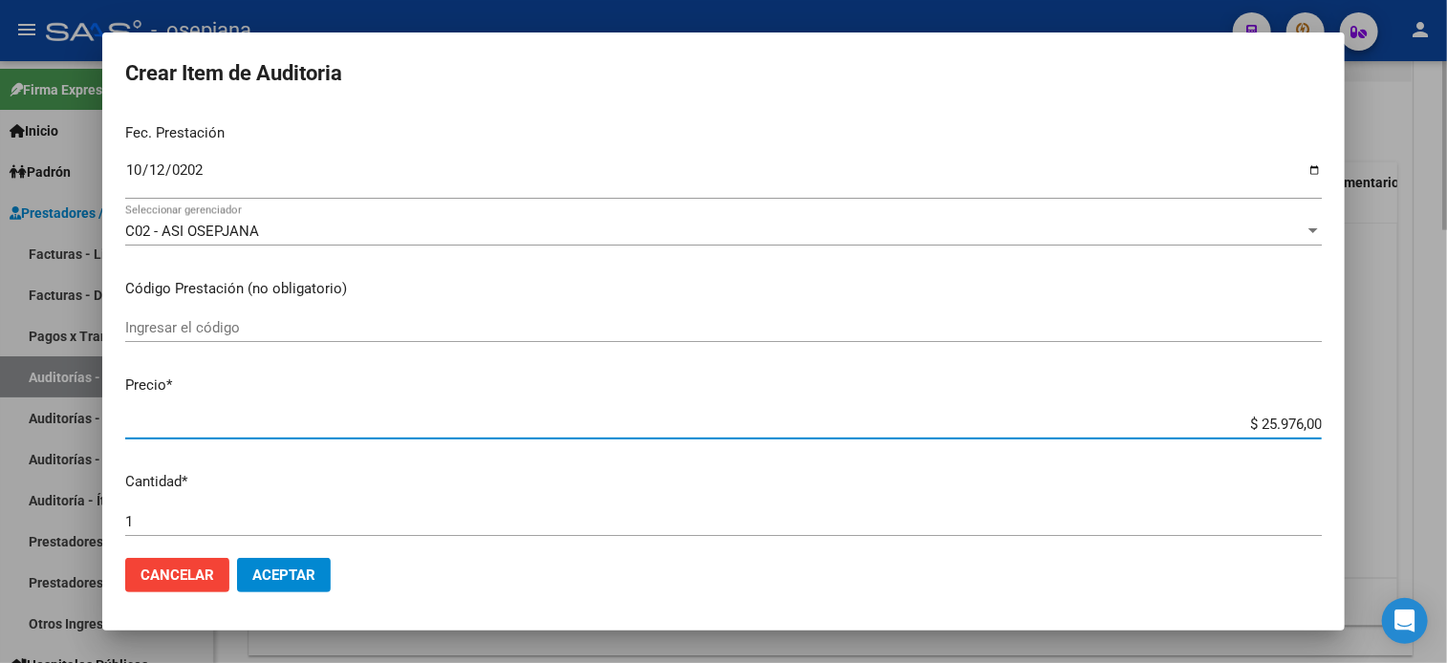
type input "$ 0,01"
type input "$ 1,23"
type input "$ 12,39"
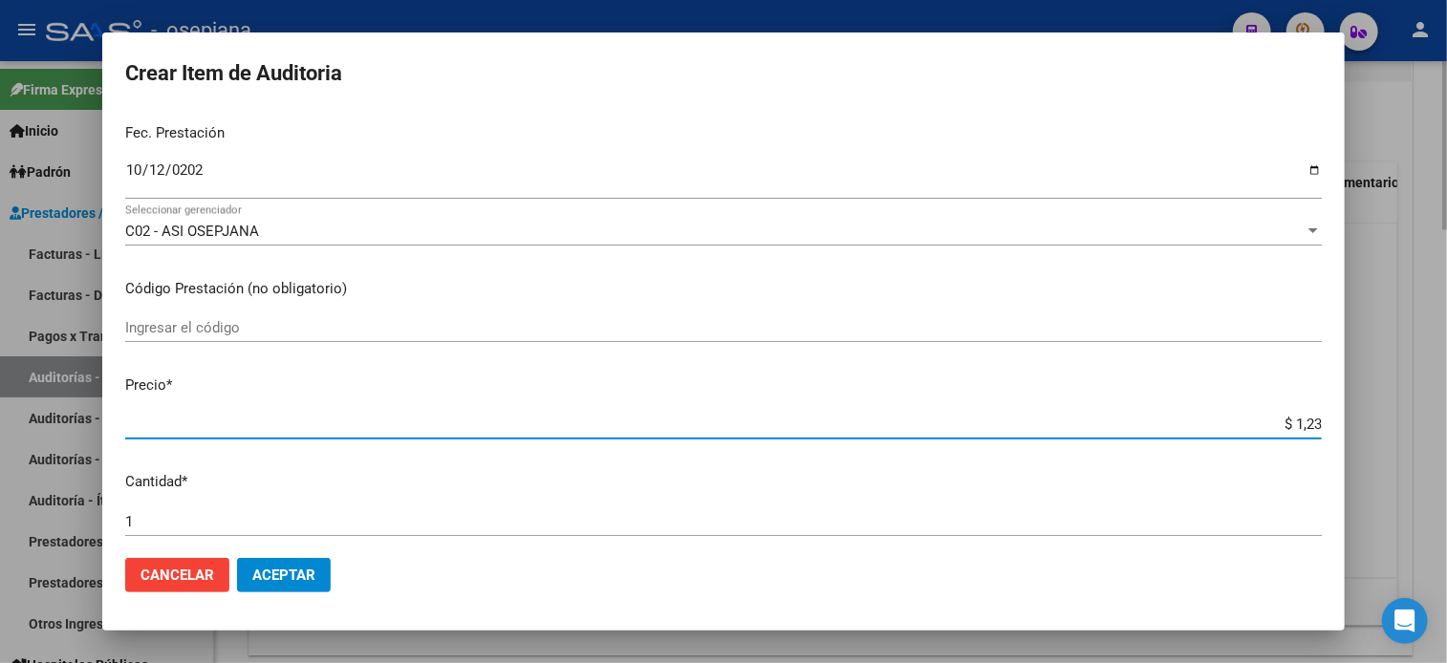
type input "$ 12,39"
type input "$ 123,98"
type input "$ 1.239,88"
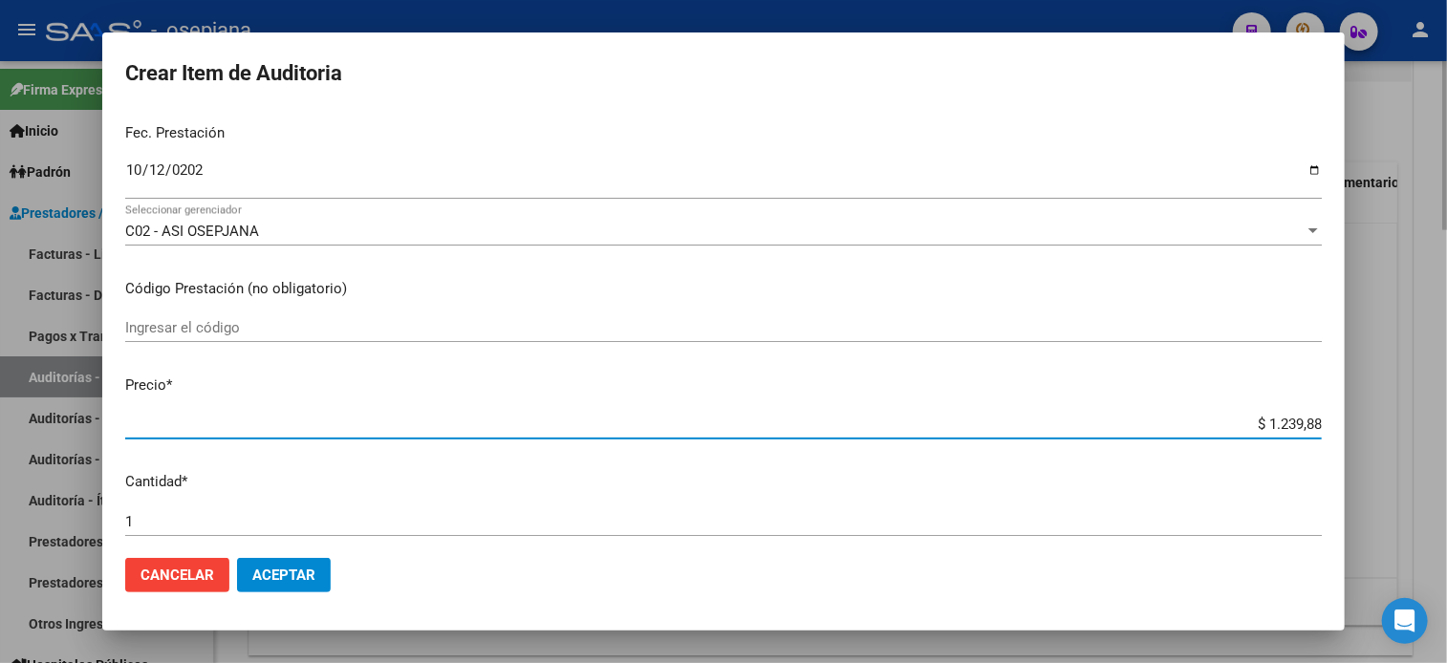
type input "$ 12.398,80"
type input "$ 123.988,00"
type input "$ 12.398,80"
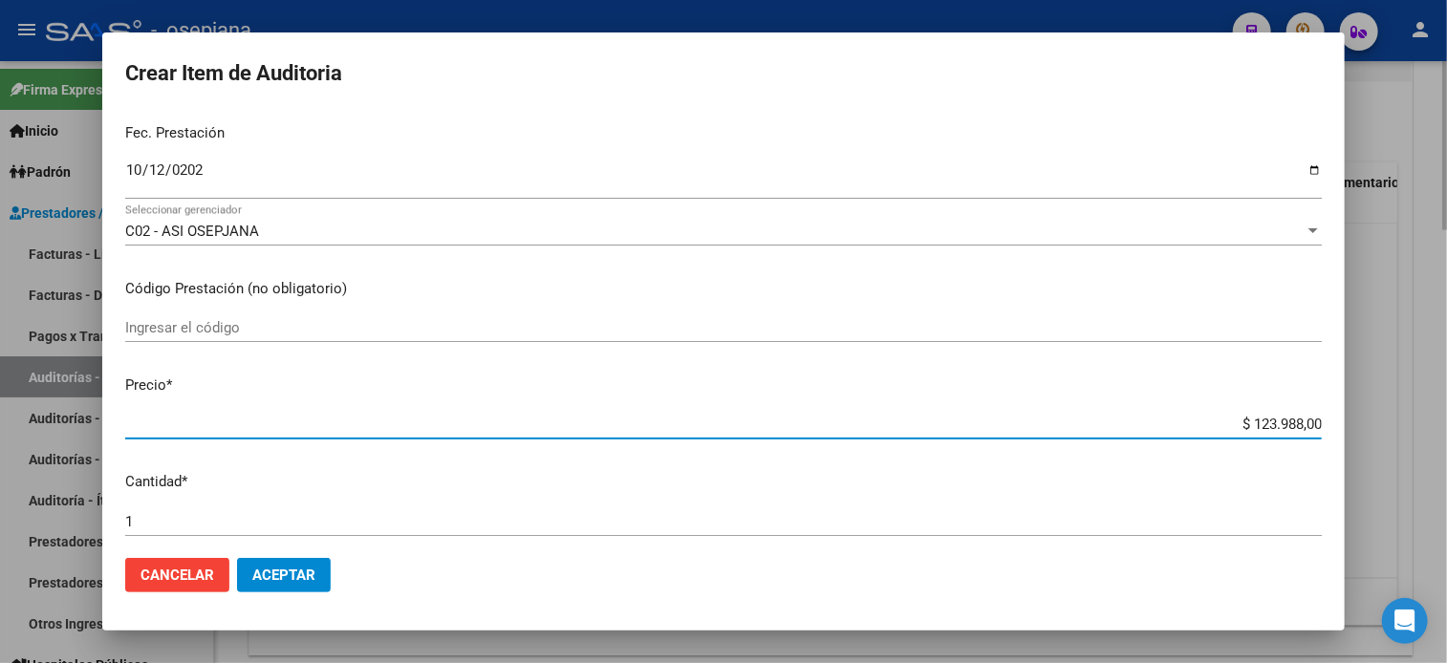
type input "$ 12.398,80"
type input "$ 1.239,88"
type input "$ 123,98"
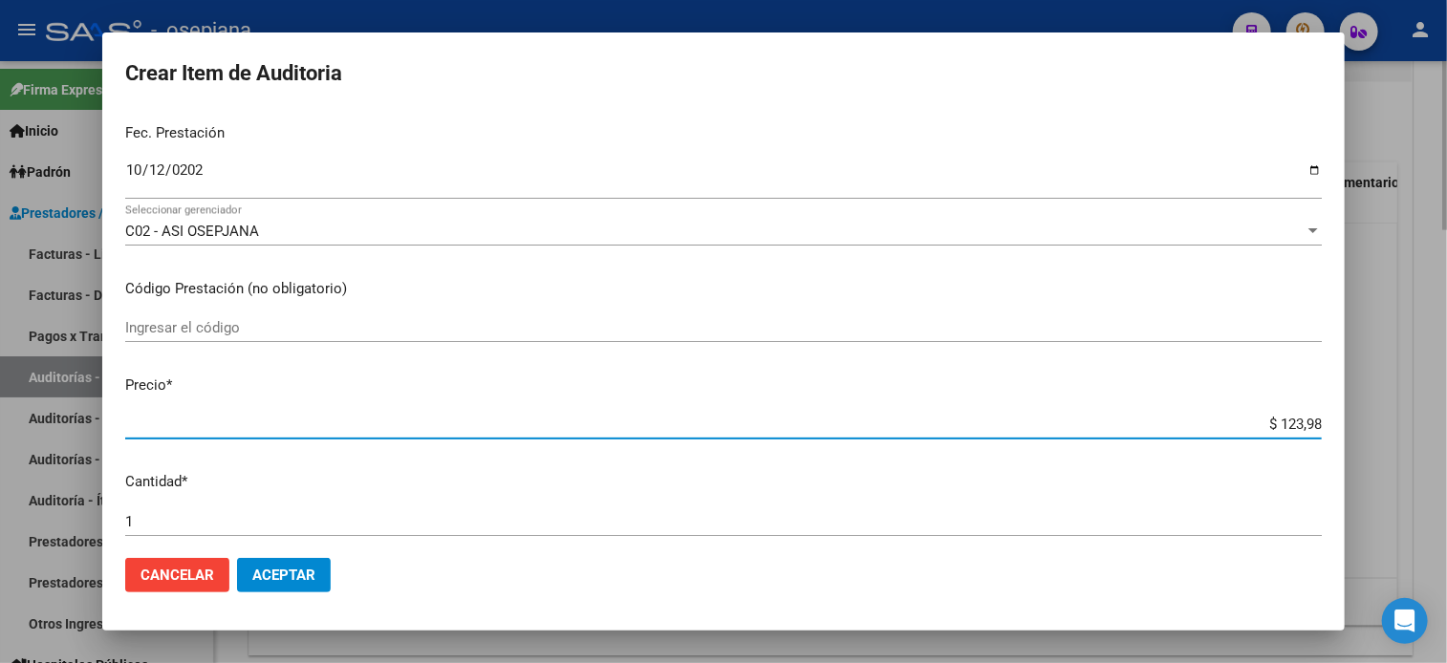
type input "$ 12,39"
type input "$ 1,23"
type input "$ 0,12"
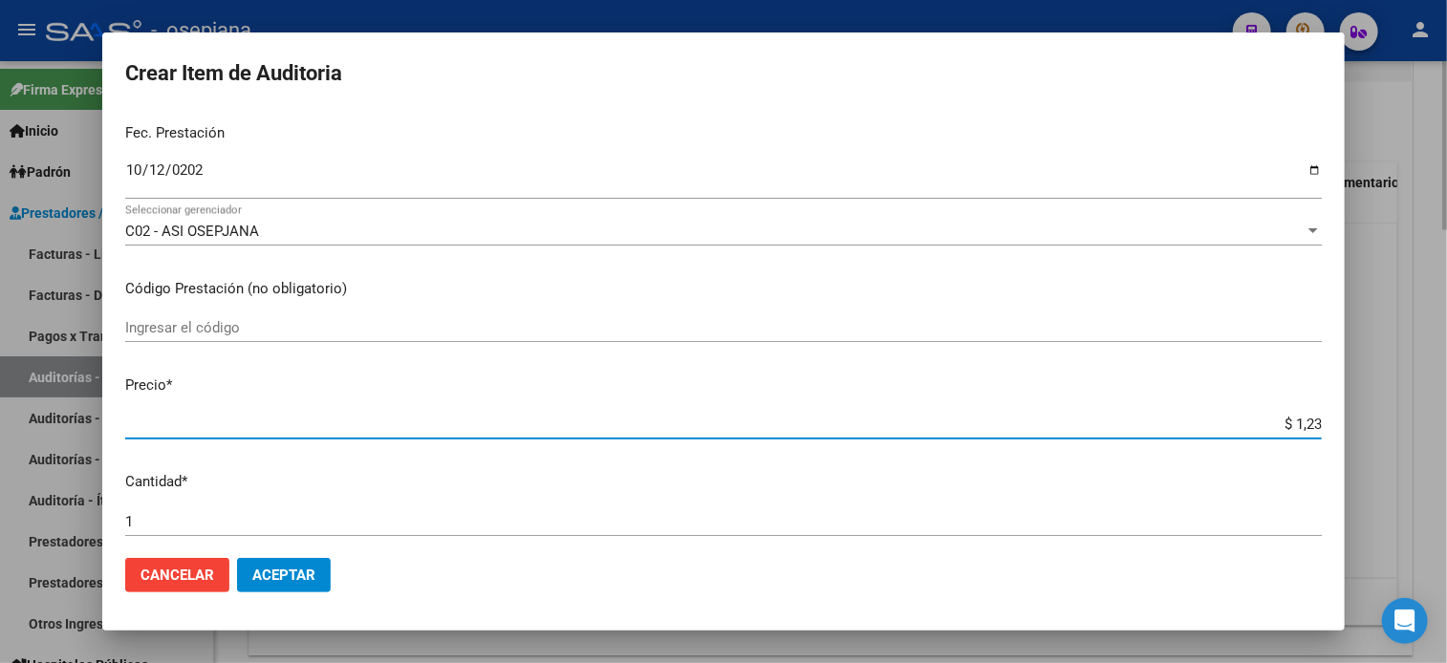
type input "$ 0,12"
type input "$ 1,29"
type input "$ 12,98"
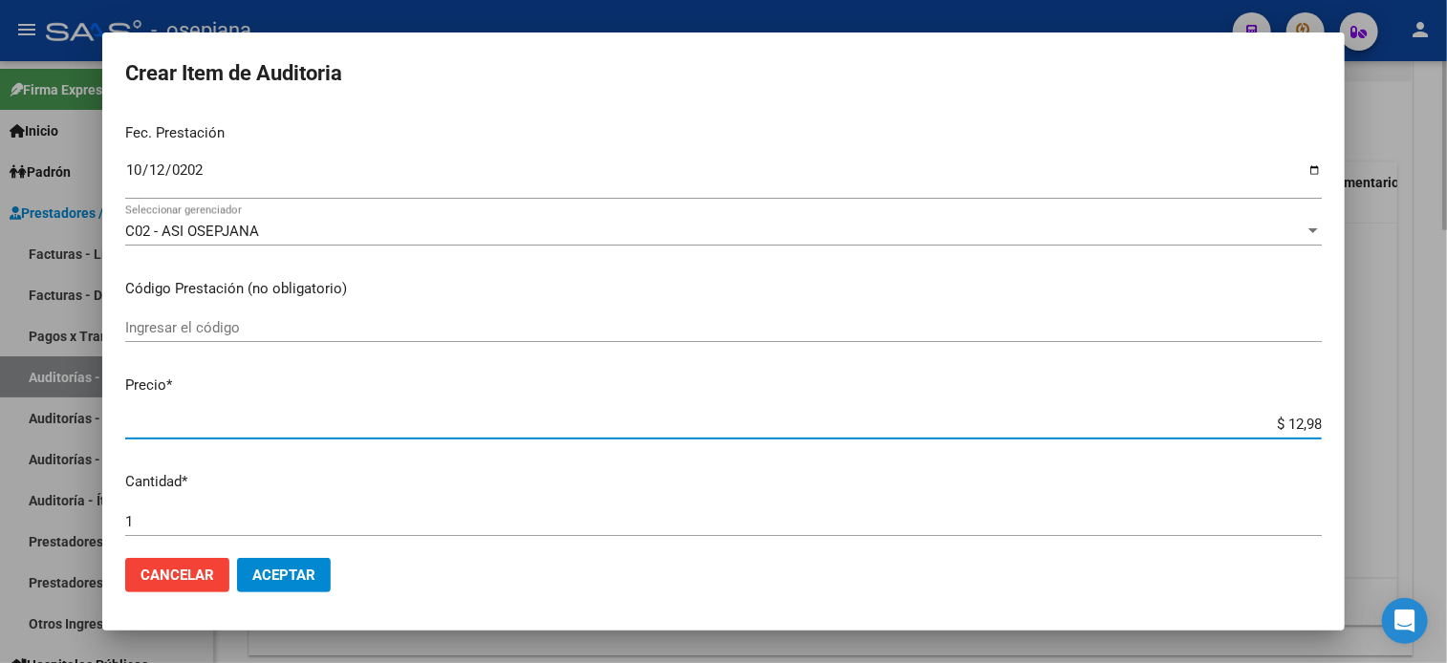
type input "$ 129,88"
type input "$ 1.298,80"
type input "$ 129,88"
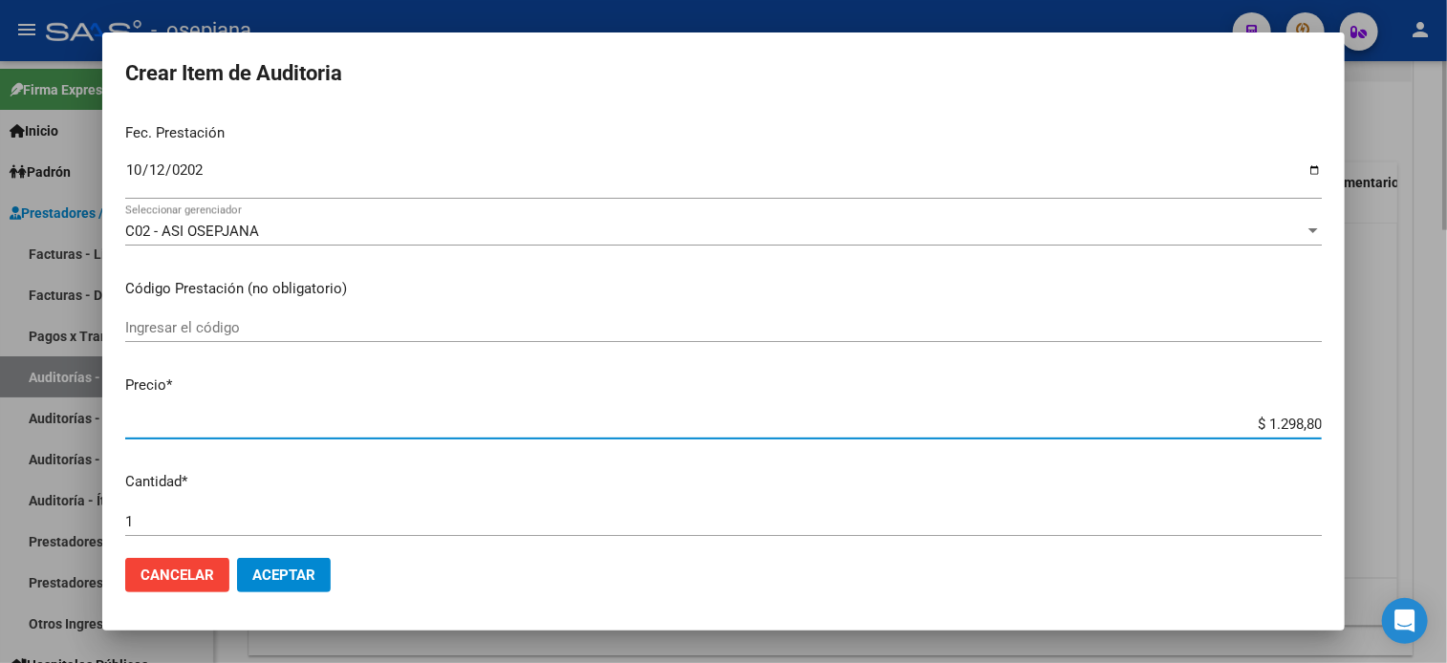
type input "$ 129,88"
type input "$ 1.298,80"
type input "$ 12.988,00"
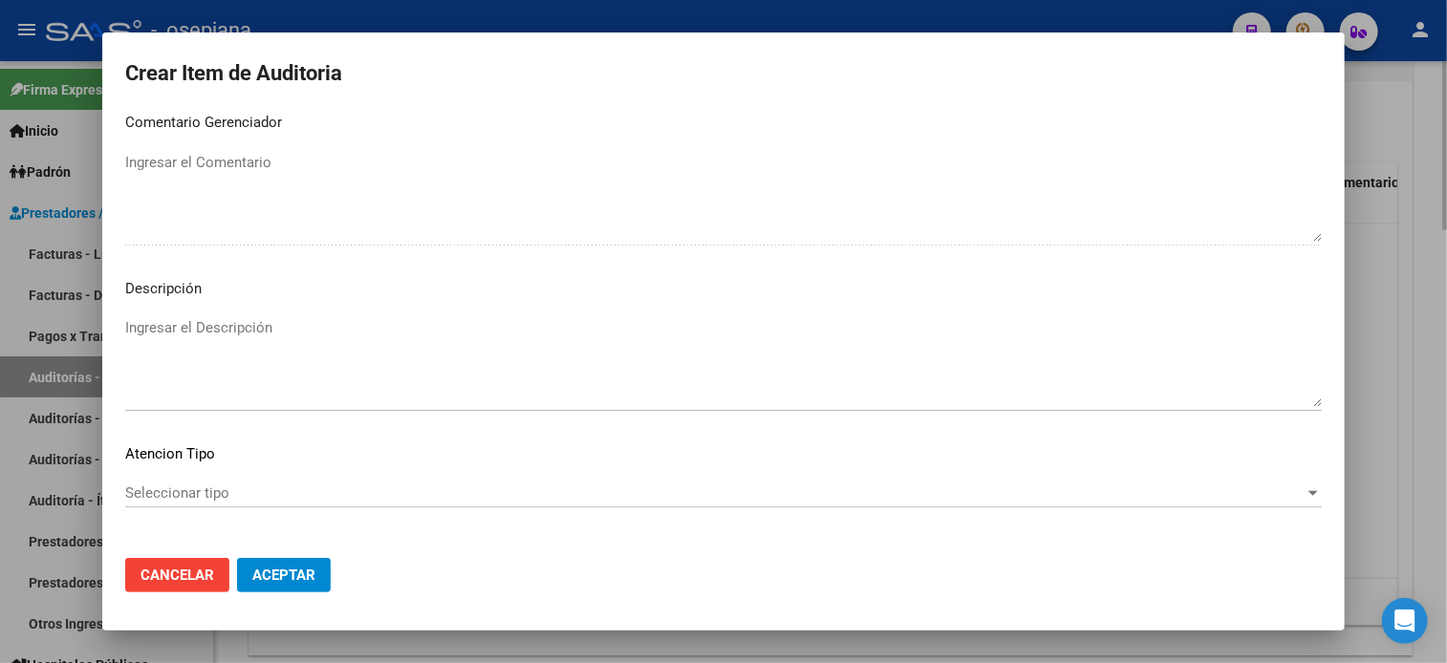
scroll to position [1288, 0]
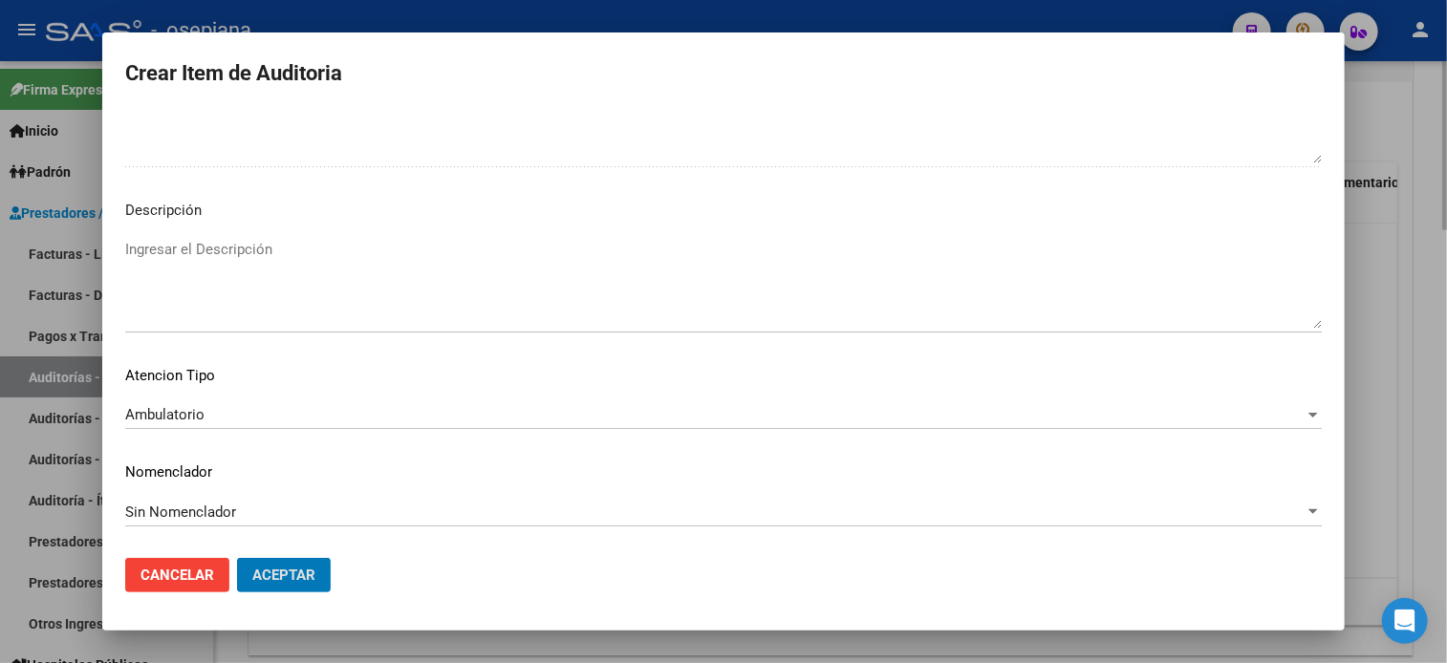
click at [237, 558] on button "Aceptar" at bounding box center [284, 575] width 94 height 34
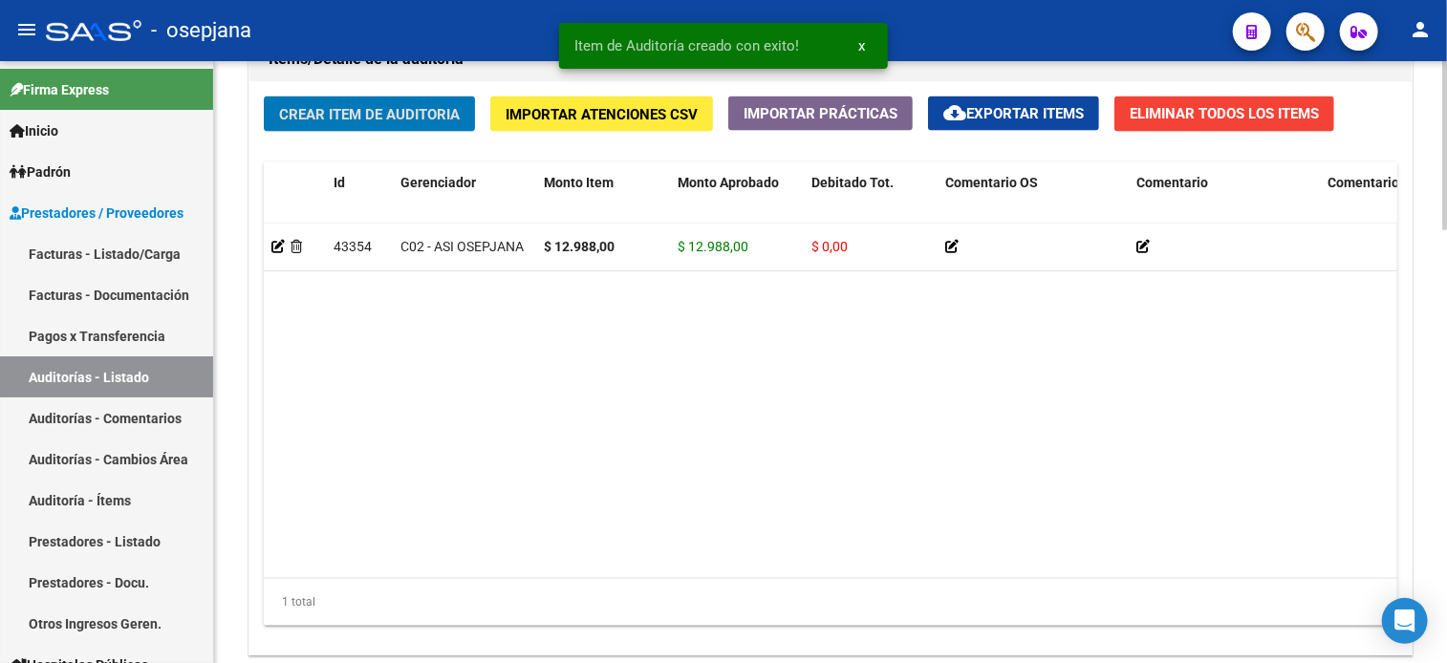
scroll to position [1421, 0]
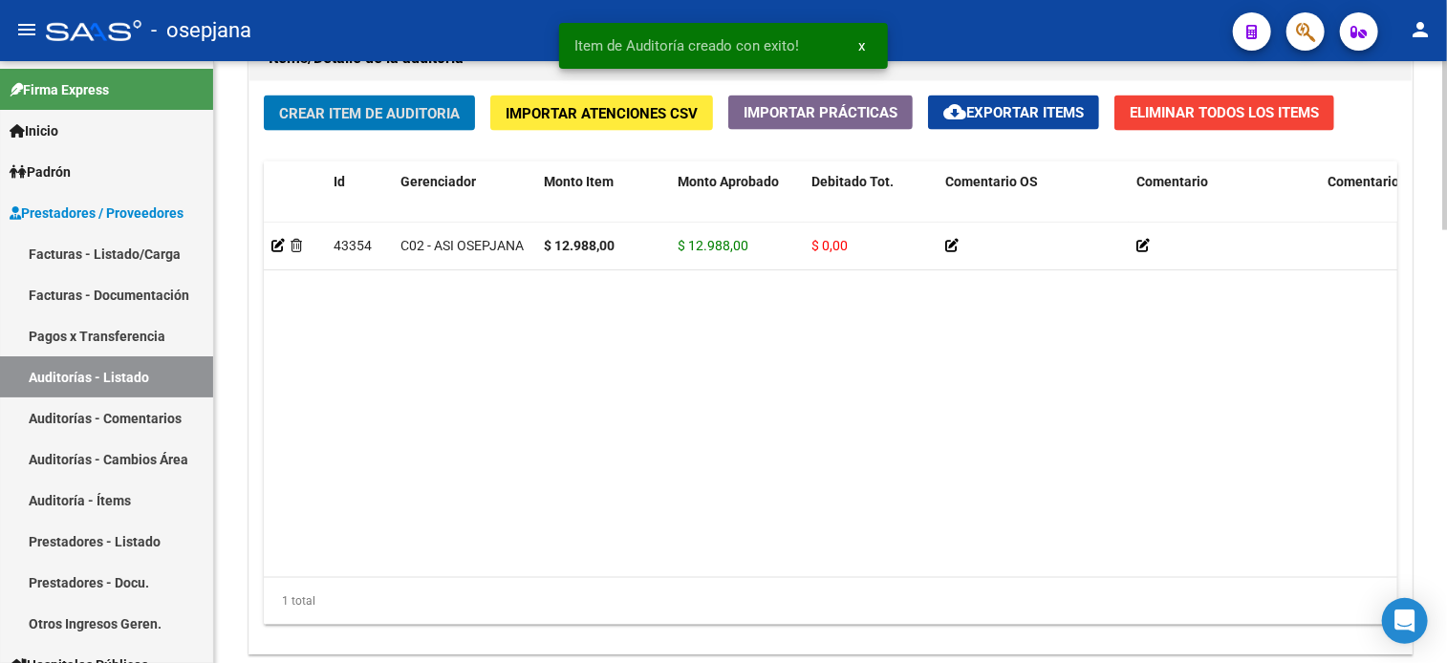
click at [264, 96] on button "Crear Item de Auditoria" at bounding box center [369, 113] width 211 height 35
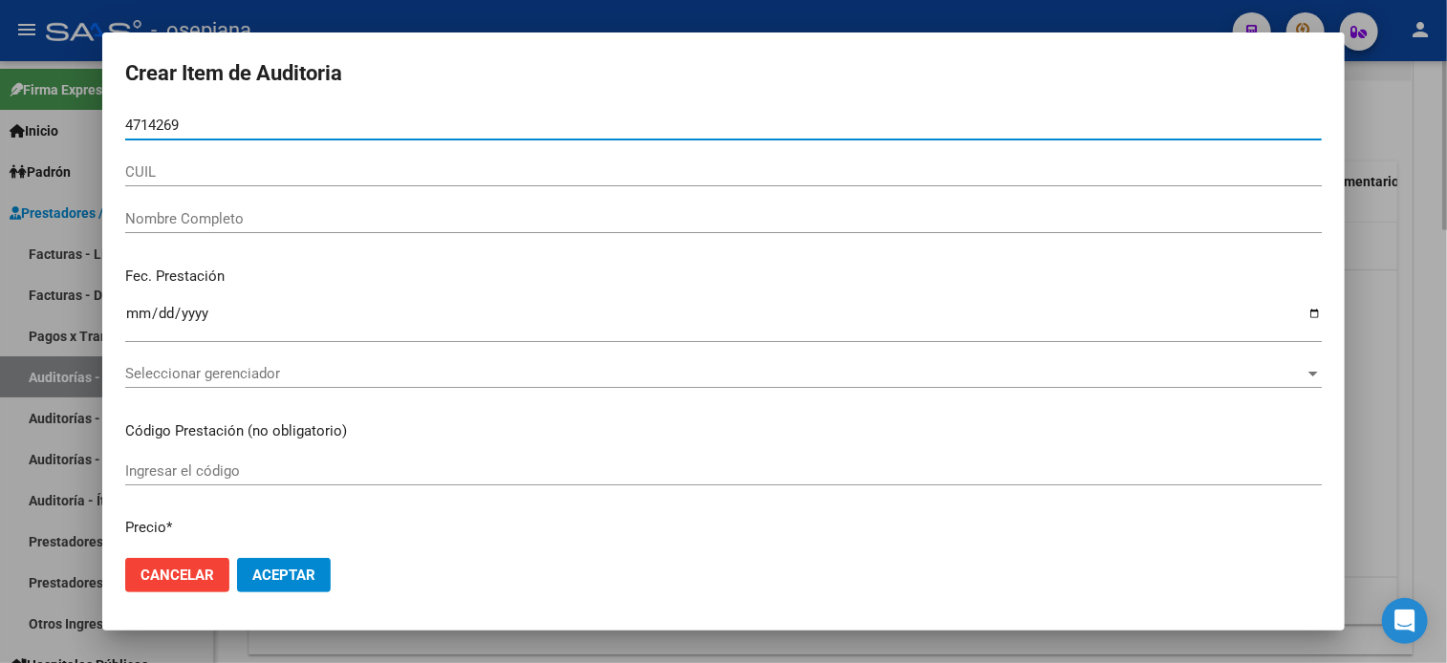
type input "47142693"
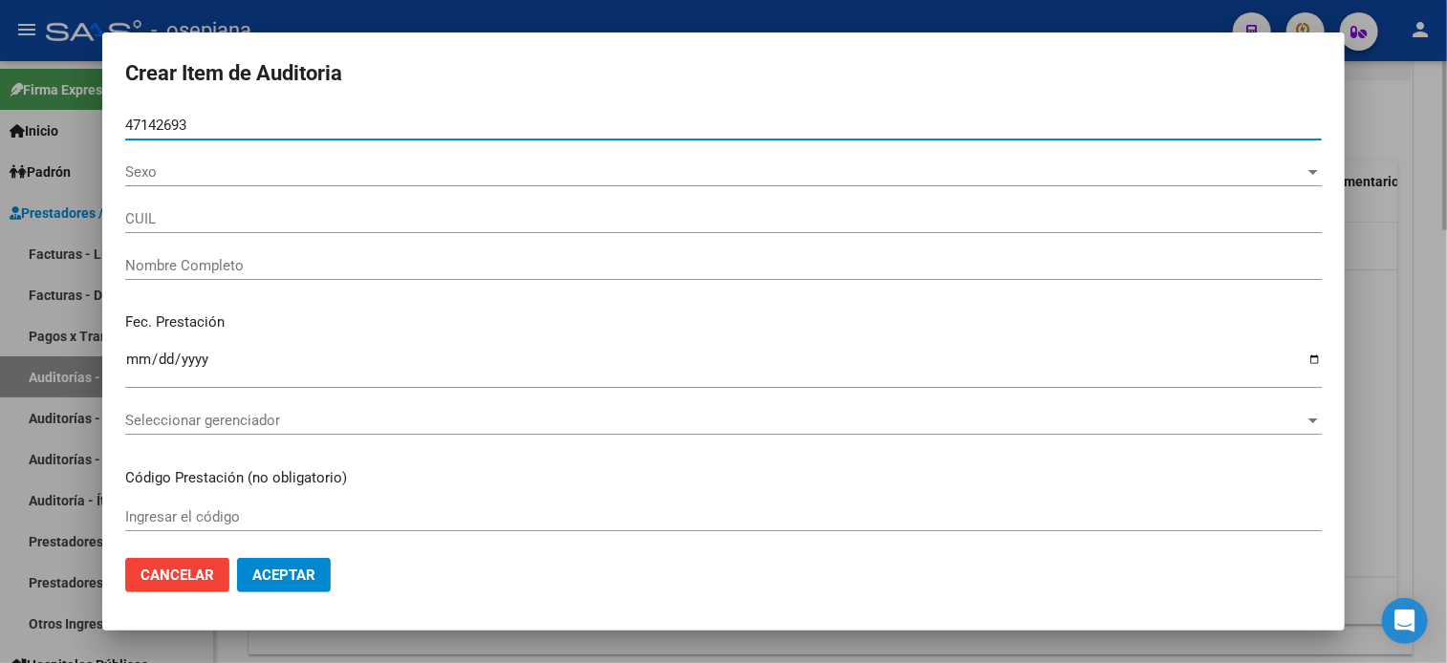
type input "27471426933"
type input "[PERSON_NAME] -"
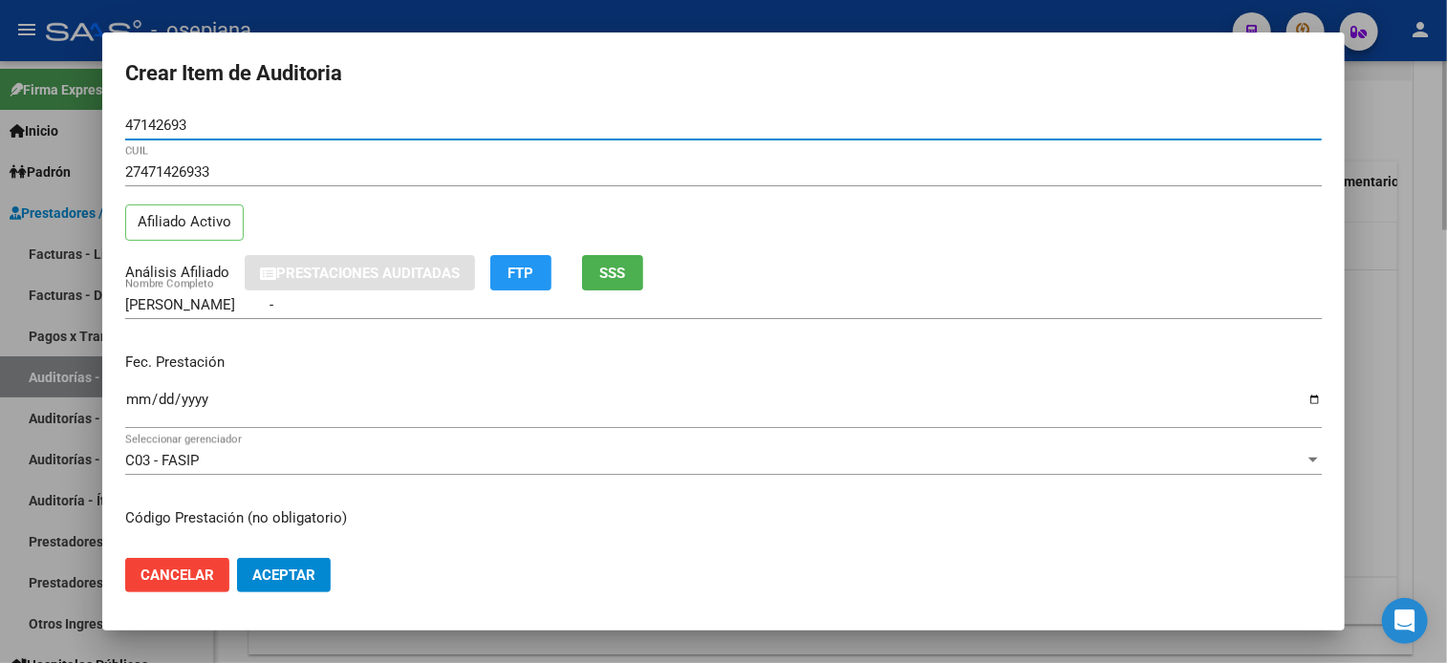
type input "47142693"
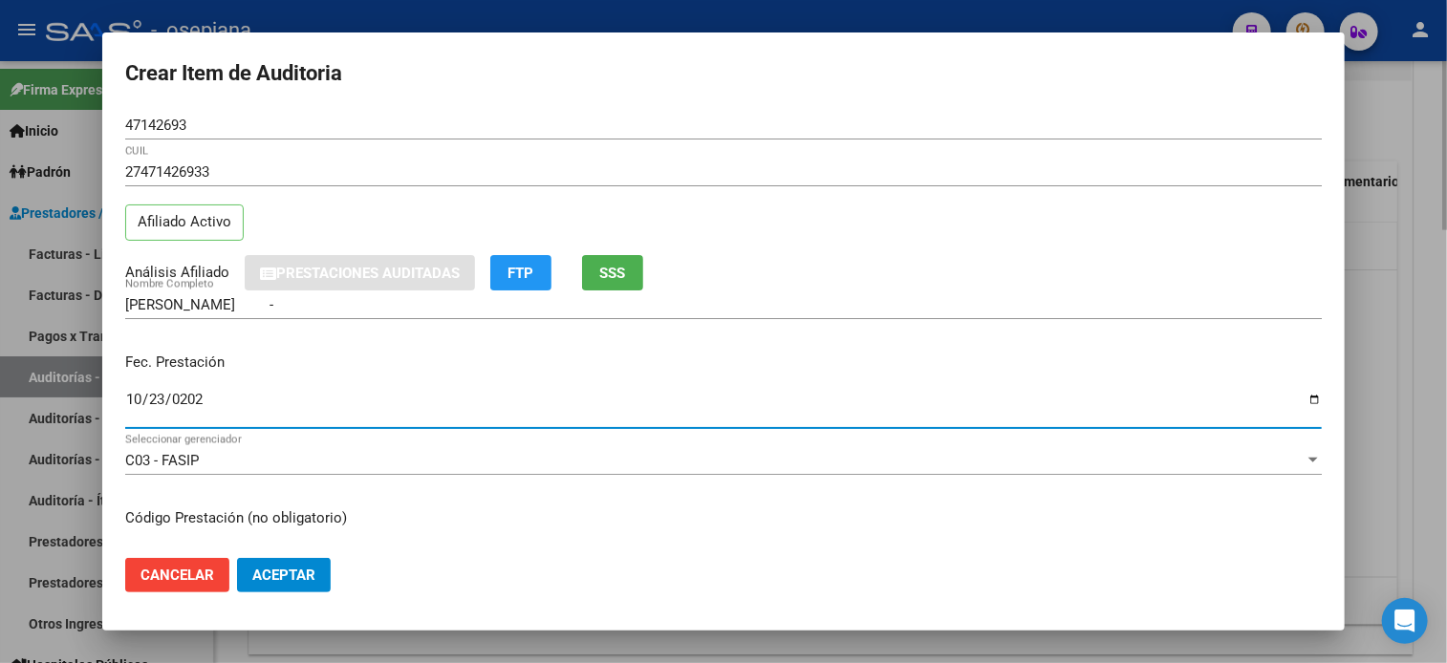
type input "[DATE]"
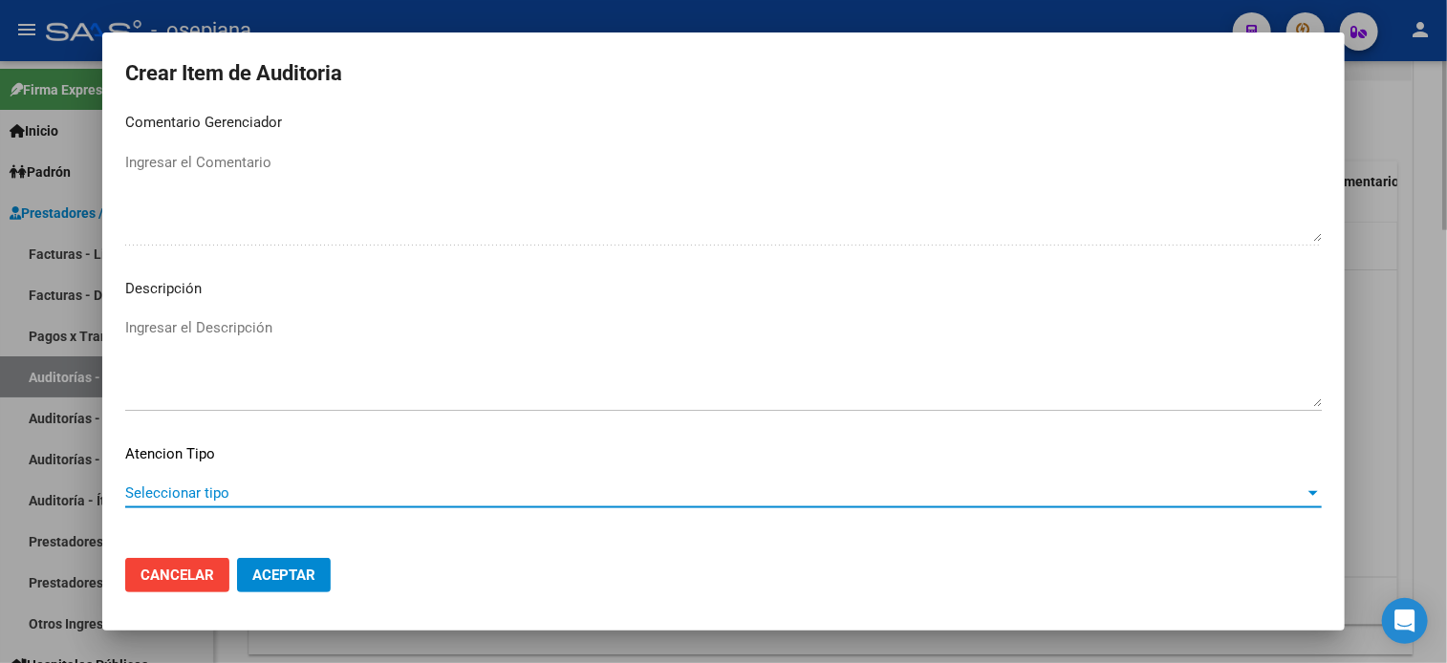
scroll to position [1288, 0]
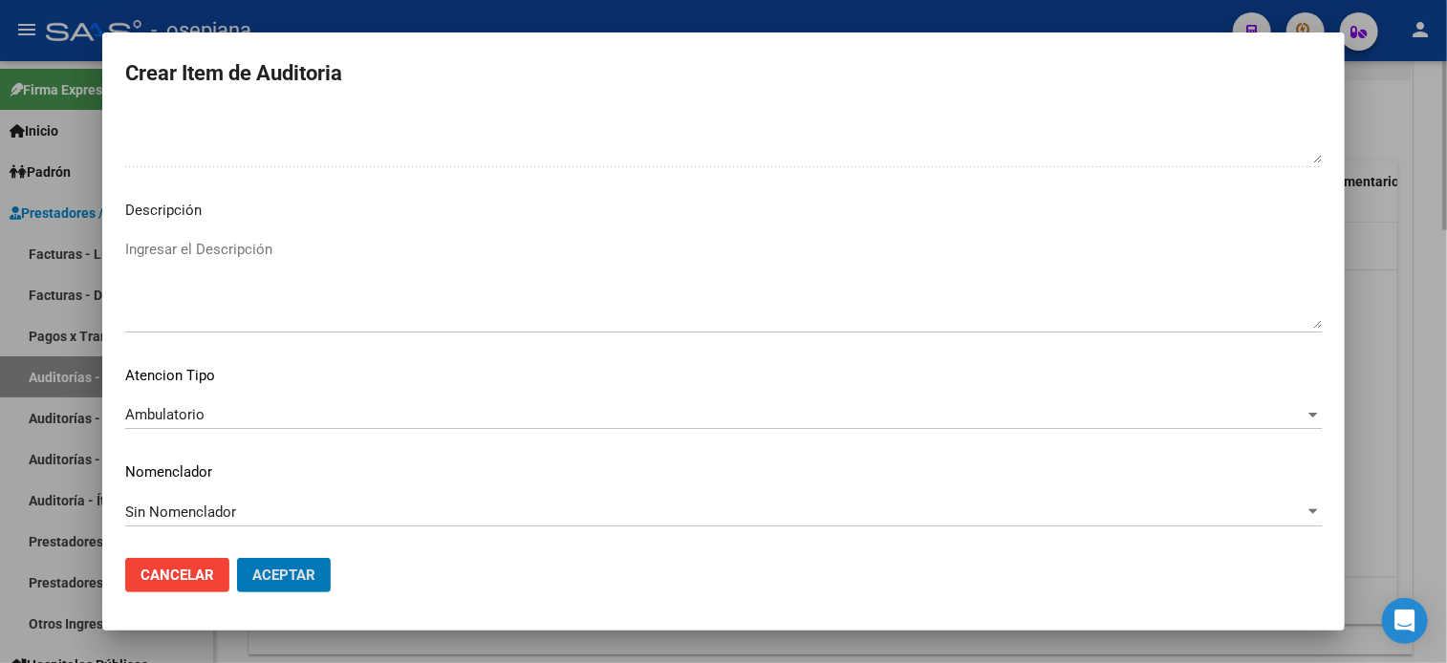
click at [237, 558] on button "Aceptar" at bounding box center [284, 575] width 94 height 34
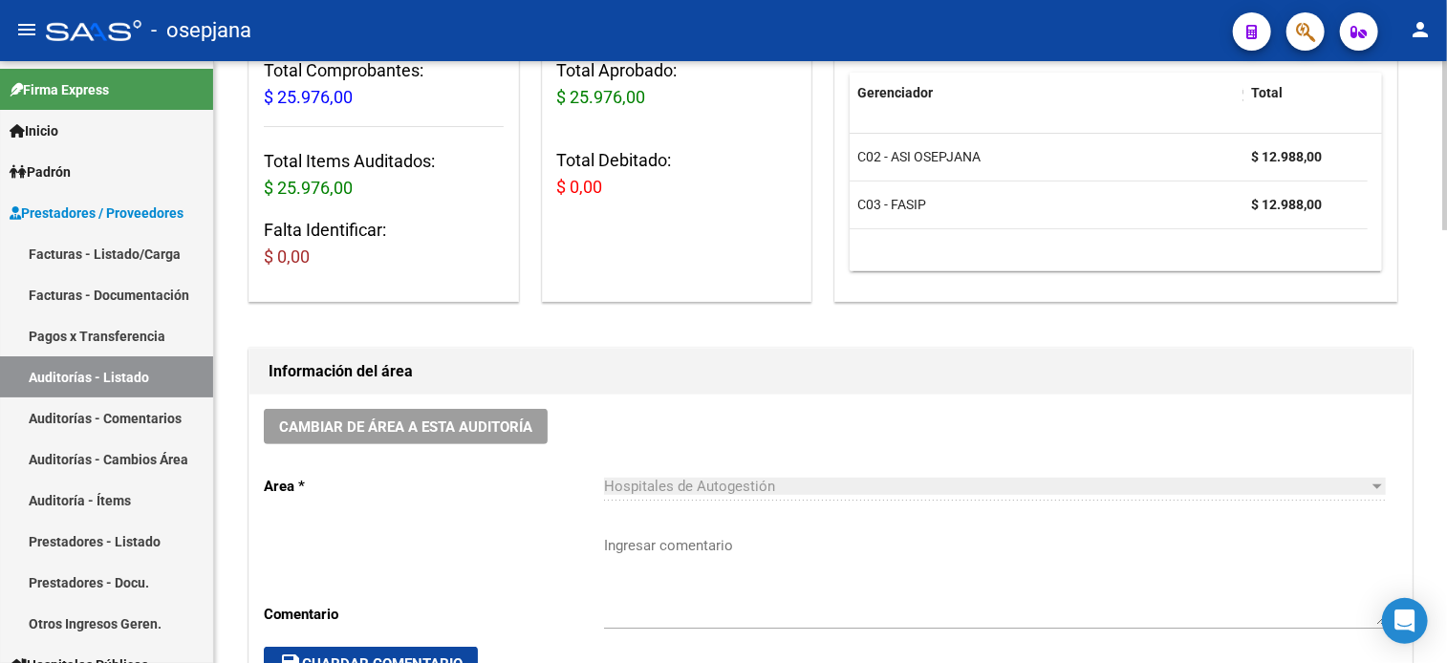
scroll to position [0, 0]
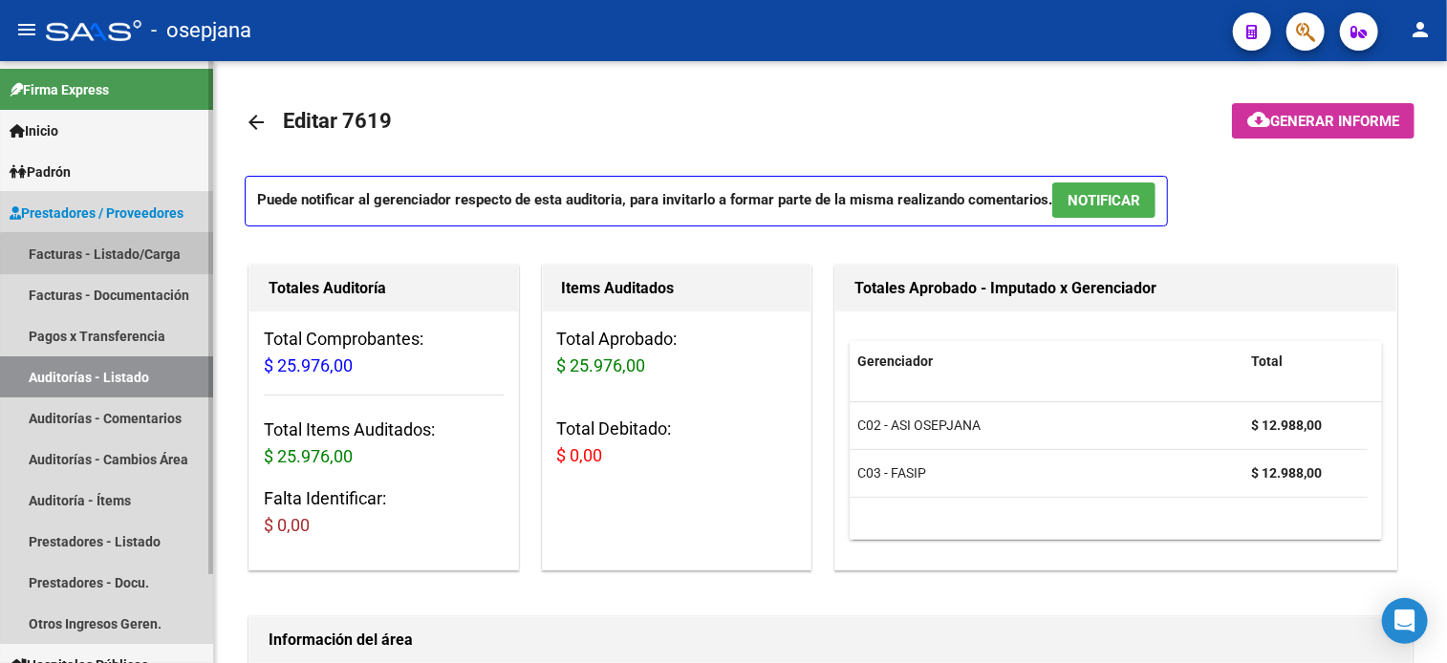
click at [157, 258] on link "Facturas - Listado/Carga" at bounding box center [106, 253] width 213 height 41
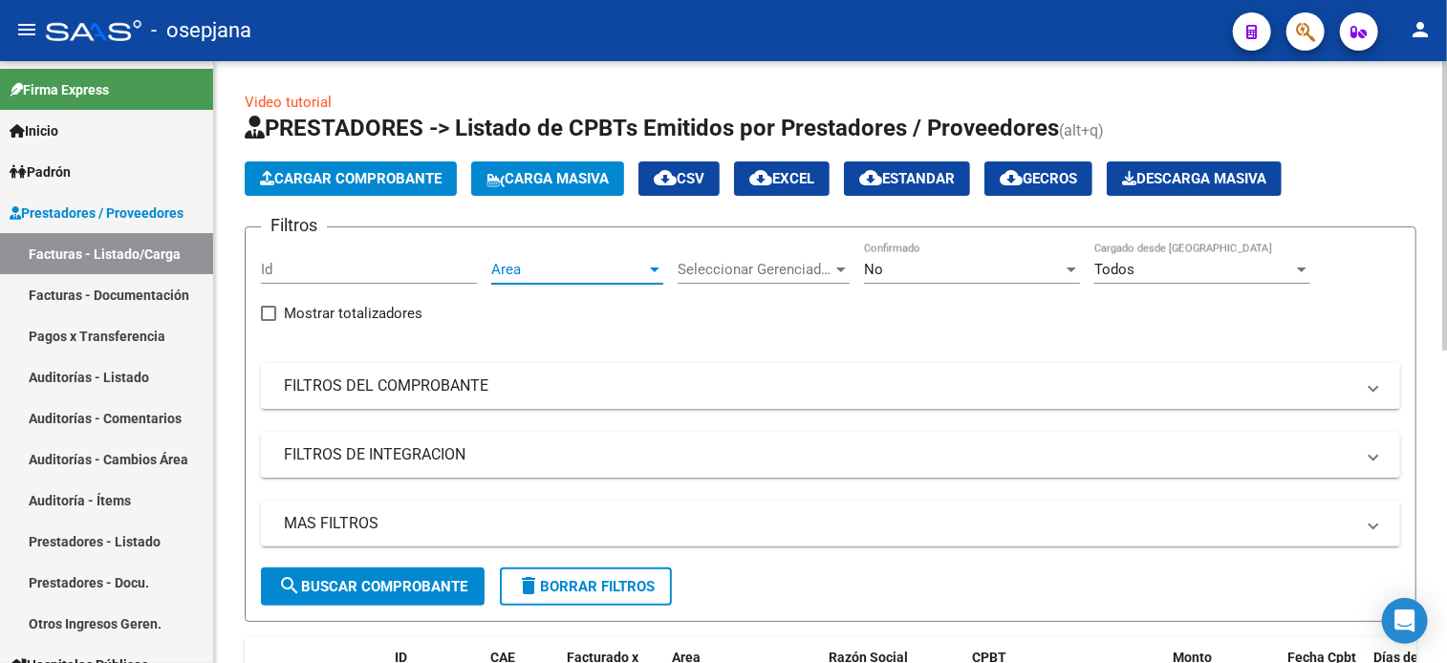
click at [512, 273] on span "Area" at bounding box center [568, 269] width 155 height 17
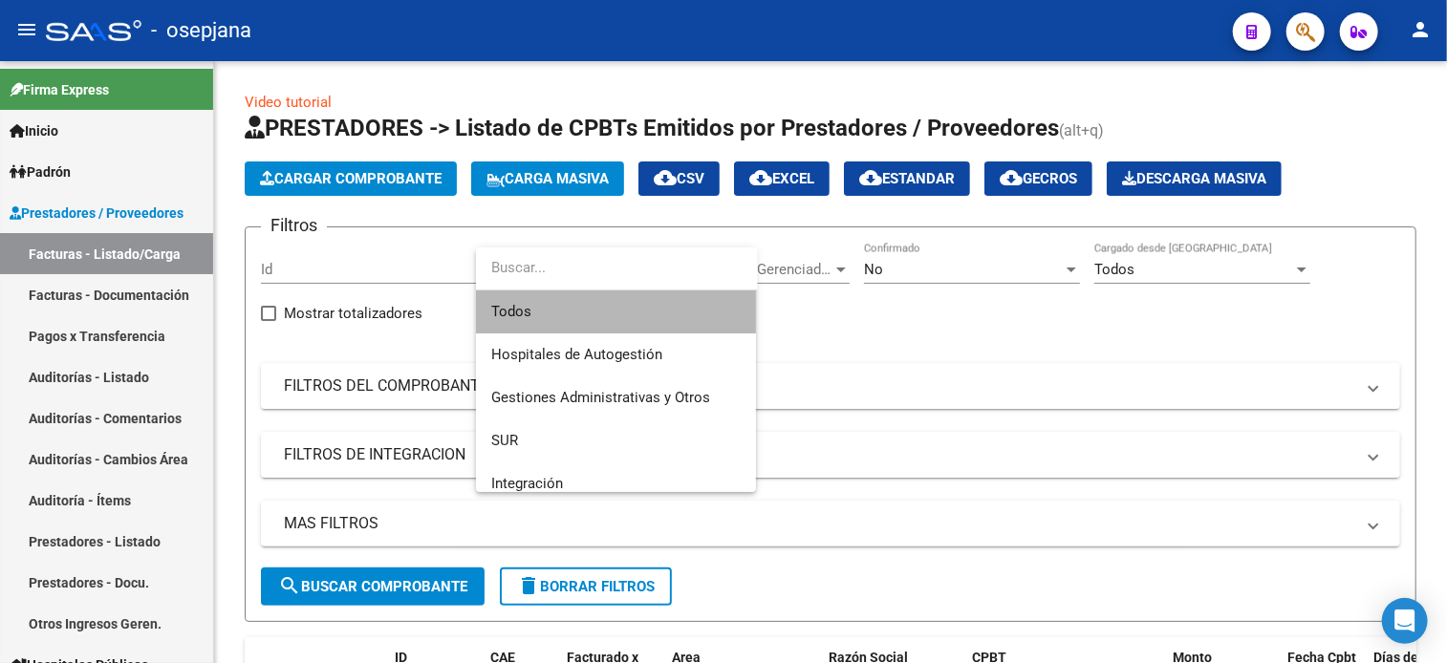
click at [534, 306] on span "Todos" at bounding box center [615, 311] width 249 height 43
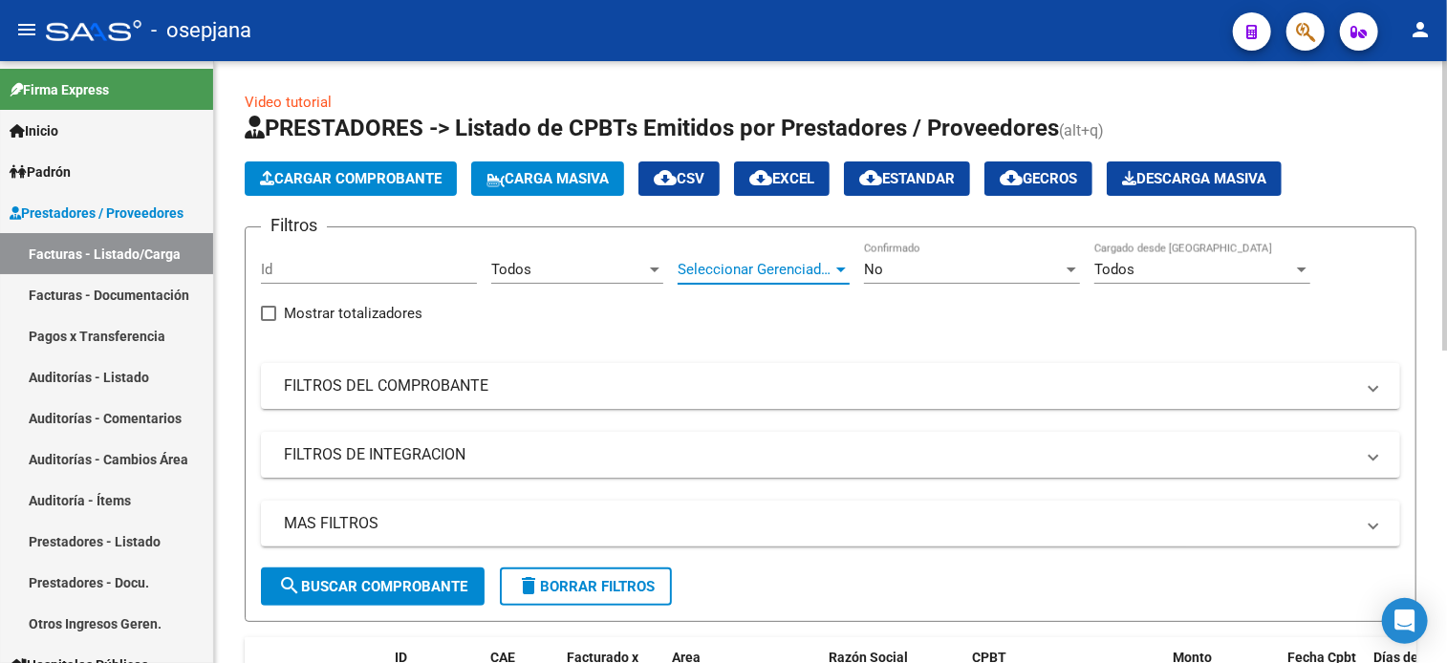
click at [787, 268] on span "Seleccionar Gerenciador" at bounding box center [754, 269] width 155 height 17
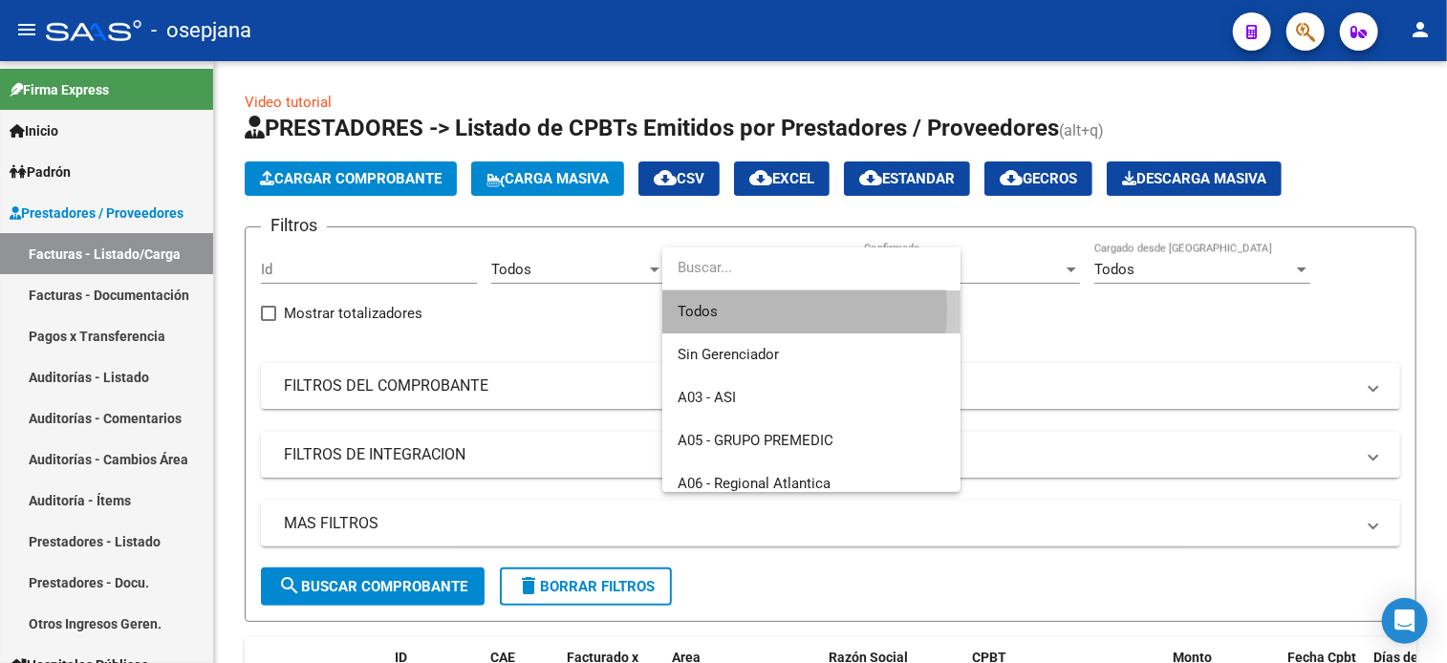
click at [763, 310] on span "Todos" at bounding box center [811, 311] width 268 height 43
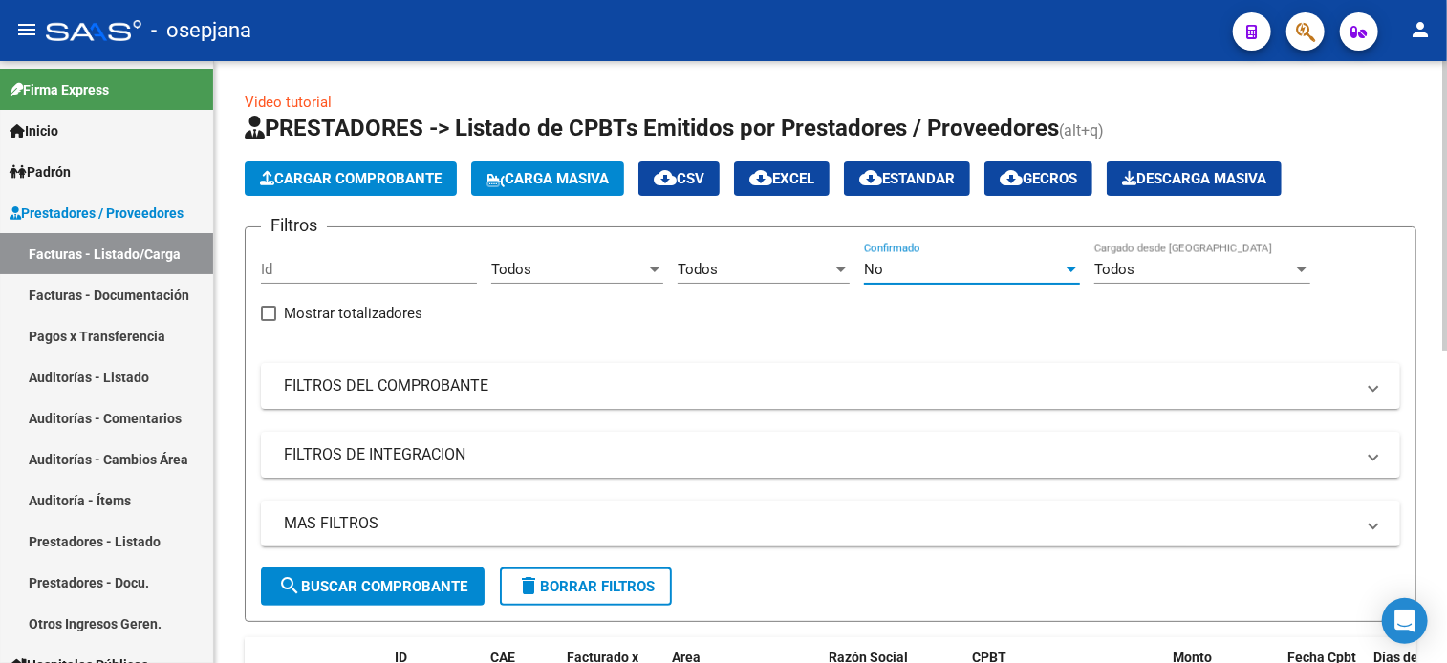
click at [936, 276] on div "No" at bounding box center [963, 269] width 199 height 17
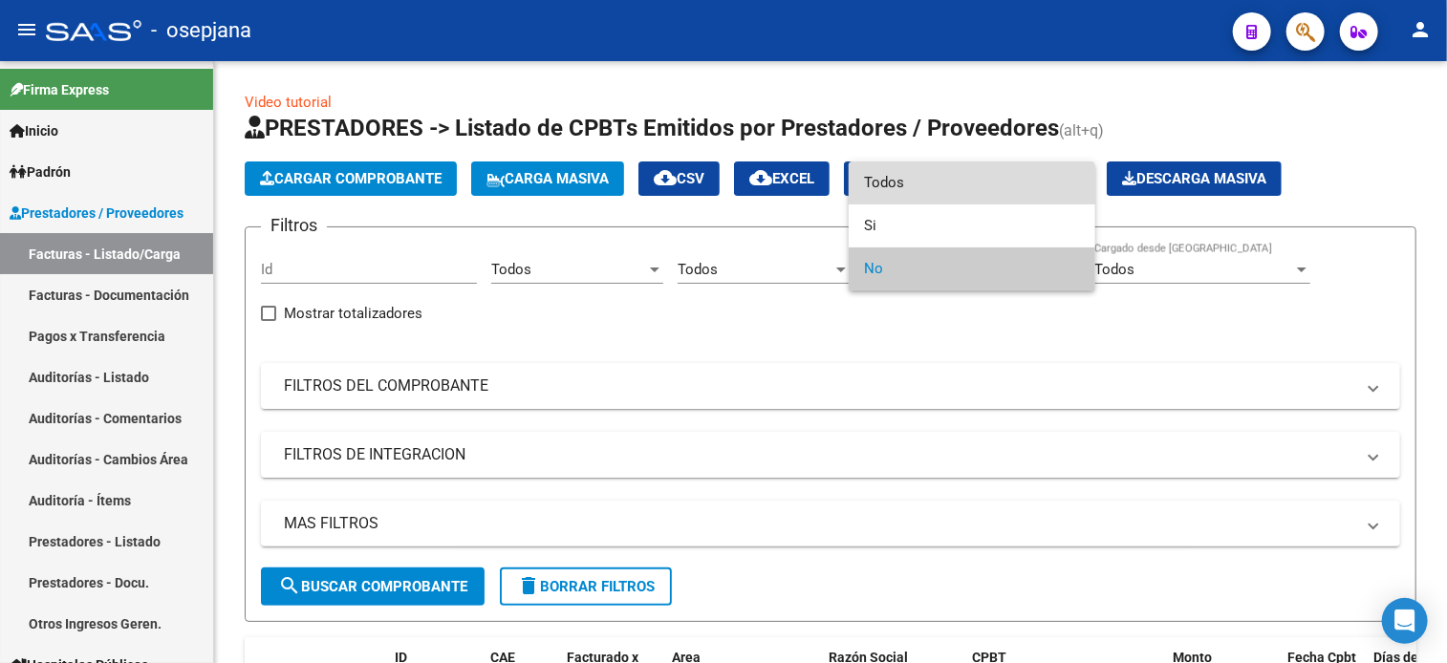
click at [955, 177] on span "Todos" at bounding box center [972, 182] width 216 height 43
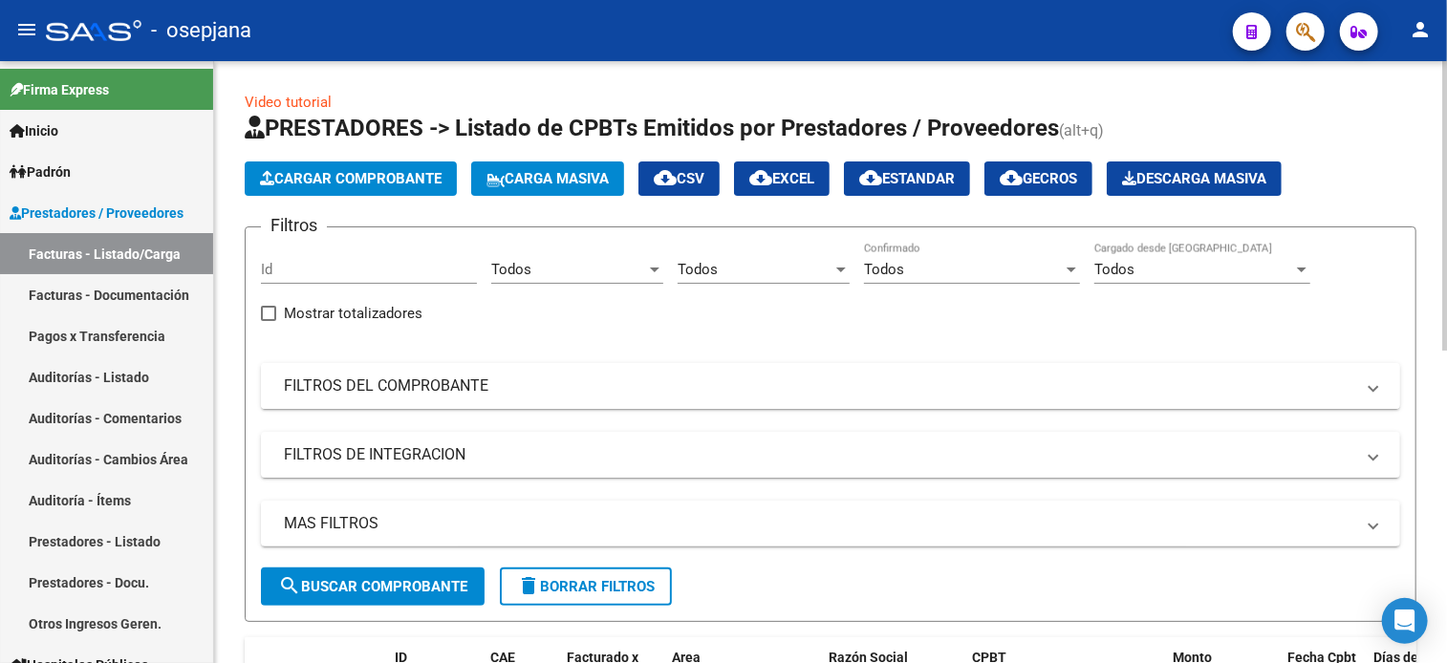
click at [752, 385] on mat-panel-title "FILTROS DEL COMPROBANTE" at bounding box center [819, 386] width 1070 height 21
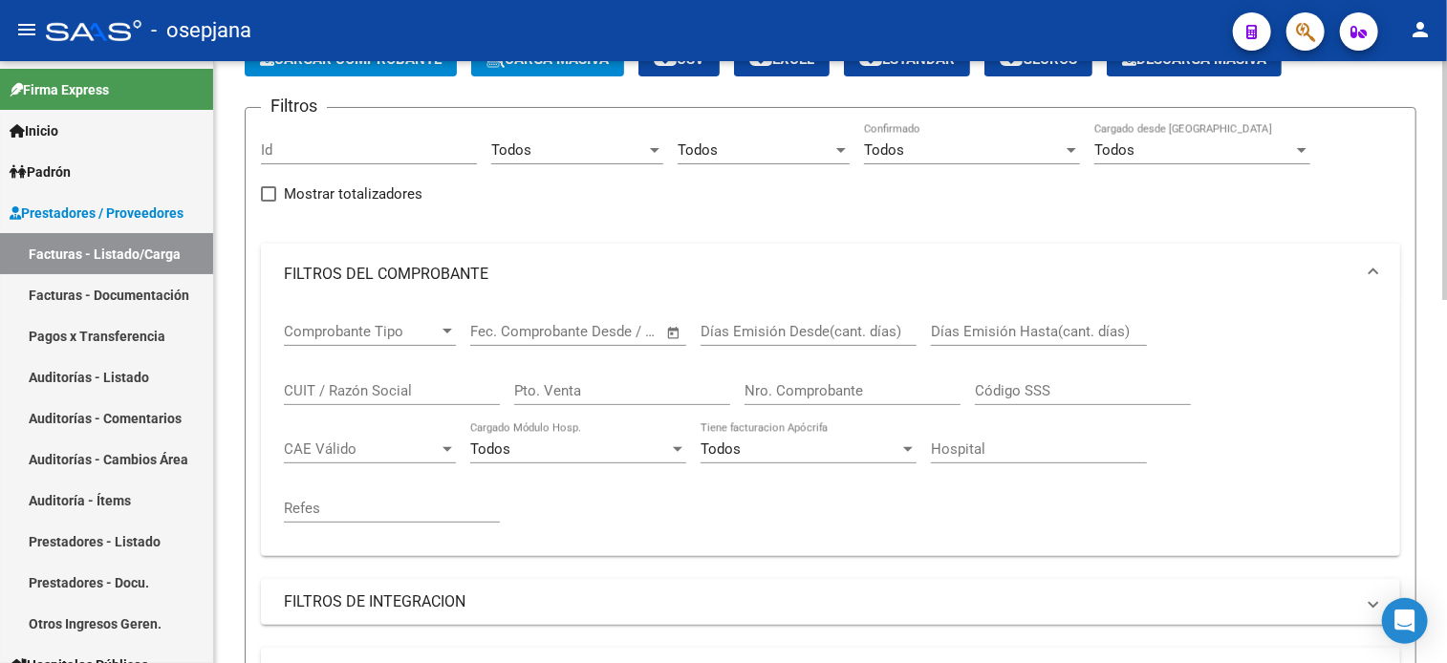
scroll to position [138, 0]
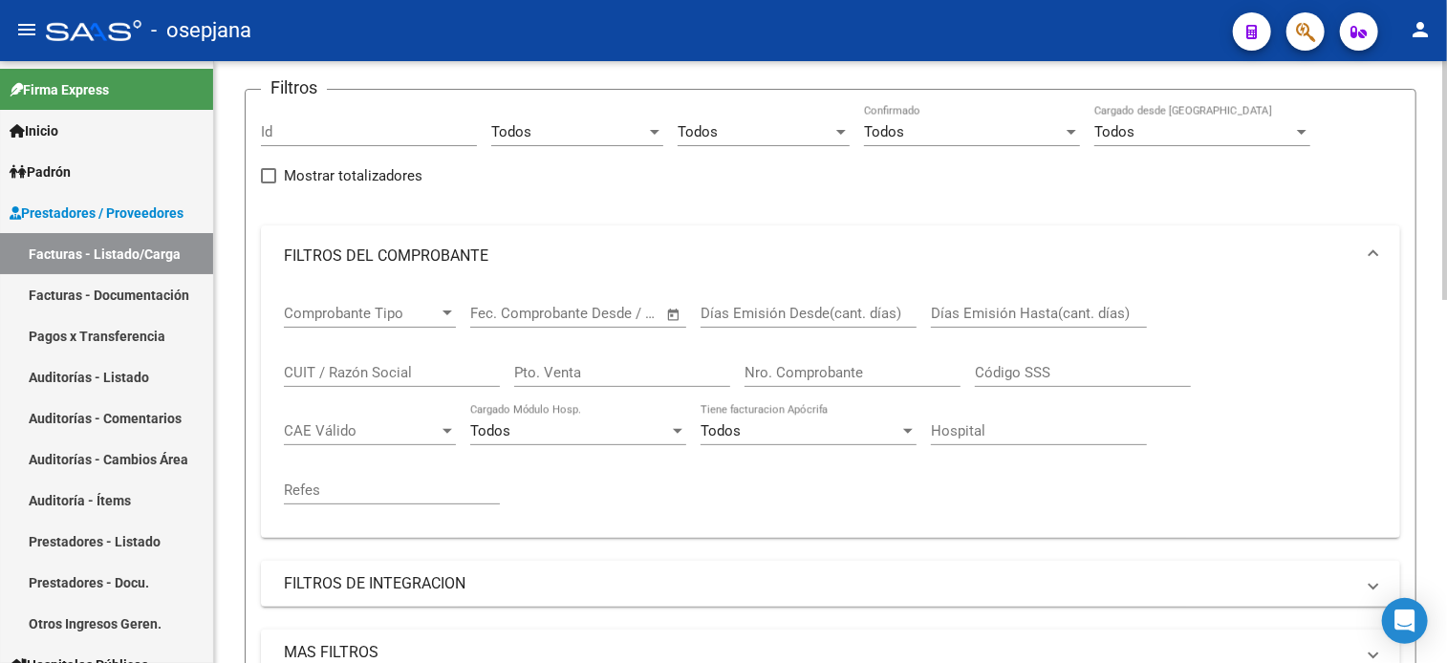
click at [669, 366] on input "Pto. Venta" at bounding box center [622, 372] width 216 height 17
type input "2025"
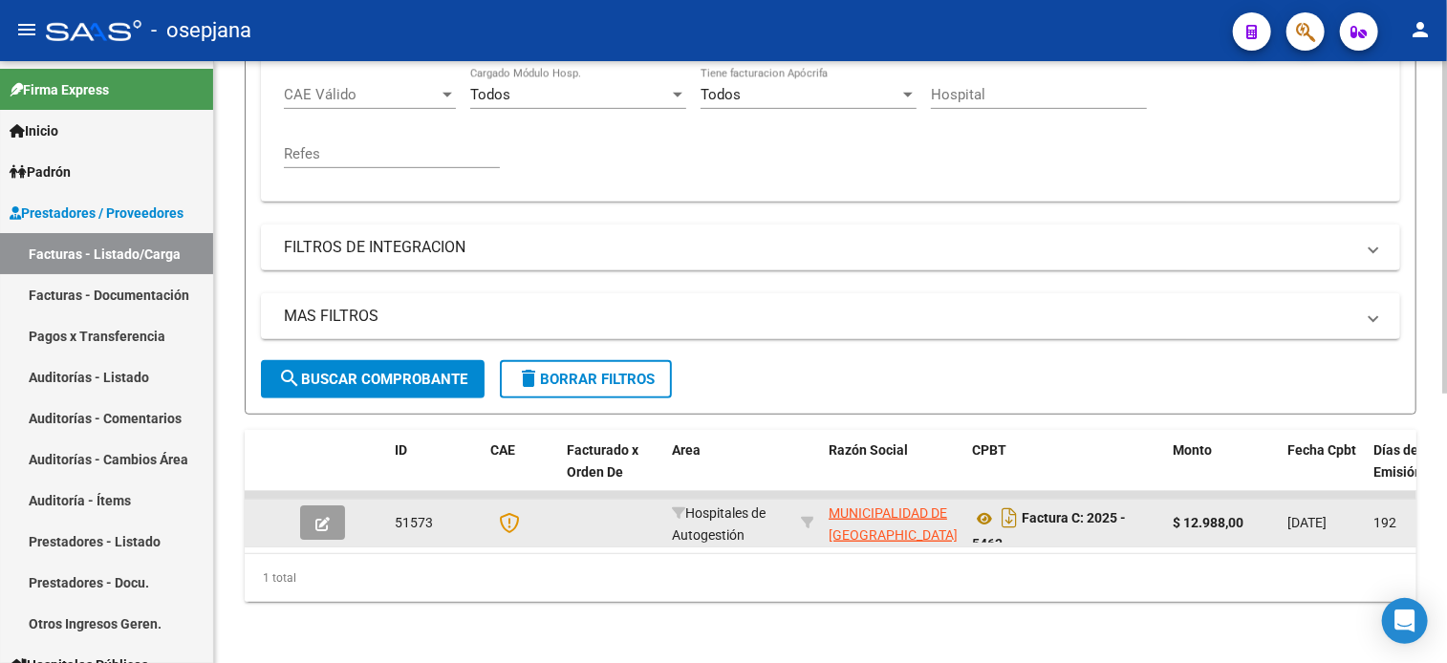
type input "5463"
click at [327, 517] on icon "button" at bounding box center [322, 524] width 14 height 14
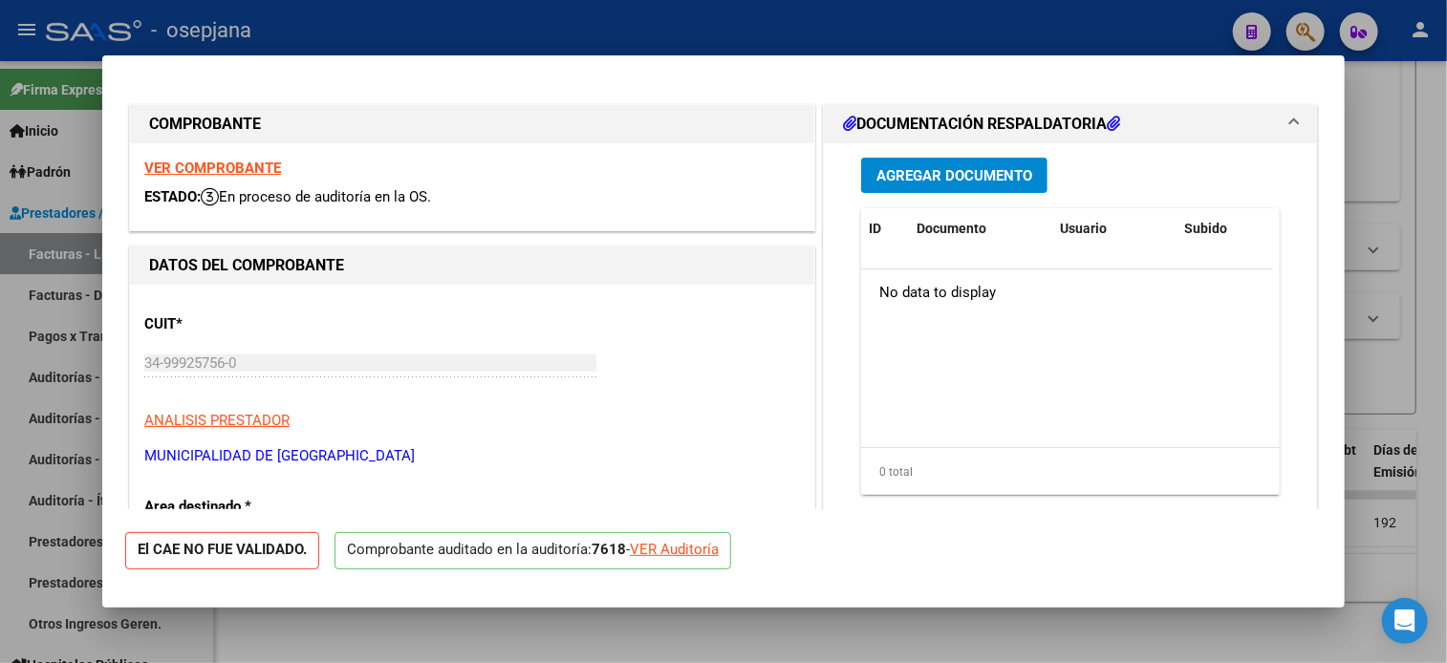
click at [687, 553] on div "VER Auditoría" at bounding box center [674, 550] width 89 height 22
type input "$ 0,00"
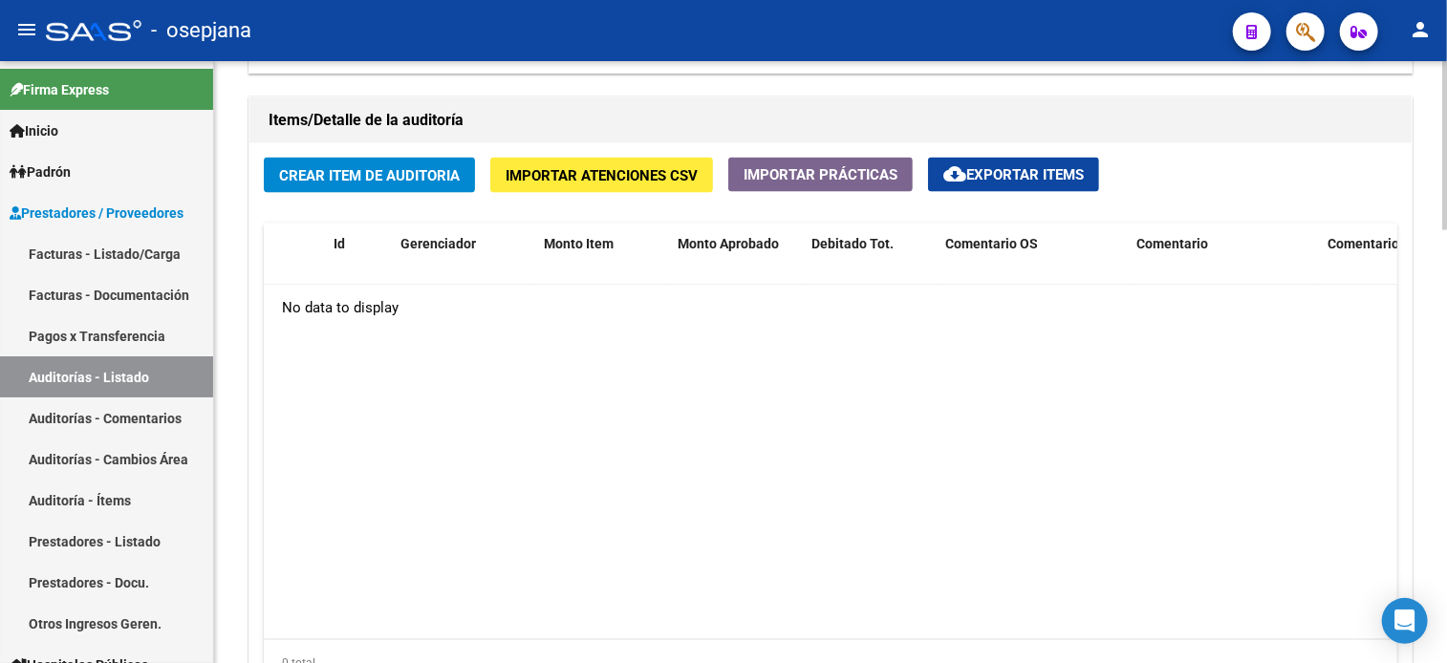
scroll to position [1357, 0]
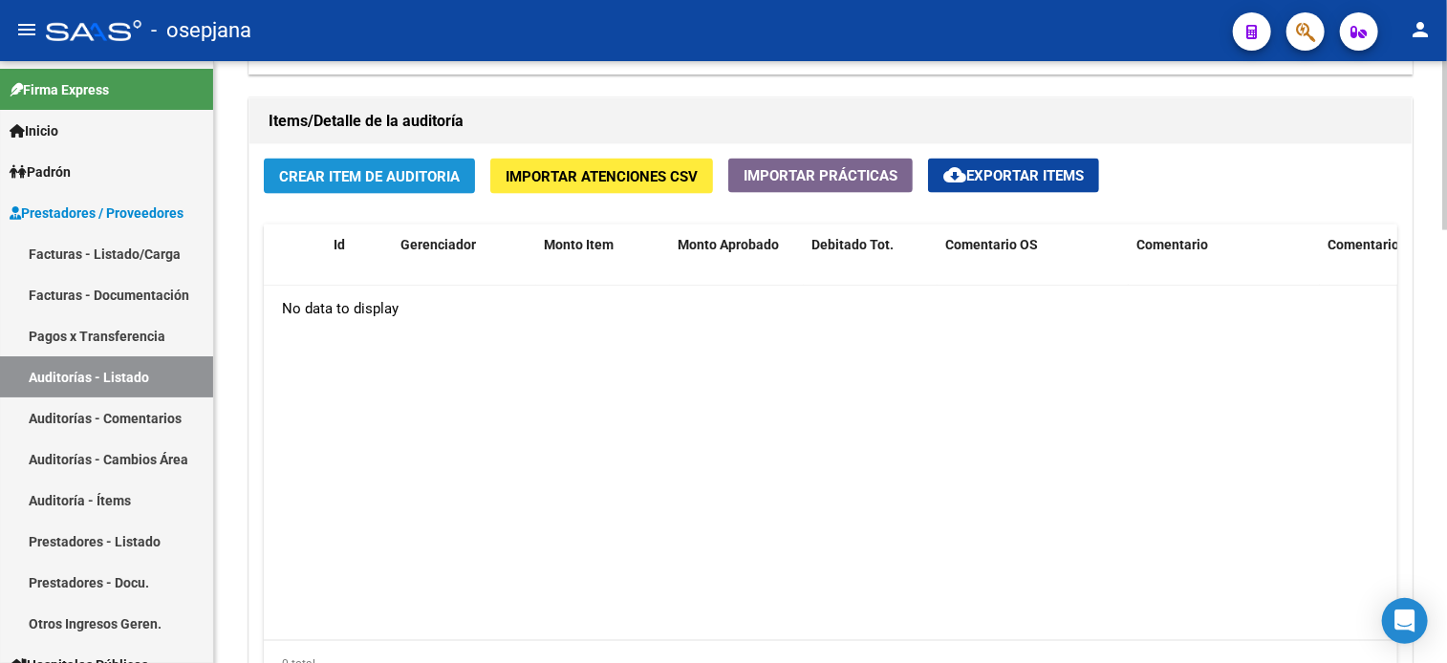
click at [418, 168] on span "Crear Item de Auditoria" at bounding box center [369, 176] width 181 height 17
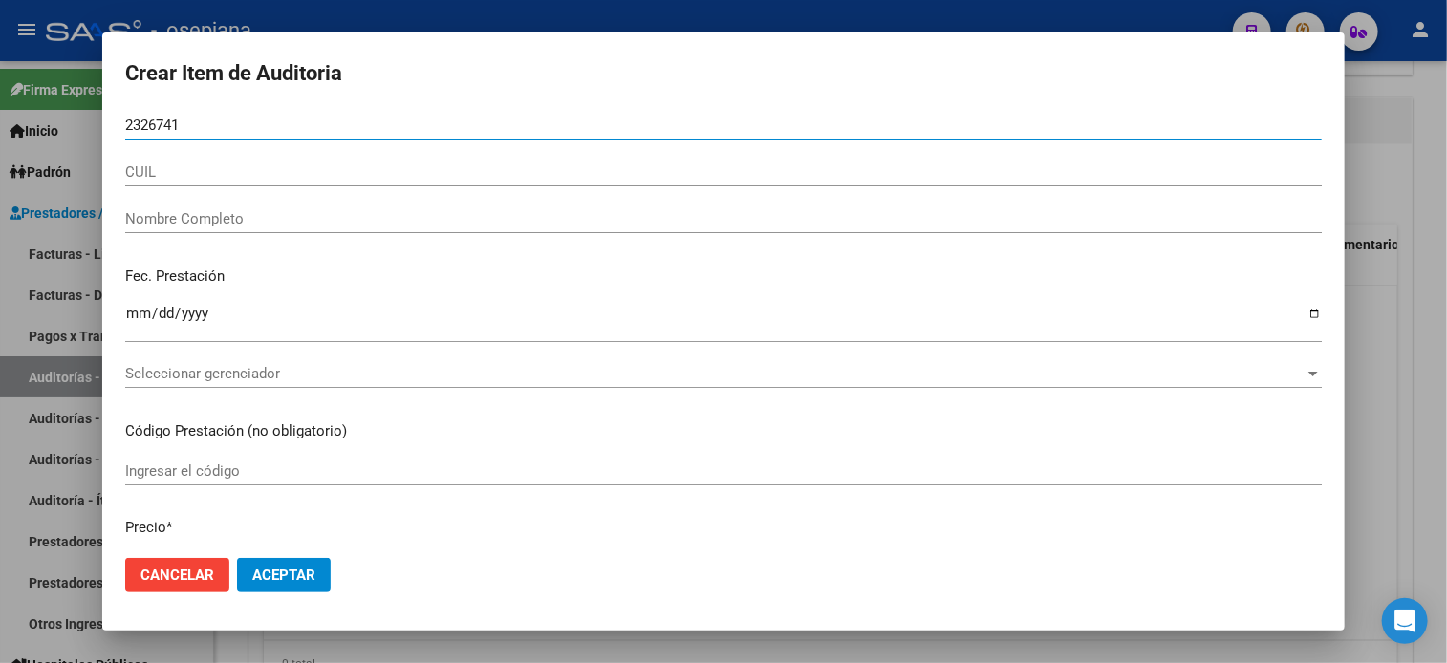
type input "23267417"
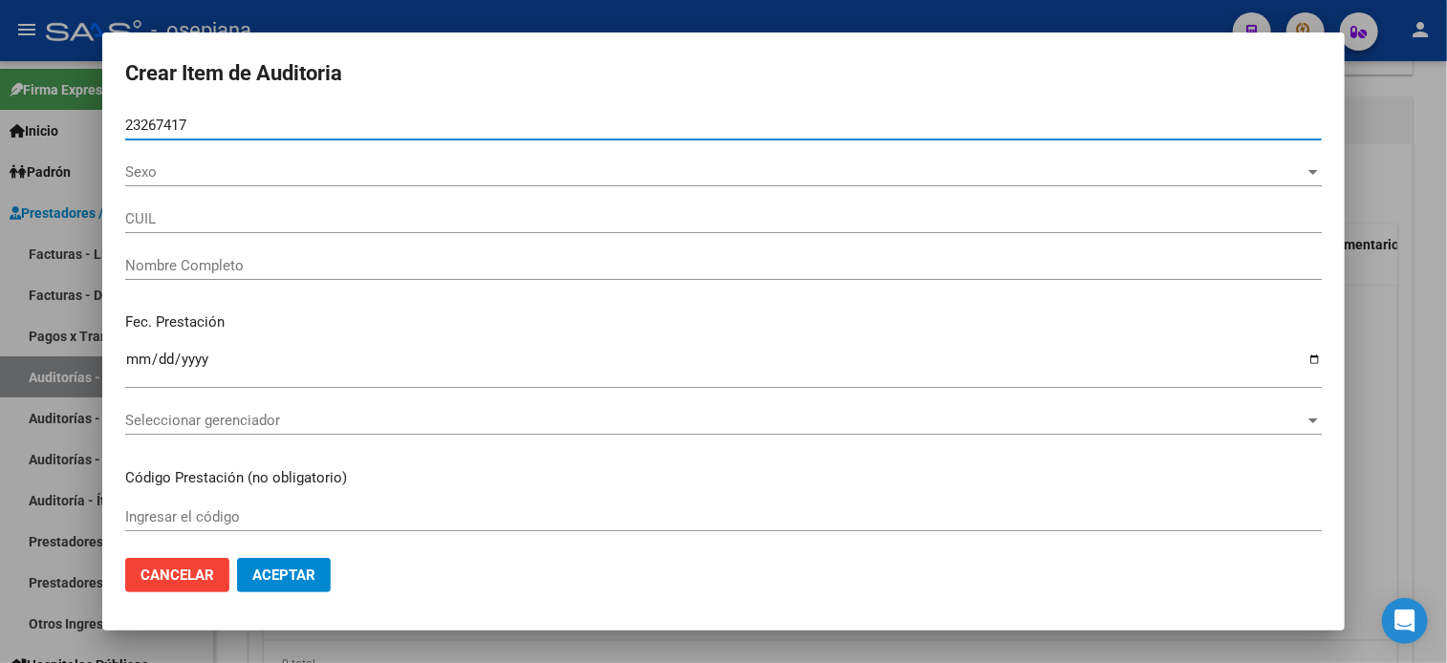
type input "20232674173"
type input "[PERSON_NAME] [PERSON_NAME]"
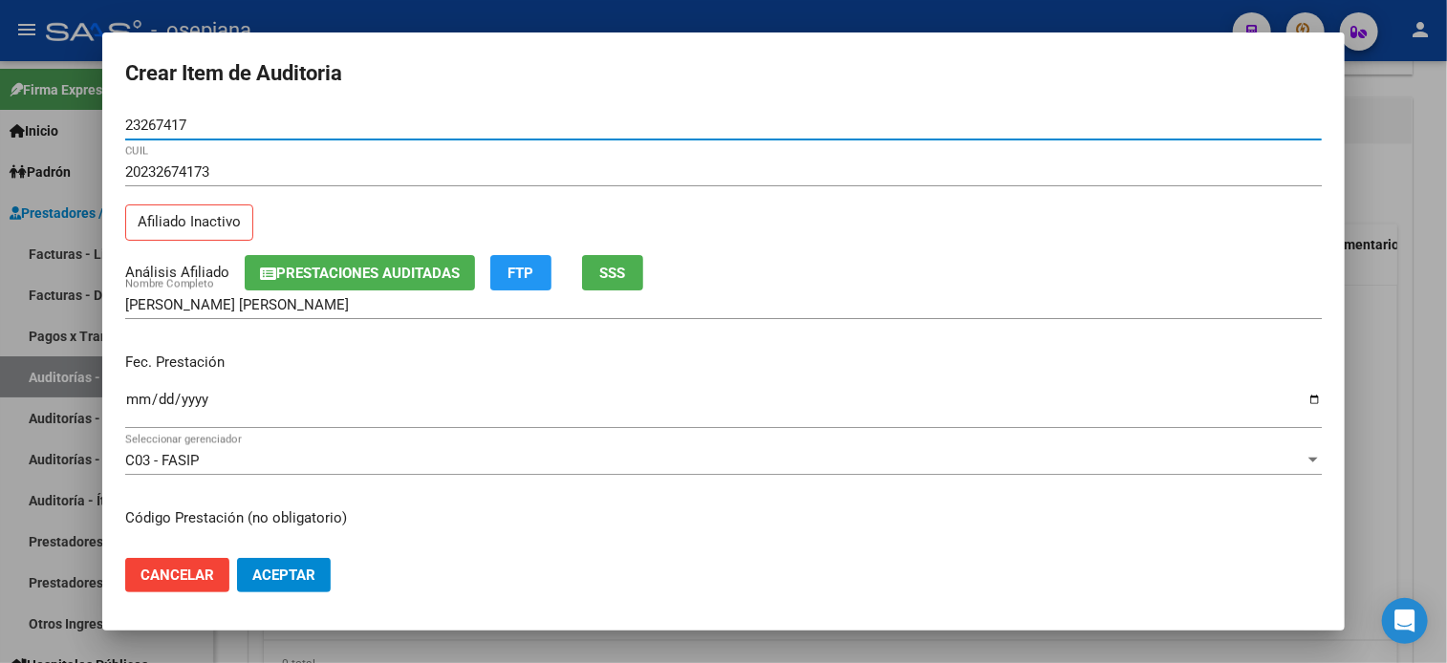
type input "23267417"
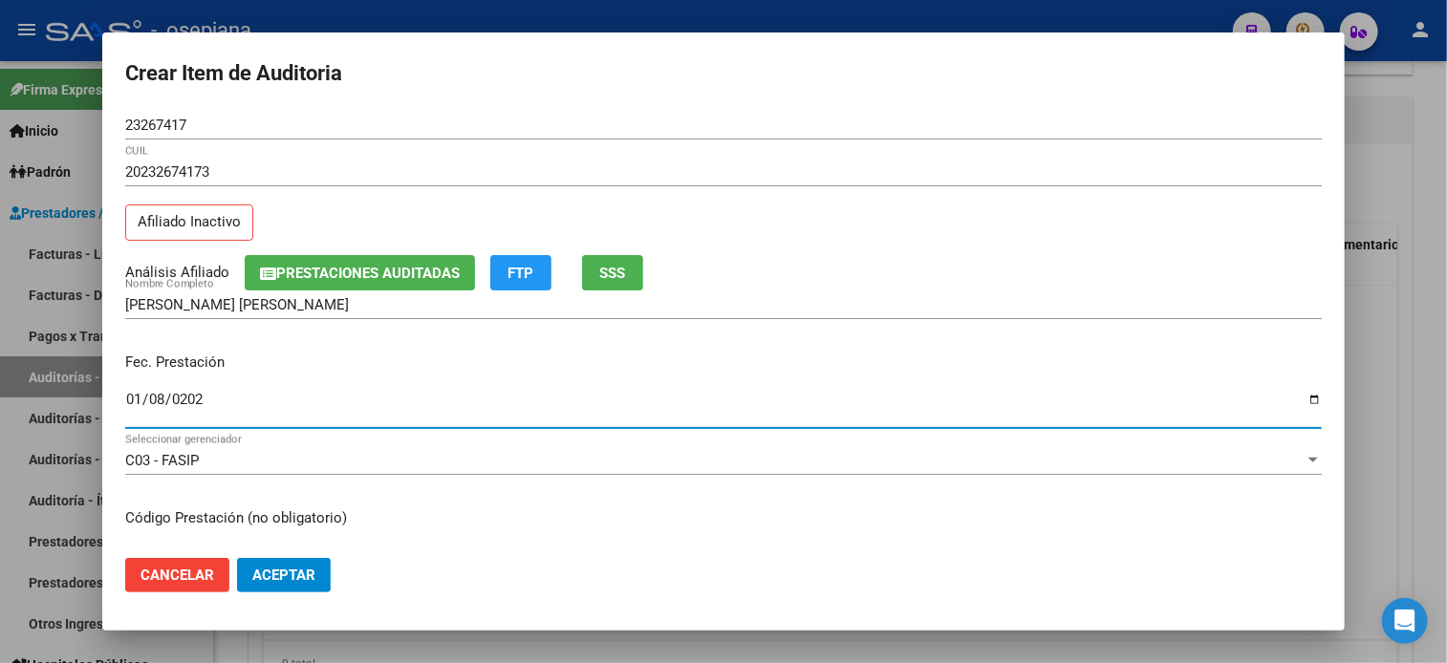
type input "[DATE]"
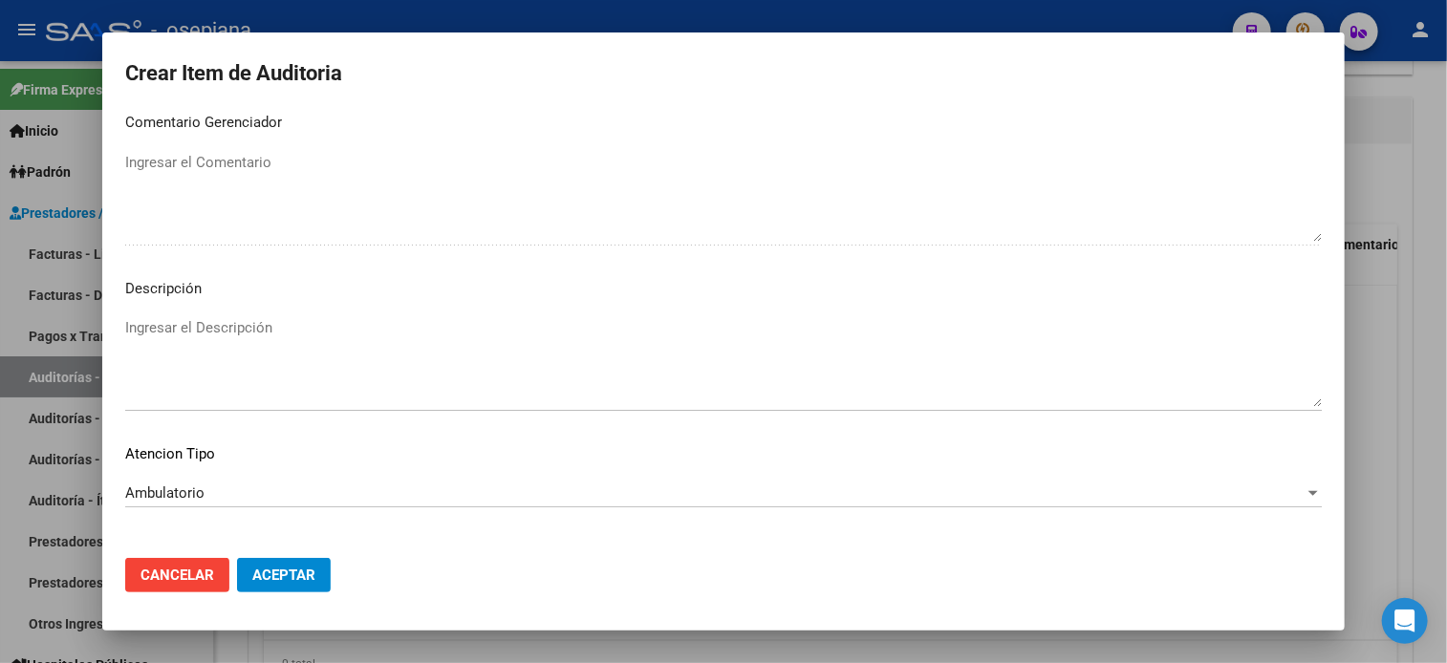
scroll to position [1288, 0]
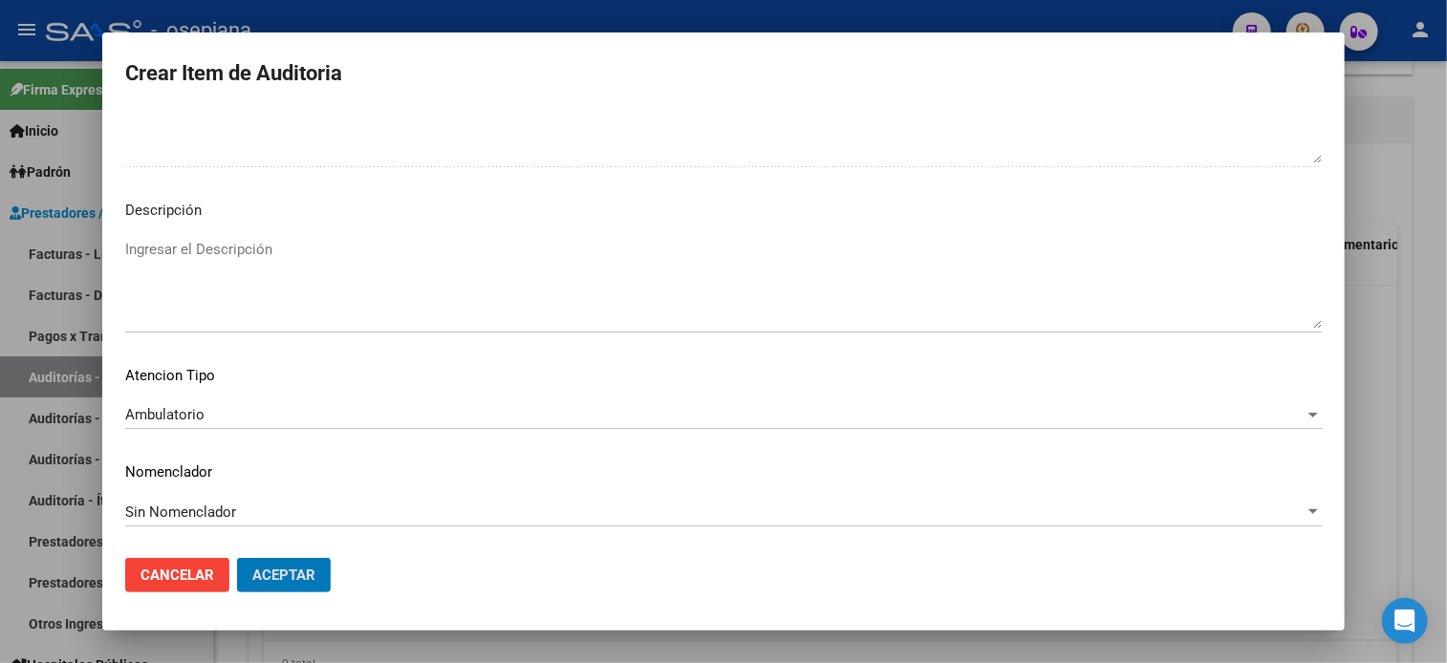
click at [237, 558] on button "Aceptar" at bounding box center [284, 575] width 94 height 34
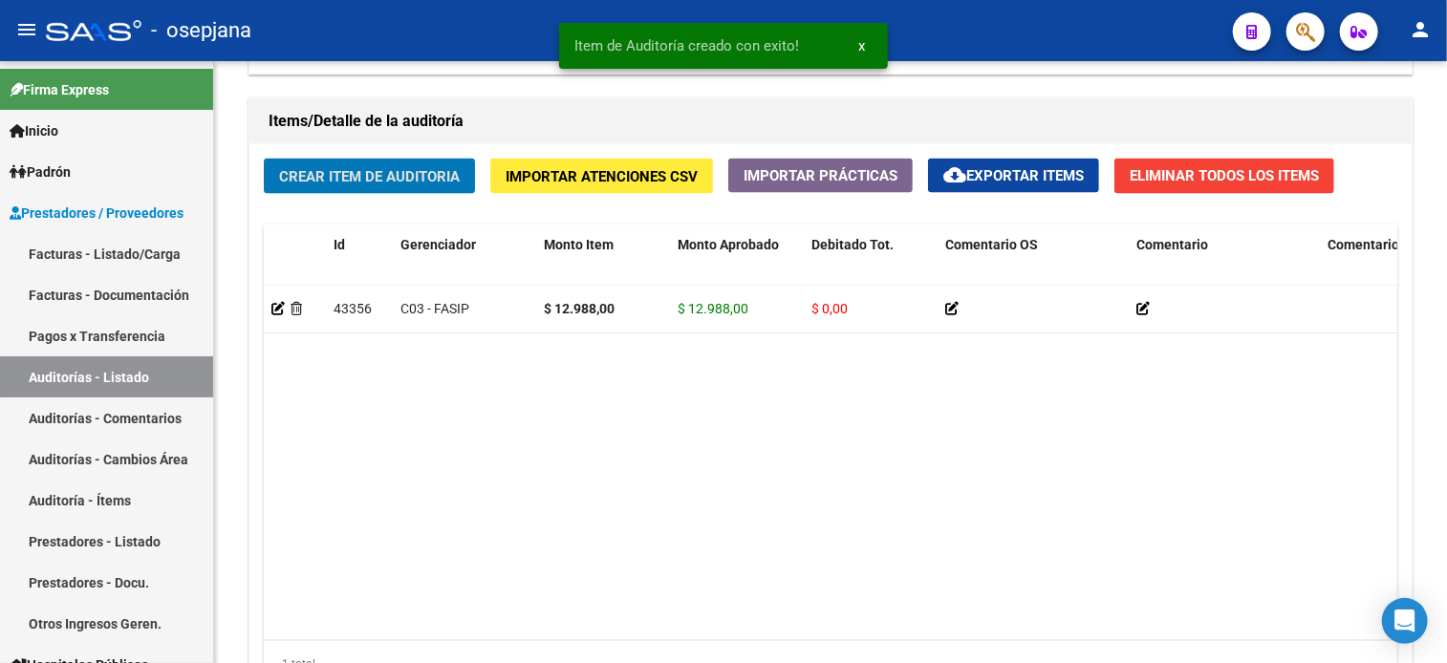
scroll to position [1358, 0]
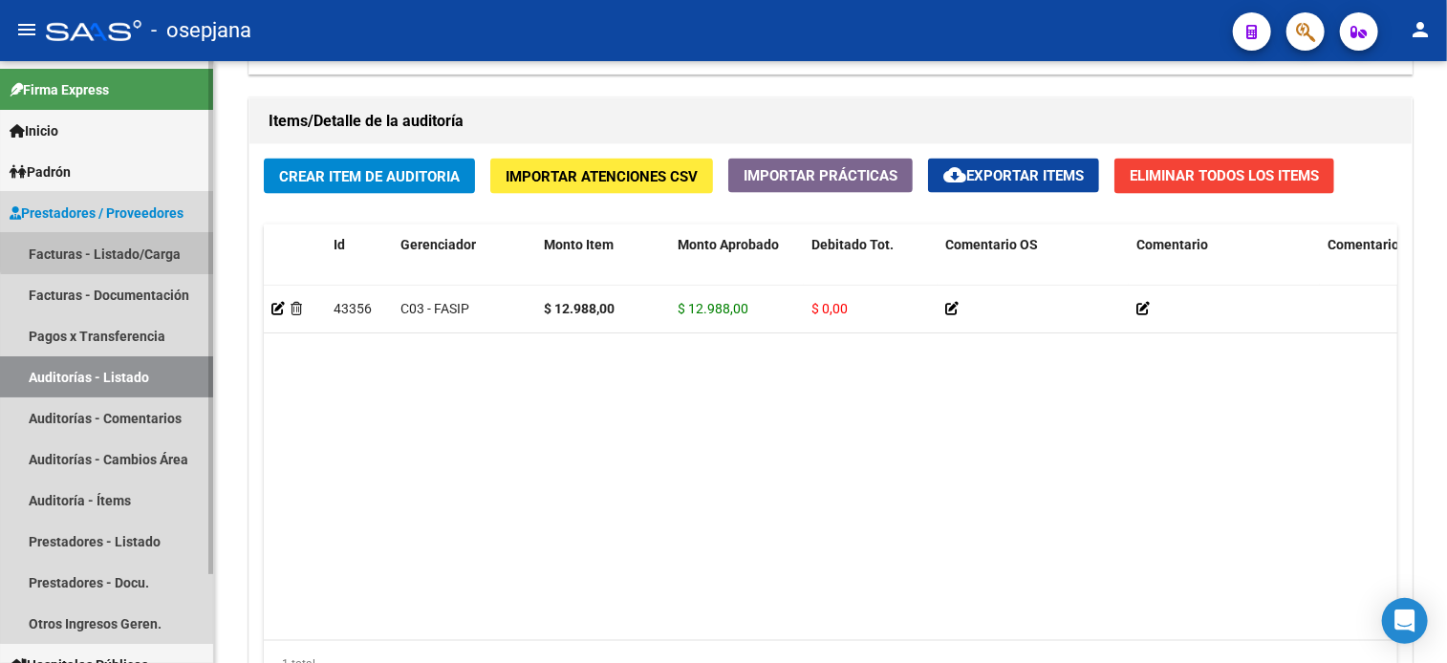
click at [115, 247] on link "Facturas - Listado/Carga" at bounding box center [106, 253] width 213 height 41
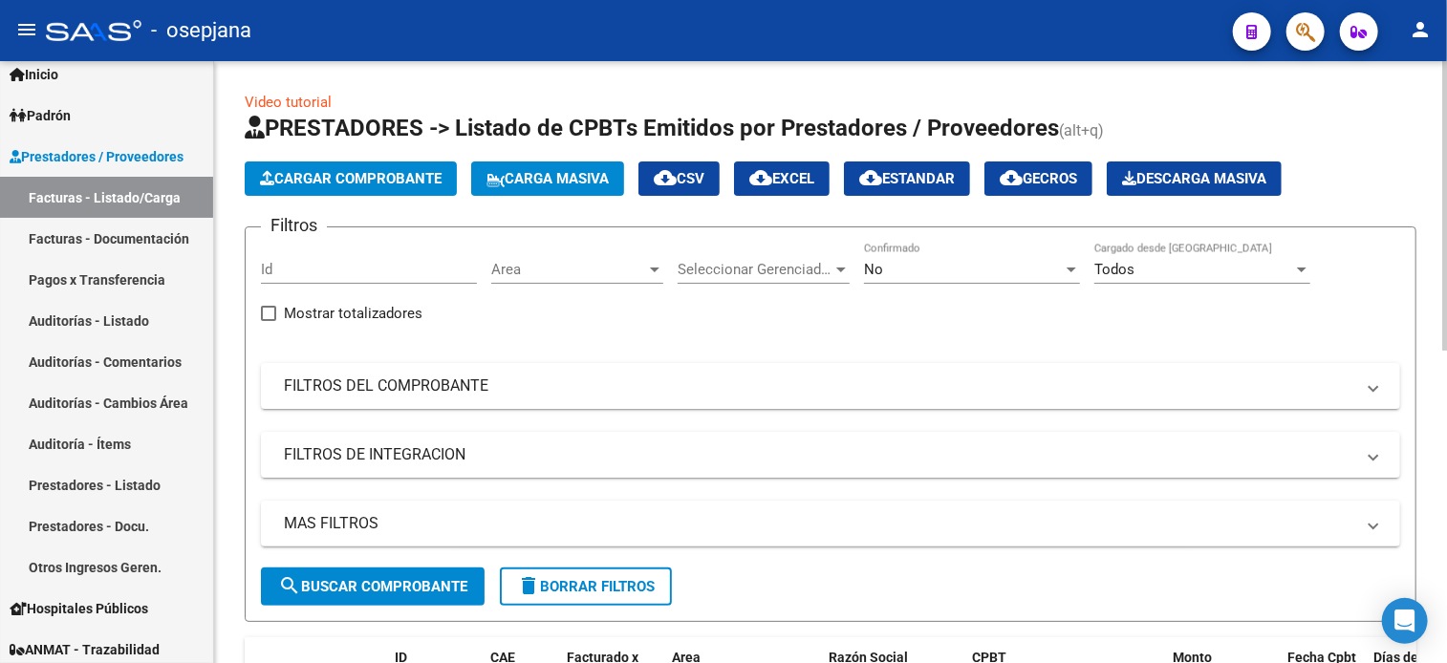
click at [538, 278] on div "Area Area" at bounding box center [577, 263] width 172 height 41
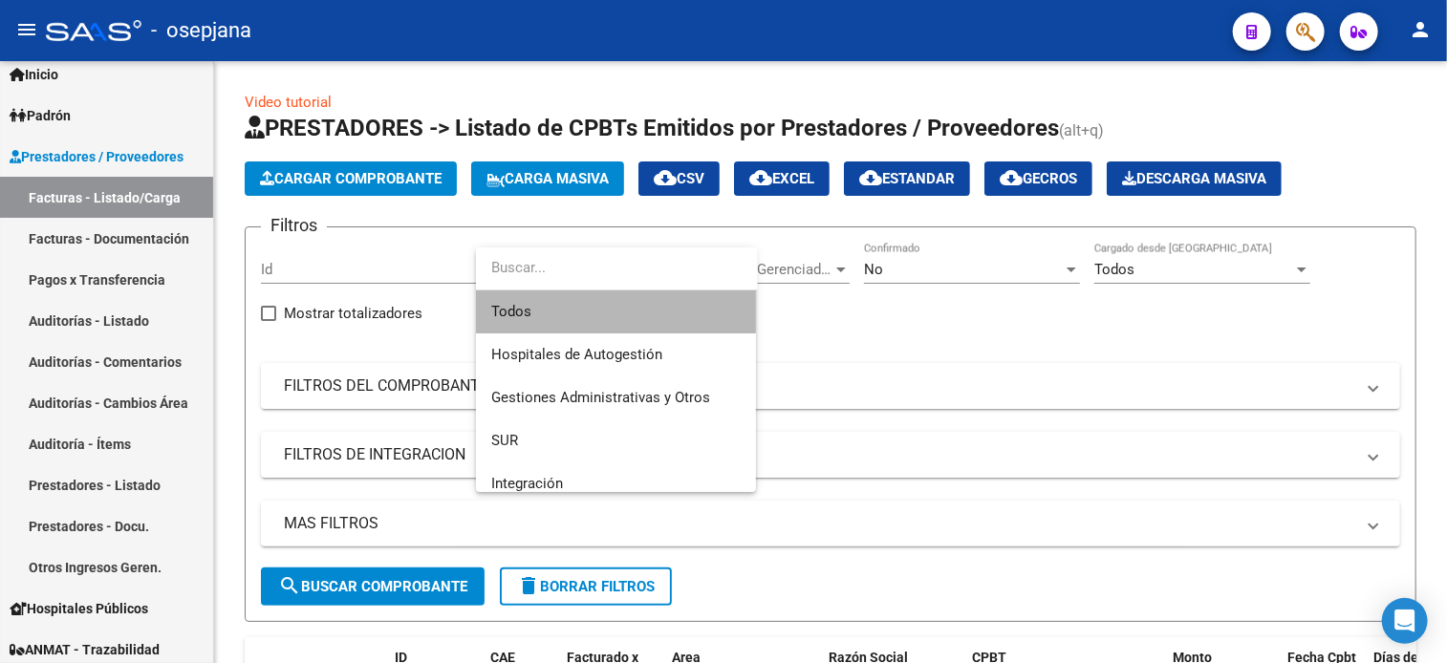
click at [541, 309] on span "Todos" at bounding box center [615, 311] width 249 height 43
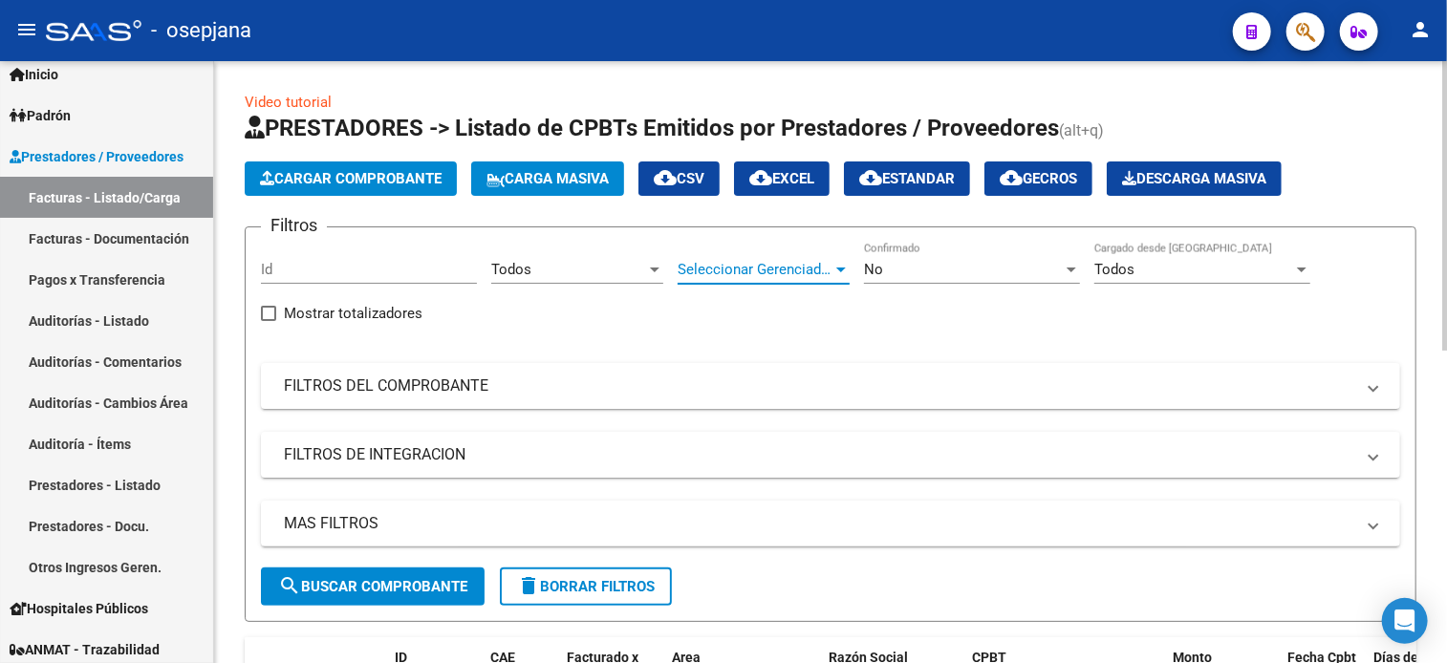
click at [768, 272] on span "Seleccionar Gerenciador" at bounding box center [754, 269] width 155 height 17
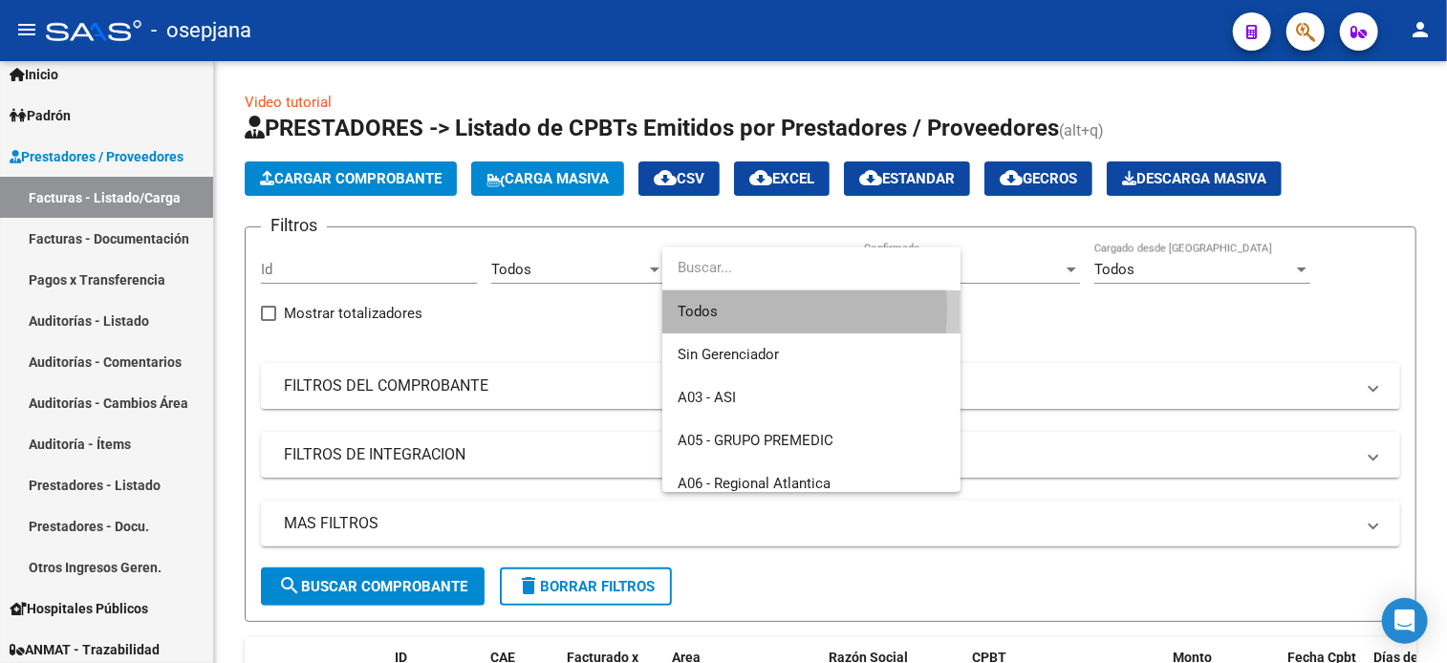
click at [722, 309] on span "Todos" at bounding box center [811, 311] width 268 height 43
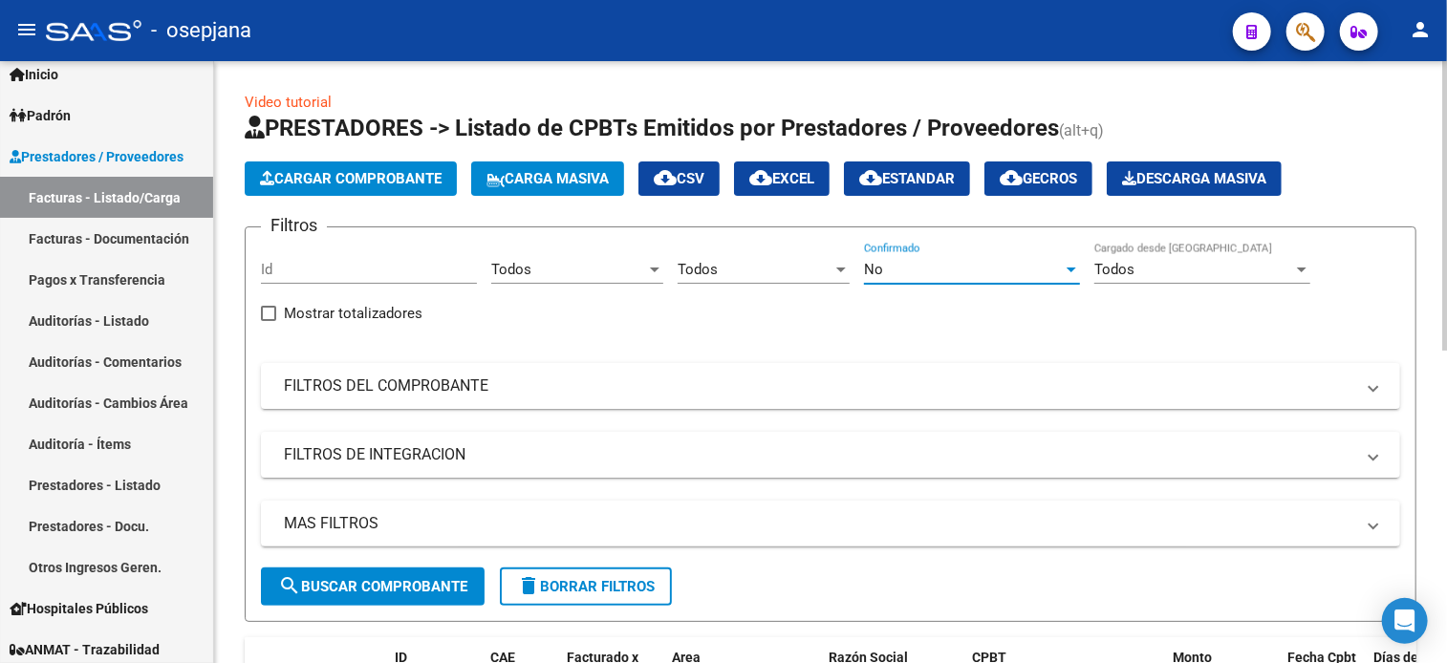
click at [935, 270] on div "No" at bounding box center [963, 269] width 199 height 17
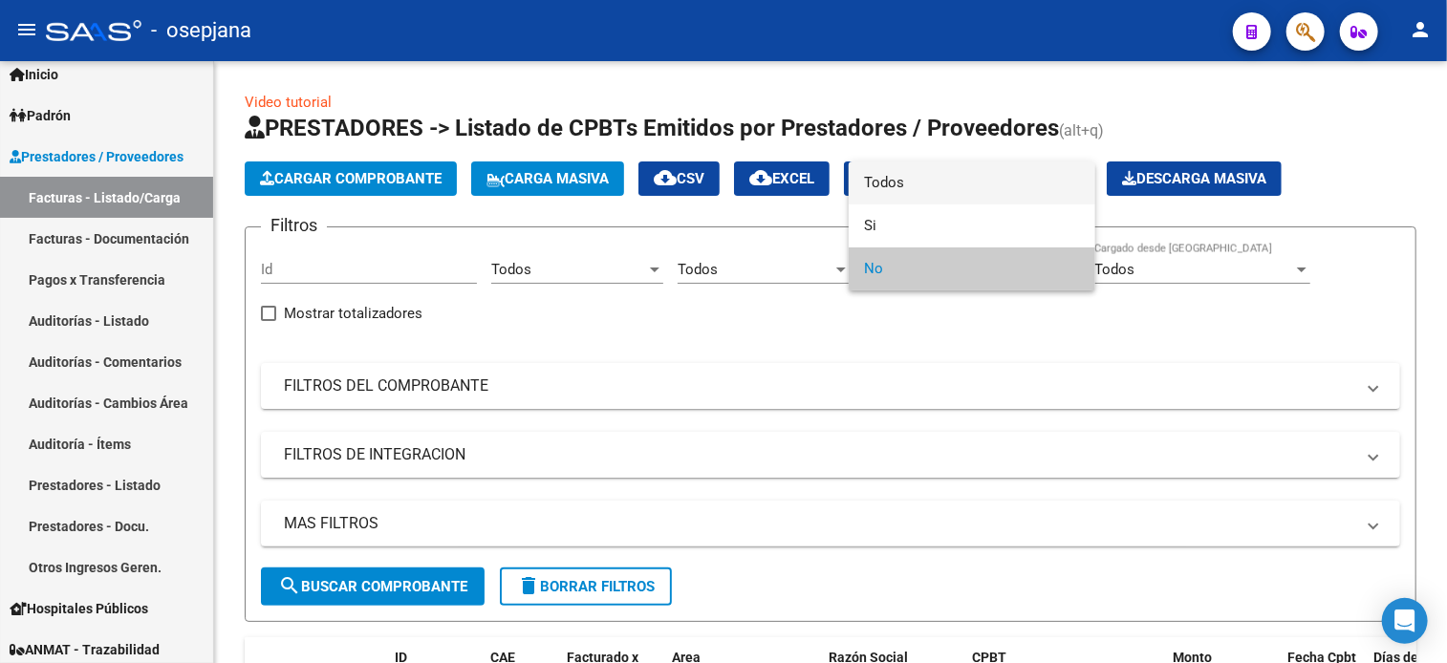
drag, startPoint x: 935, startPoint y: 193, endPoint x: 726, endPoint y: 381, distance: 281.5
click at [726, 381] on div "Todos Si No" at bounding box center [723, 331] width 1447 height 663
click at [726, 381] on div at bounding box center [723, 331] width 1447 height 663
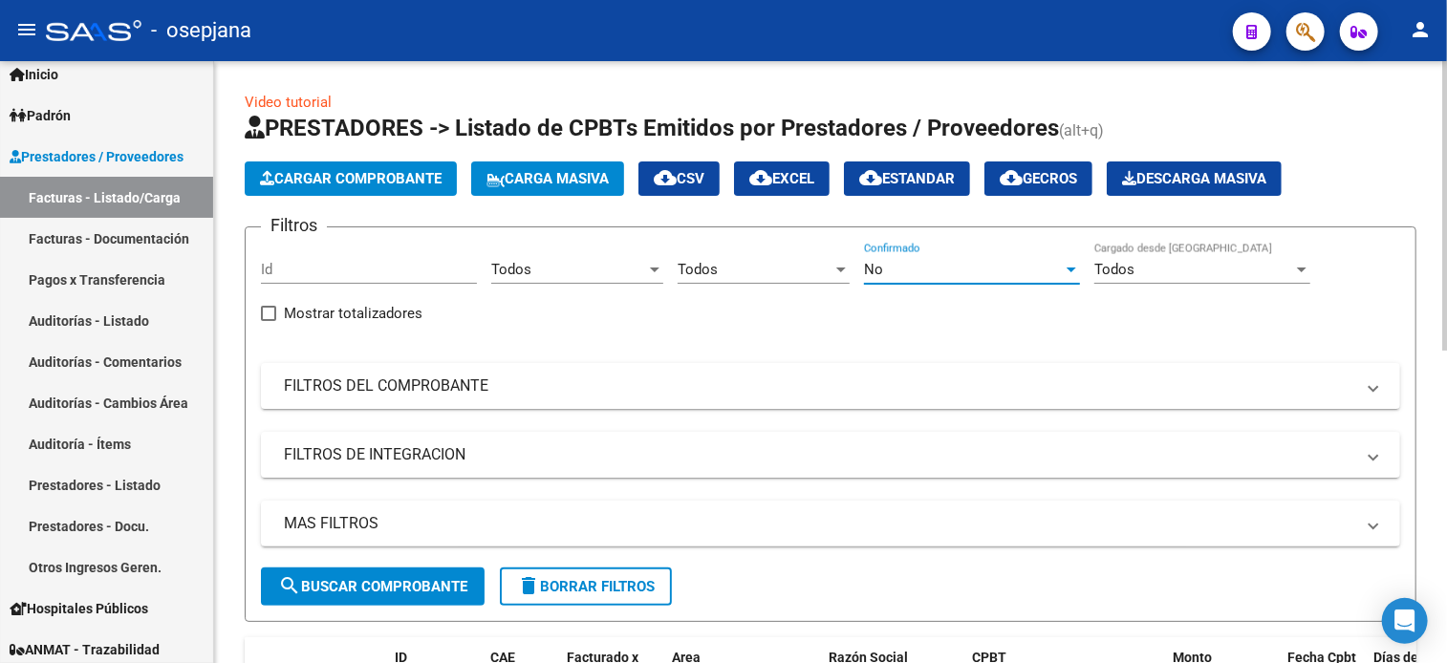
click at [891, 269] on div "No" at bounding box center [963, 269] width 199 height 17
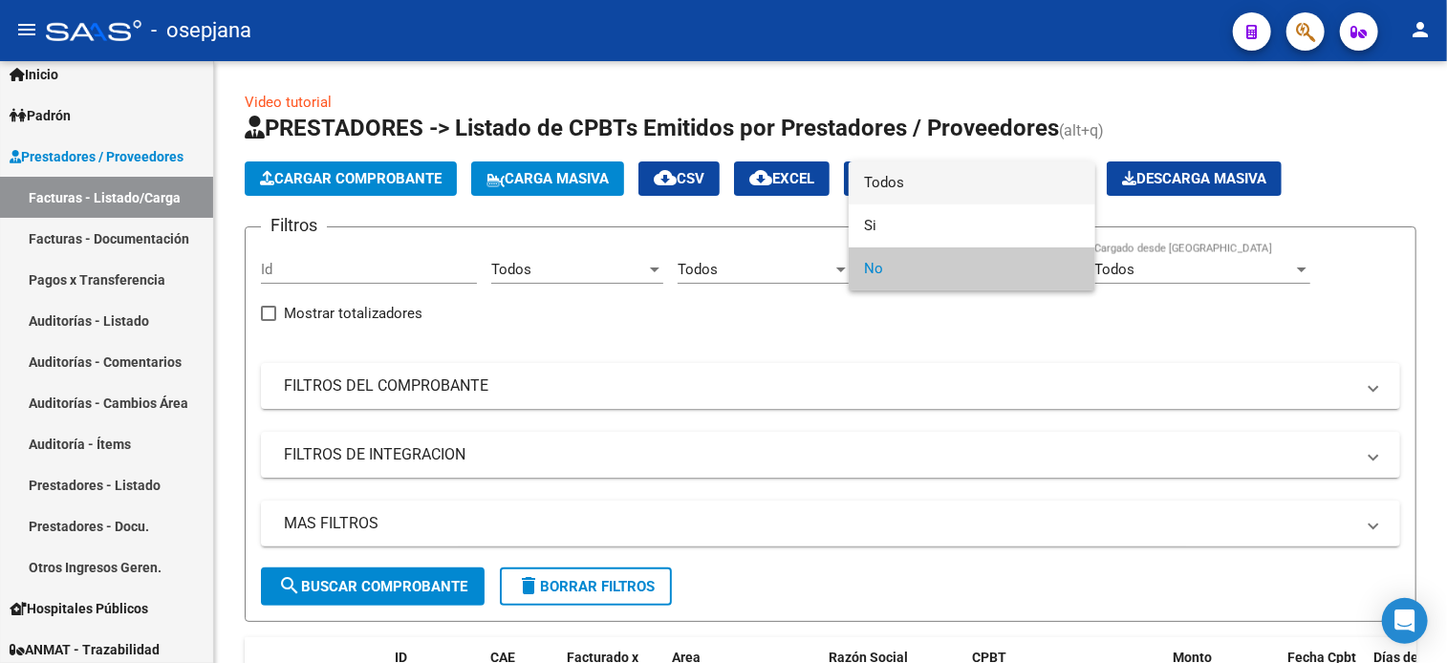
click at [910, 184] on span "Todos" at bounding box center [972, 182] width 216 height 43
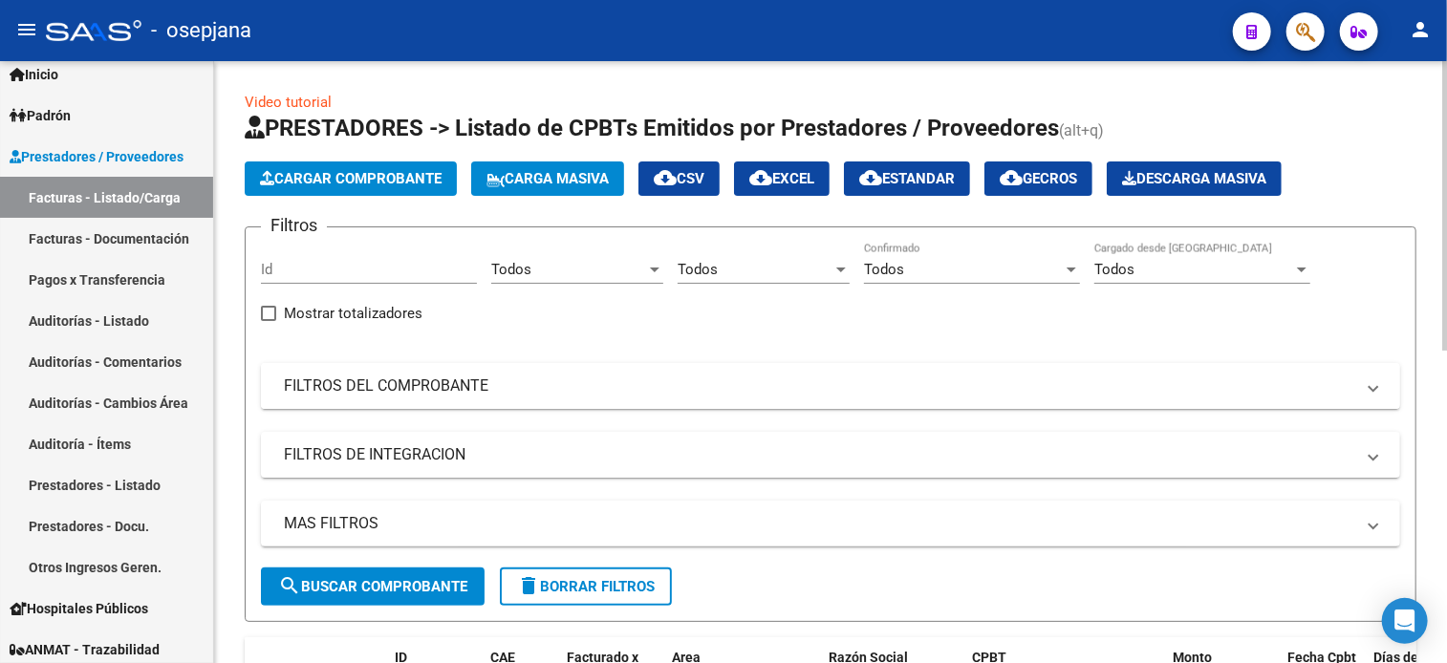
click at [615, 377] on mat-panel-title "FILTROS DEL COMPROBANTE" at bounding box center [819, 386] width 1070 height 21
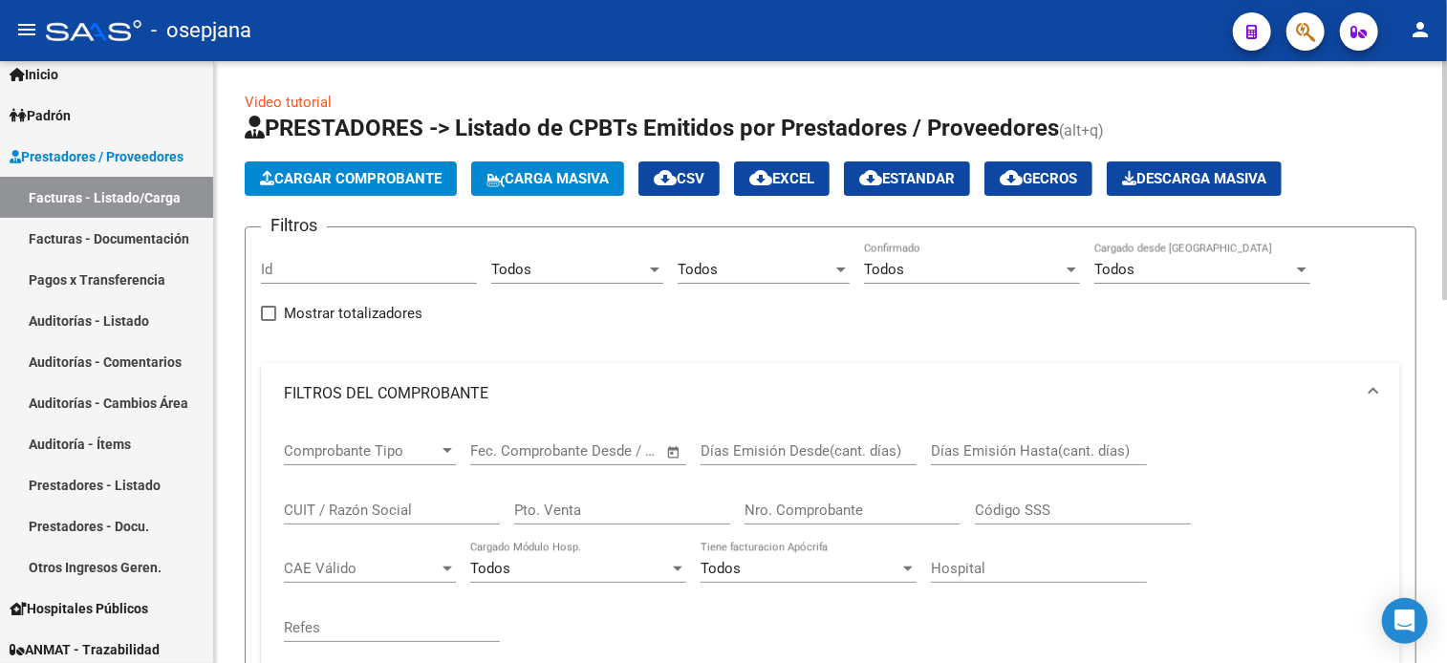
click at [605, 505] on input "Pto. Venta" at bounding box center [622, 510] width 216 height 17
type input "1604"
type input "30226"
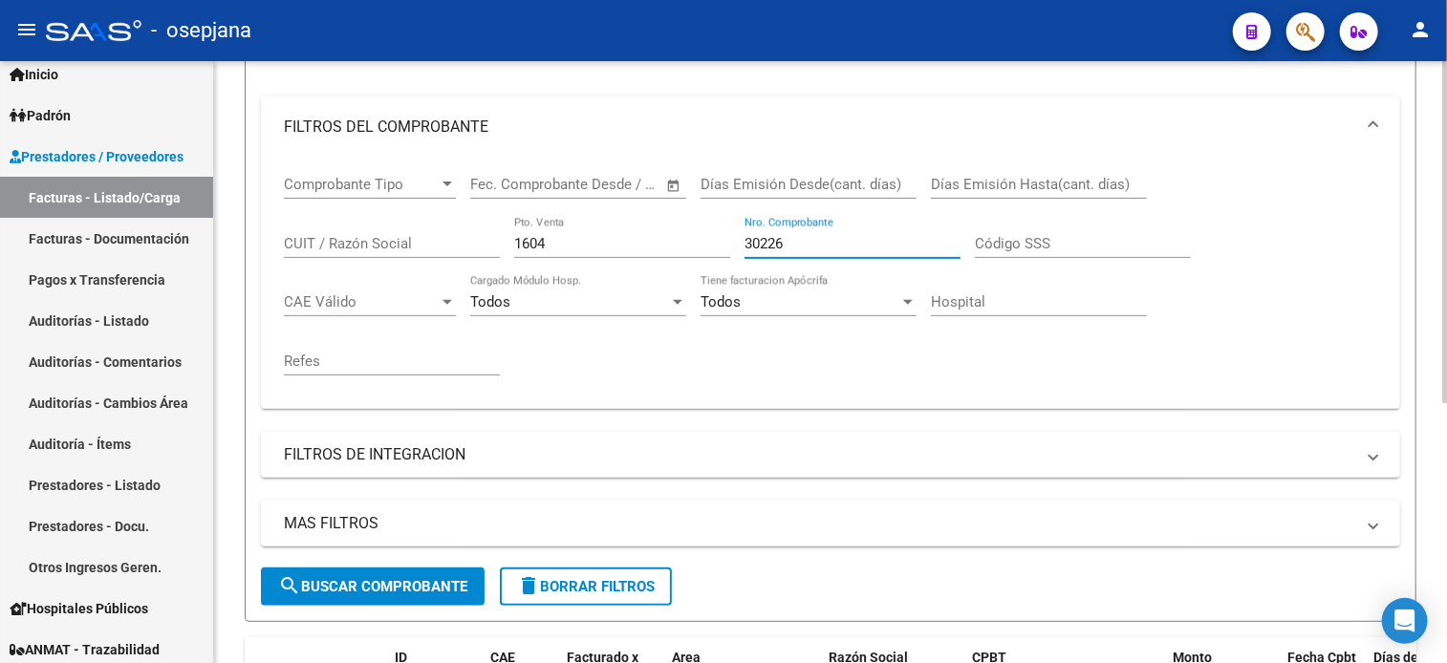
scroll to position [268, 0]
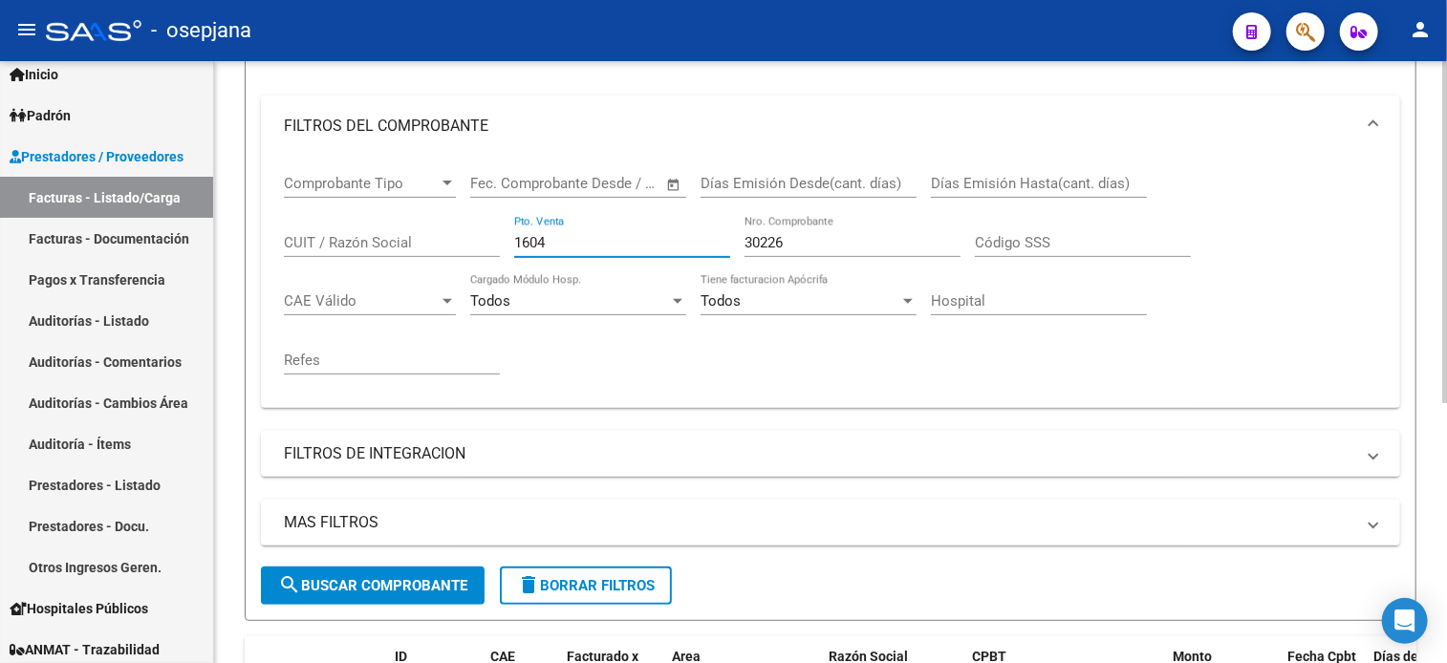
drag, startPoint x: 566, startPoint y: 239, endPoint x: 470, endPoint y: 247, distance: 95.9
click at [470, 247] on div "Comprobante Tipo Comprobante Tipo Fecha inicio – Fecha fin Fec. Comprobante Des…" at bounding box center [830, 275] width 1093 height 236
type input "157"
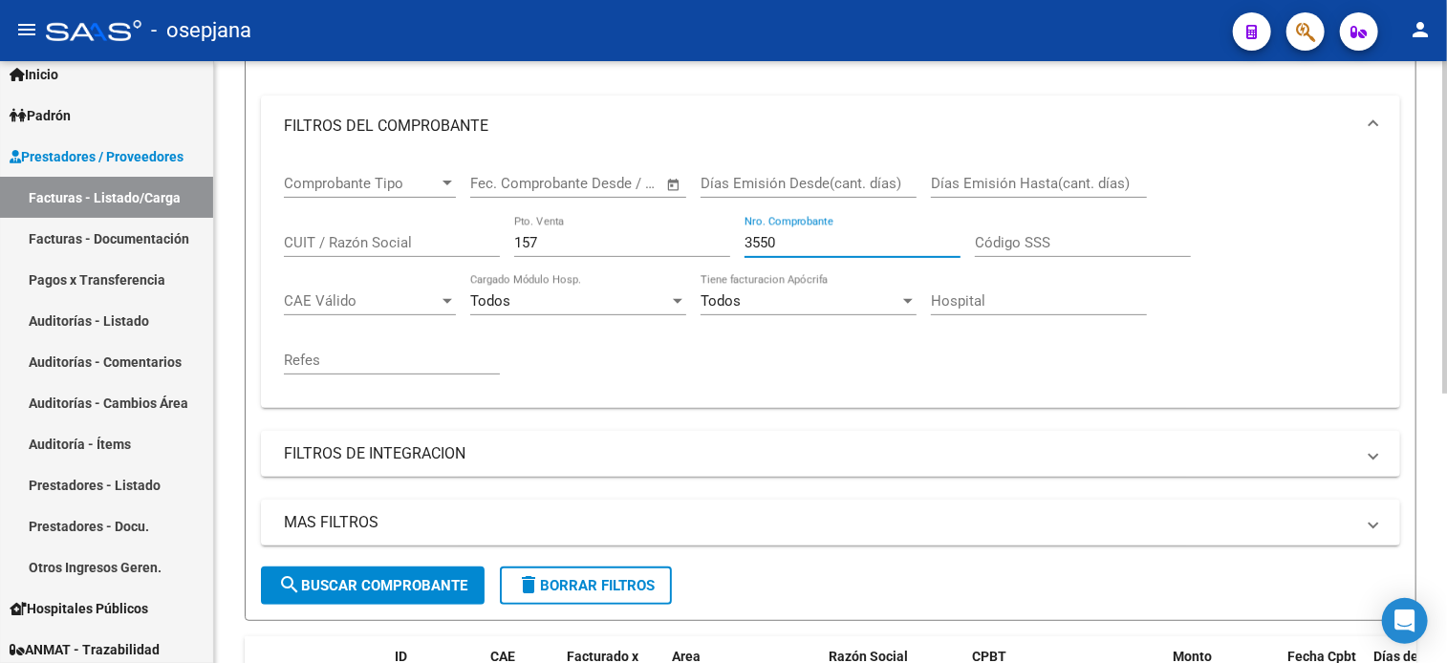
scroll to position [485, 0]
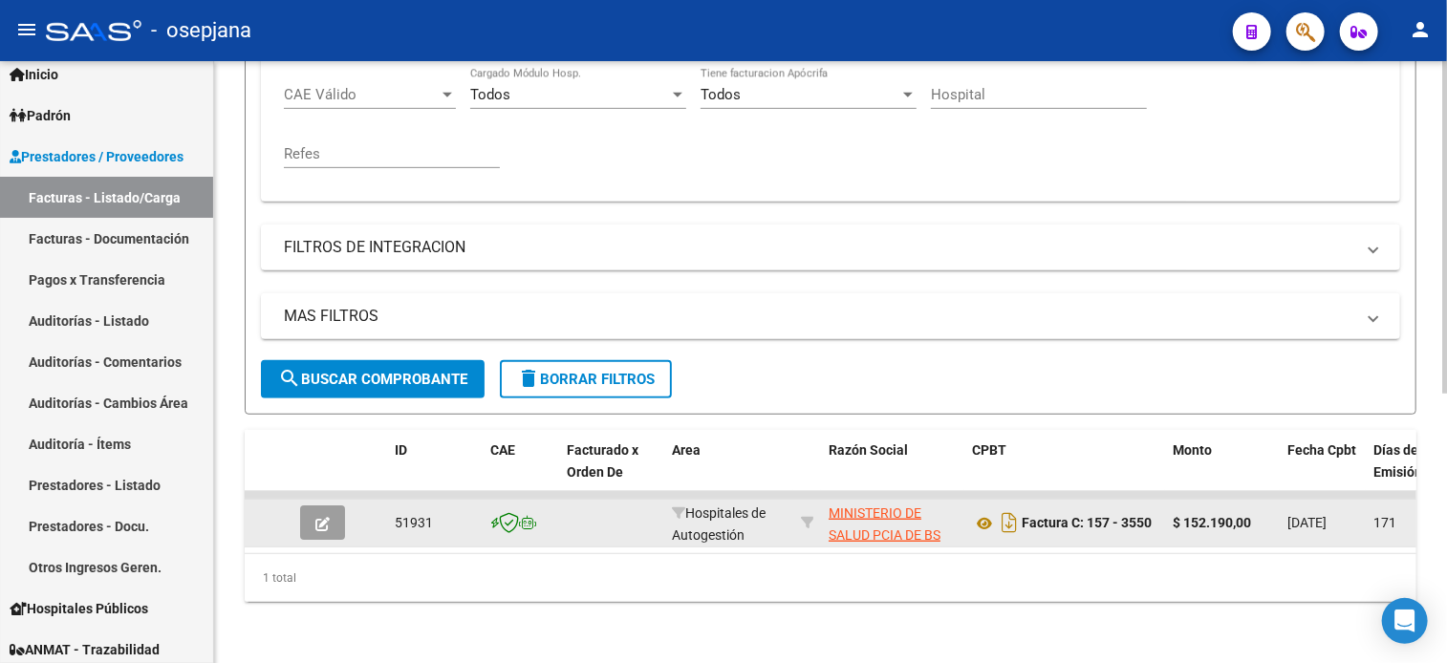
type input "3550"
click at [313, 505] on button "button" at bounding box center [322, 522] width 45 height 34
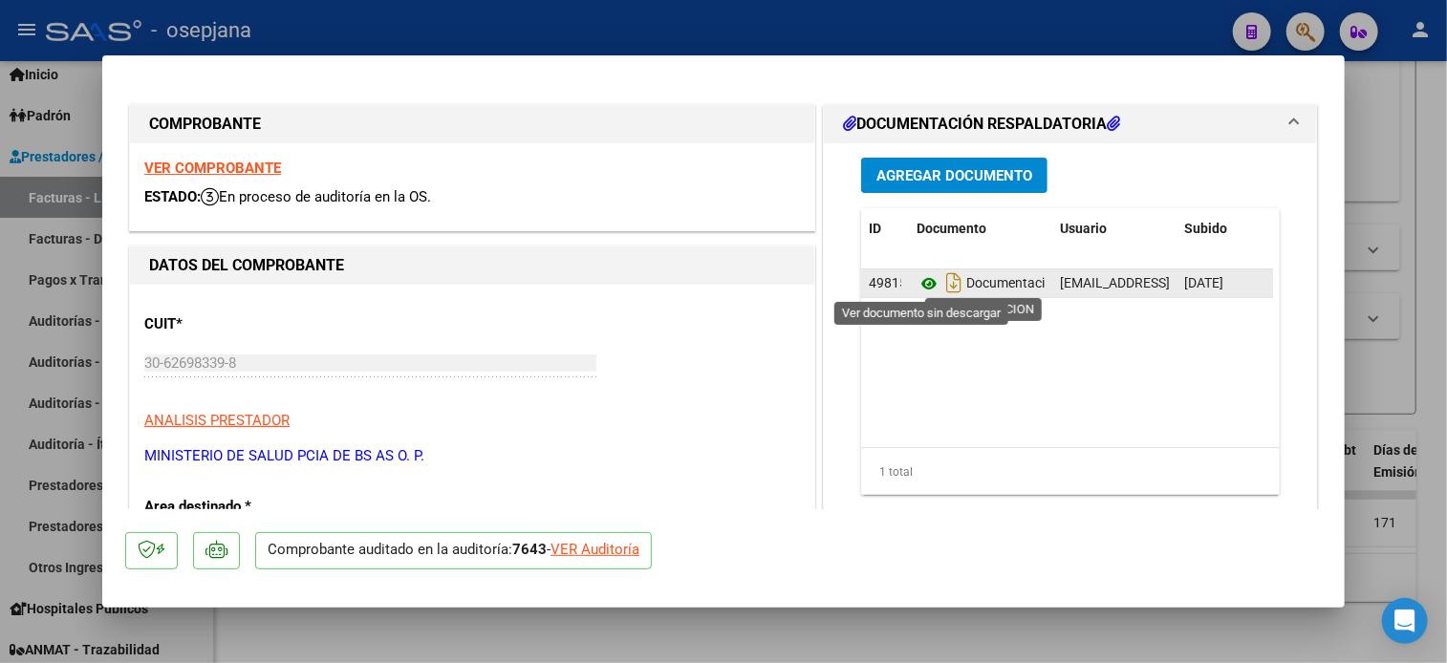
click at [919, 282] on icon at bounding box center [928, 283] width 25 height 23
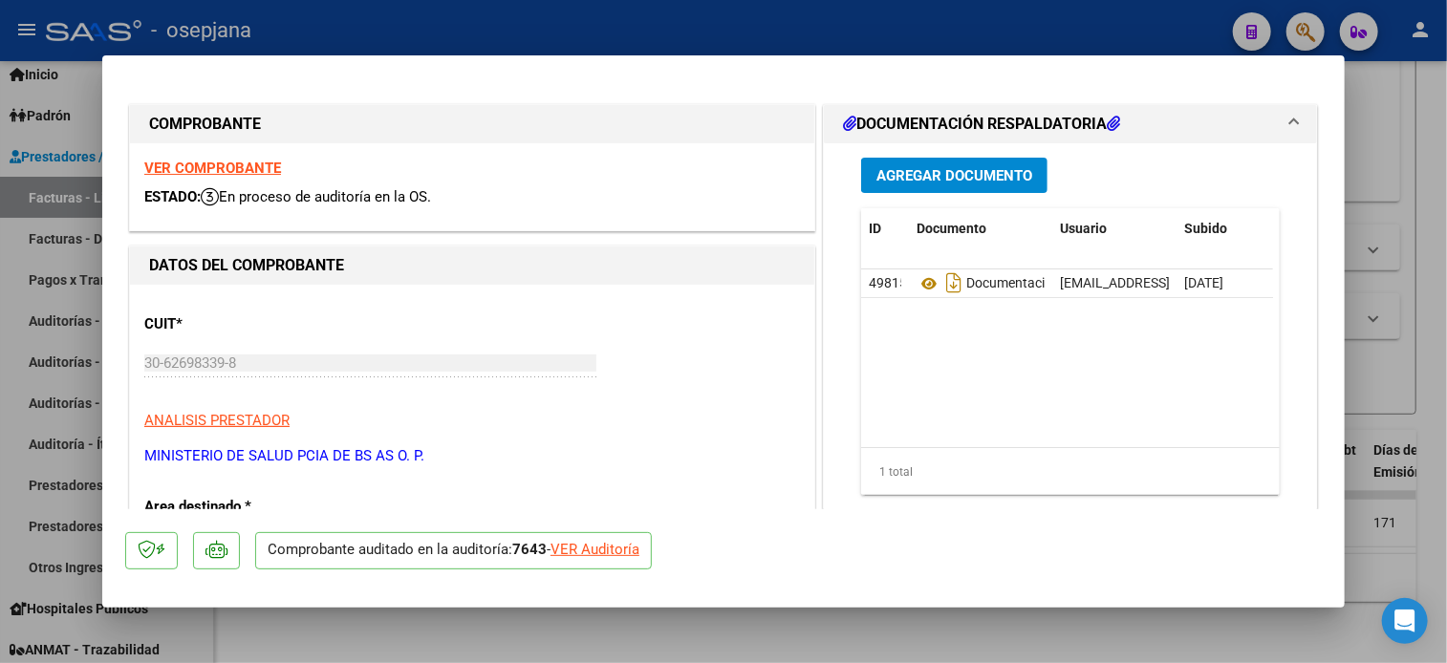
click at [612, 548] on div "VER Auditoría" at bounding box center [594, 550] width 89 height 22
type input "$ 0,00"
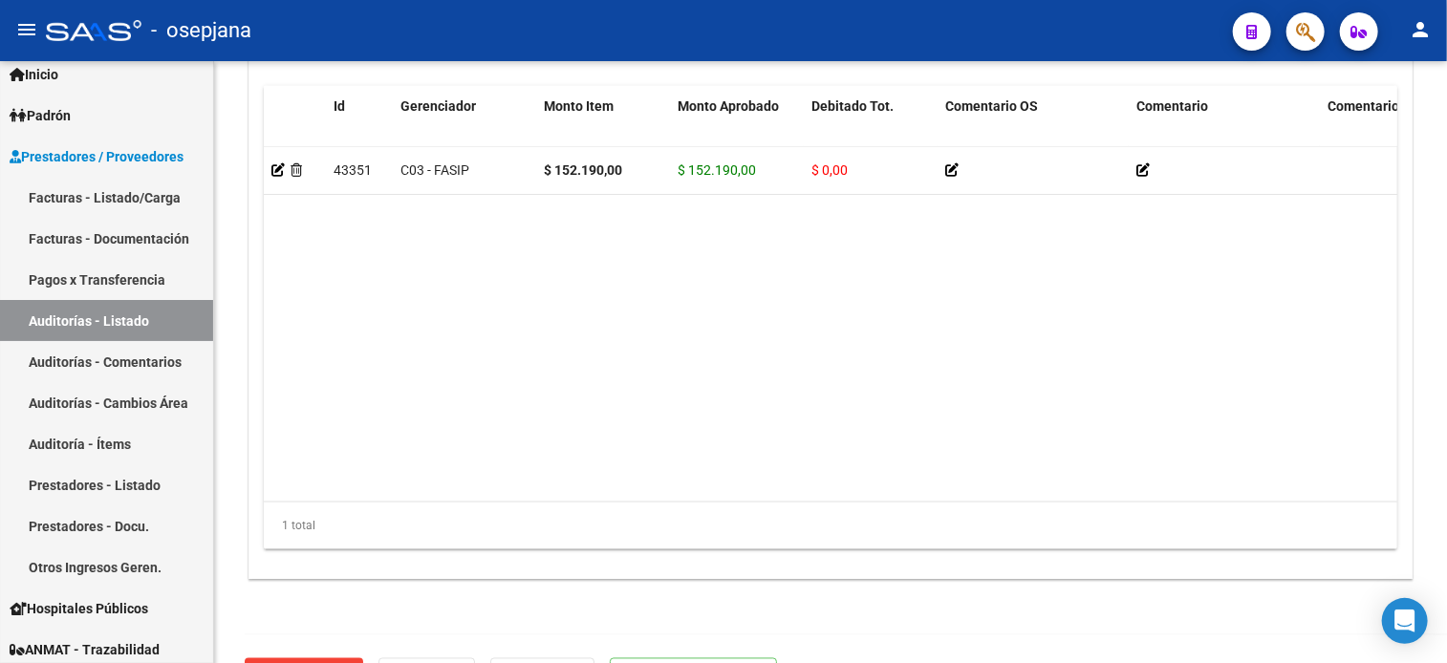
scroll to position [1544, 0]
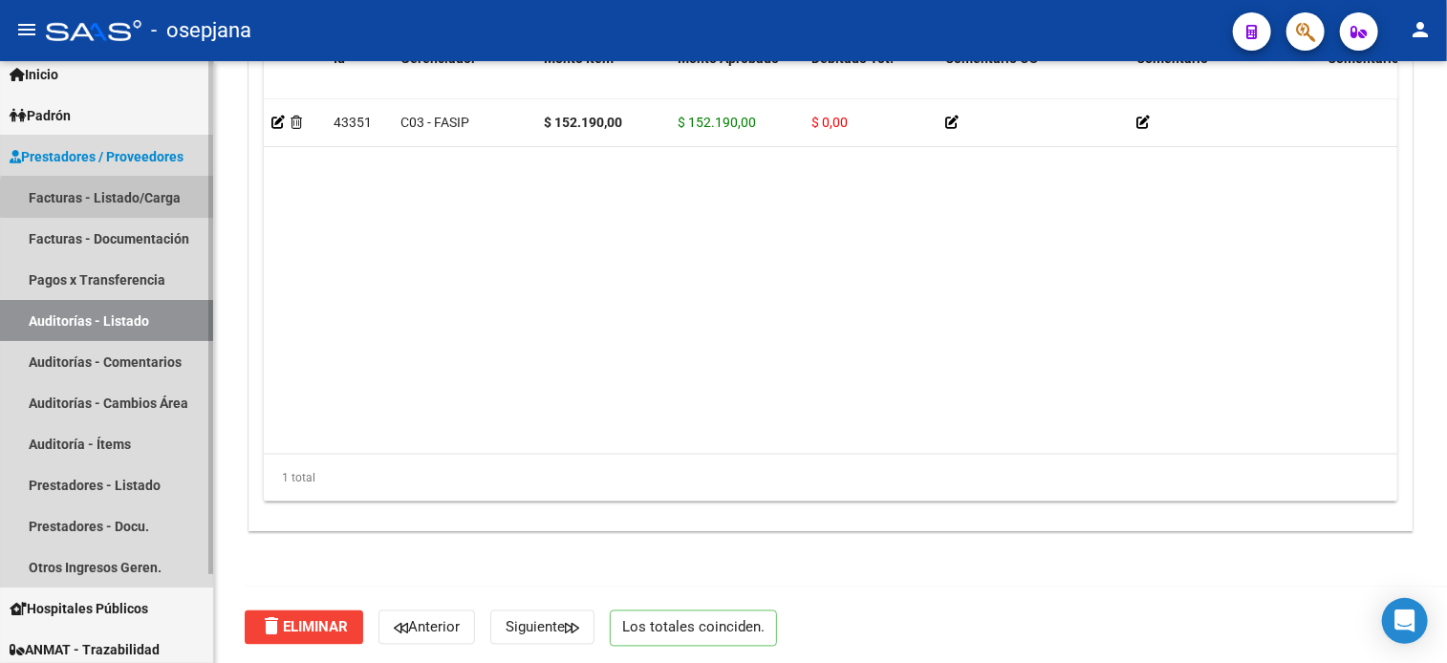
click at [164, 198] on link "Facturas - Listado/Carga" at bounding box center [106, 197] width 213 height 41
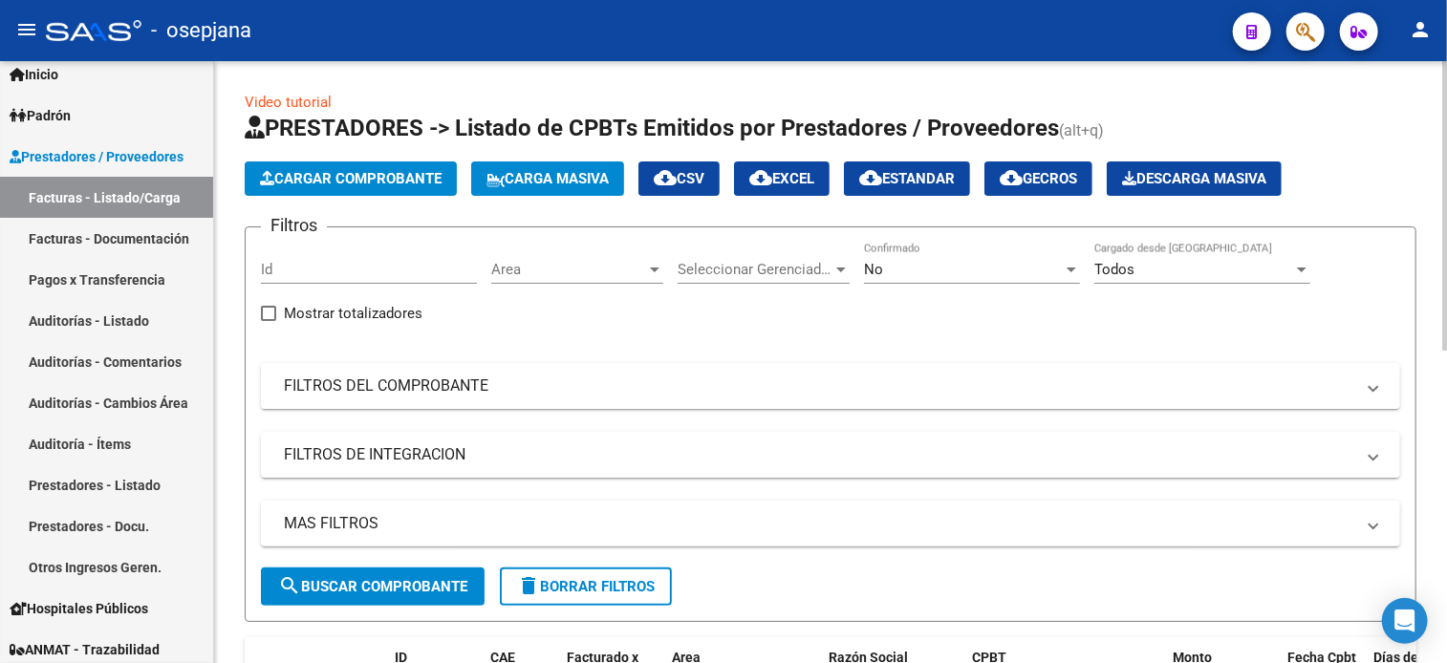
click at [618, 255] on div "Area Area" at bounding box center [577, 263] width 172 height 41
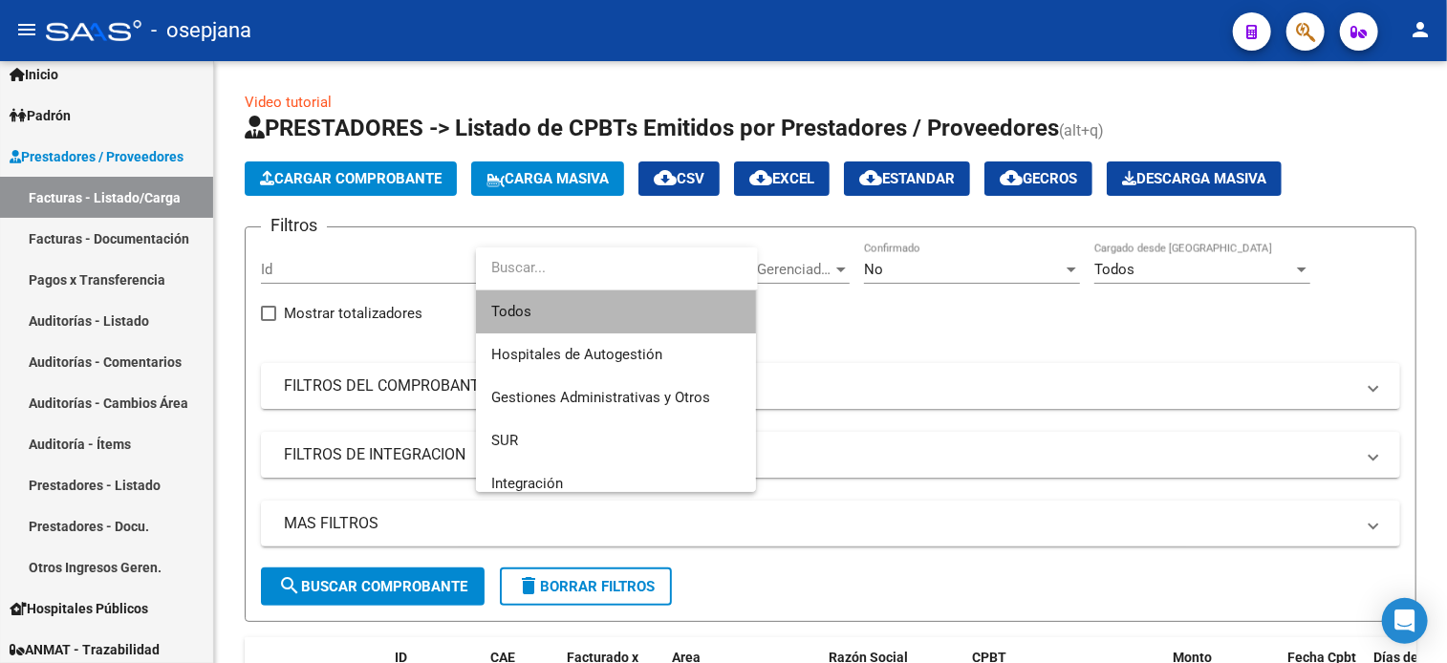
click at [601, 307] on span "Todos" at bounding box center [615, 311] width 249 height 43
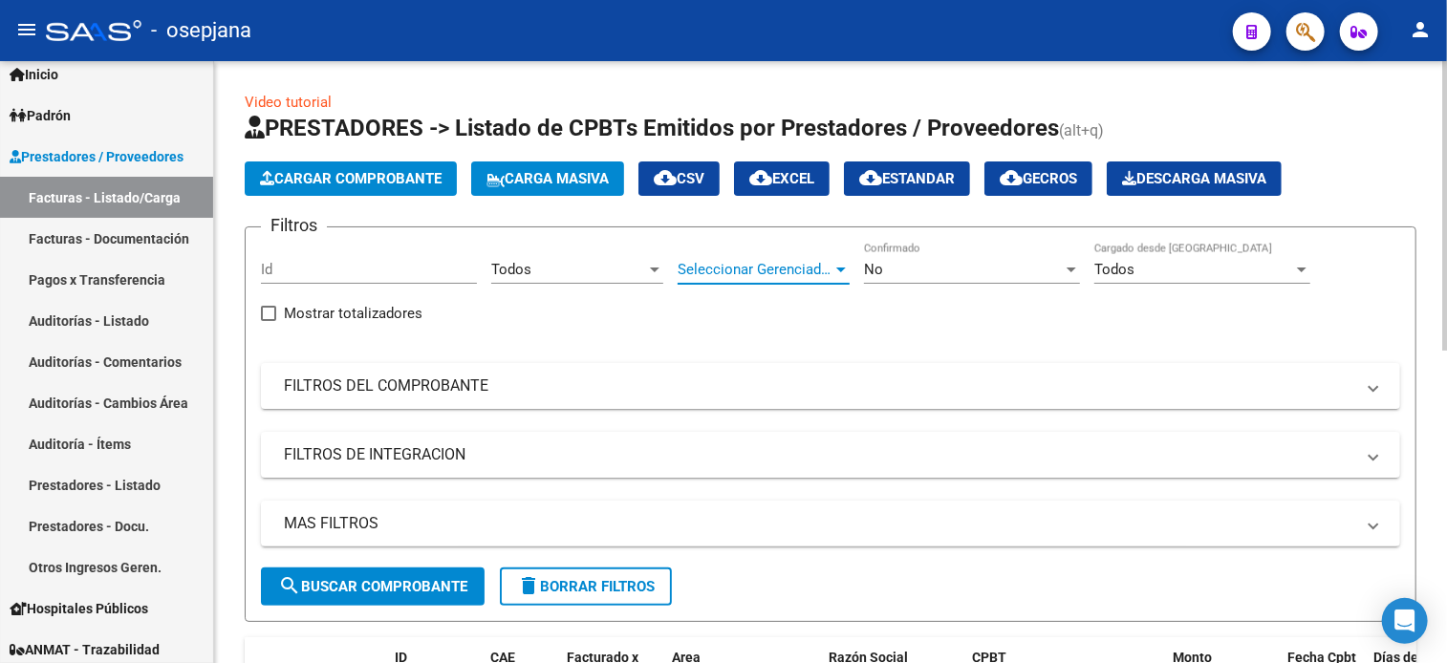
click at [784, 262] on span "Seleccionar Gerenciador" at bounding box center [754, 269] width 155 height 17
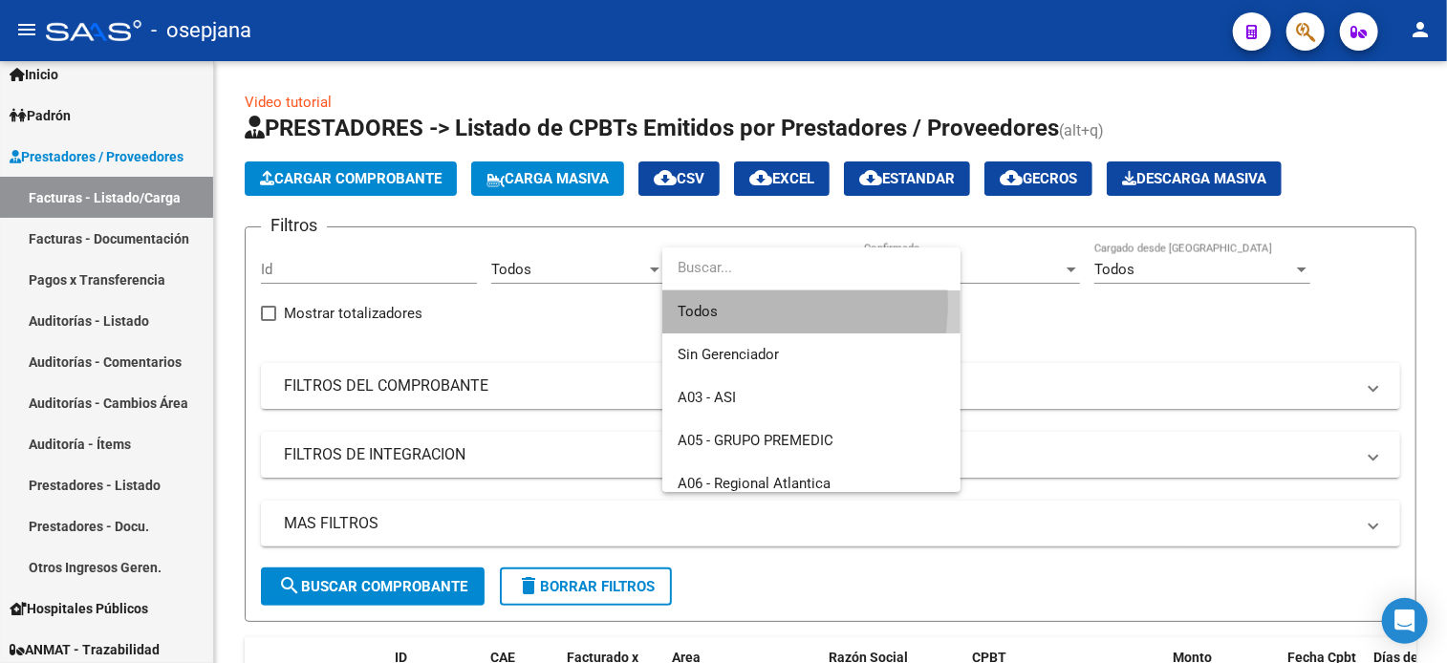
click at [727, 303] on span "Todos" at bounding box center [811, 311] width 268 height 43
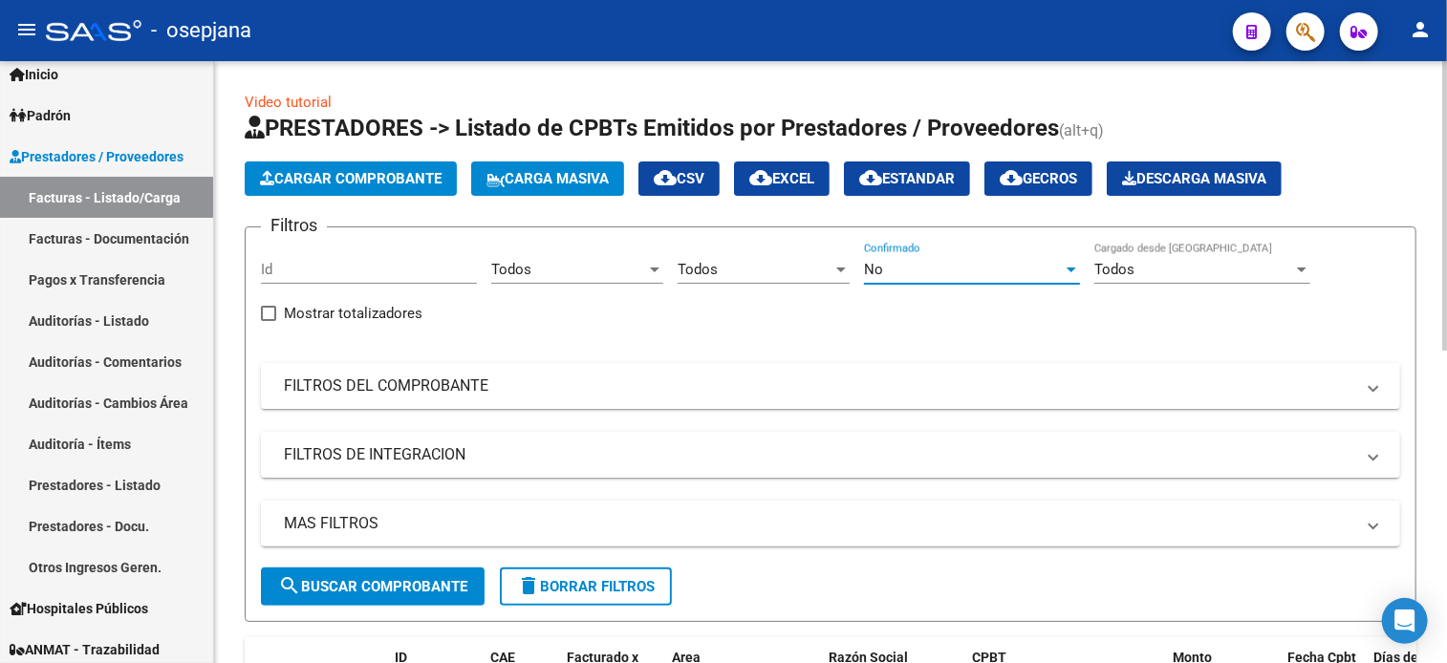
click at [933, 269] on div "No" at bounding box center [963, 269] width 199 height 17
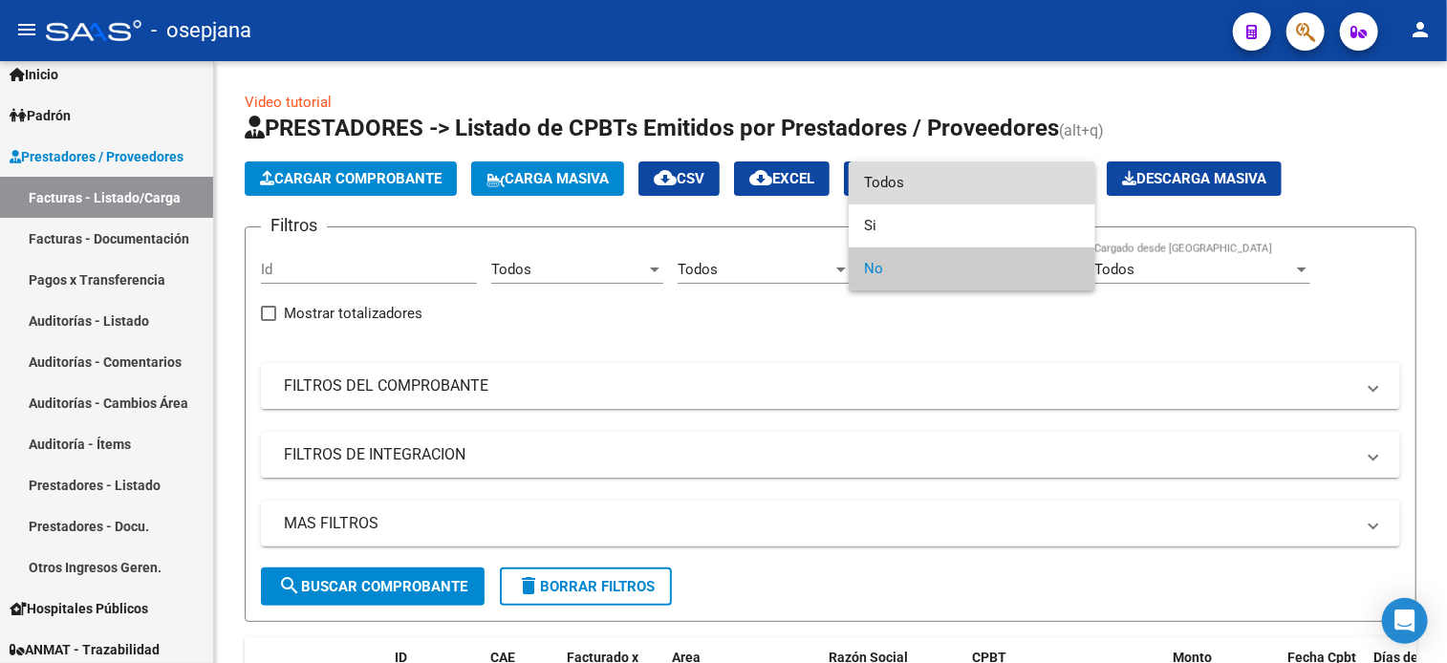
click at [934, 197] on span "Todos" at bounding box center [972, 182] width 216 height 43
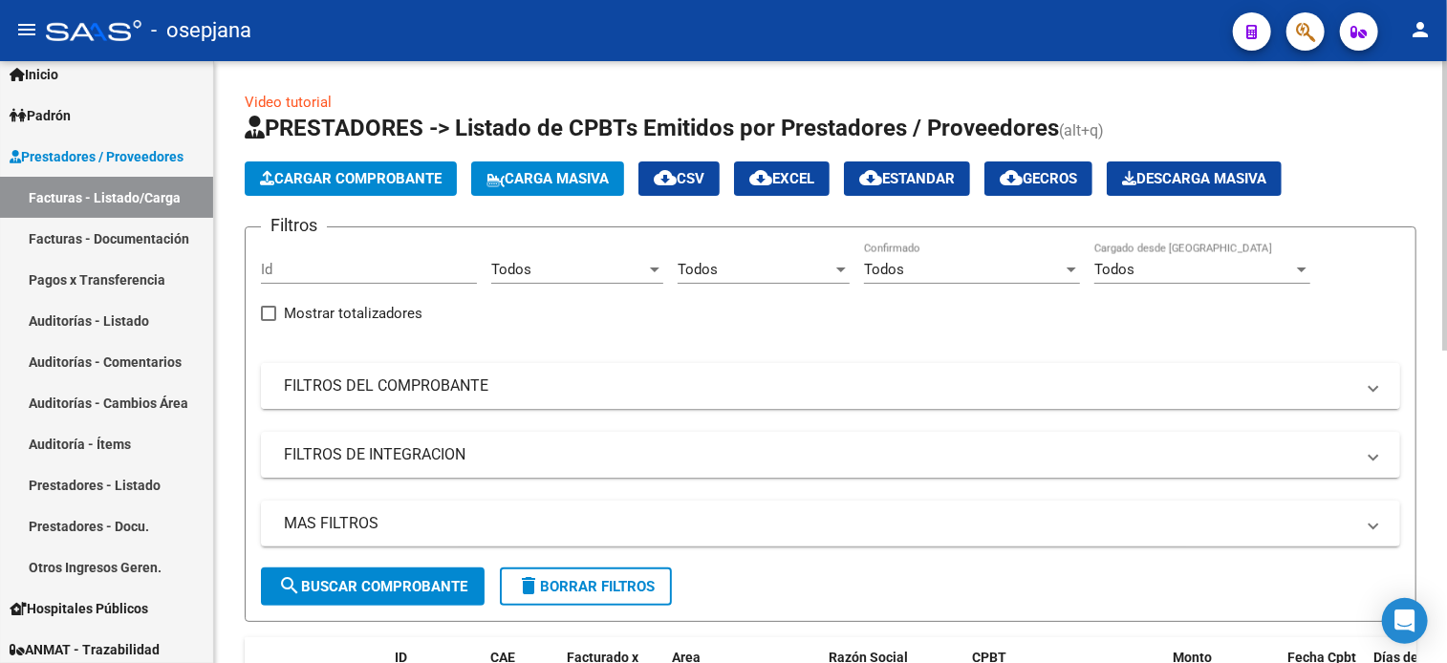
click at [789, 373] on mat-expansion-panel-header "FILTROS DEL COMPROBANTE" at bounding box center [830, 386] width 1139 height 46
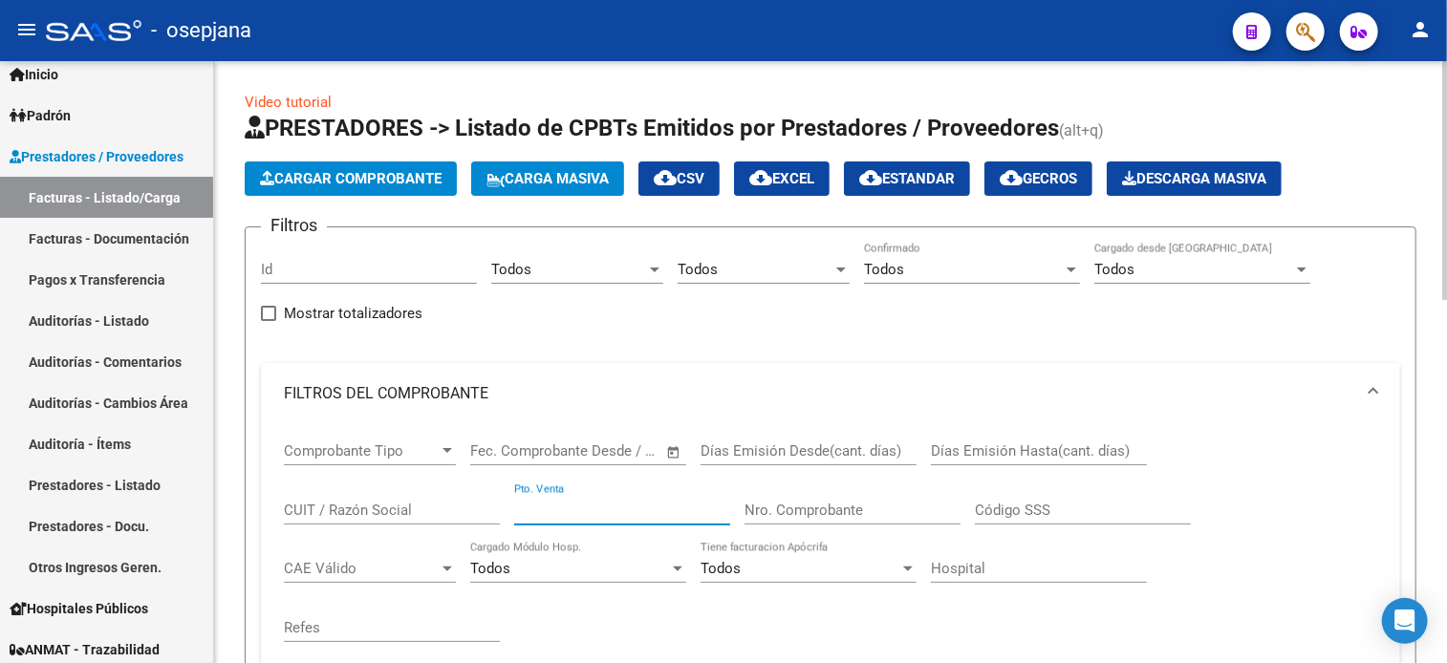
click at [608, 507] on input "Pto. Venta" at bounding box center [622, 510] width 216 height 17
click at [330, 186] on button "Cargar Comprobante" at bounding box center [351, 178] width 212 height 34
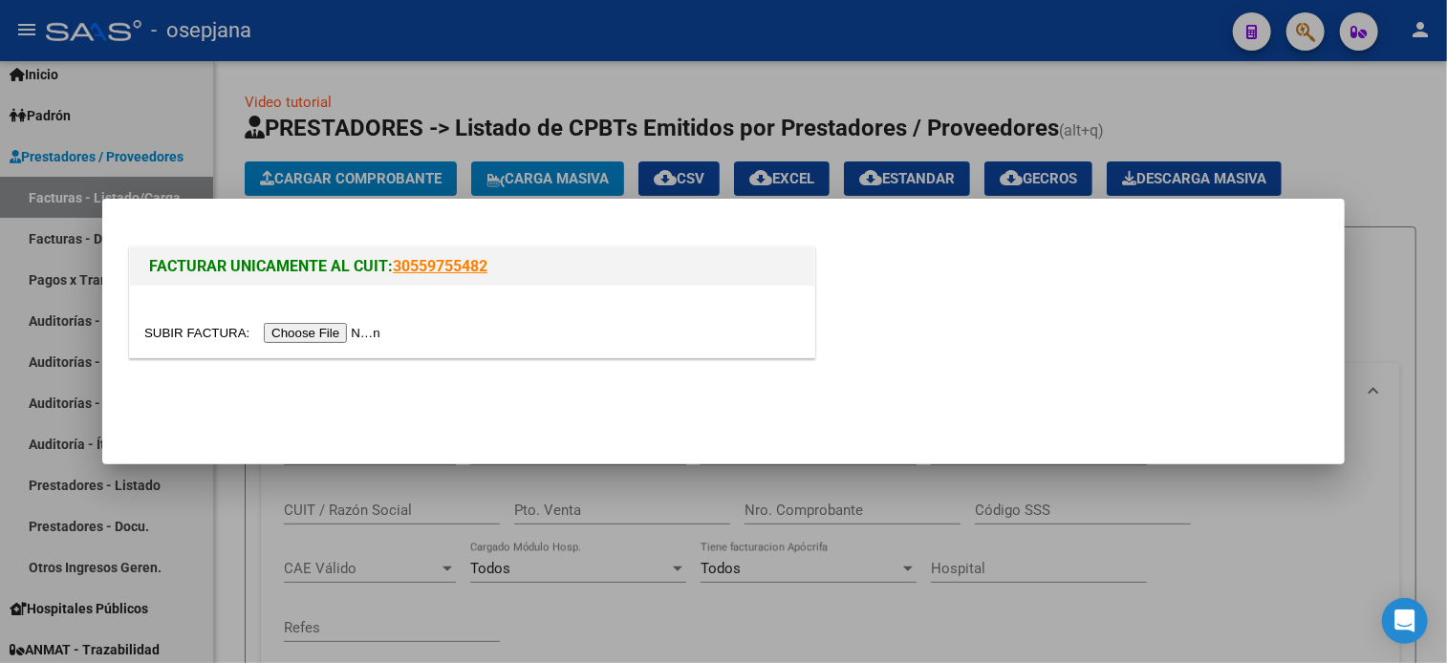
click at [340, 334] on input "file" at bounding box center [265, 333] width 242 height 20
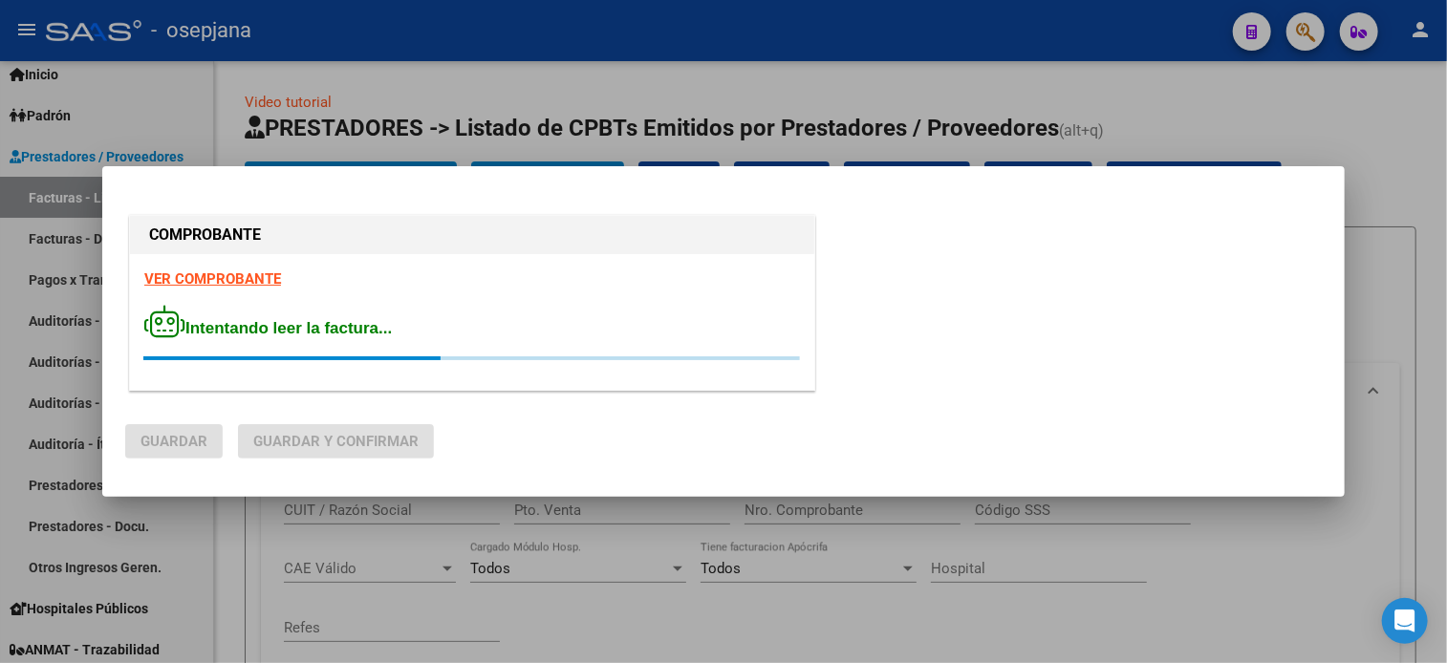
click at [259, 278] on strong "VER COMPROBANTE" at bounding box center [212, 278] width 137 height 17
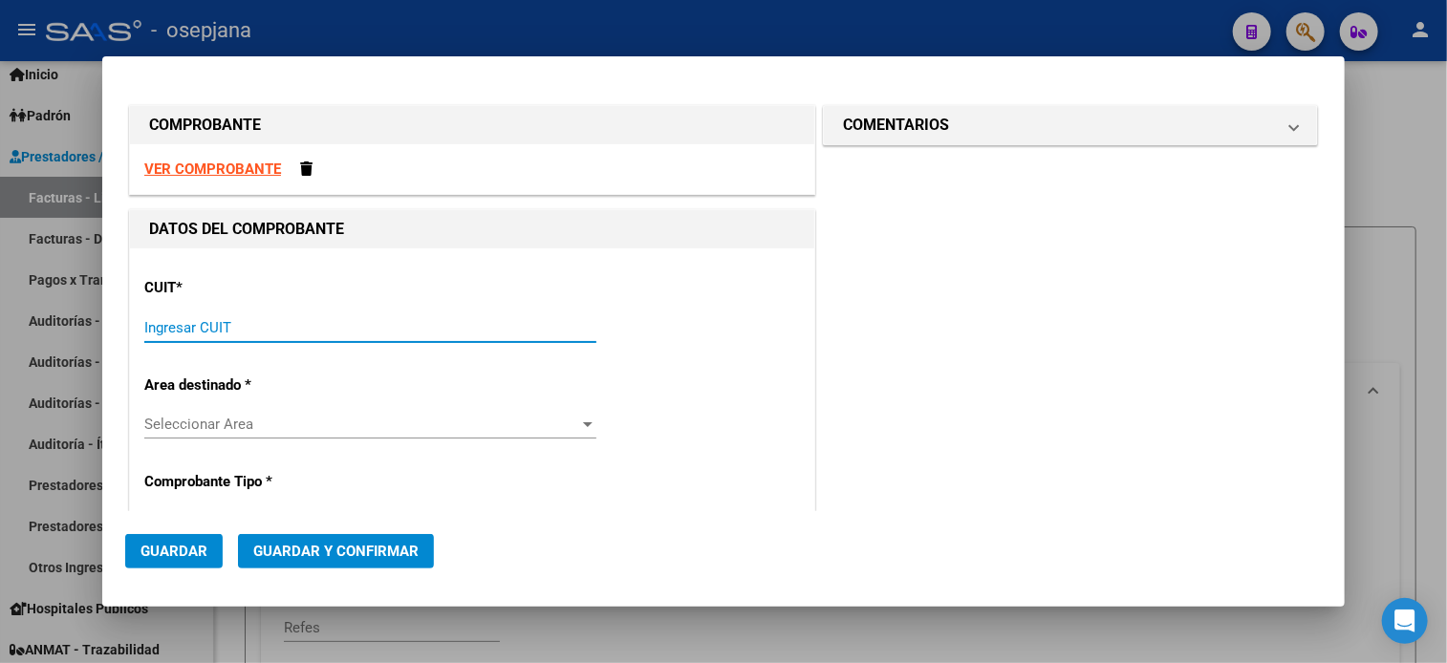
click at [371, 330] on input "Ingresar CUIT" at bounding box center [370, 327] width 452 height 17
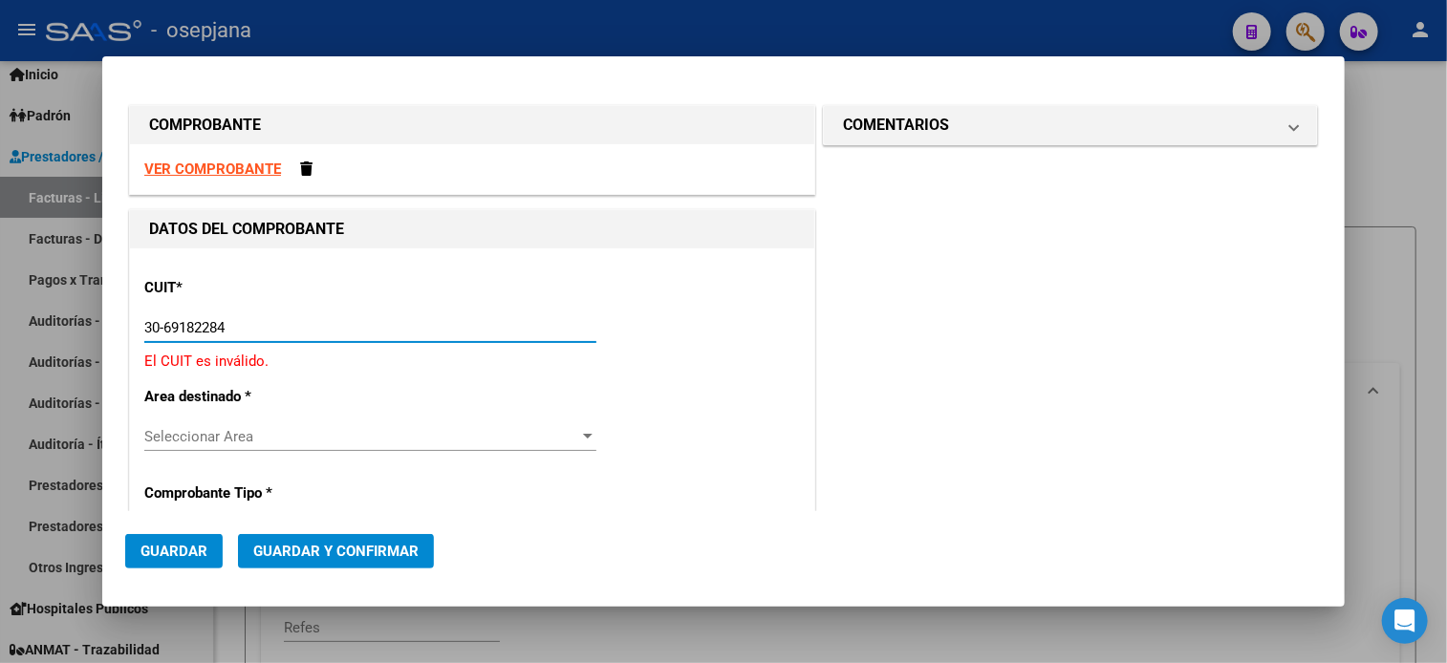
type input "30-69182284-9"
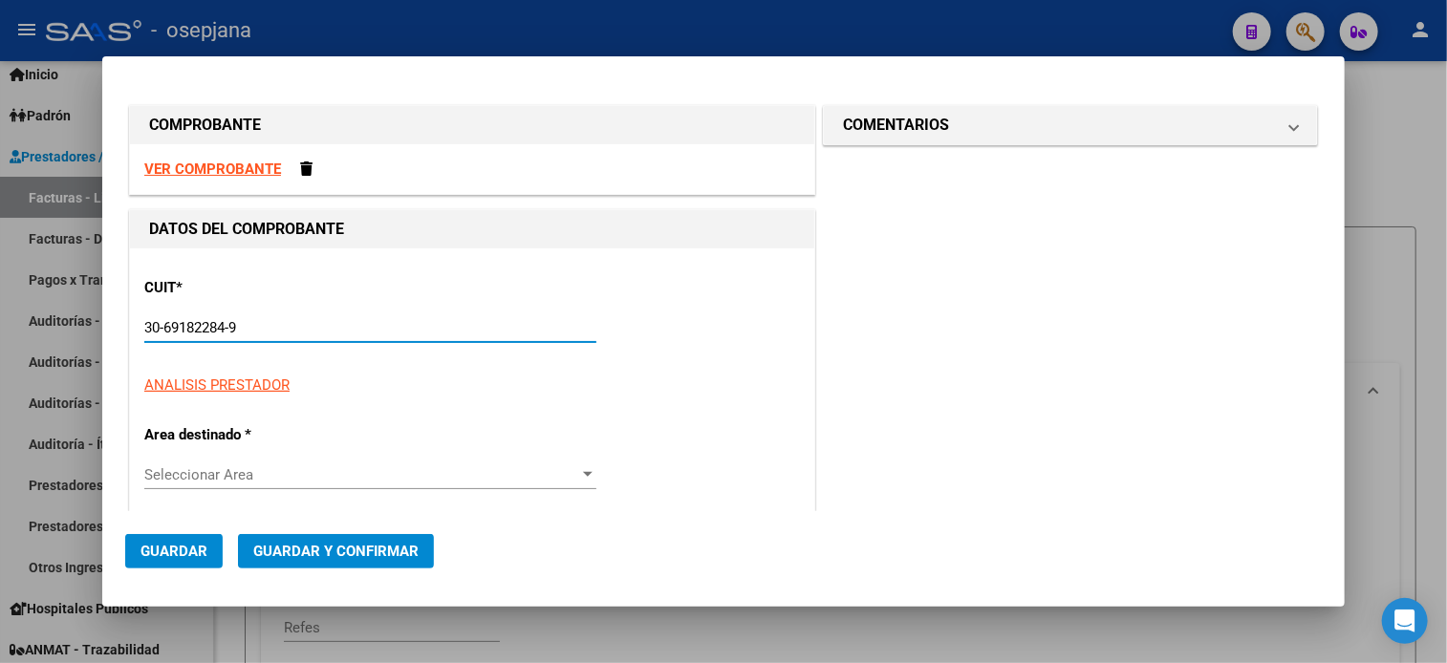
type input "1604"
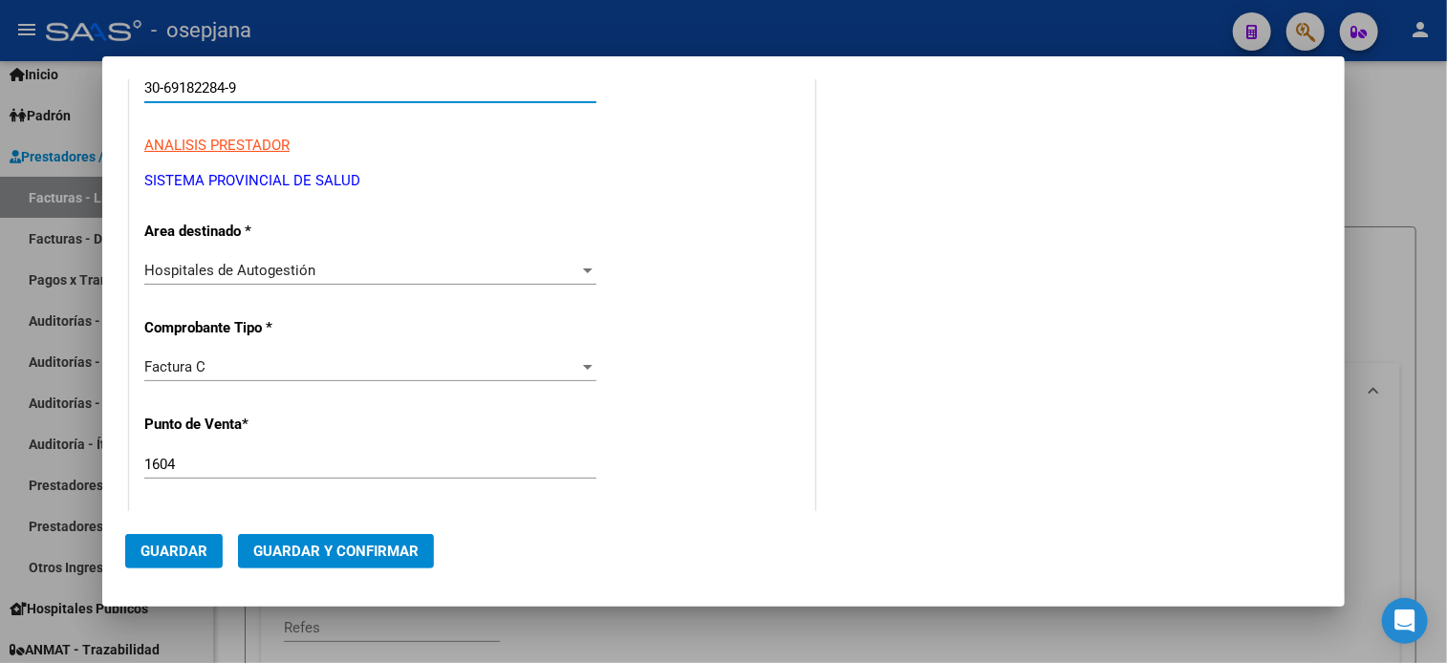
scroll to position [386, 0]
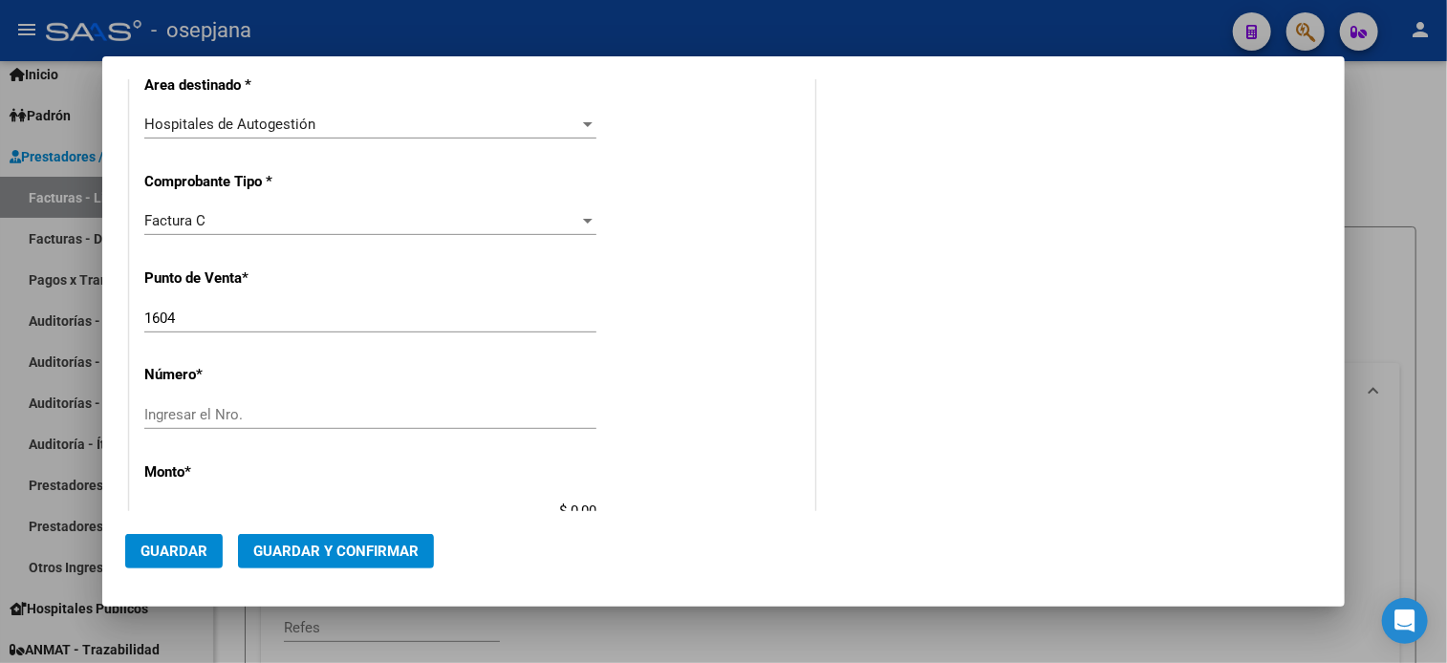
type input "30-69182284-9"
click at [304, 416] on input "Ingresar el Nro." at bounding box center [370, 414] width 452 height 17
type input "30226"
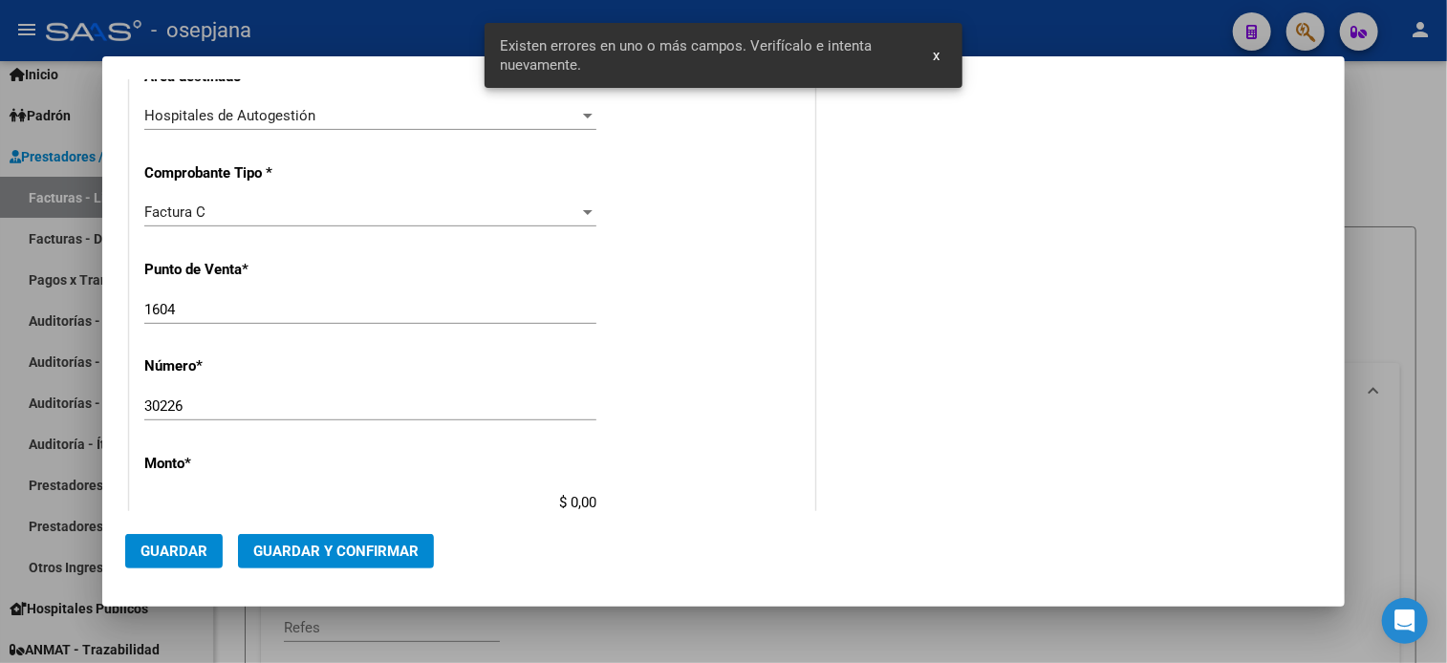
scroll to position [592, 0]
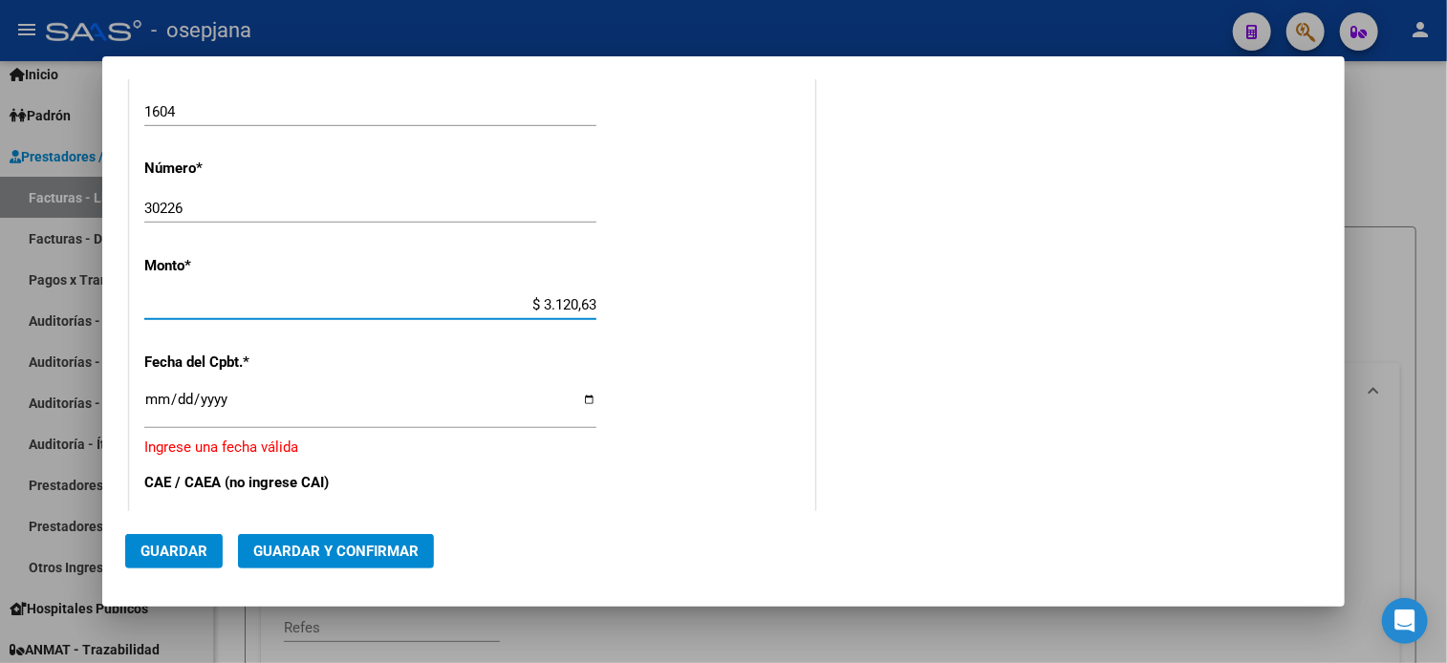
type input "$ 31.206,31"
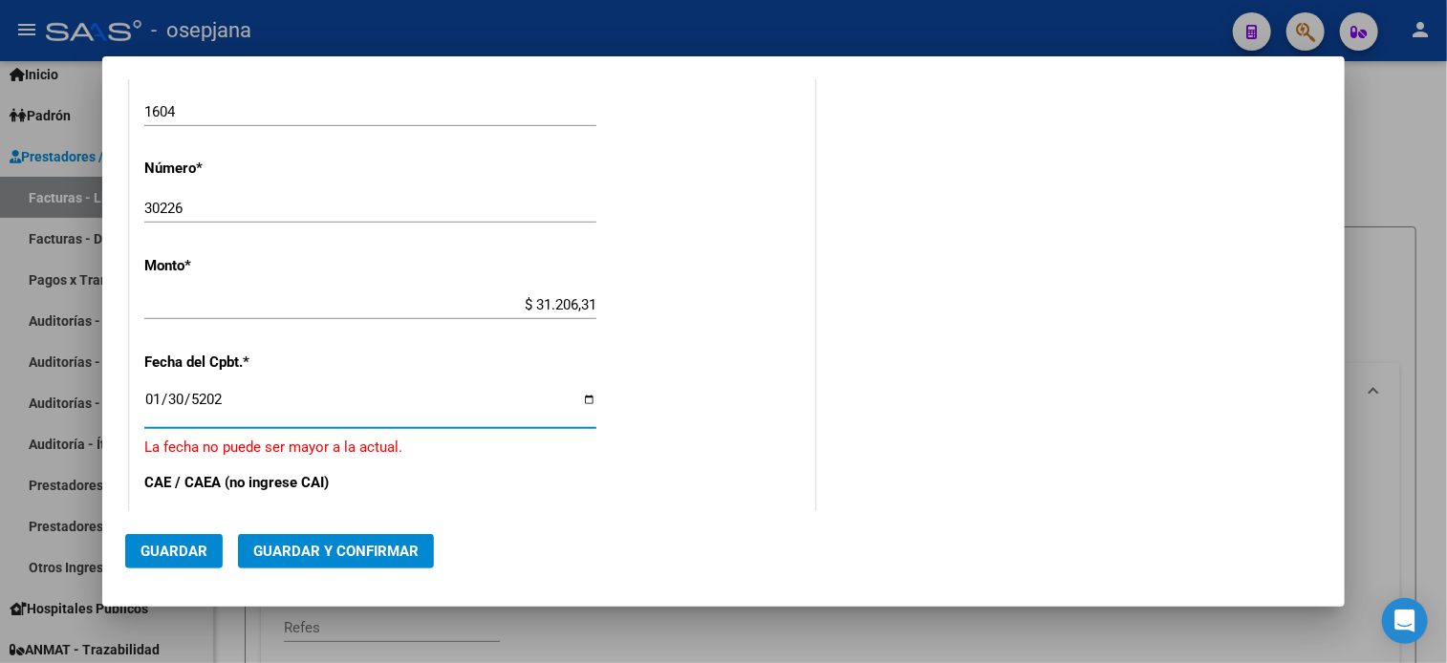
type input "[DATE]"
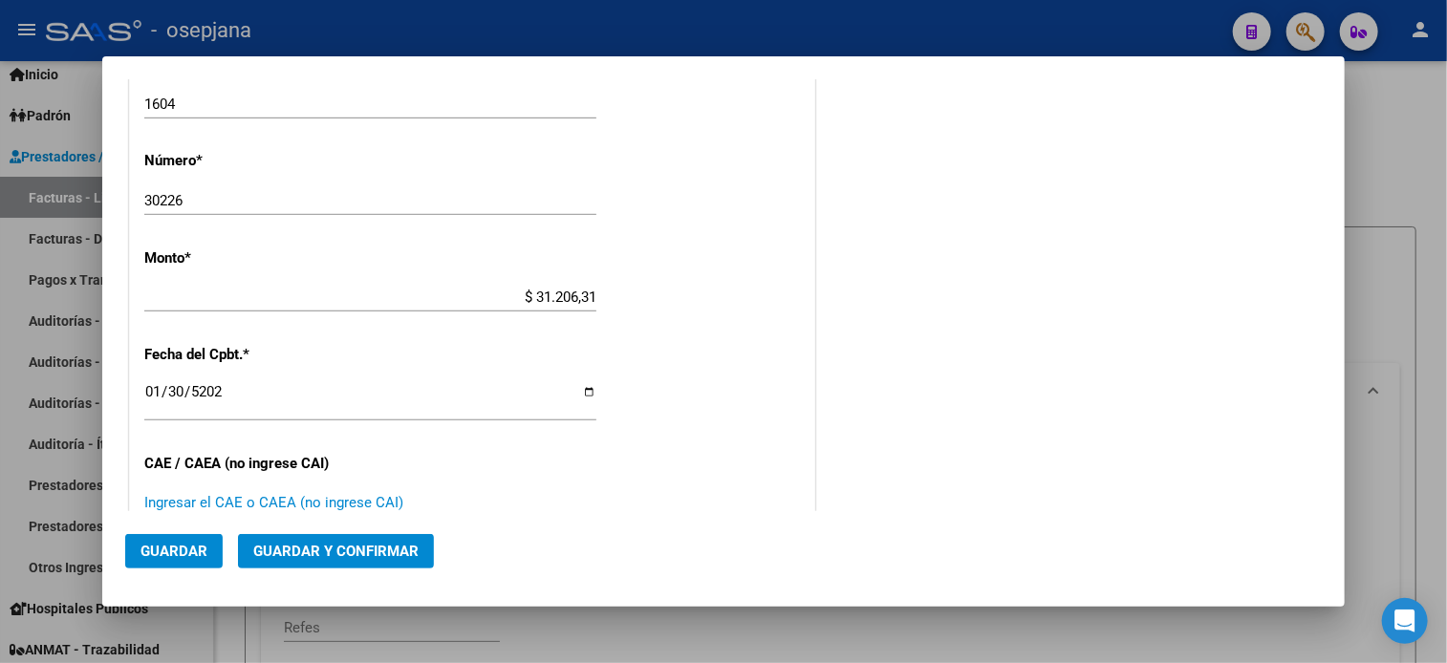
scroll to position [930, 0]
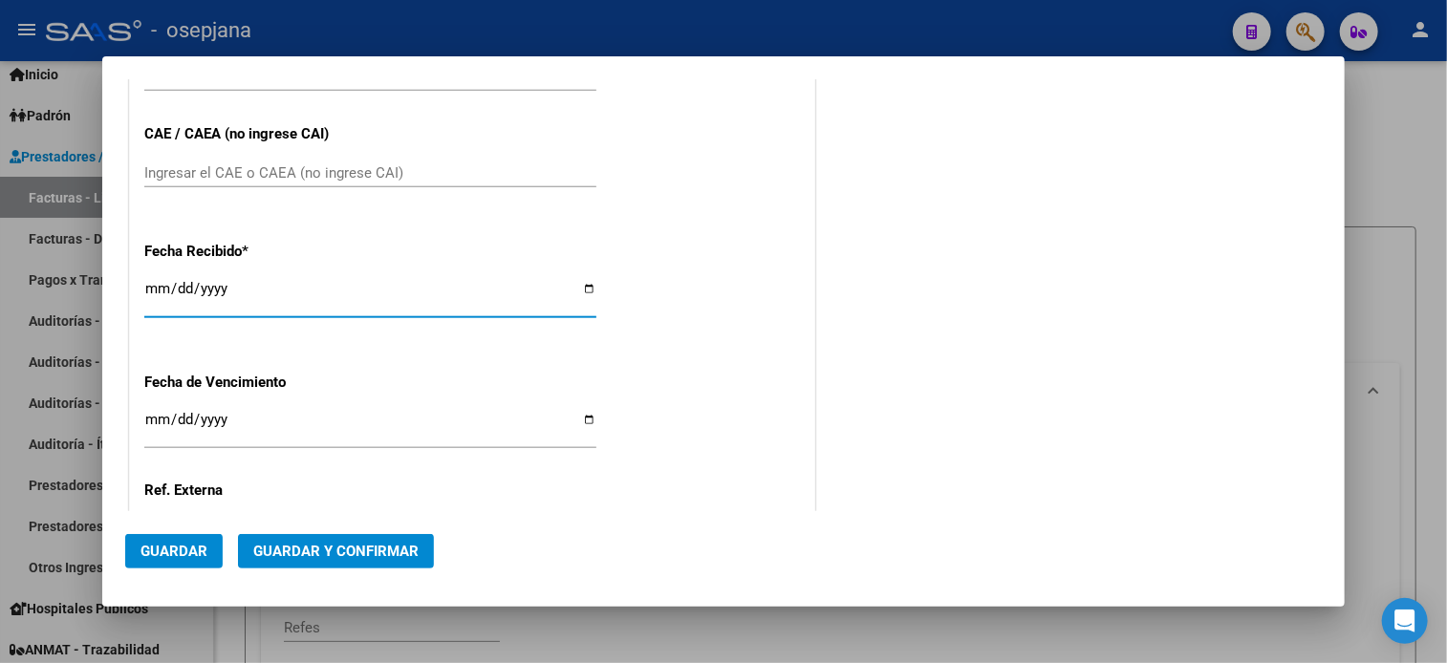
type input "[DATE]"
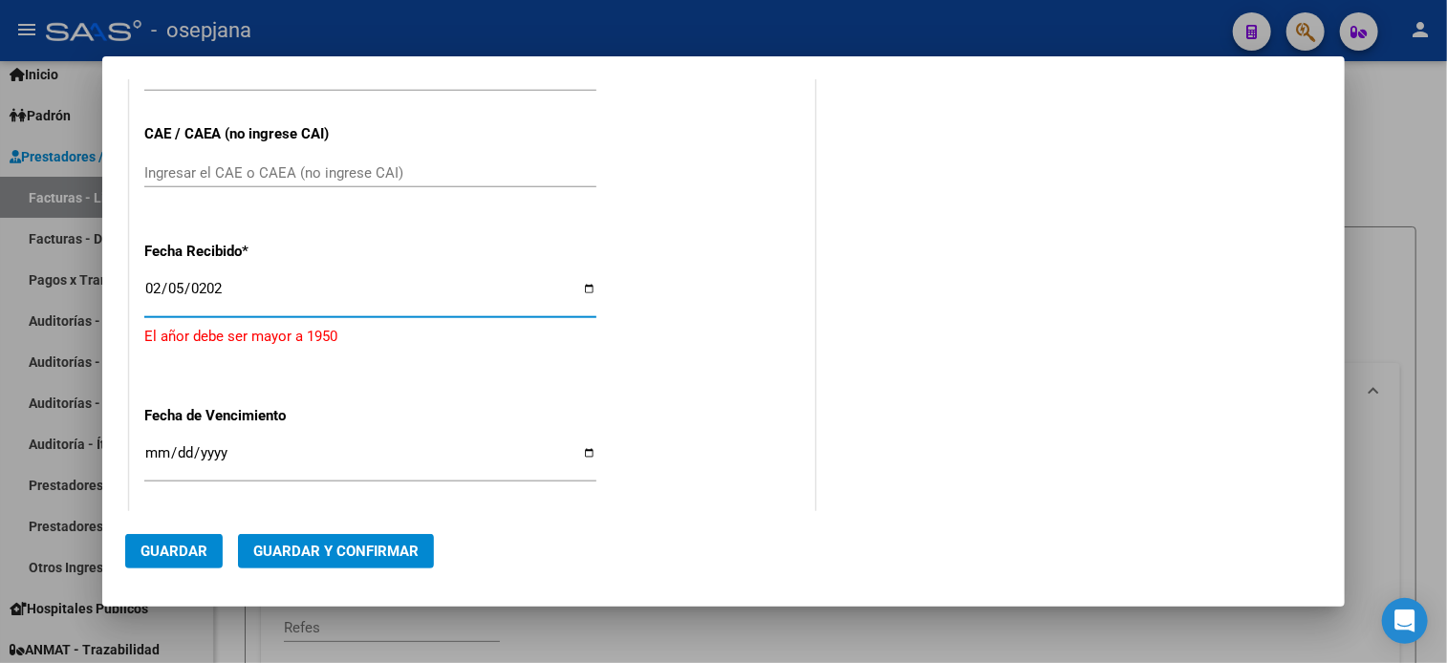
type input "[DATE]"
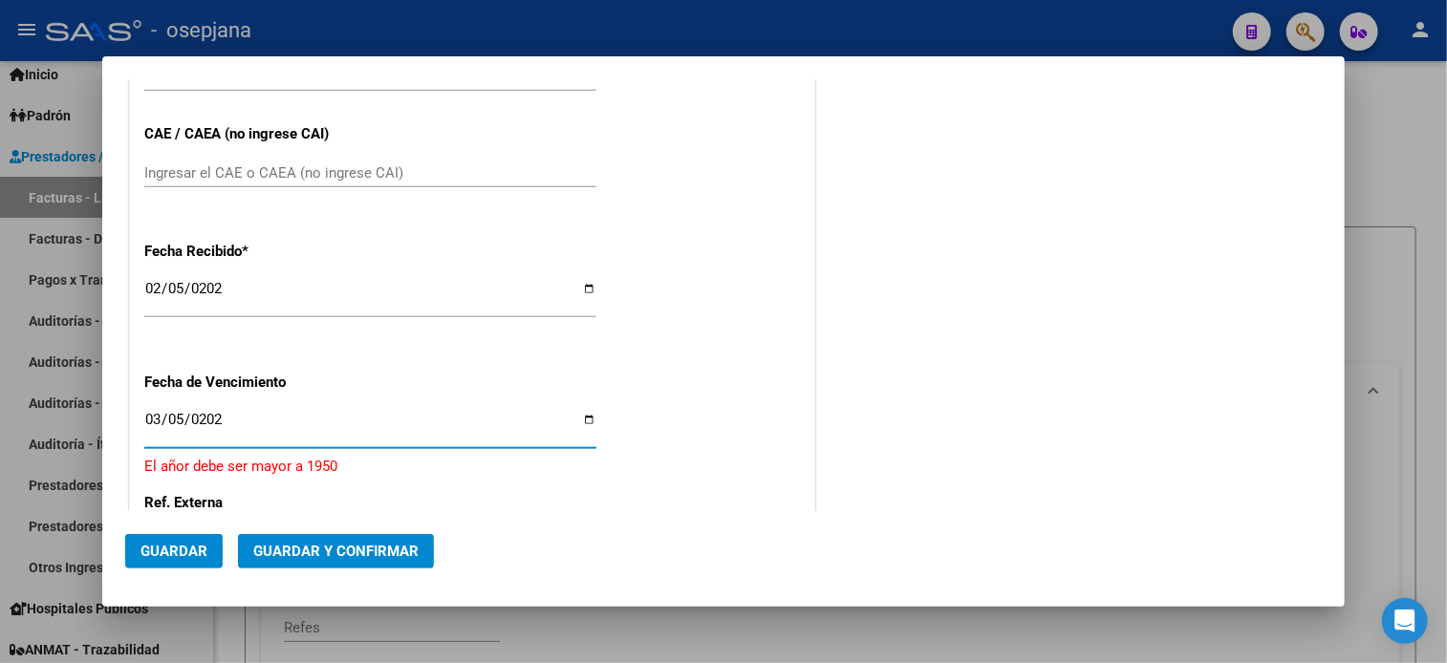
type input "[DATE]"
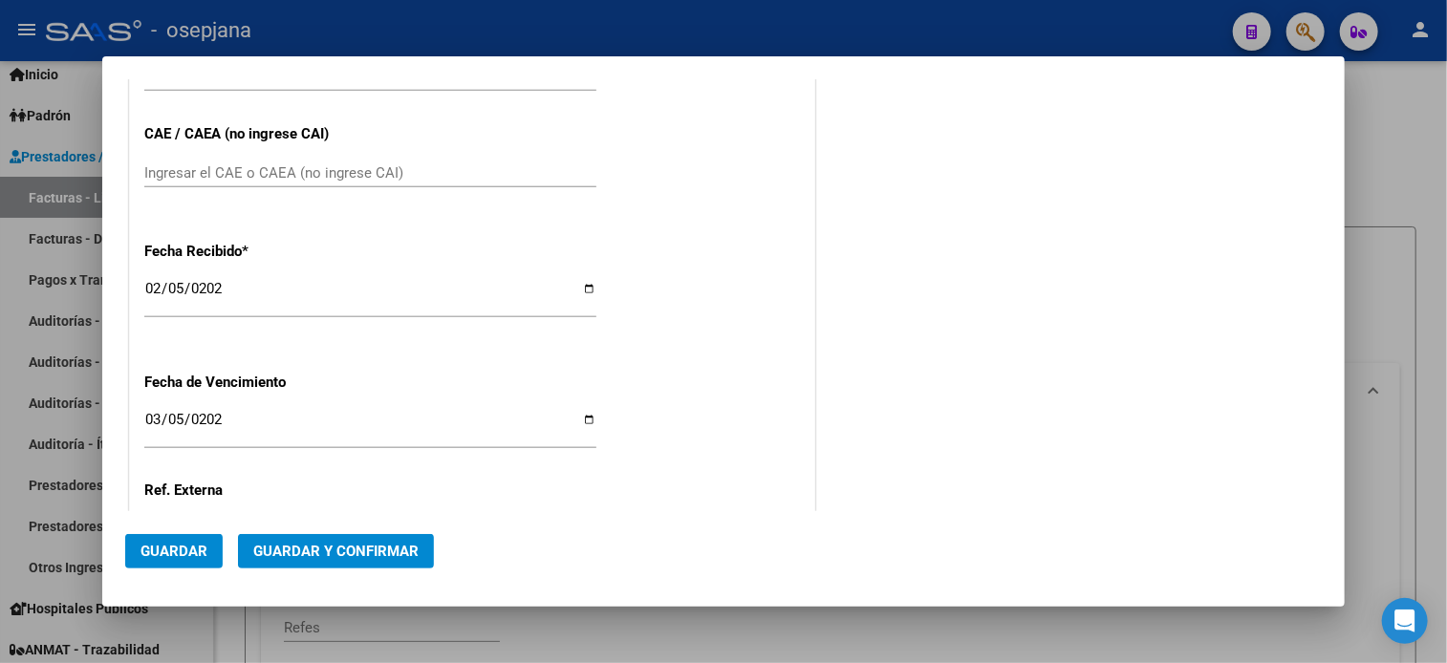
scroll to position [1096, 0]
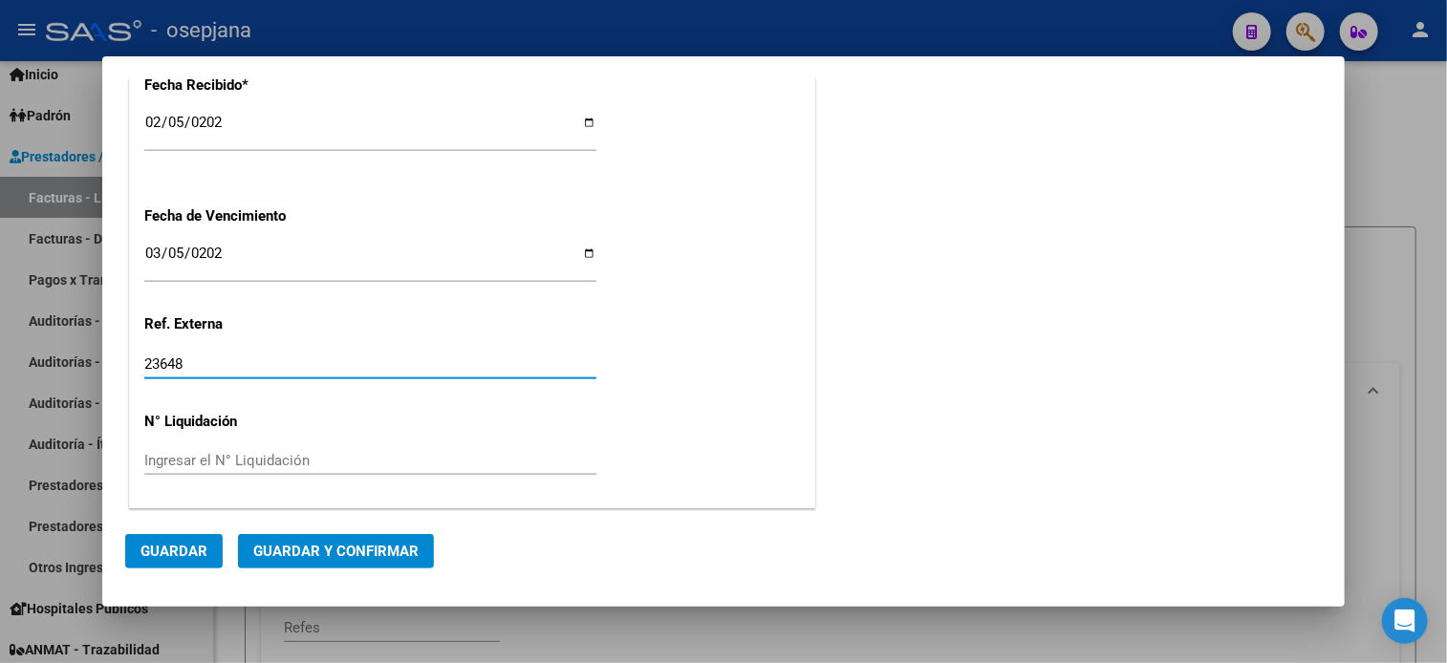
type input "23648"
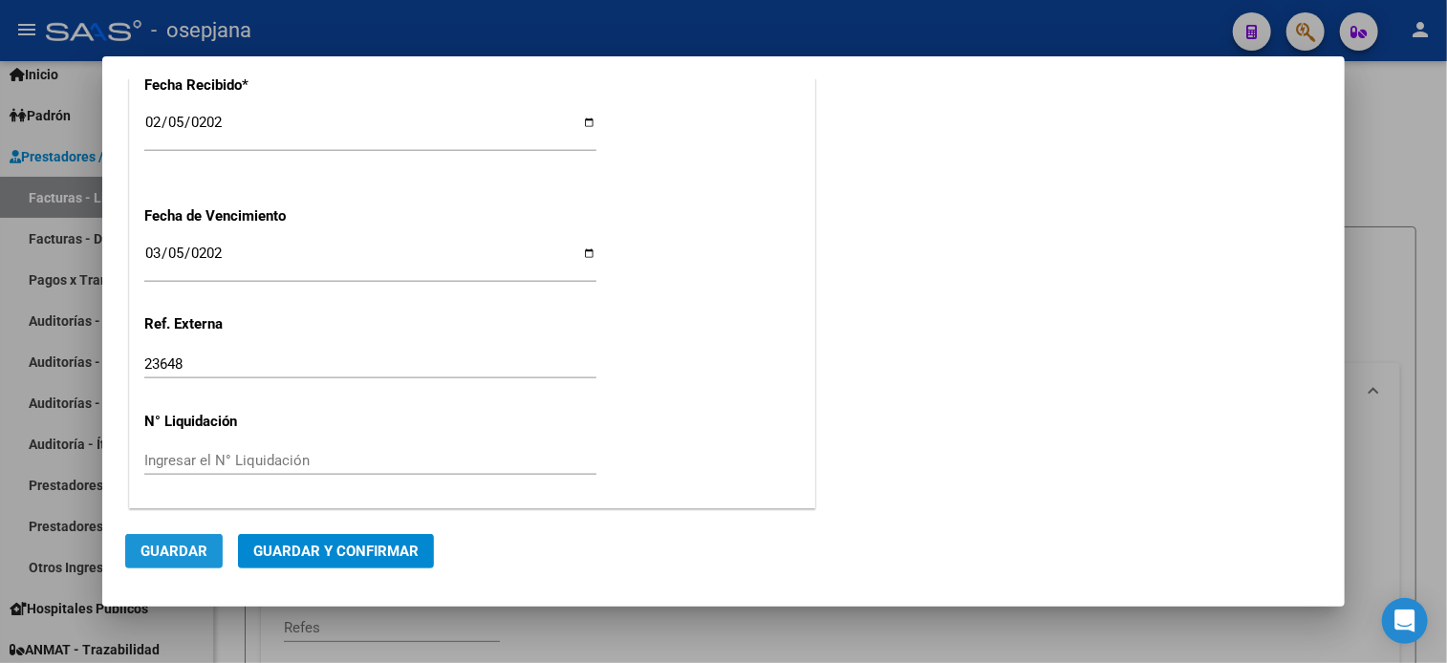
click at [166, 546] on span "Guardar" at bounding box center [173, 551] width 67 height 17
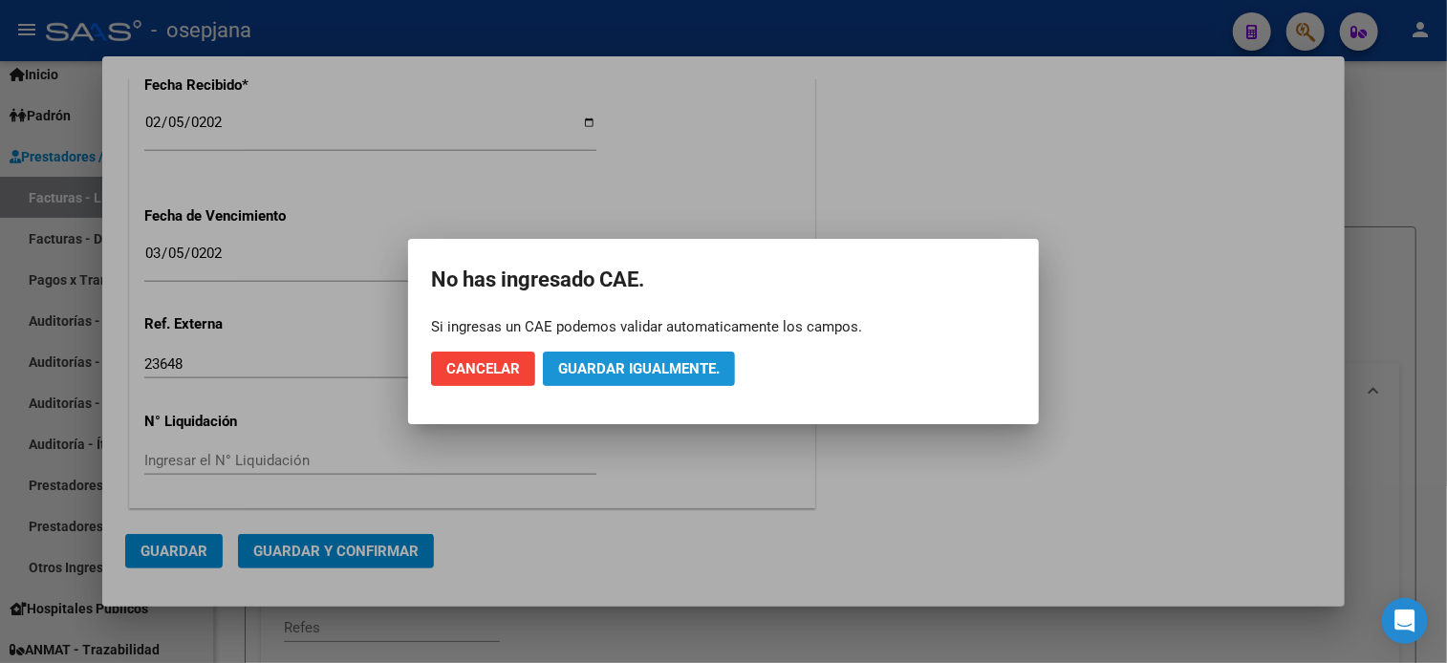
click at [697, 372] on span "Guardar igualmente." at bounding box center [638, 368] width 161 height 17
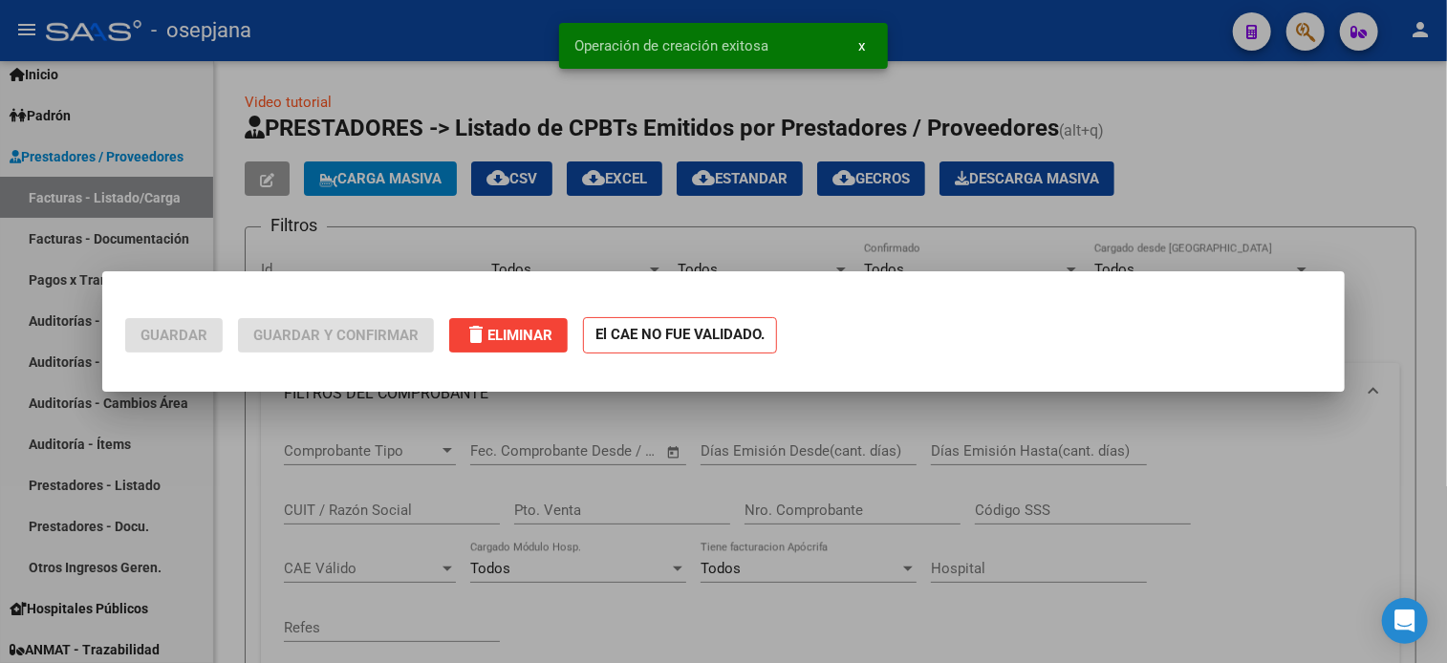
scroll to position [0, 0]
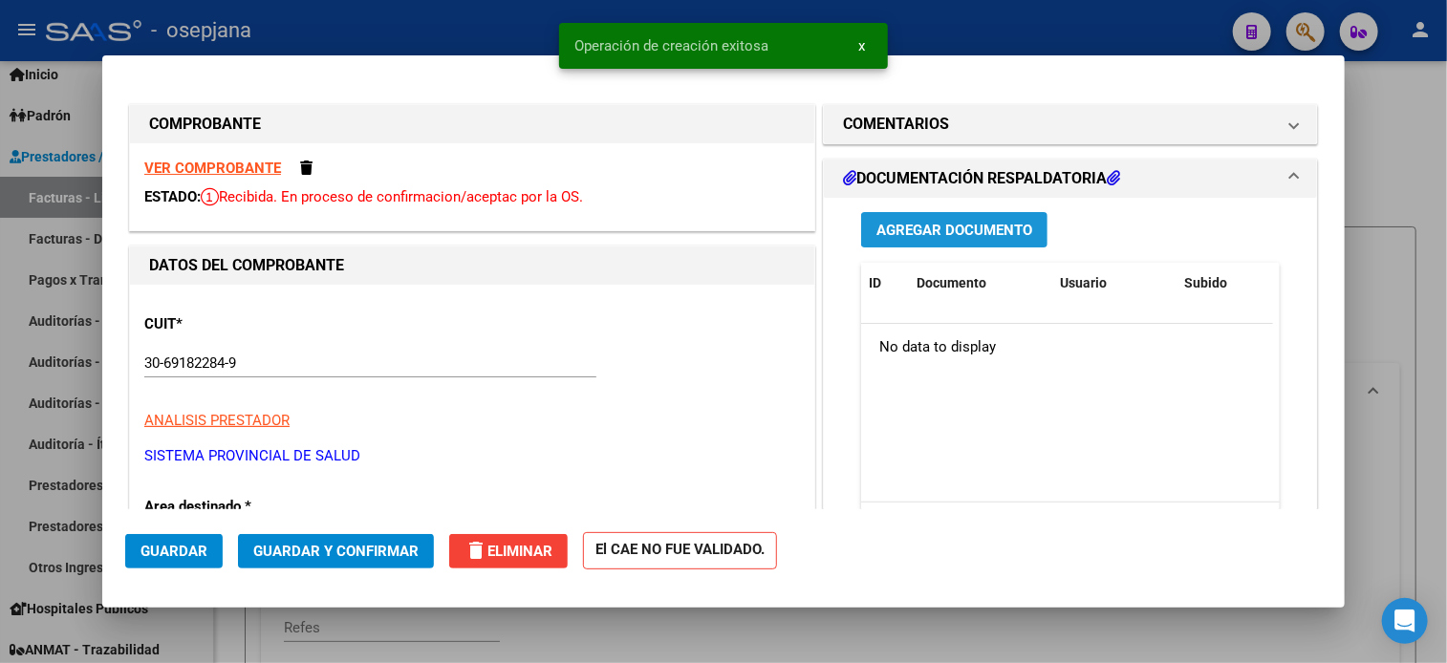
click at [974, 228] on span "Agregar Documento" at bounding box center [954, 230] width 156 height 17
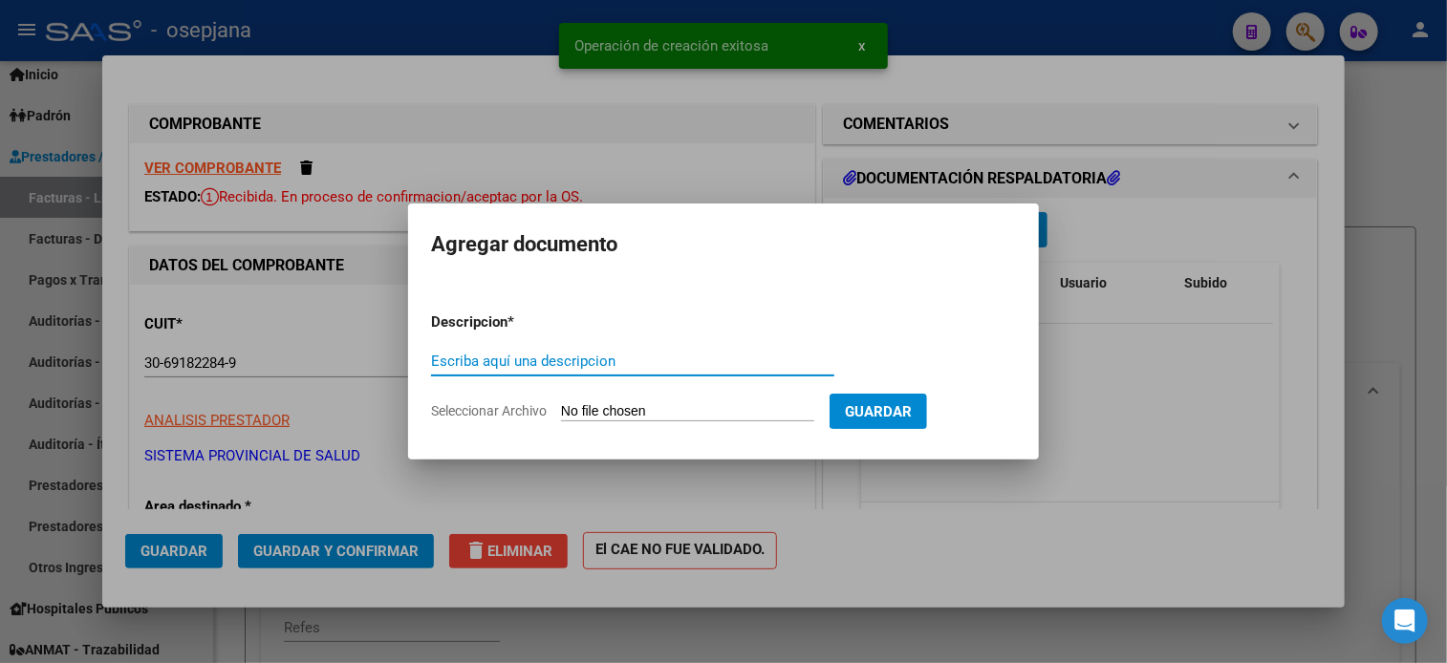
click at [571, 359] on input "Escriba aquí una descripcion" at bounding box center [632, 361] width 403 height 17
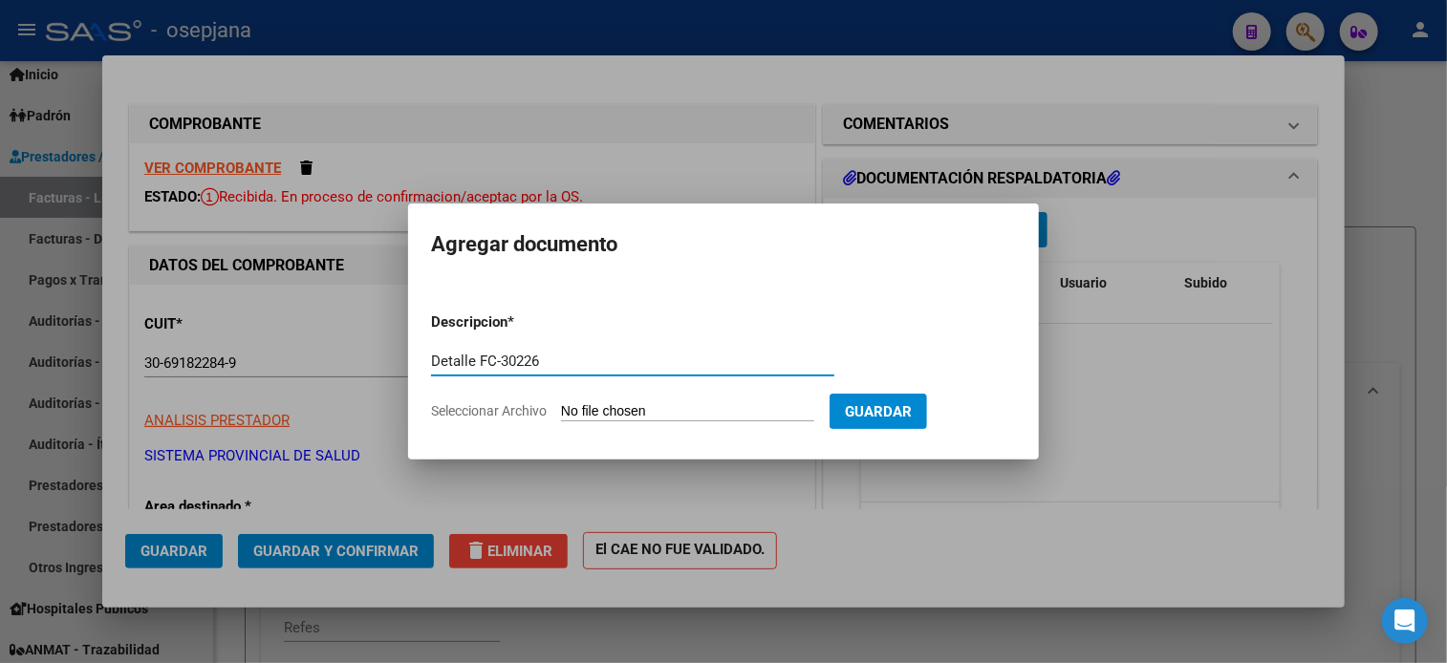
type input "Detalle FC-30226"
click at [561, 403] on input "Seleccionar Archivo" at bounding box center [687, 412] width 253 height 18
type input "C:\fakepath\CamScanner [DATE] 21.30.pdf"
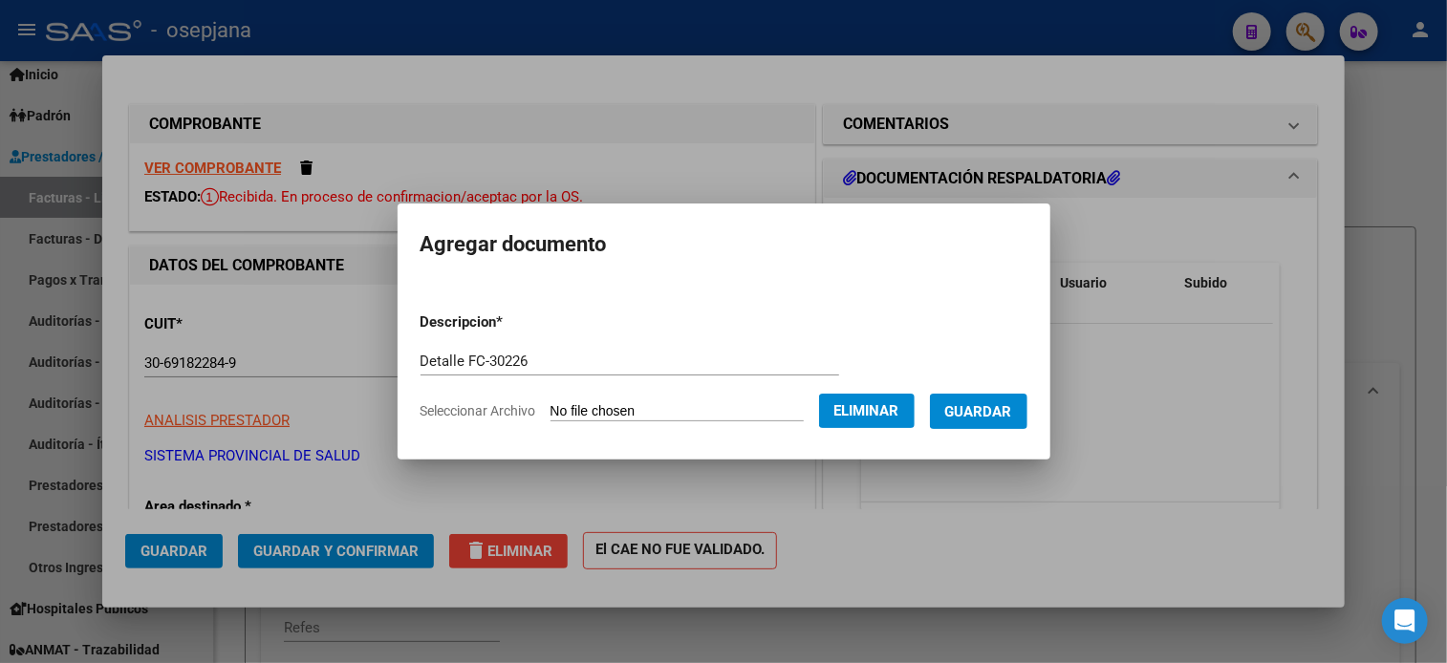
click at [1003, 422] on button "Guardar" at bounding box center [978, 411] width 97 height 35
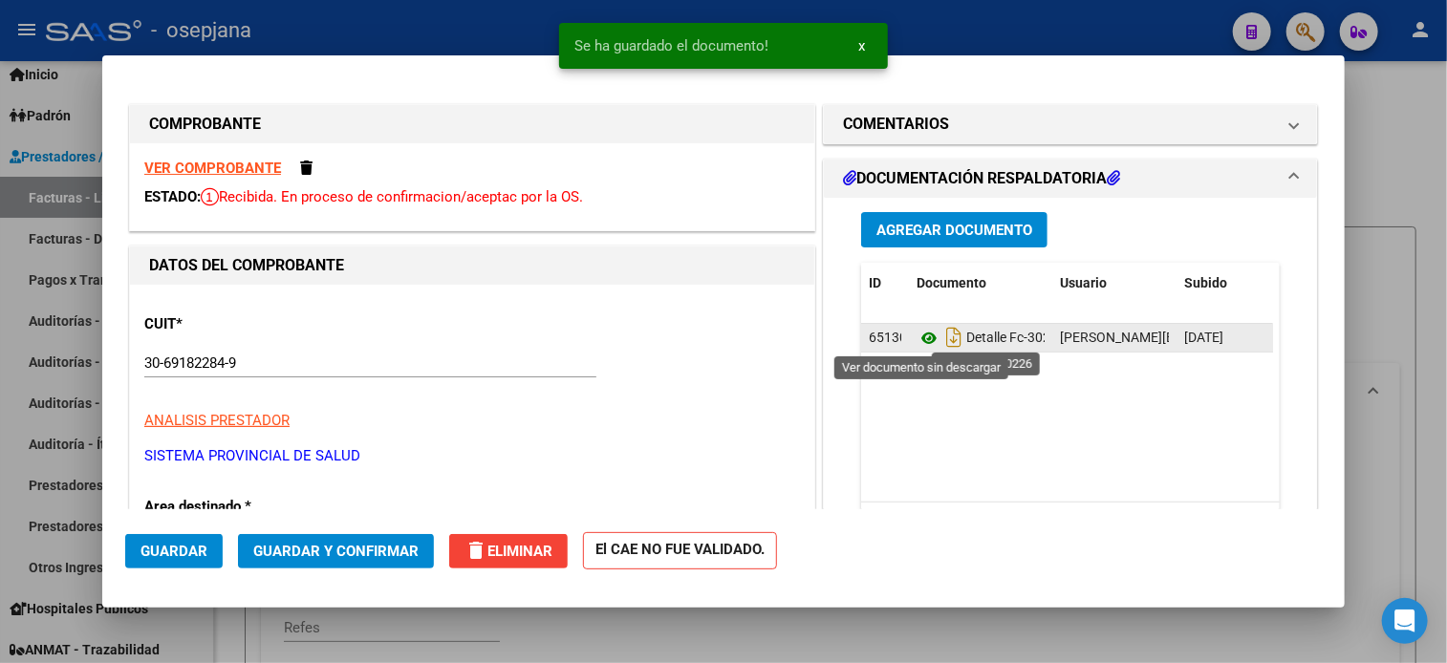
click at [921, 338] on icon at bounding box center [928, 338] width 25 height 23
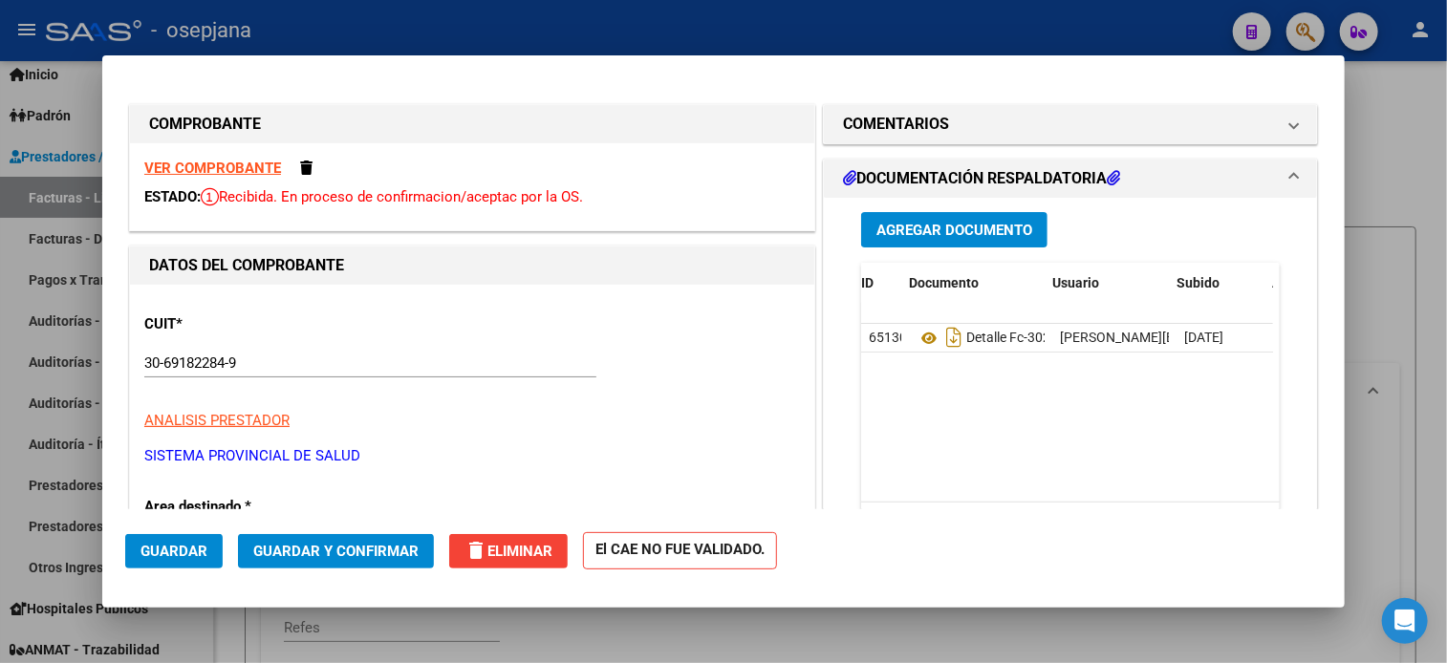
scroll to position [0, 95]
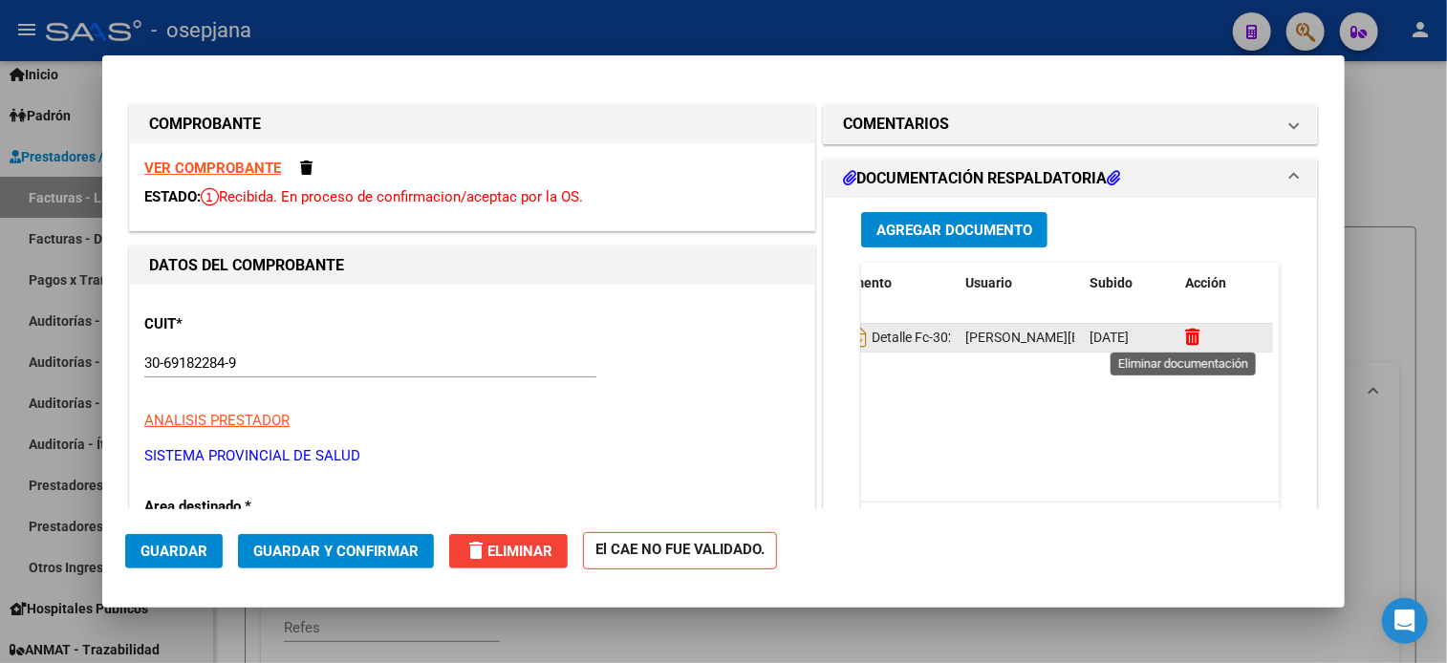
click at [1190, 328] on icon at bounding box center [1192, 337] width 14 height 18
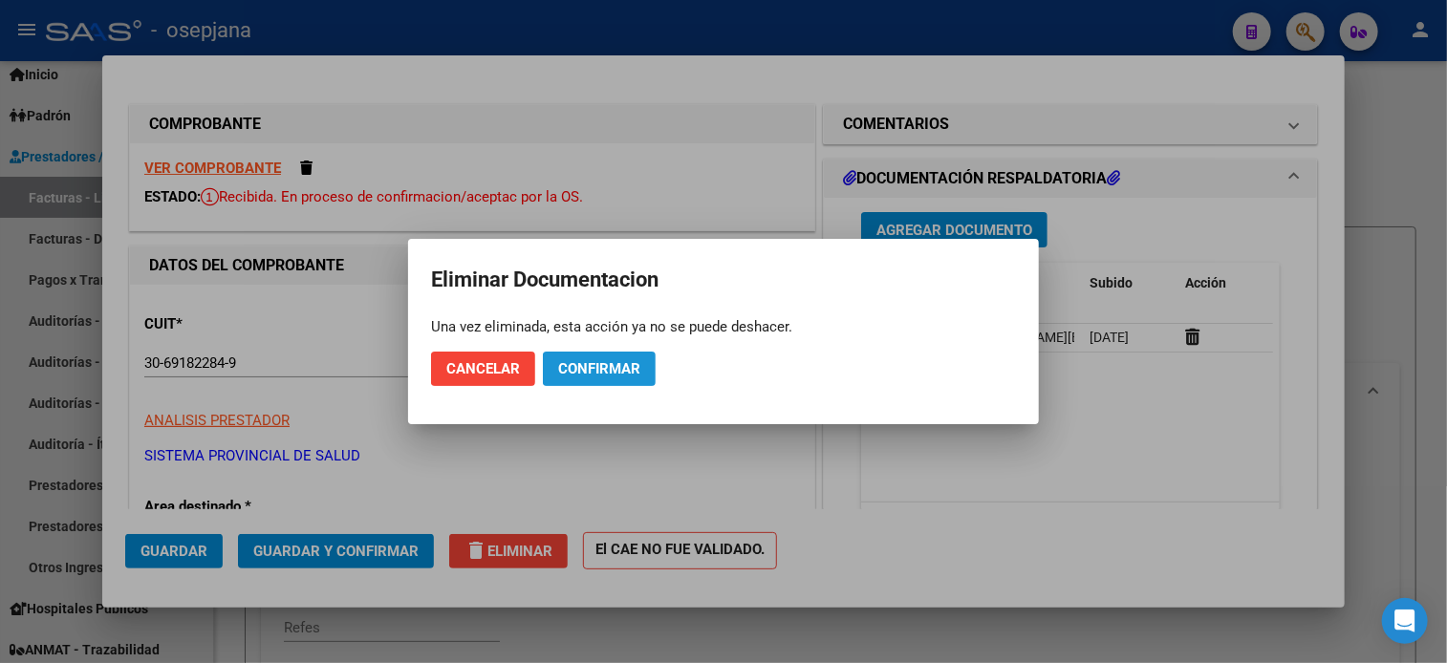
click at [612, 372] on span "Confirmar" at bounding box center [599, 368] width 82 height 17
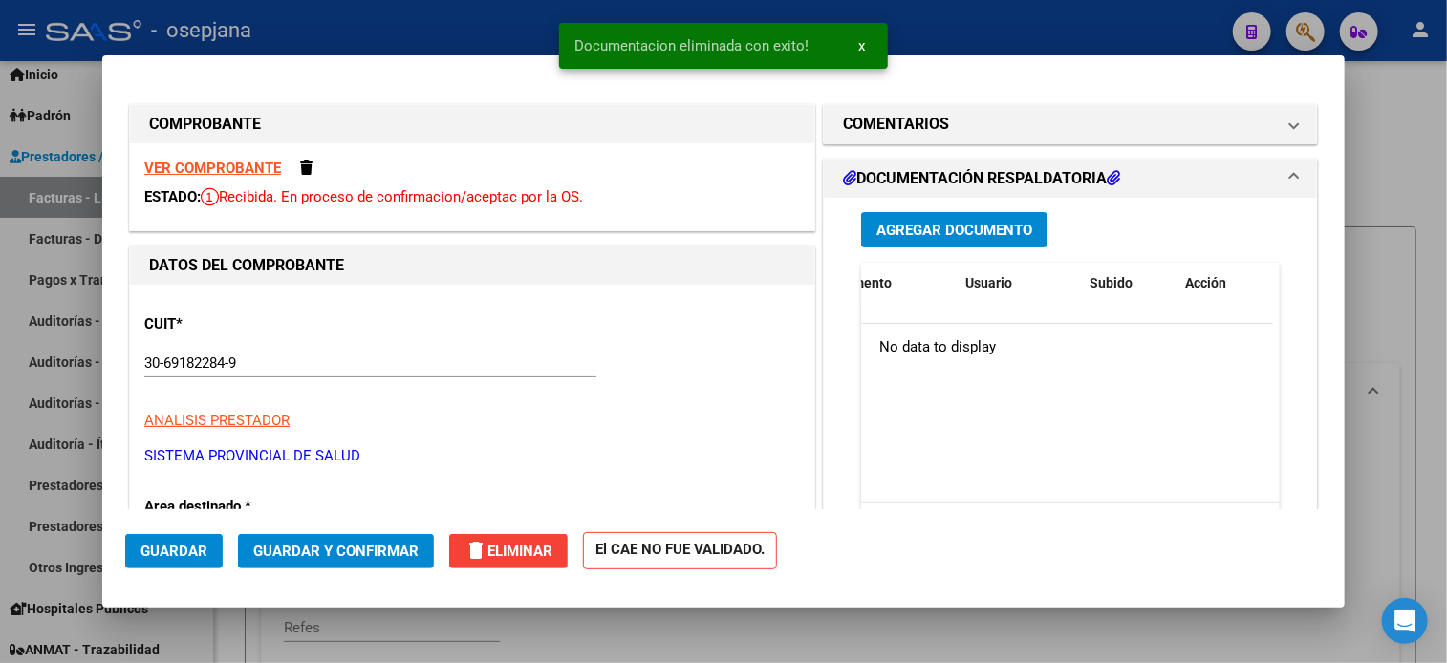
scroll to position [0, 0]
click at [970, 232] on span "Agregar Documento" at bounding box center [954, 230] width 156 height 17
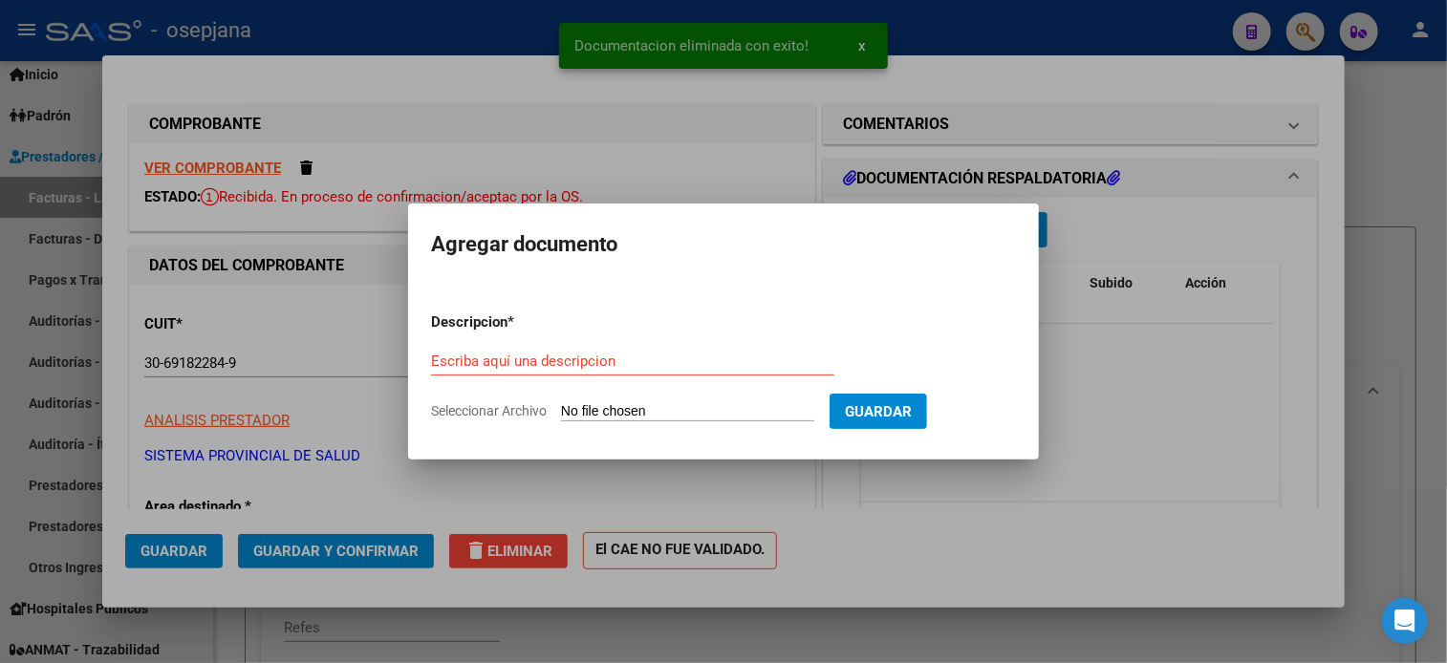
click at [518, 374] on div "Escriba aquí una descripcion" at bounding box center [632, 361] width 403 height 29
click at [524, 368] on input "Escriba aquí una descripcion" at bounding box center [632, 361] width 403 height 17
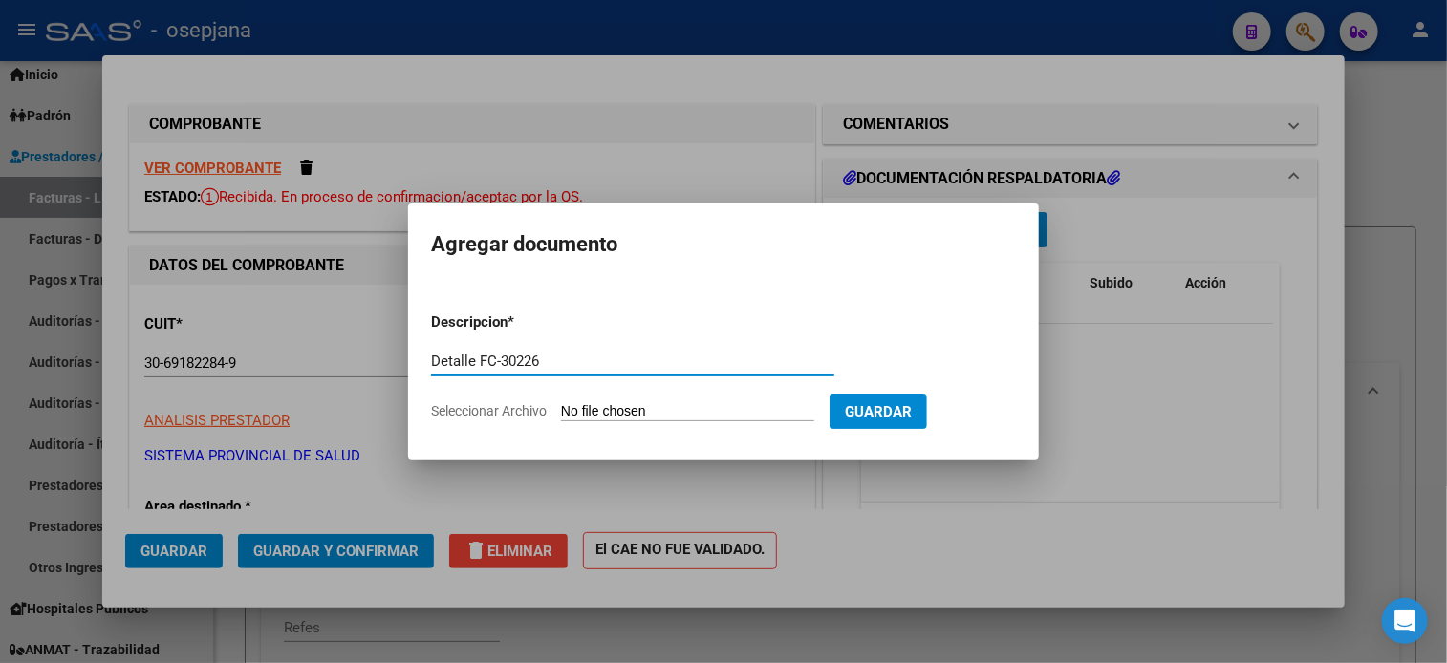
type input "Detalle FC-30226"
click at [561, 403] on input "Seleccionar Archivo" at bounding box center [687, 412] width 253 height 18
type input "C:\fakepath\CamScanner [DATE] 21.28.pdf"
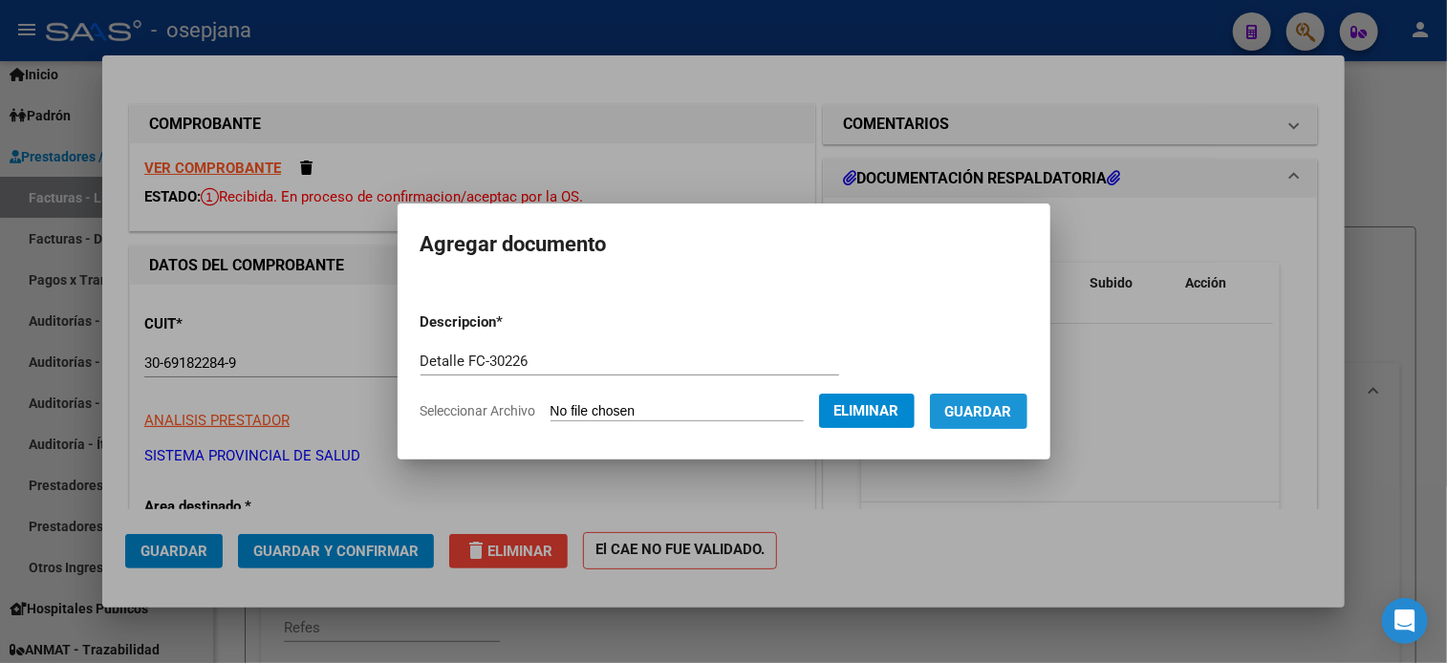
click at [977, 404] on span "Guardar" at bounding box center [978, 411] width 67 height 17
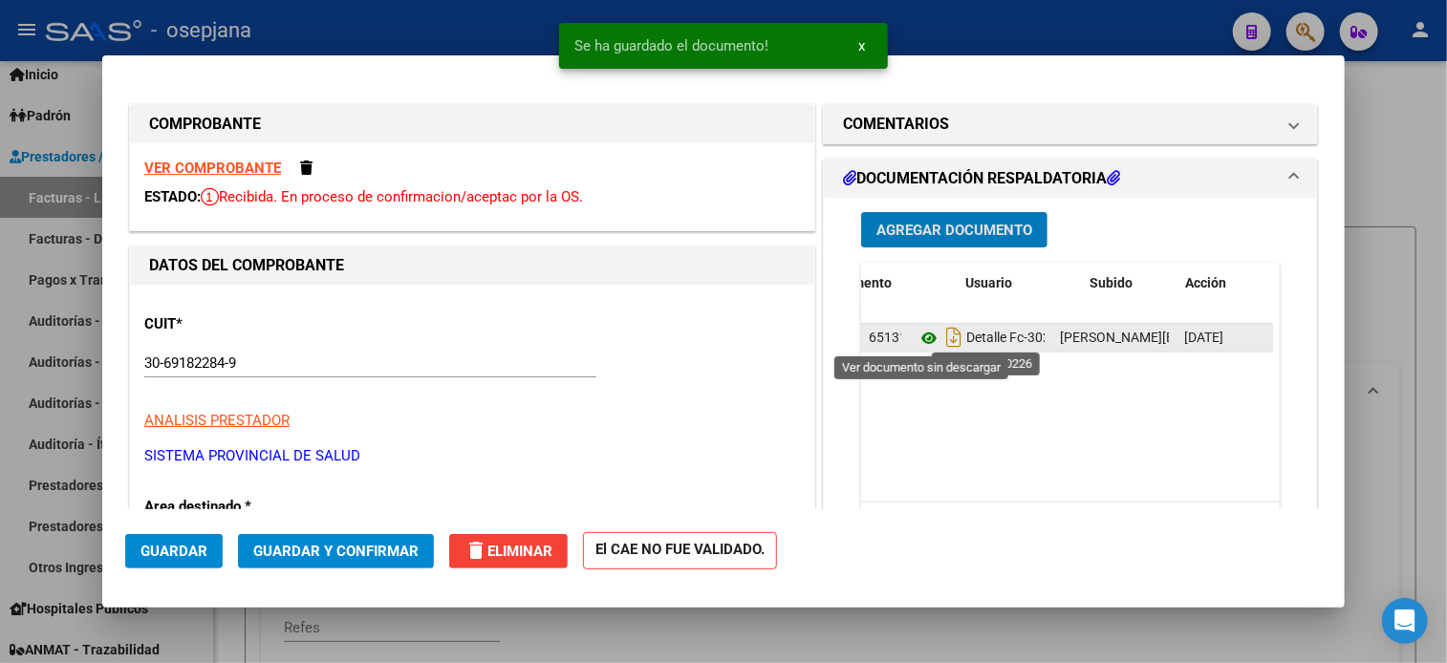
click at [917, 334] on icon at bounding box center [928, 338] width 25 height 23
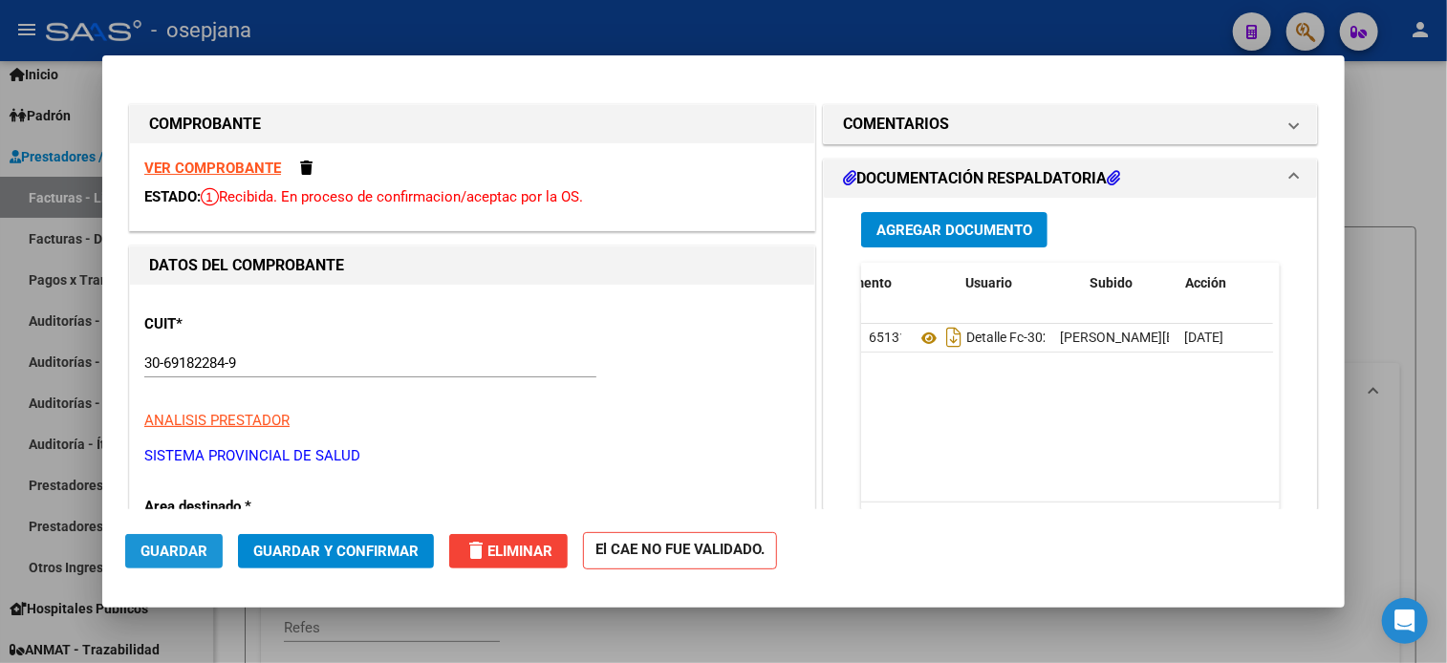
click at [179, 566] on button "Guardar" at bounding box center [173, 551] width 97 height 34
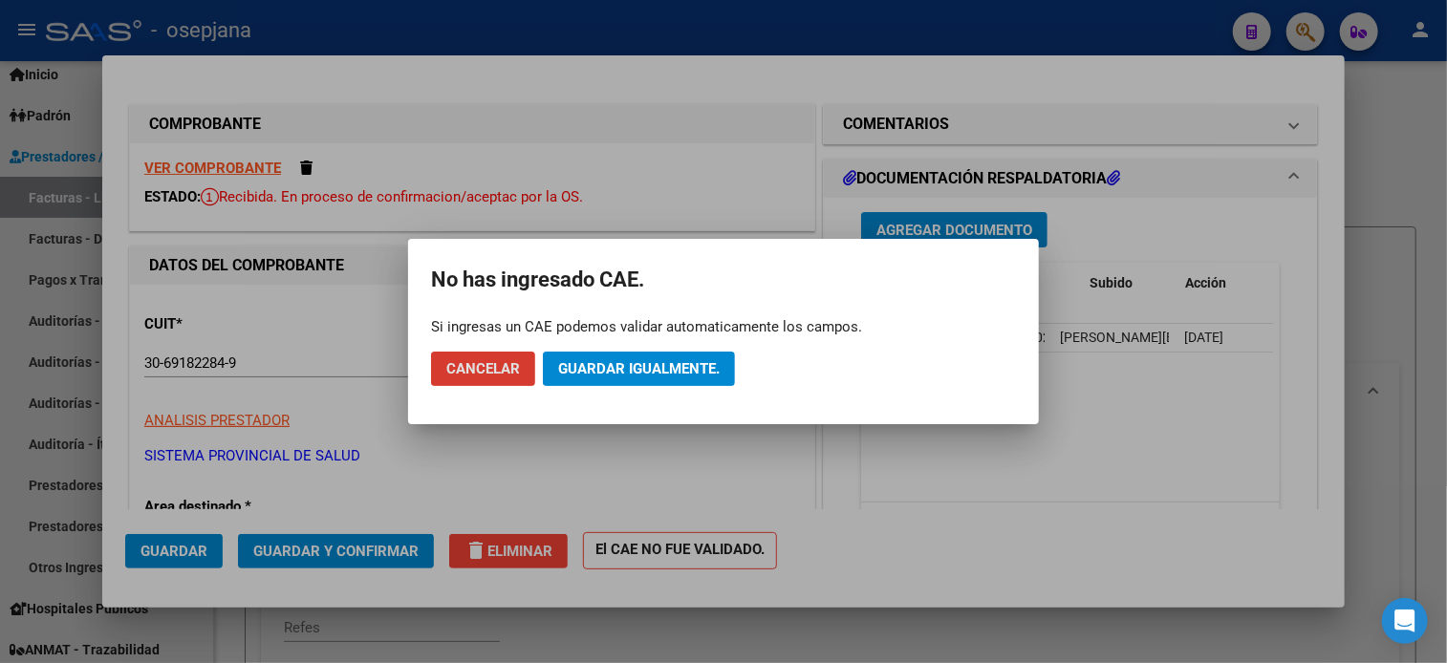
click at [600, 376] on span "Guardar igualmente." at bounding box center [638, 368] width 161 height 17
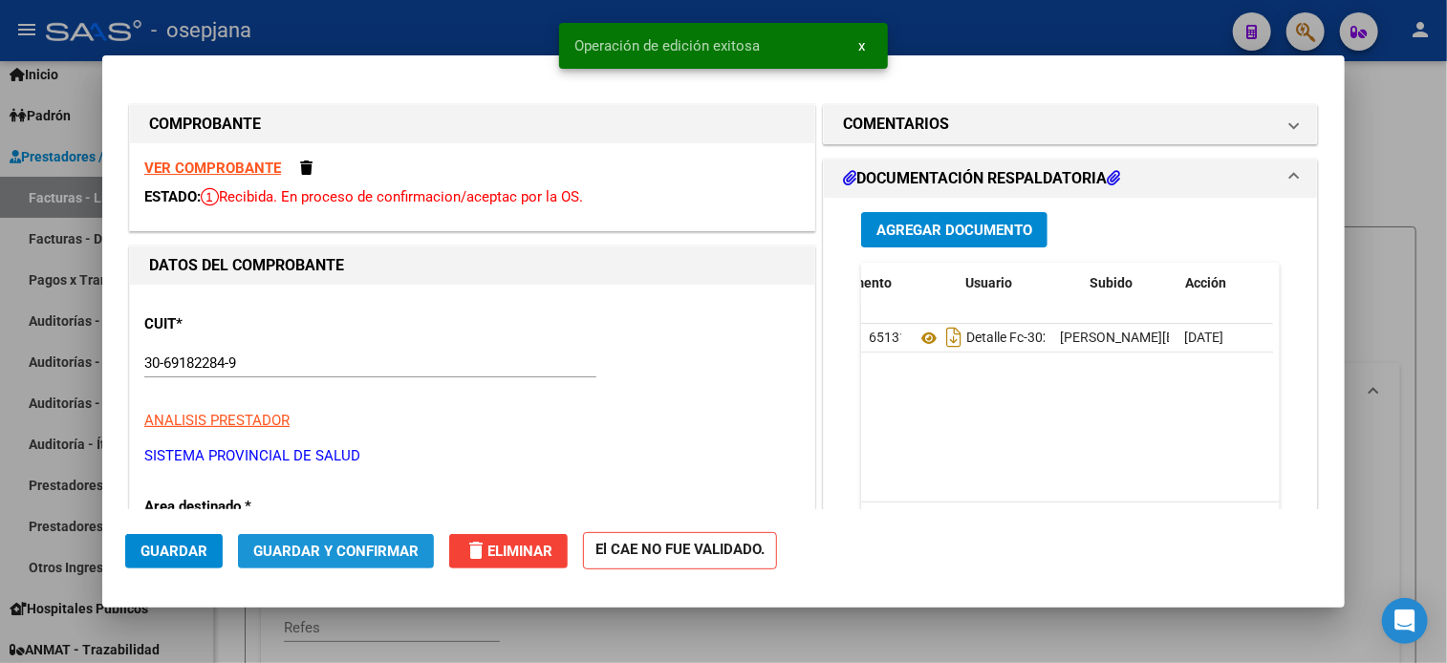
click at [393, 543] on span "Guardar y Confirmar" at bounding box center [335, 551] width 165 height 17
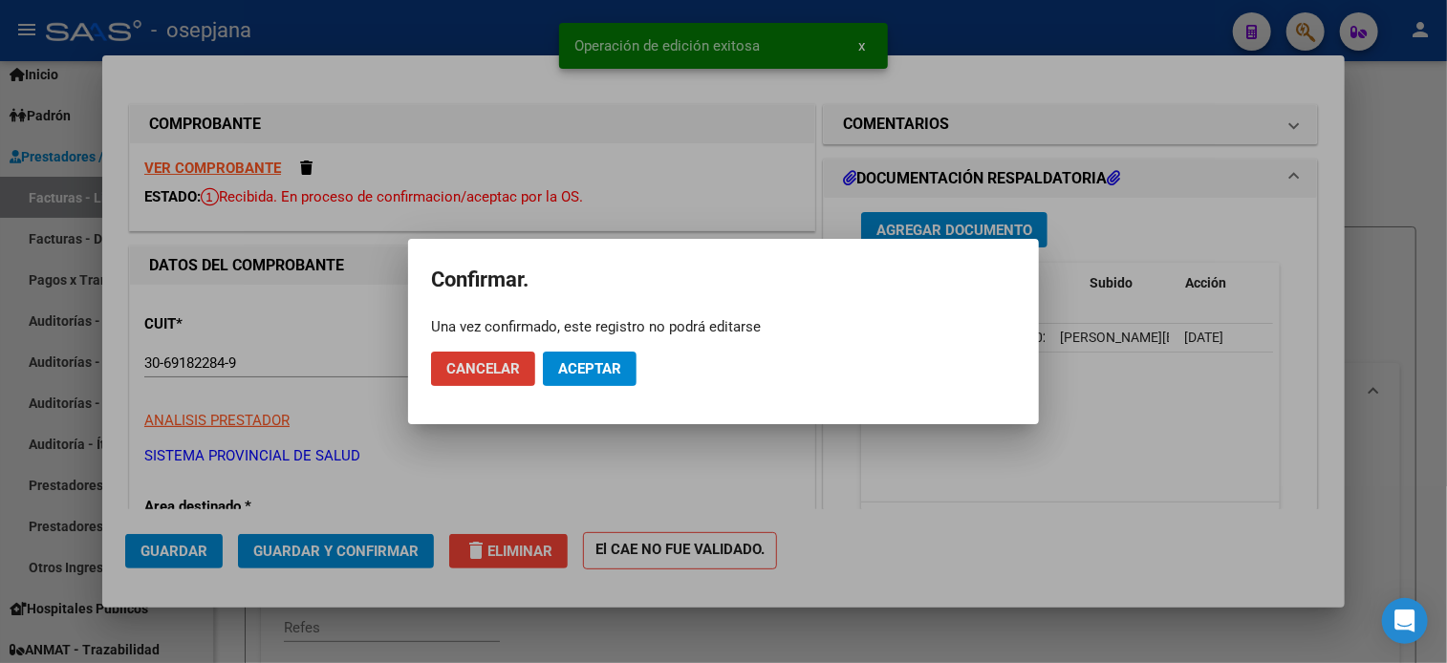
click at [575, 364] on span "Aceptar" at bounding box center [589, 368] width 63 height 17
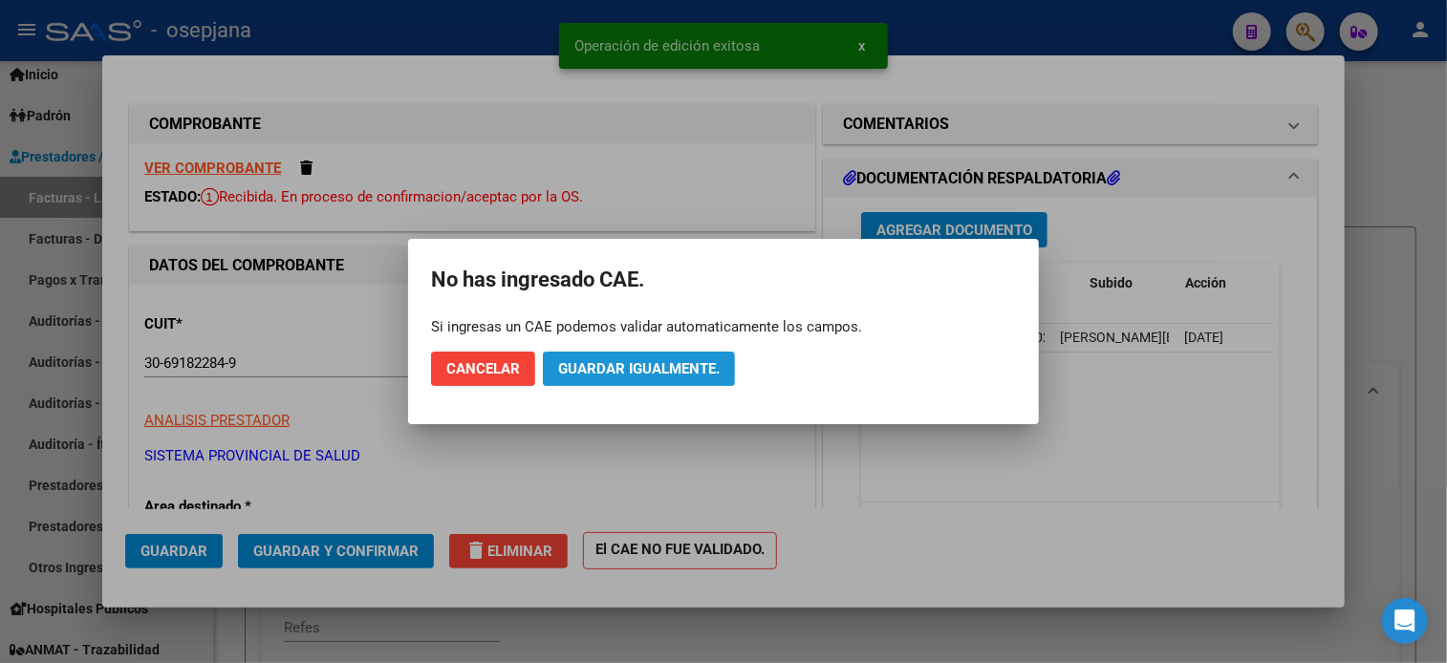
click at [606, 361] on span "Guardar igualmente." at bounding box center [638, 368] width 161 height 17
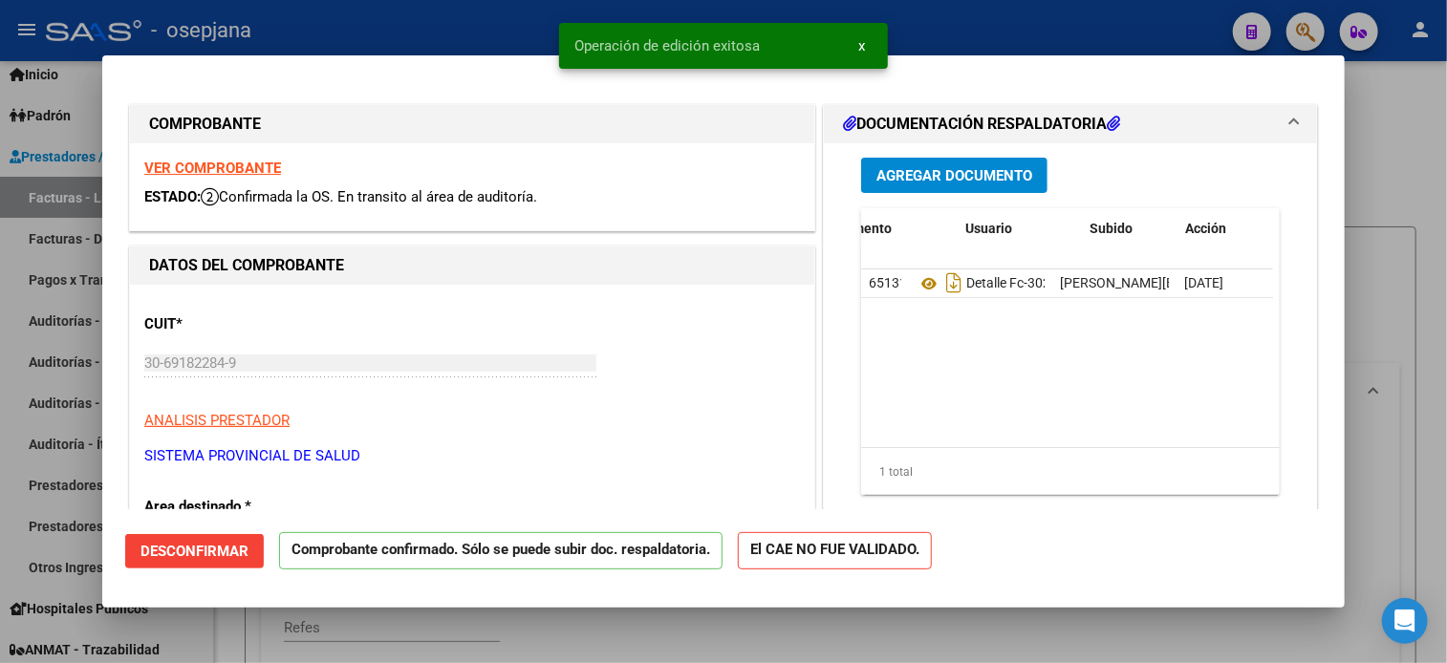
click at [490, 44] on div at bounding box center [723, 331] width 1447 height 663
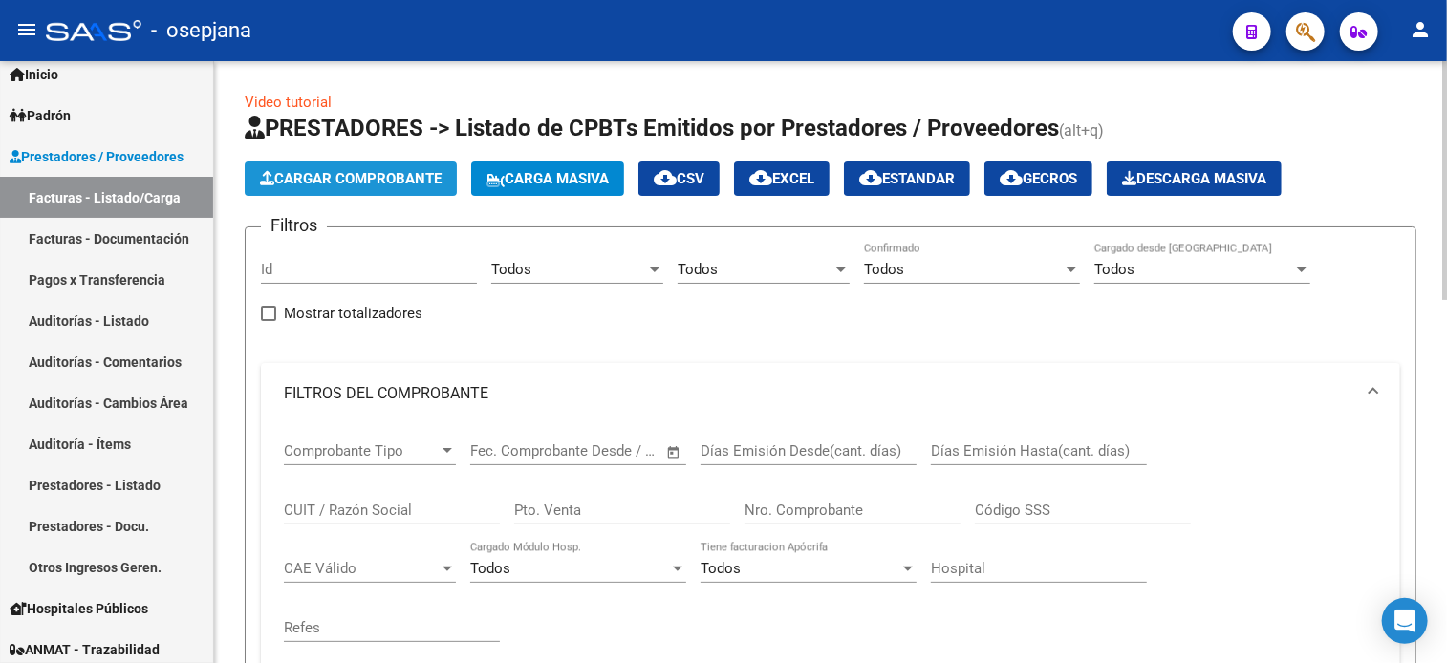
click at [357, 183] on span "Cargar Comprobante" at bounding box center [351, 178] width 182 height 17
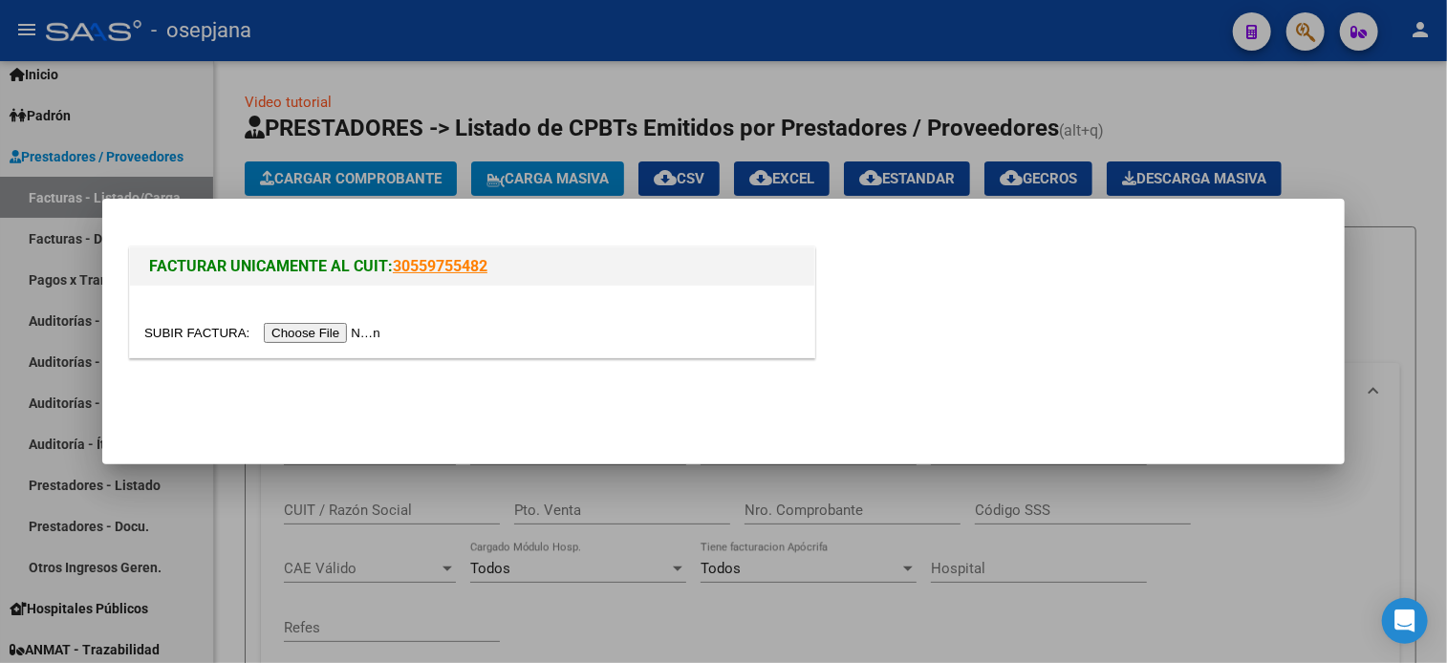
click at [329, 335] on input "file" at bounding box center [265, 333] width 242 height 20
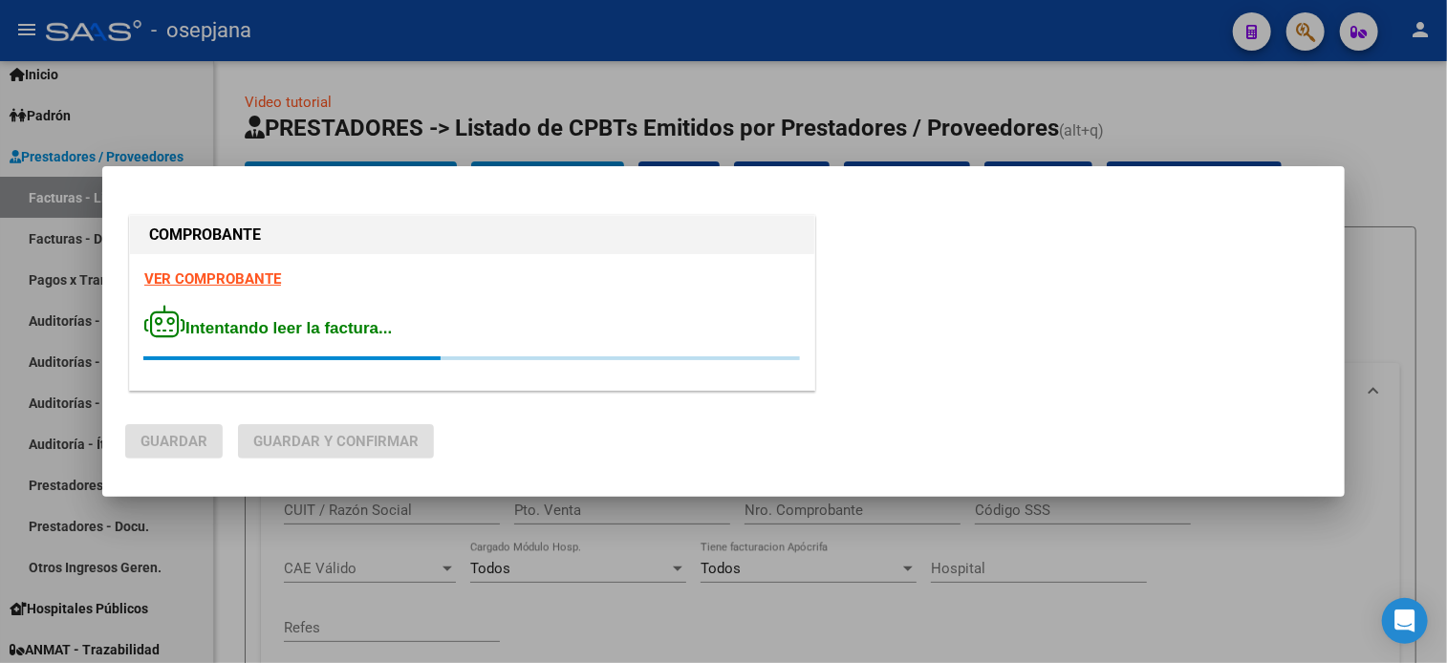
click at [266, 274] on strong "VER COMPROBANTE" at bounding box center [212, 278] width 137 height 17
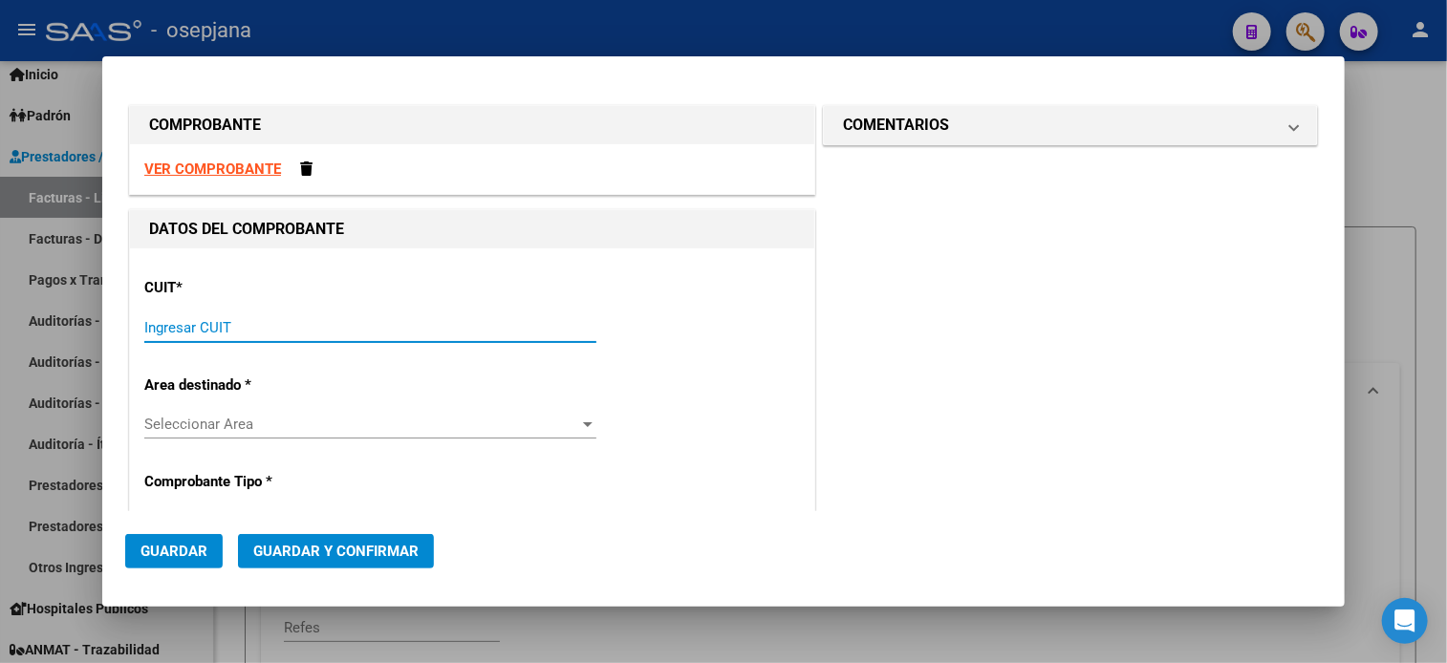
click at [227, 322] on input "Ingresar CUIT" at bounding box center [370, 327] width 452 height 17
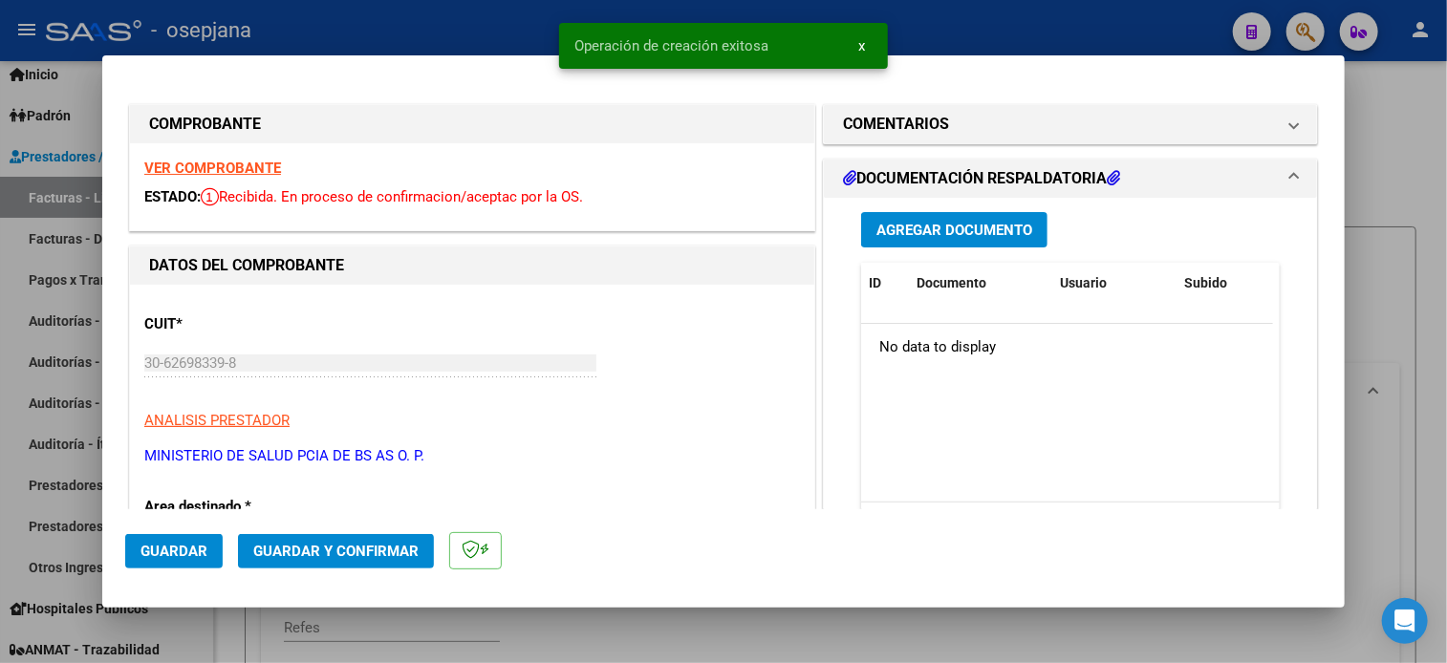
scroll to position [1133, 0]
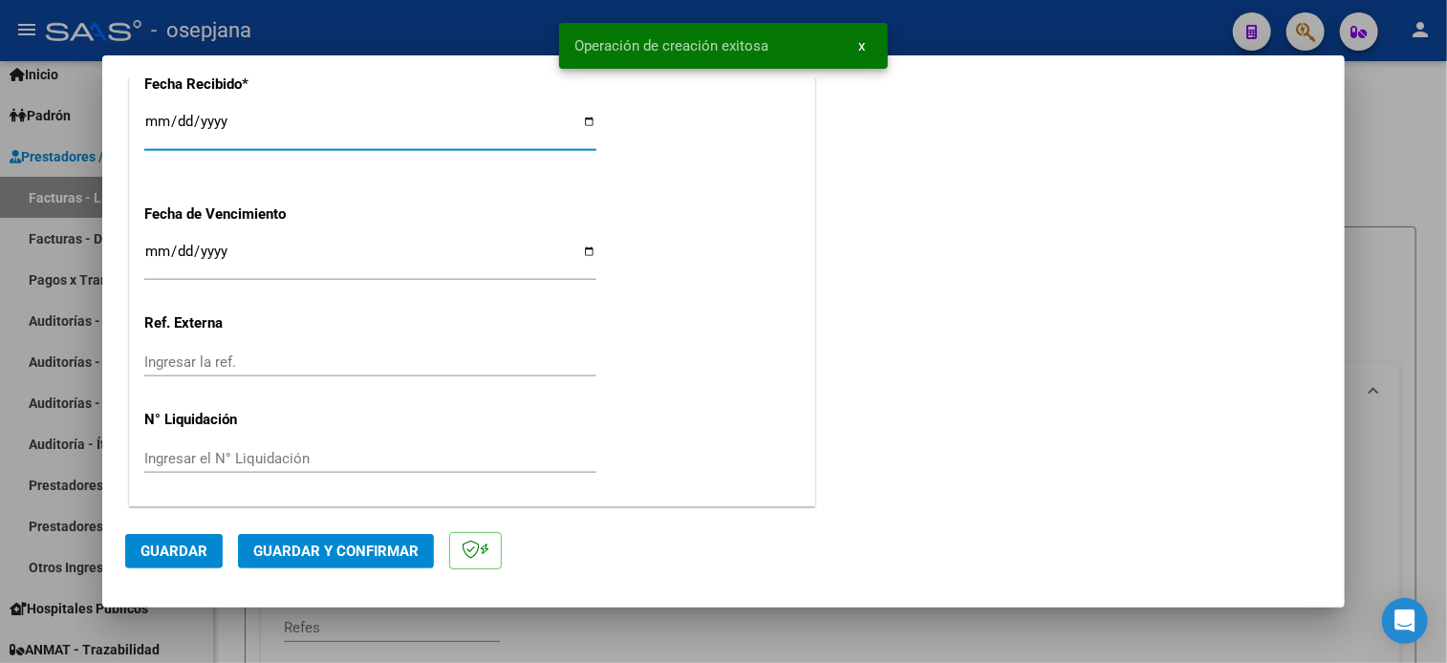
click at [148, 124] on input "[DATE]" at bounding box center [370, 129] width 452 height 31
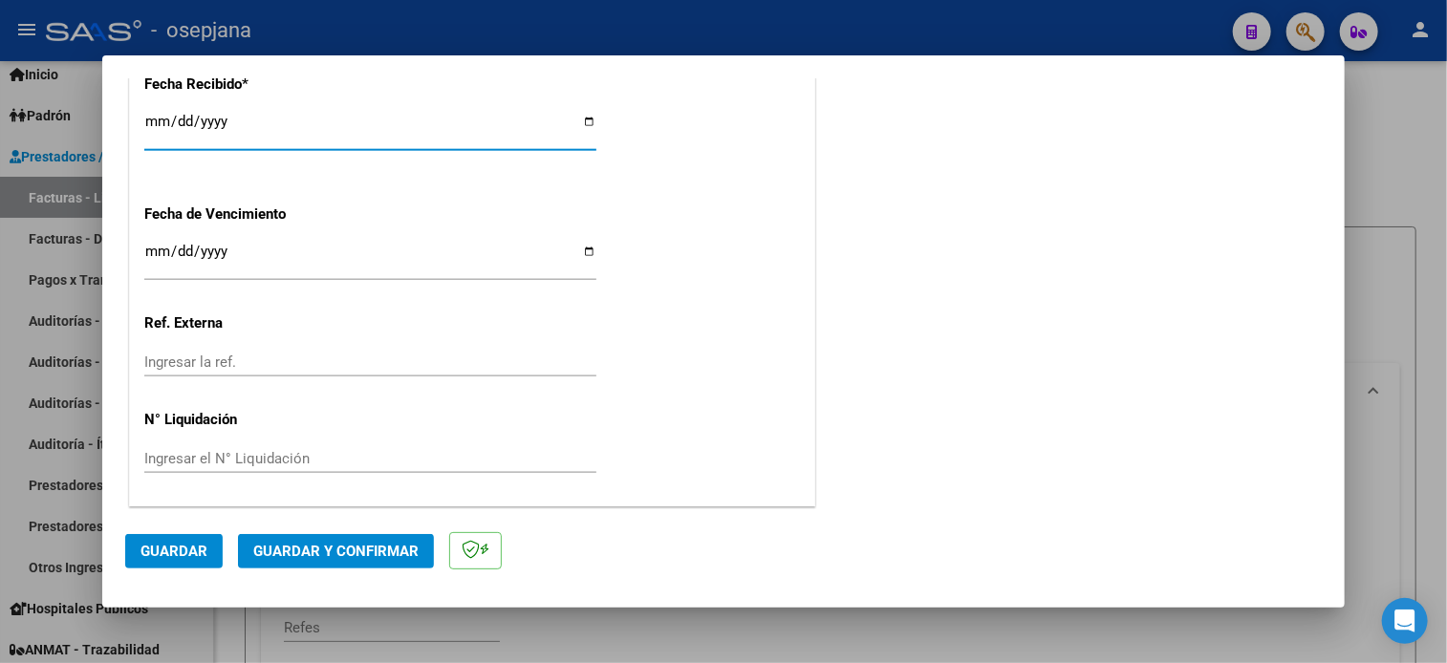
click at [177, 127] on input "[DATE]" at bounding box center [370, 129] width 452 height 31
click at [157, 115] on input "[DATE]" at bounding box center [370, 129] width 452 height 31
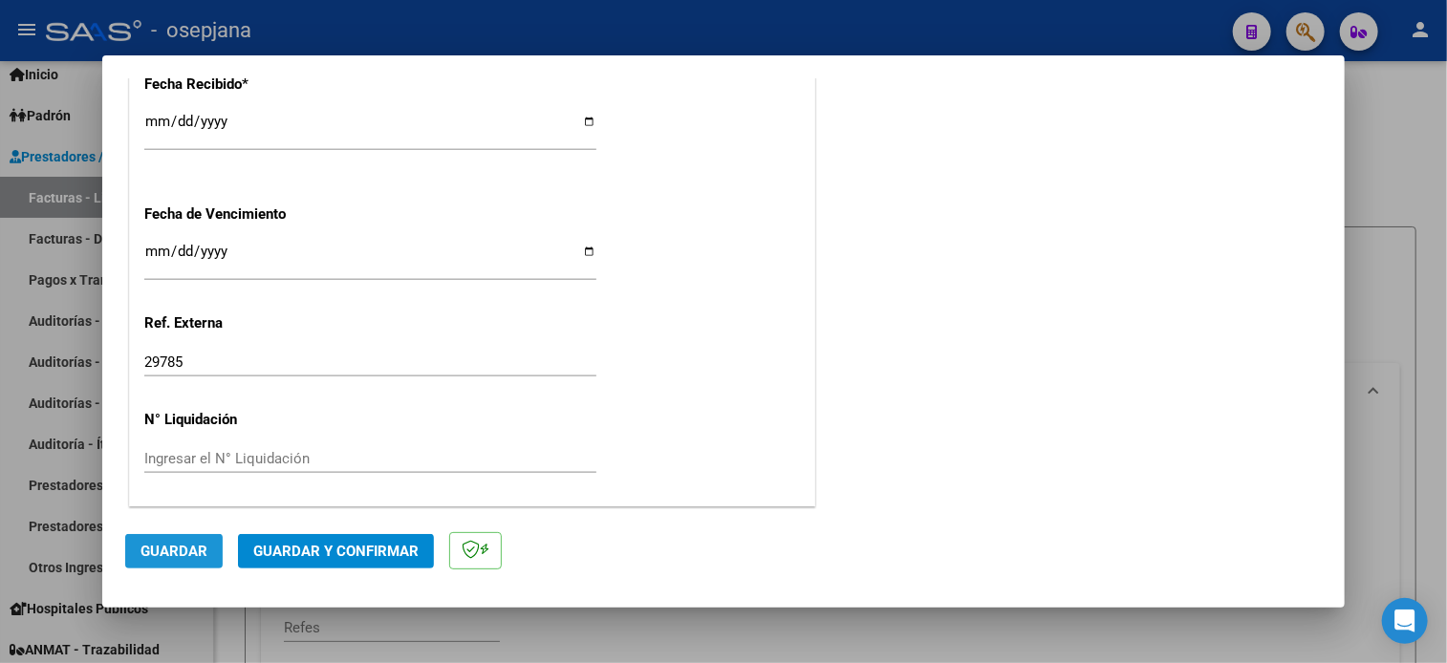
click at [176, 550] on span "Guardar" at bounding box center [173, 551] width 67 height 17
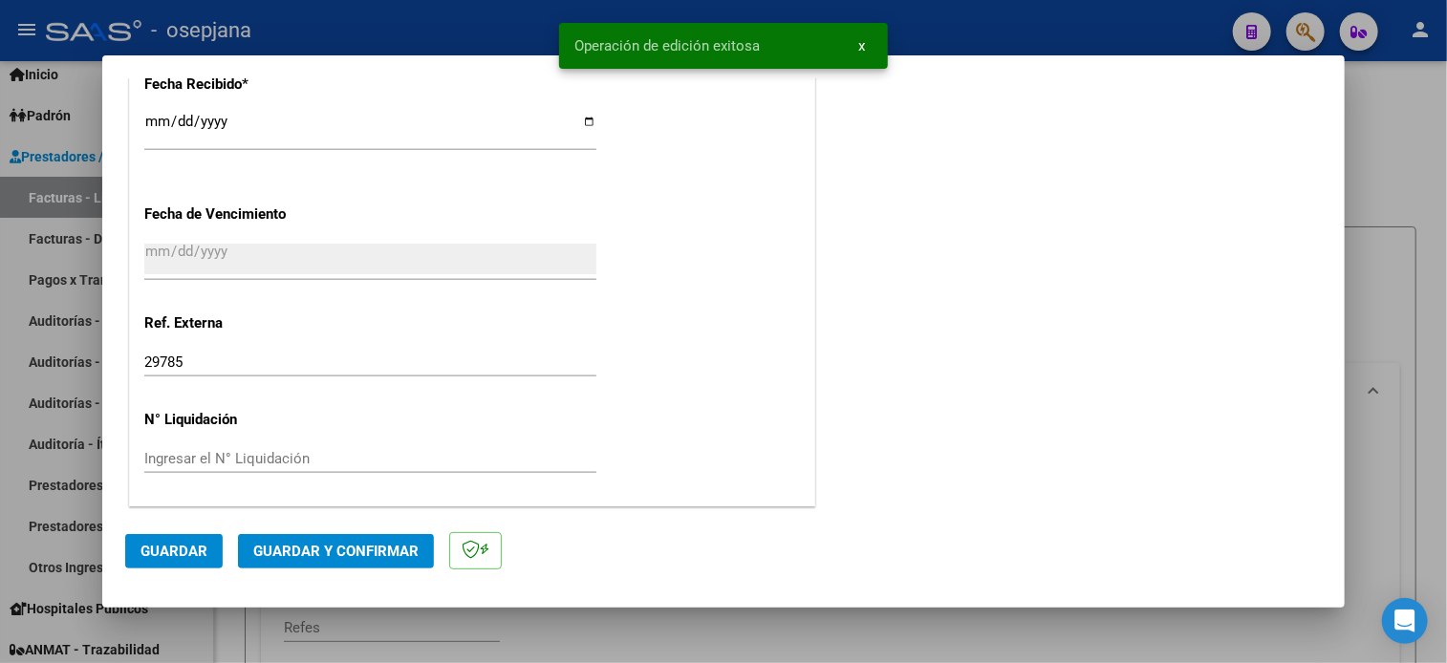
scroll to position [0, 0]
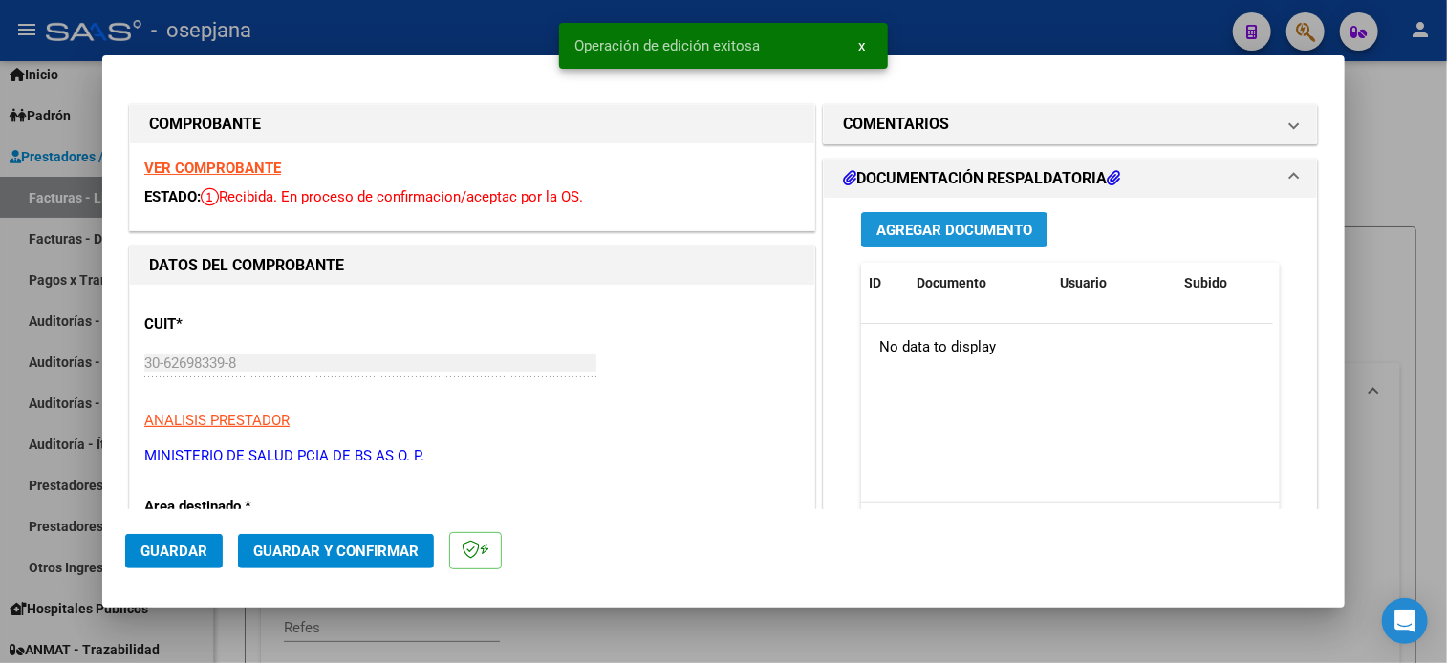
click at [994, 237] on button "Agregar Documento" at bounding box center [954, 229] width 186 height 35
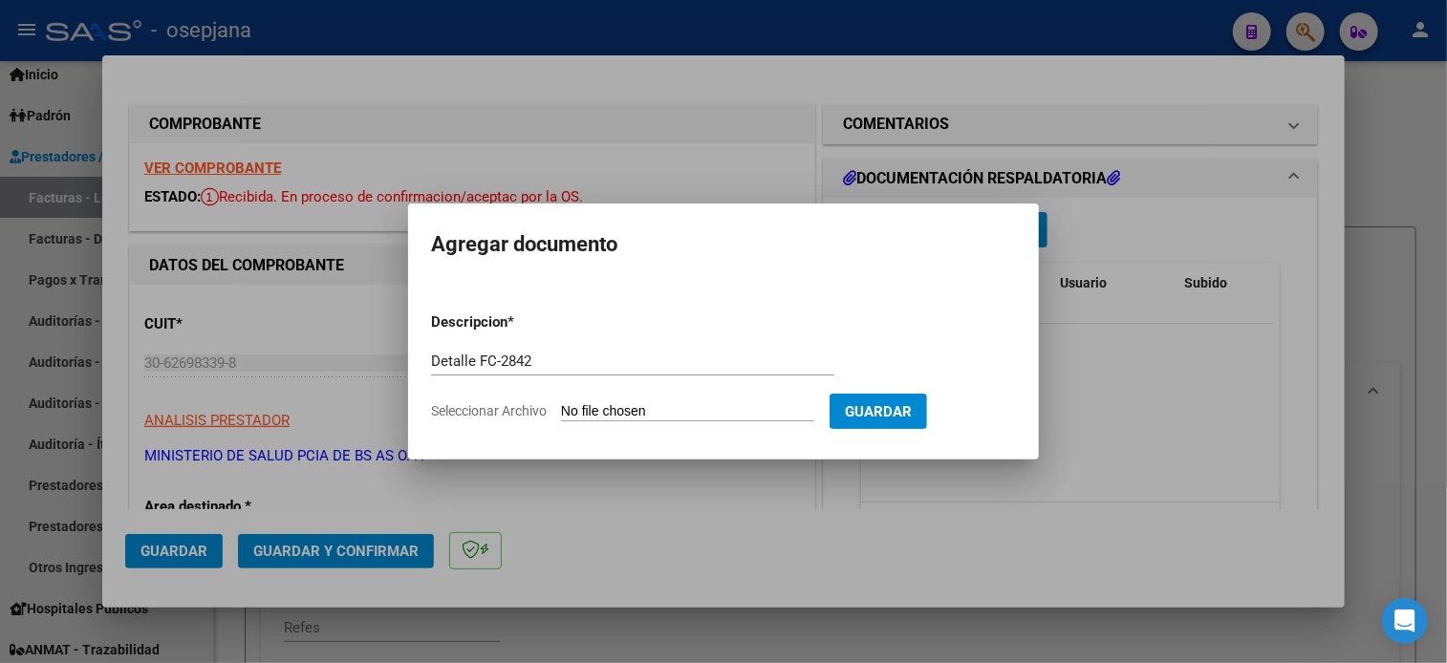
click at [561, 403] on input "Seleccionar Archivo" at bounding box center [687, 412] width 253 height 18
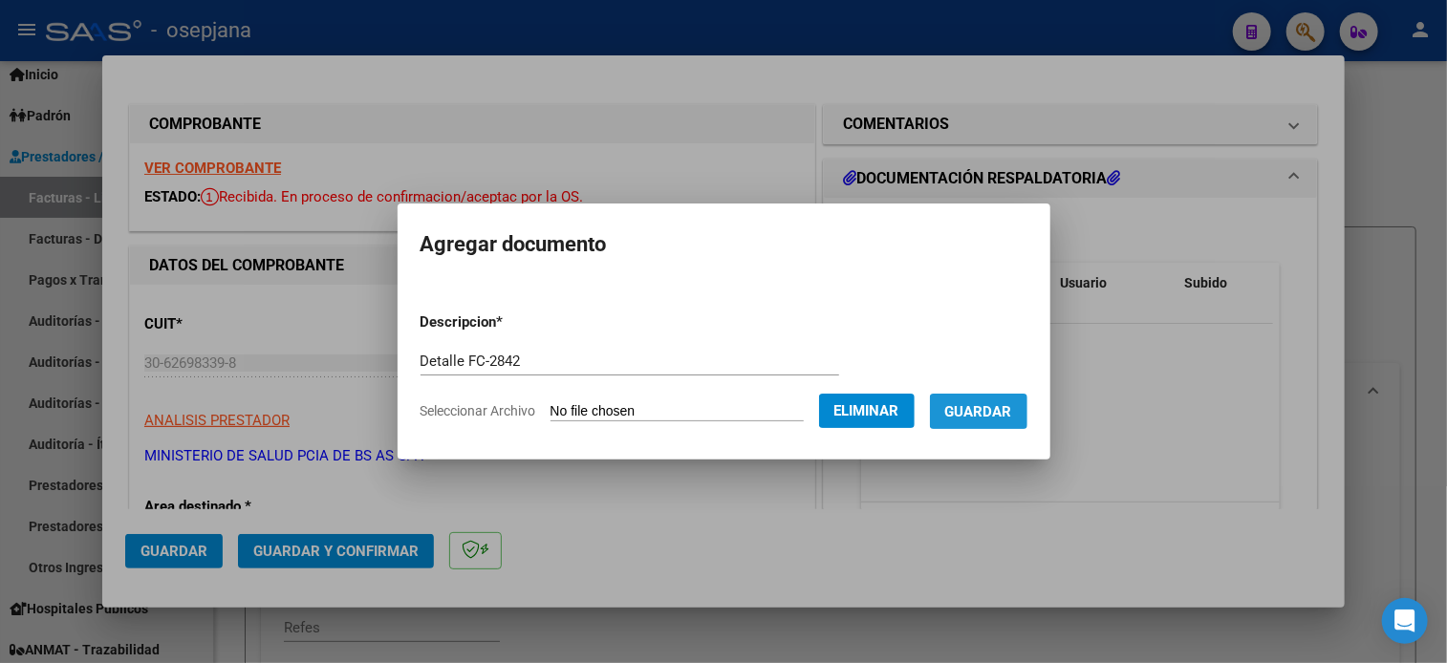
click at [984, 424] on button "Guardar" at bounding box center [978, 411] width 97 height 35
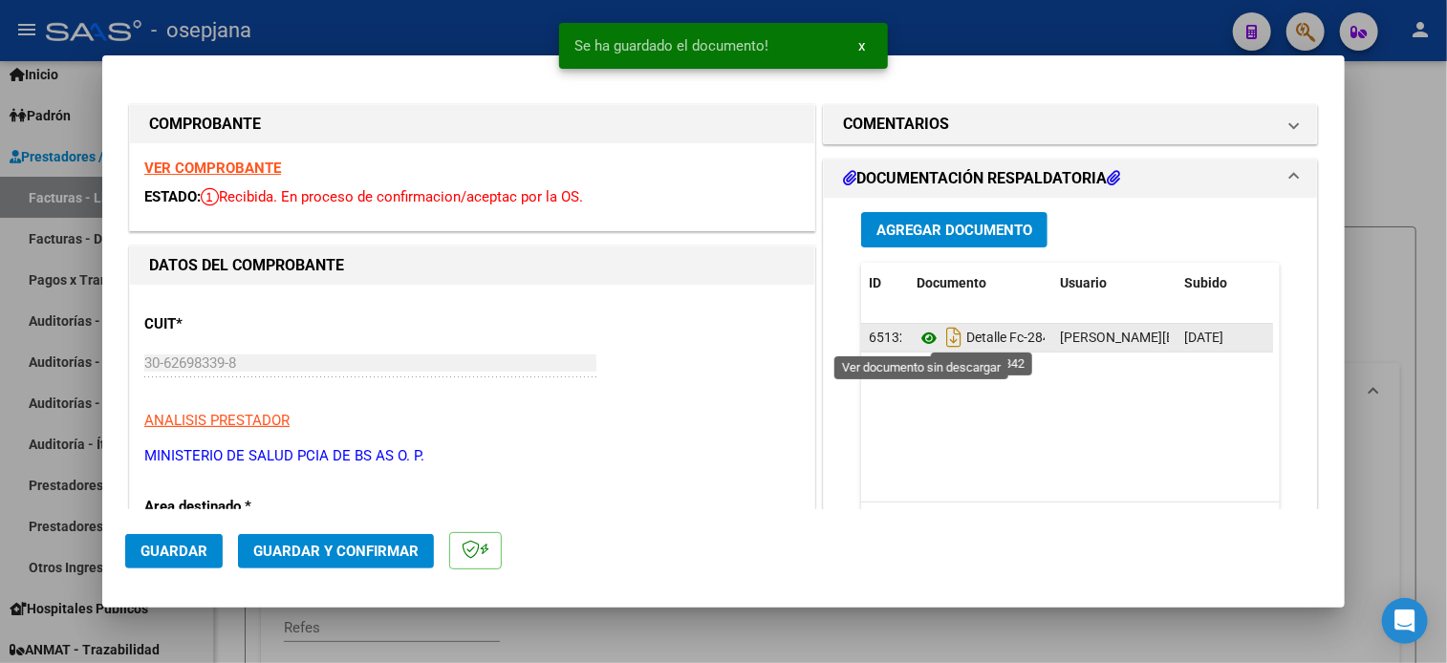
click at [916, 338] on icon at bounding box center [928, 338] width 25 height 23
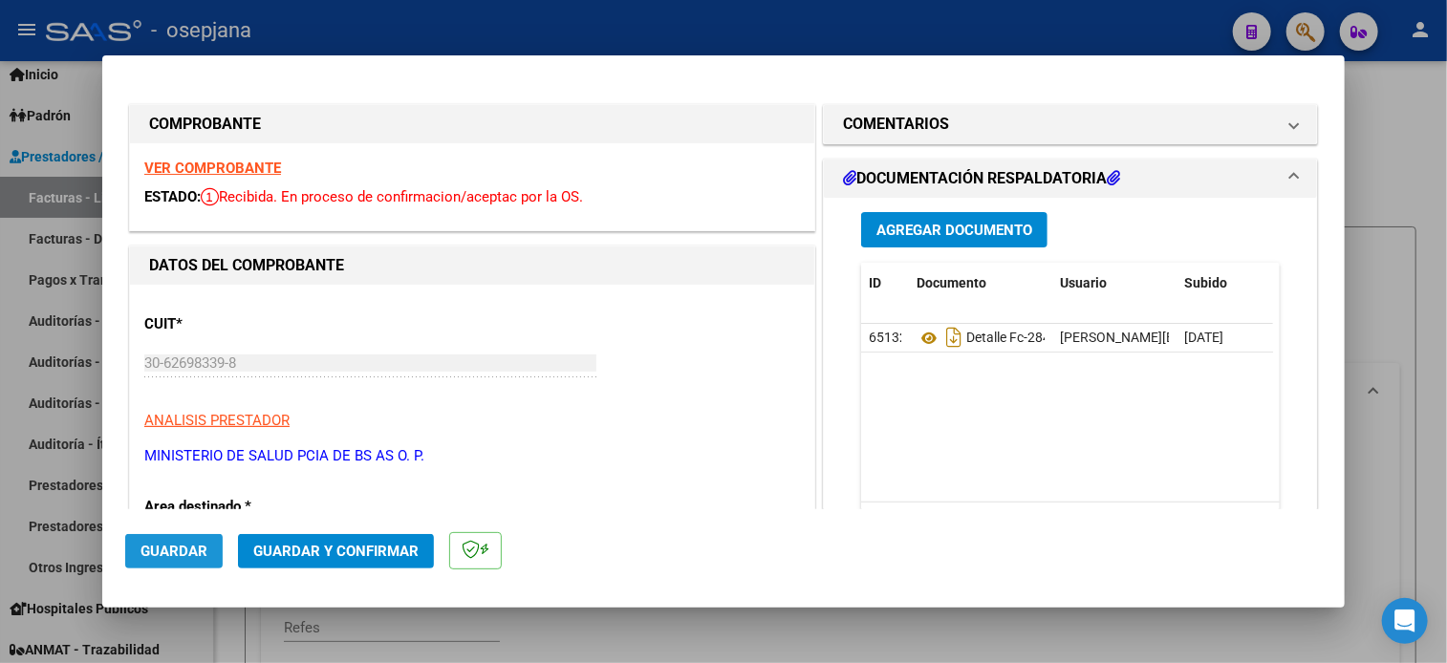
click at [184, 553] on span "Guardar" at bounding box center [173, 551] width 67 height 17
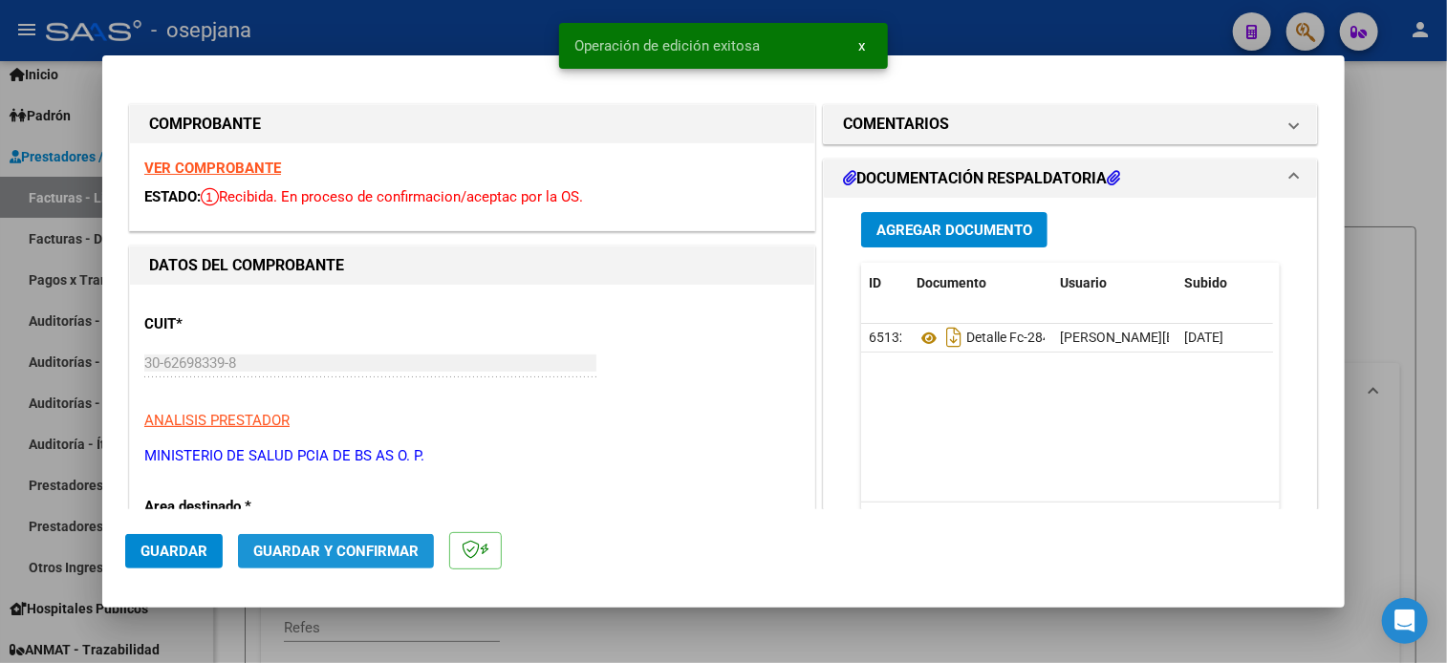
click at [311, 534] on button "Guardar y Confirmar" at bounding box center [336, 551] width 196 height 34
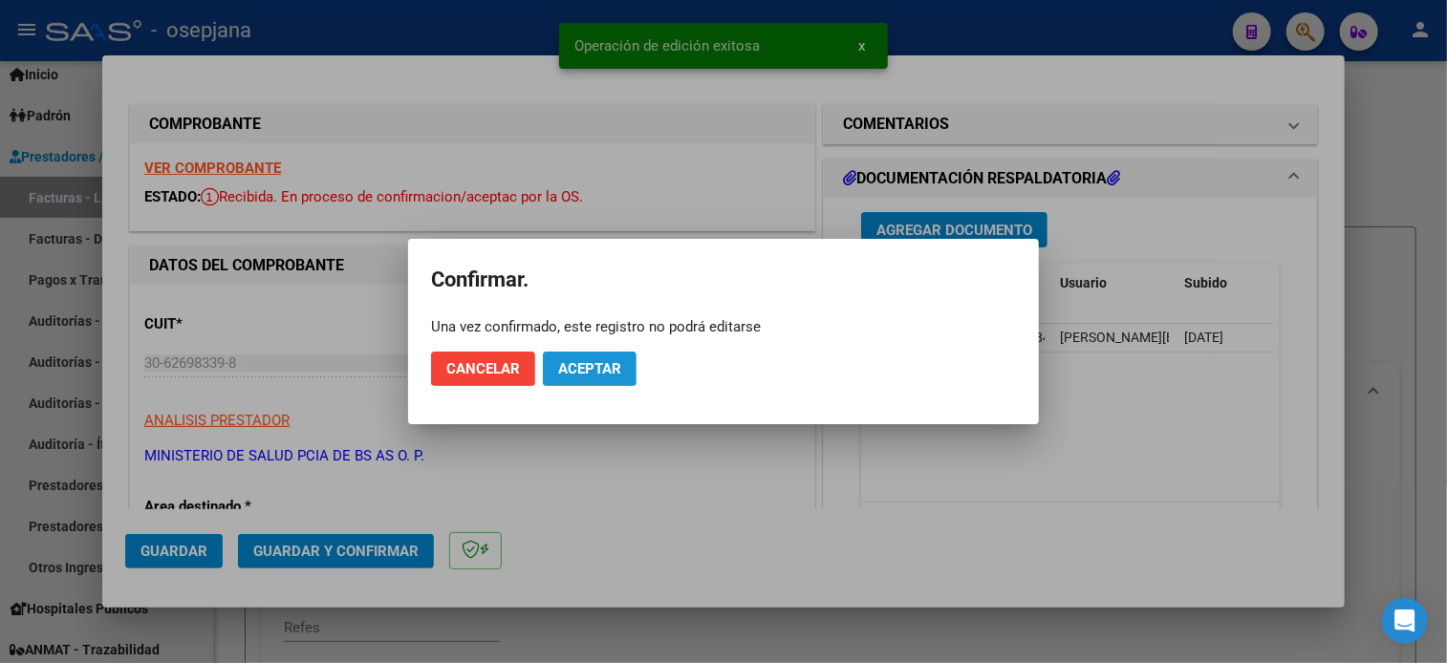
click at [576, 366] on span "Aceptar" at bounding box center [589, 368] width 63 height 17
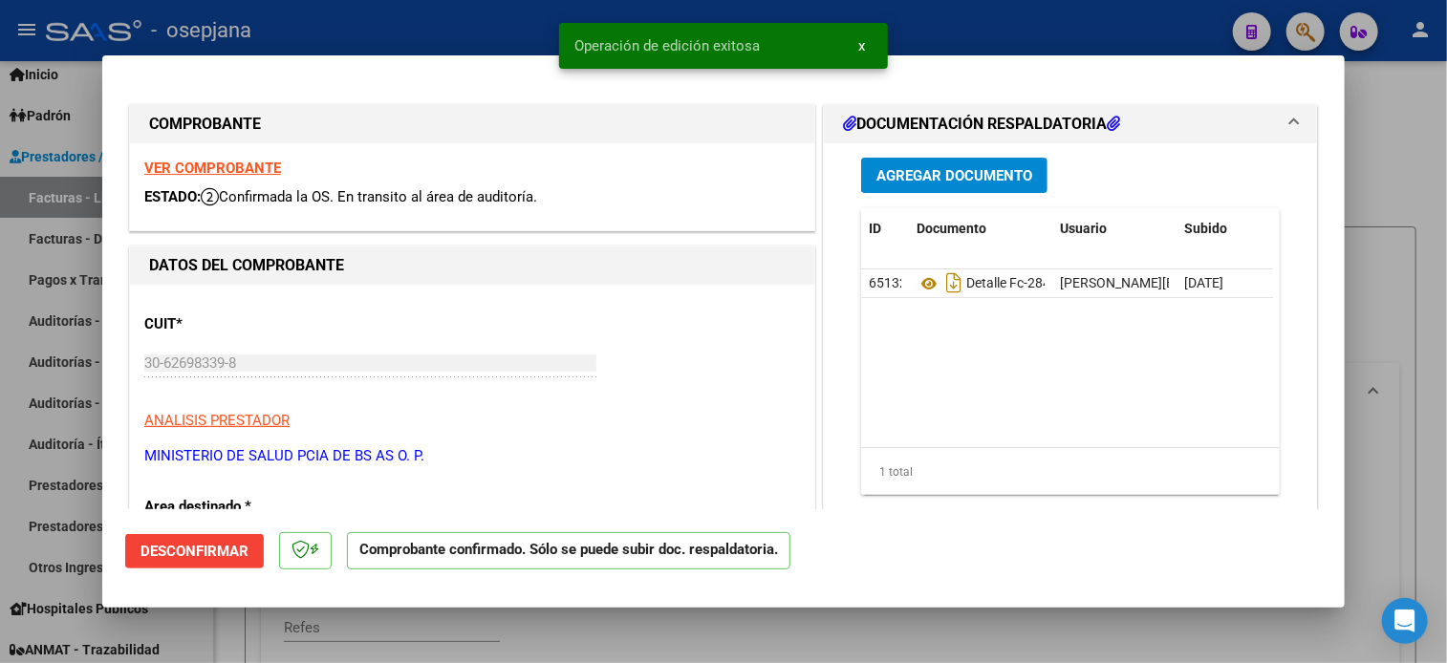
scroll to position [730, 0]
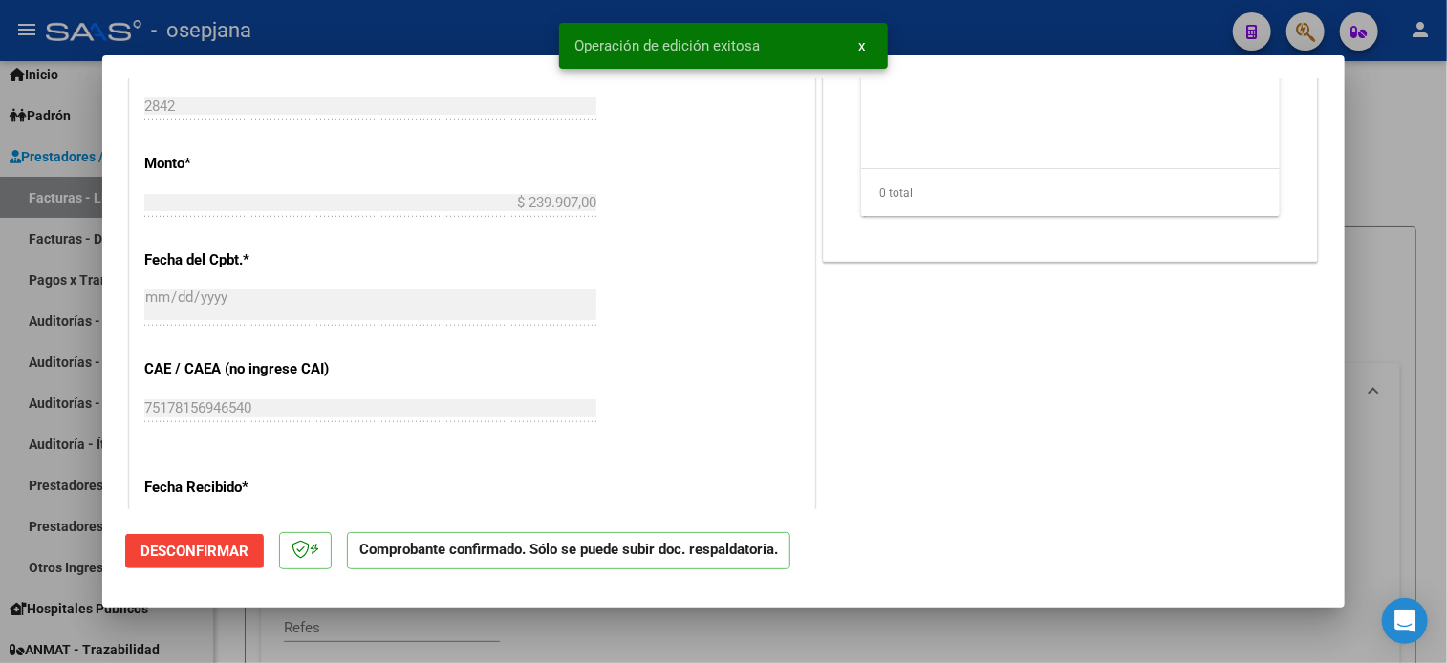
click at [1070, 41] on div at bounding box center [723, 331] width 1447 height 663
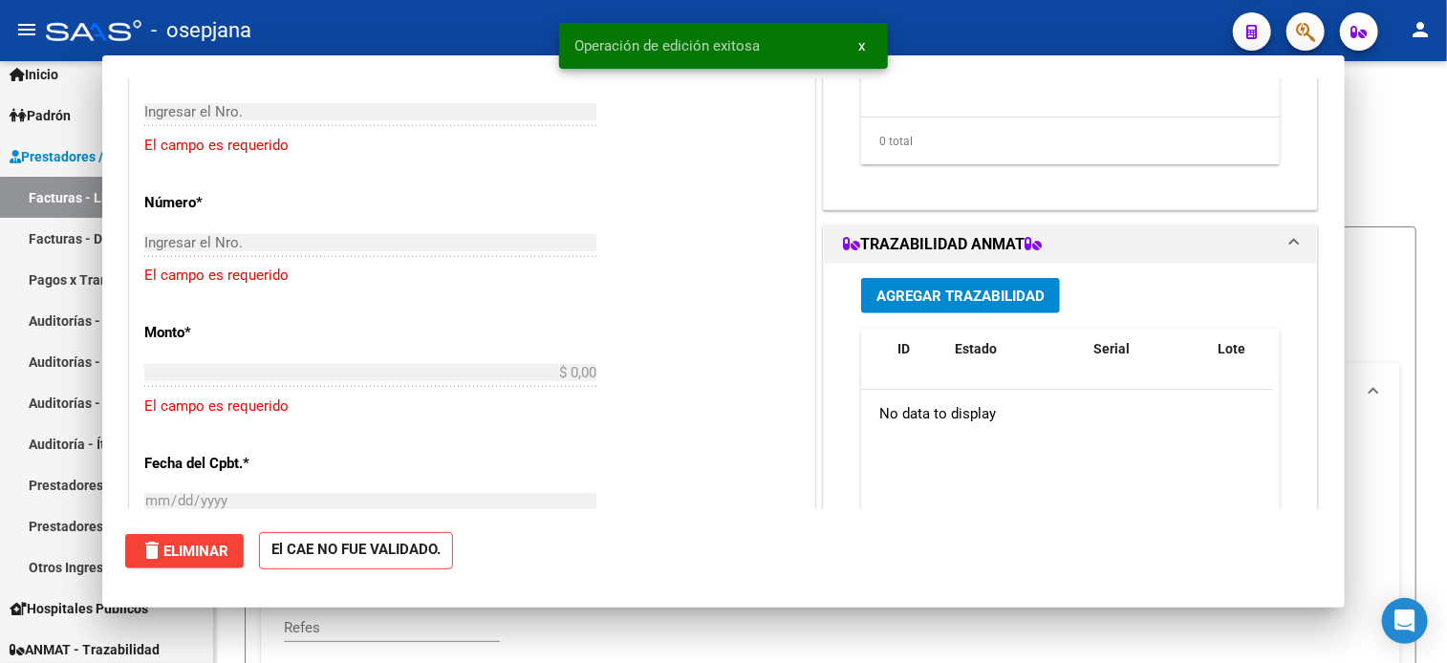
scroll to position [0, 0]
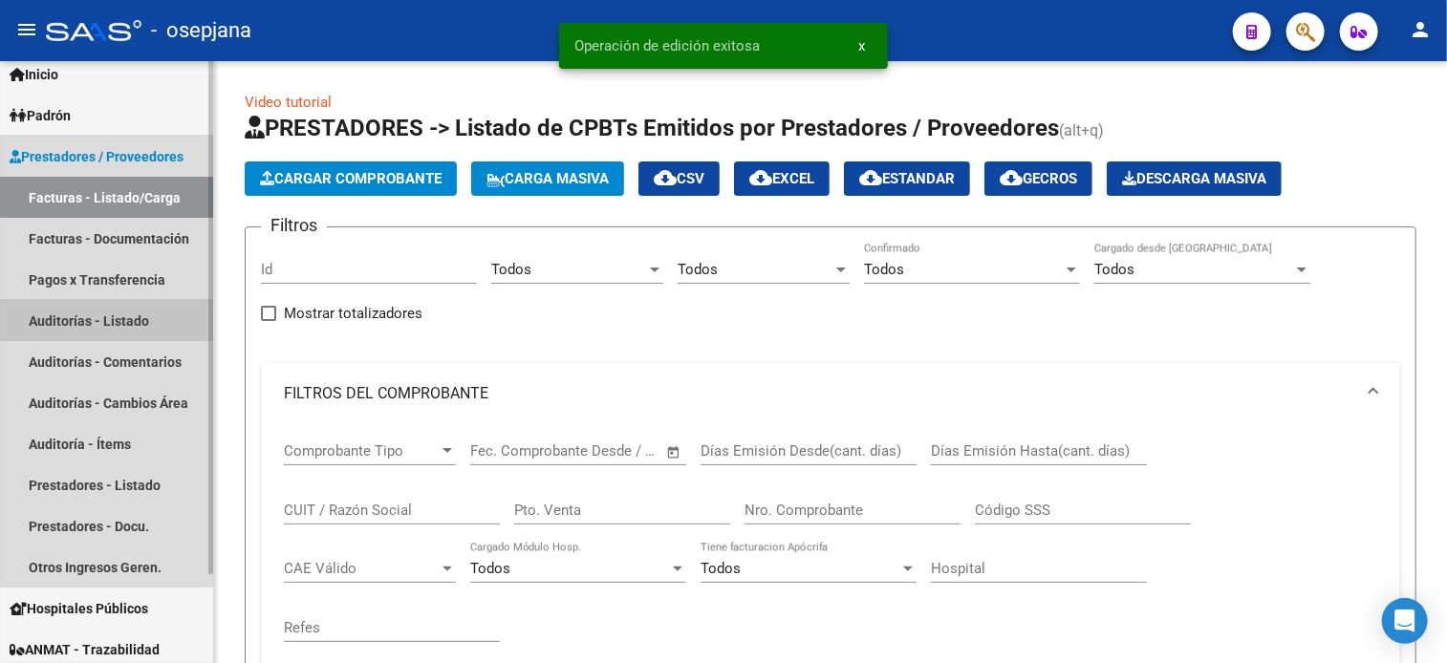
click at [103, 316] on link "Auditorías - Listado" at bounding box center [106, 320] width 213 height 41
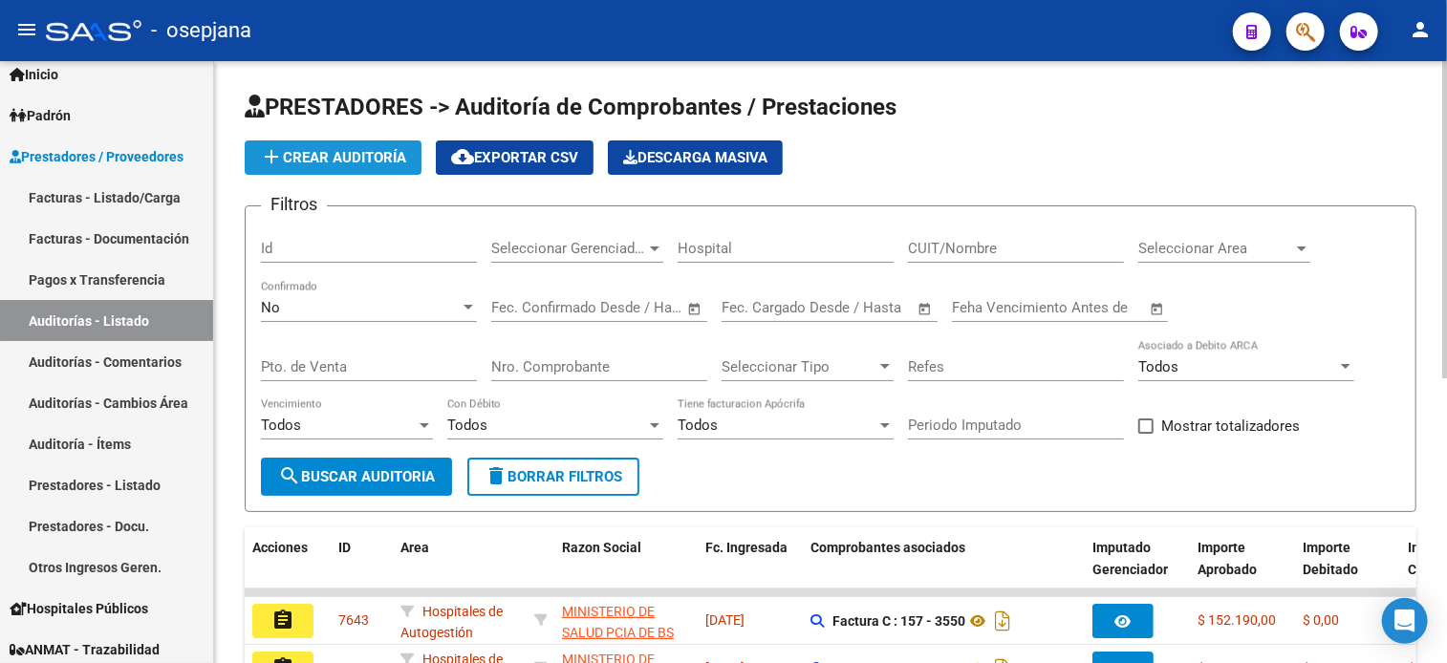
click at [368, 169] on button "add Crear Auditoría" at bounding box center [333, 157] width 177 height 34
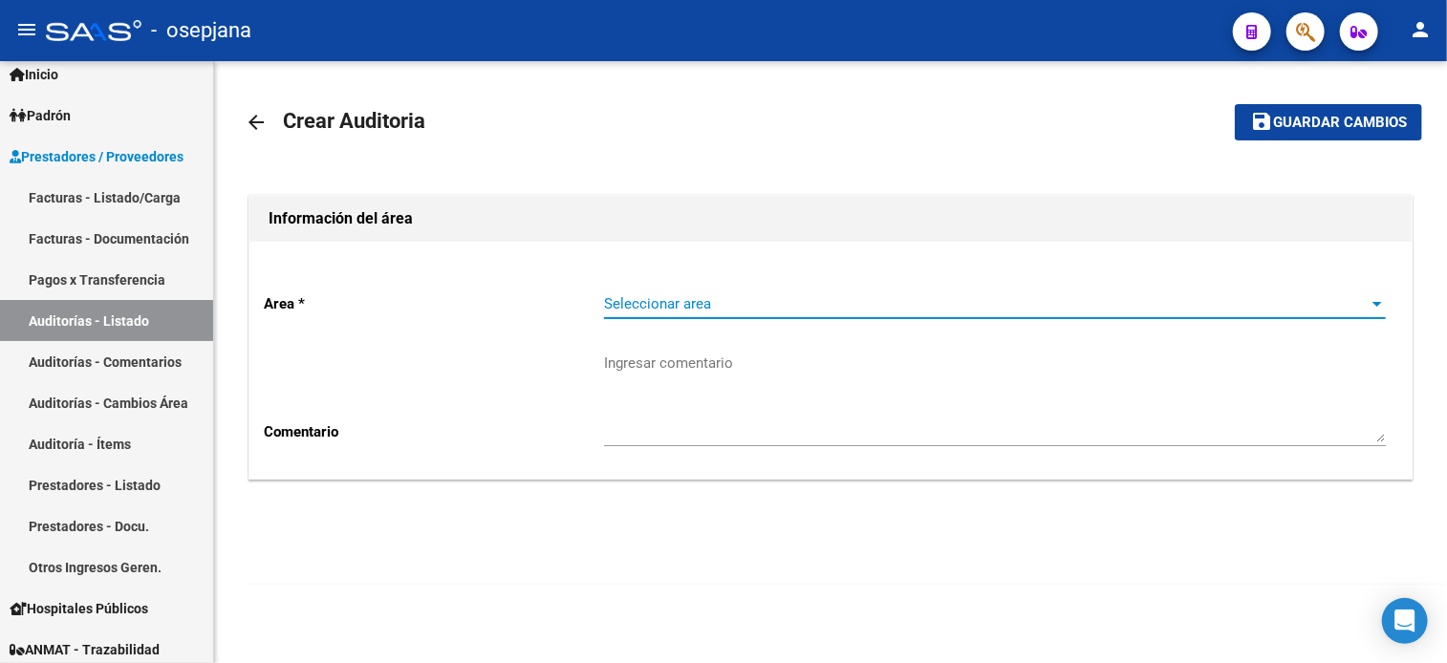
click at [640, 298] on span "Seleccionar area" at bounding box center [986, 303] width 764 height 17
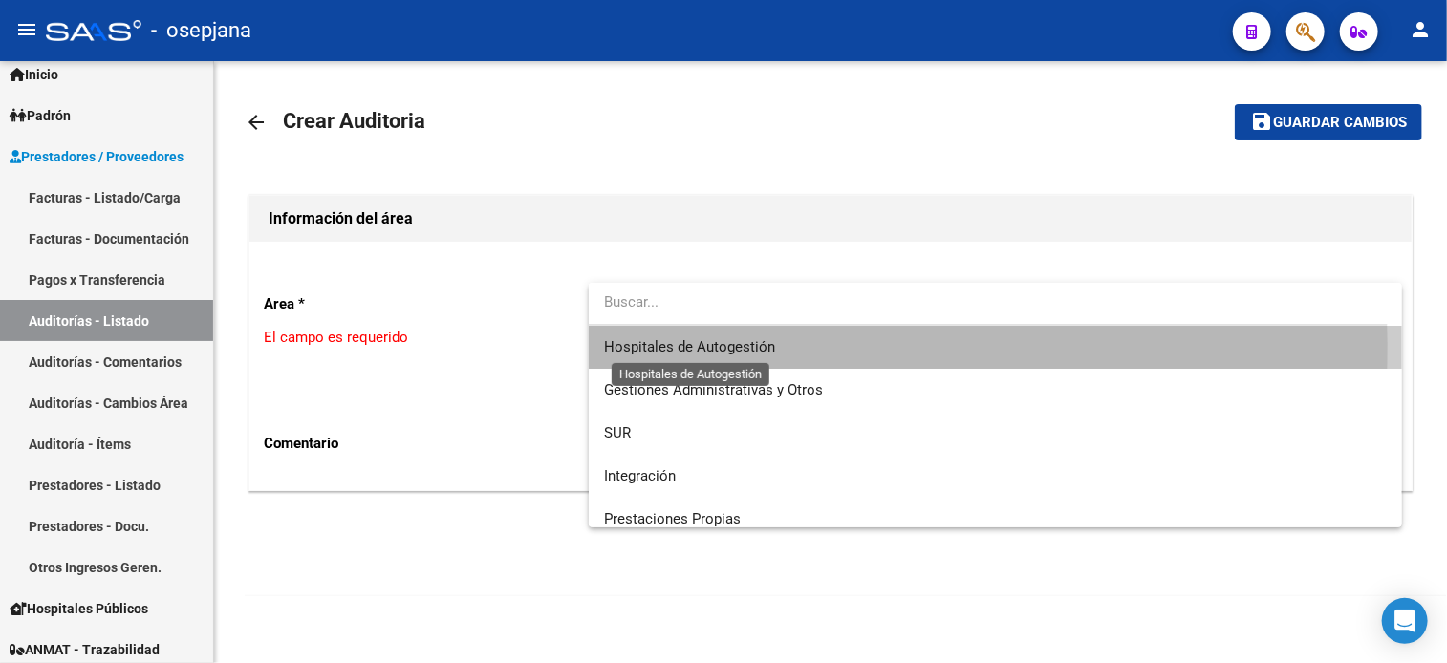
click at [655, 345] on span "Hospitales de Autogestión" at bounding box center [689, 346] width 171 height 17
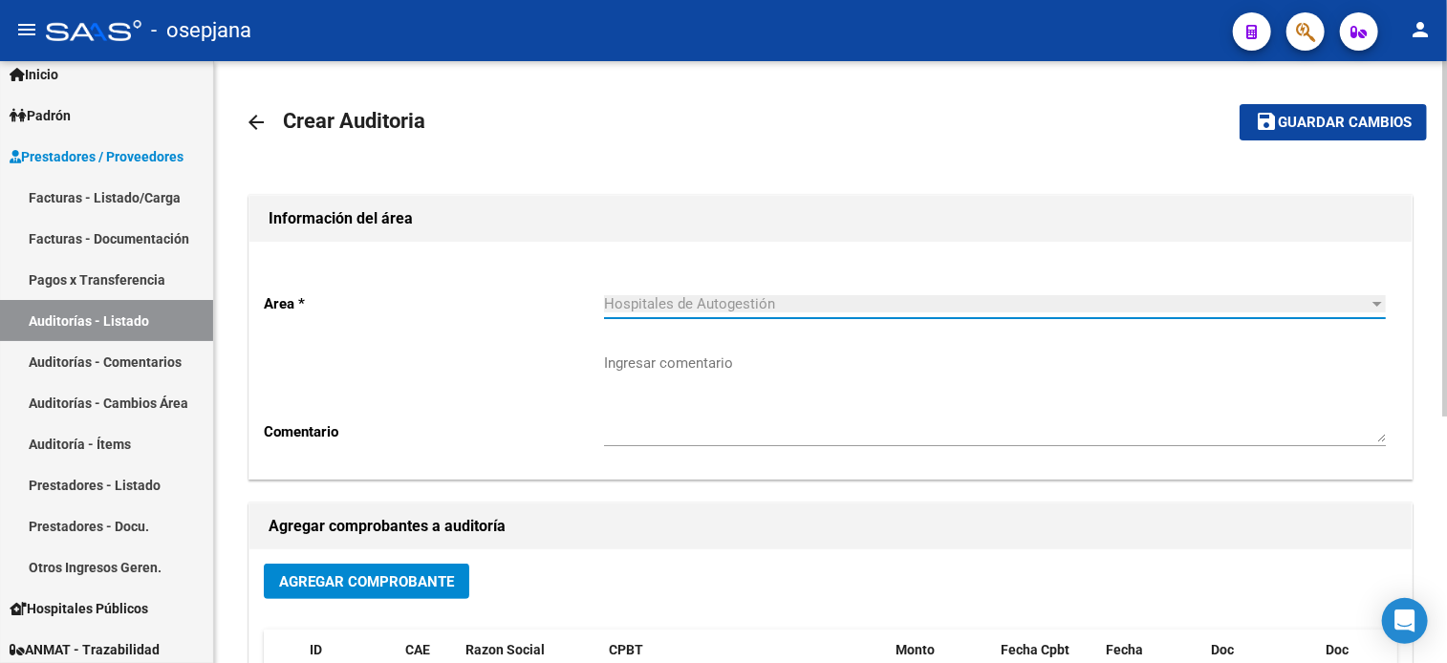
click at [360, 576] on span "Agregar Comprobante" at bounding box center [366, 581] width 175 height 17
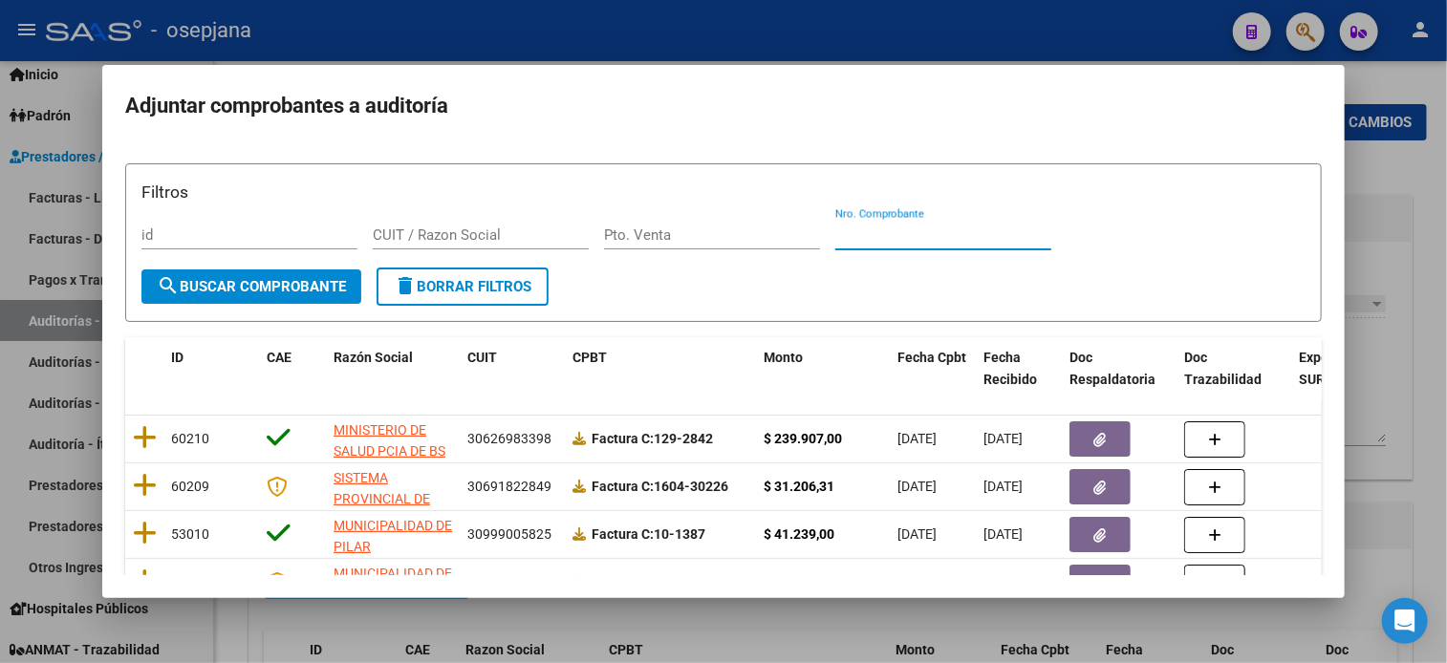
click at [884, 233] on input "Nro. Comprobante" at bounding box center [943, 234] width 216 height 17
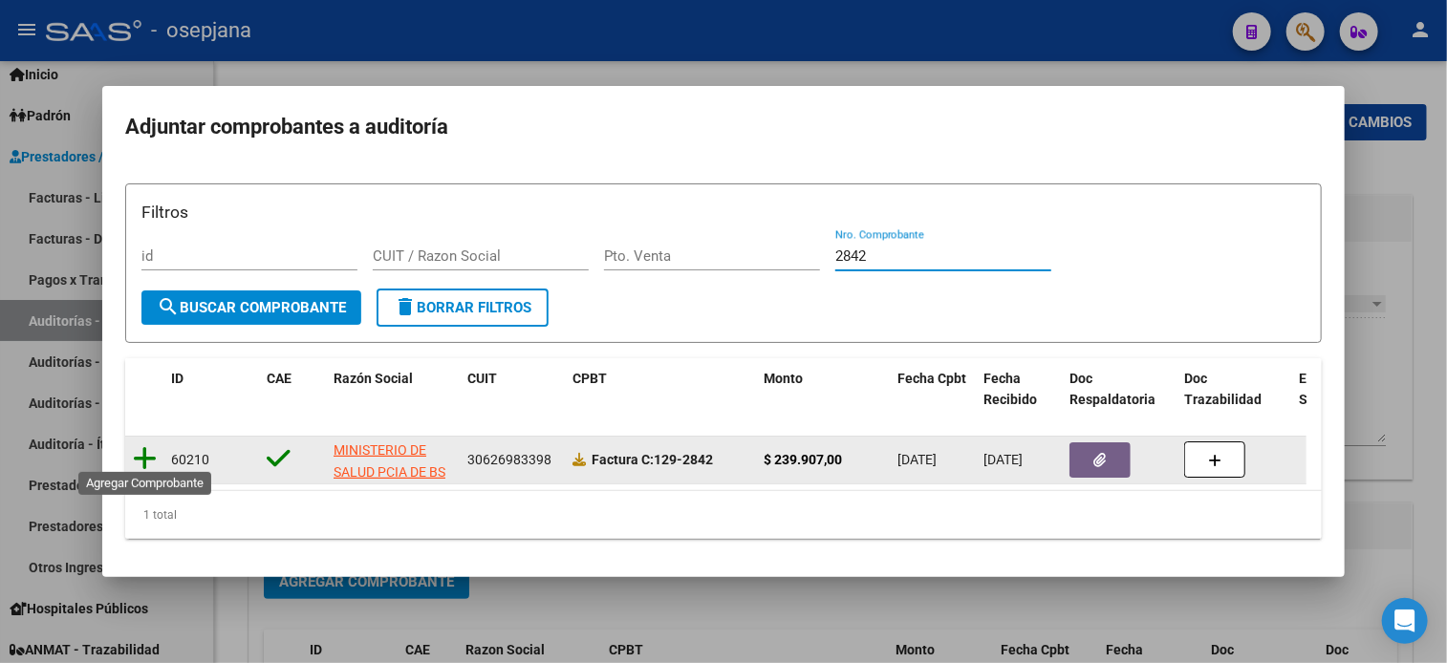
click at [141, 450] on icon at bounding box center [145, 458] width 24 height 27
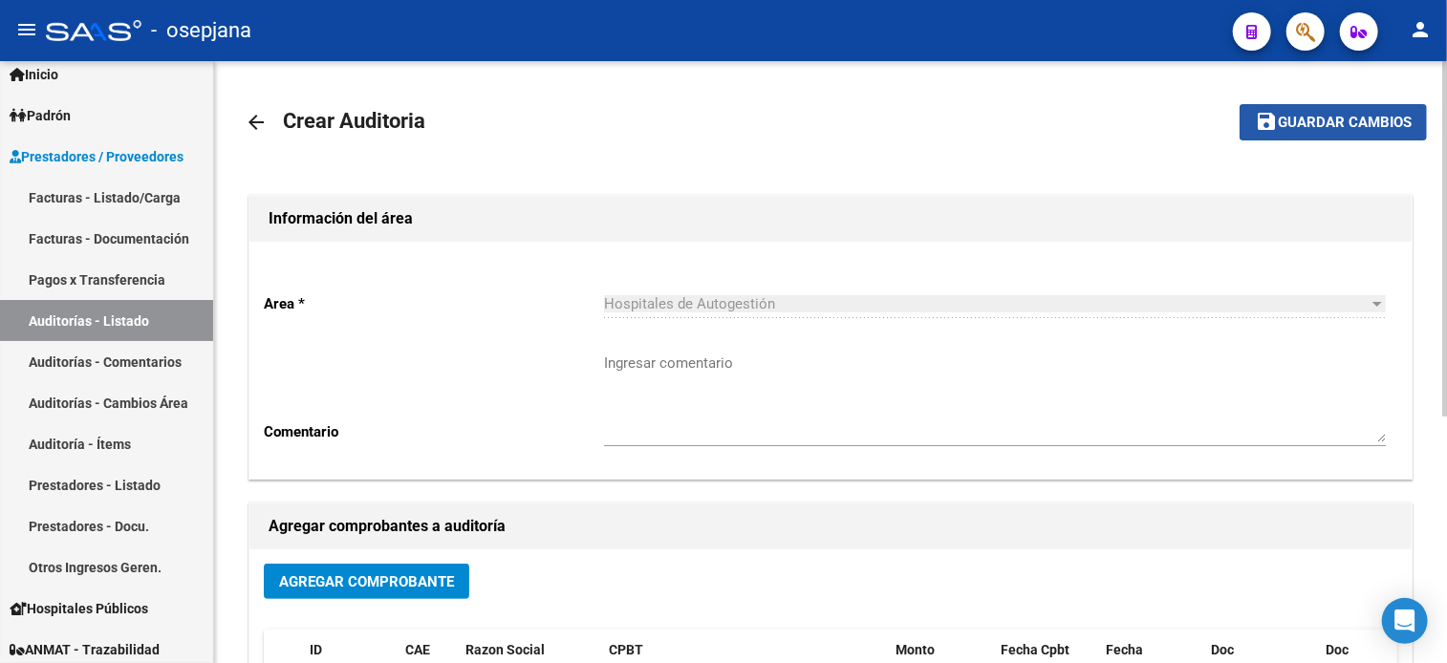
click at [1376, 119] on span "Guardar cambios" at bounding box center [1345, 123] width 134 height 17
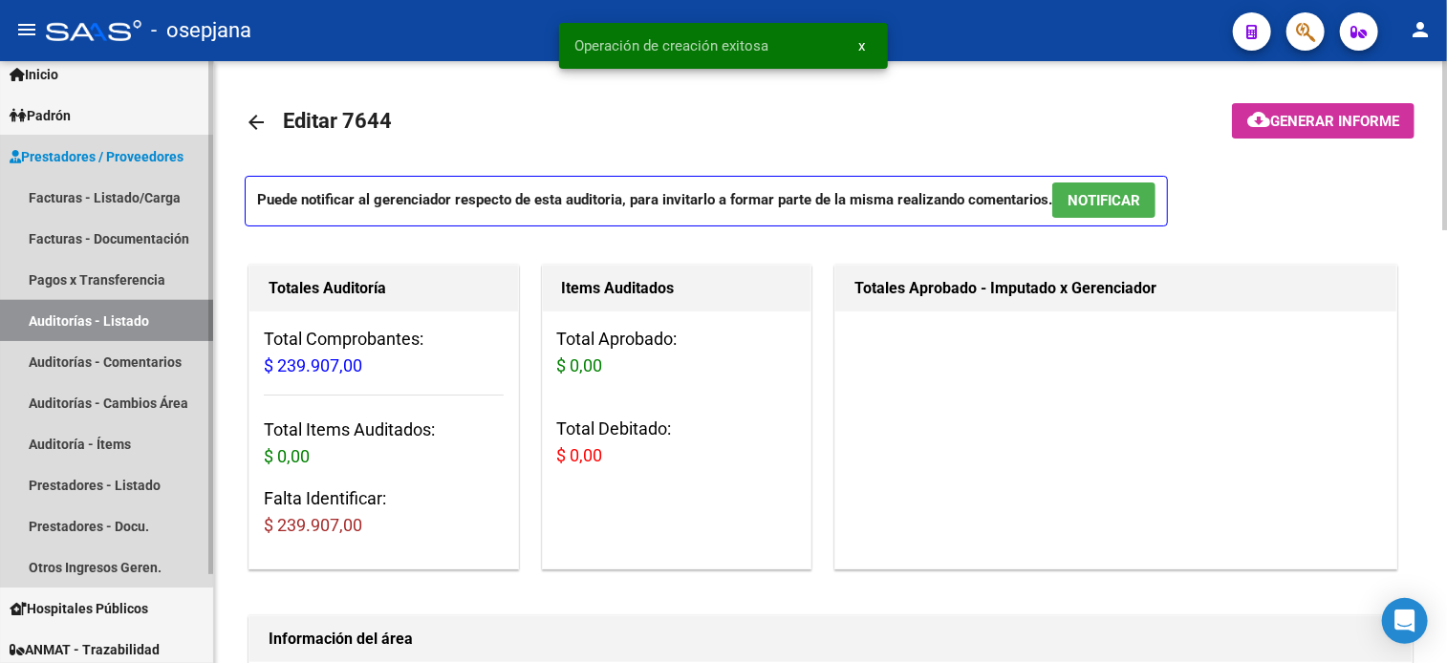
click at [100, 313] on link "Auditorías - Listado" at bounding box center [106, 320] width 213 height 41
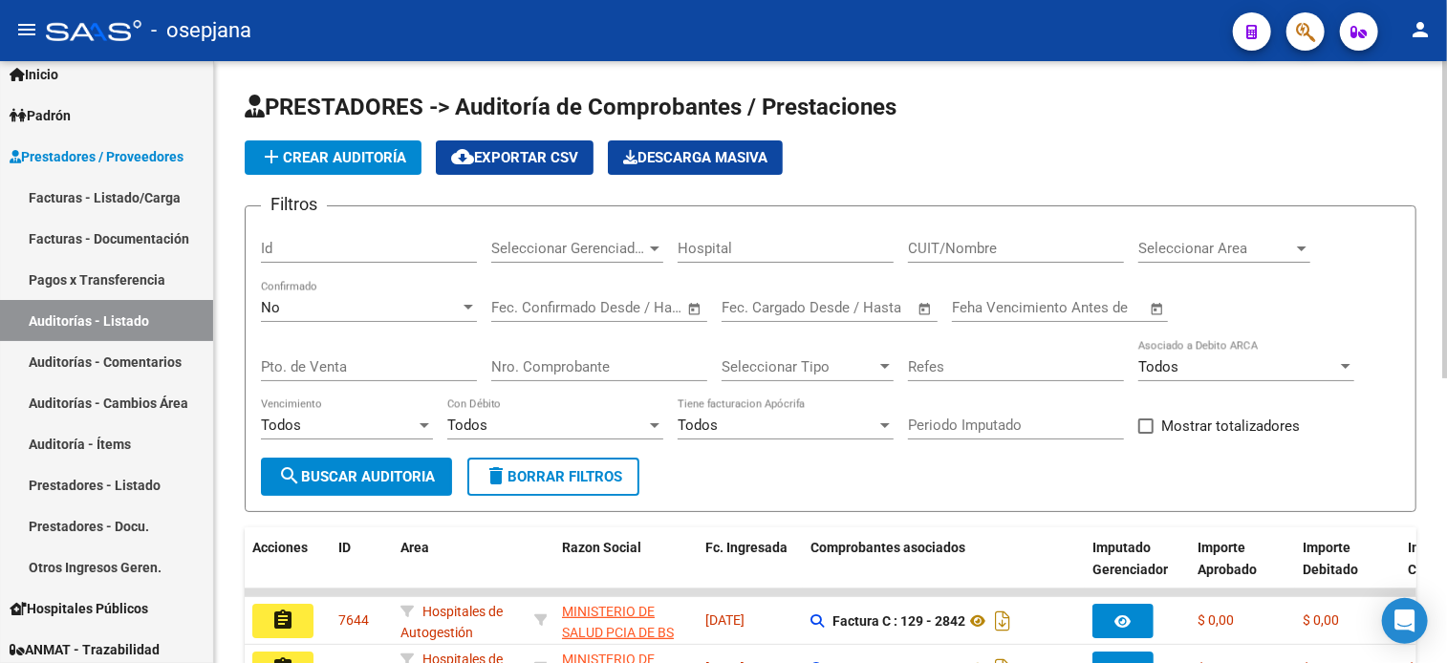
click at [362, 171] on button "add Crear Auditoría" at bounding box center [333, 157] width 177 height 34
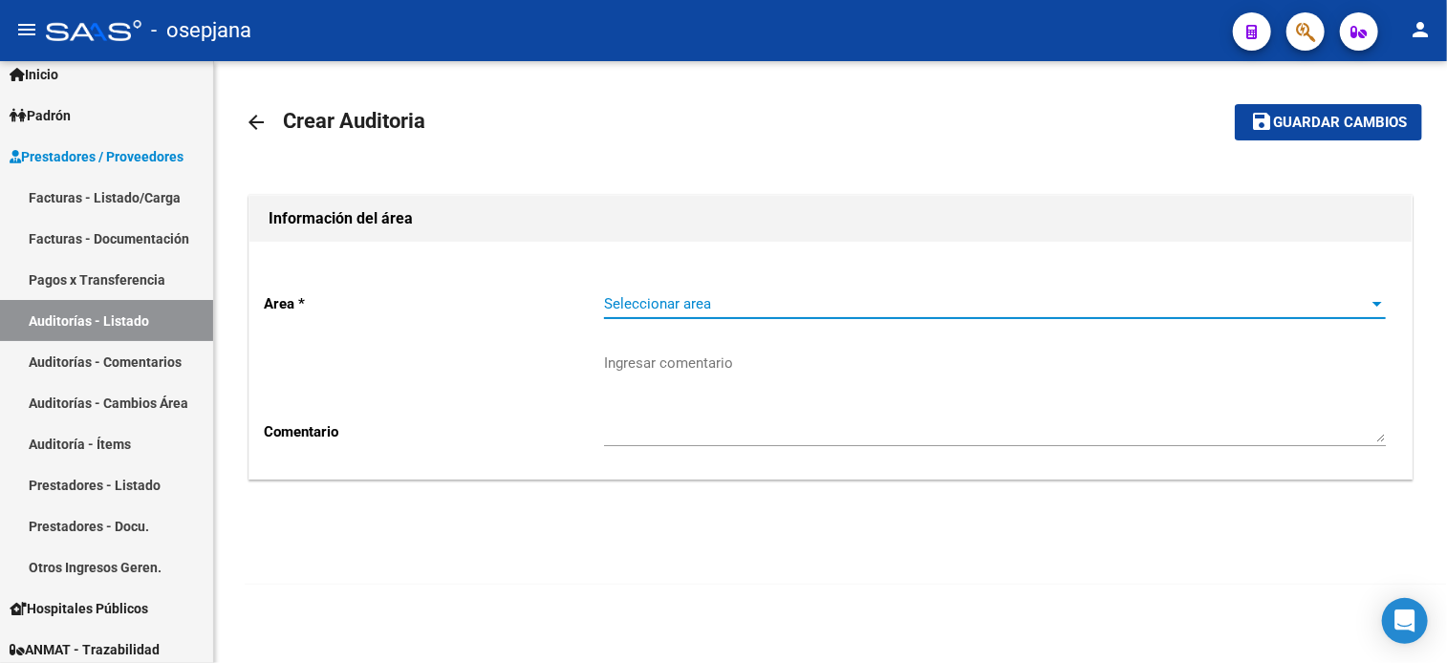
click at [695, 297] on span "Seleccionar area" at bounding box center [986, 303] width 764 height 17
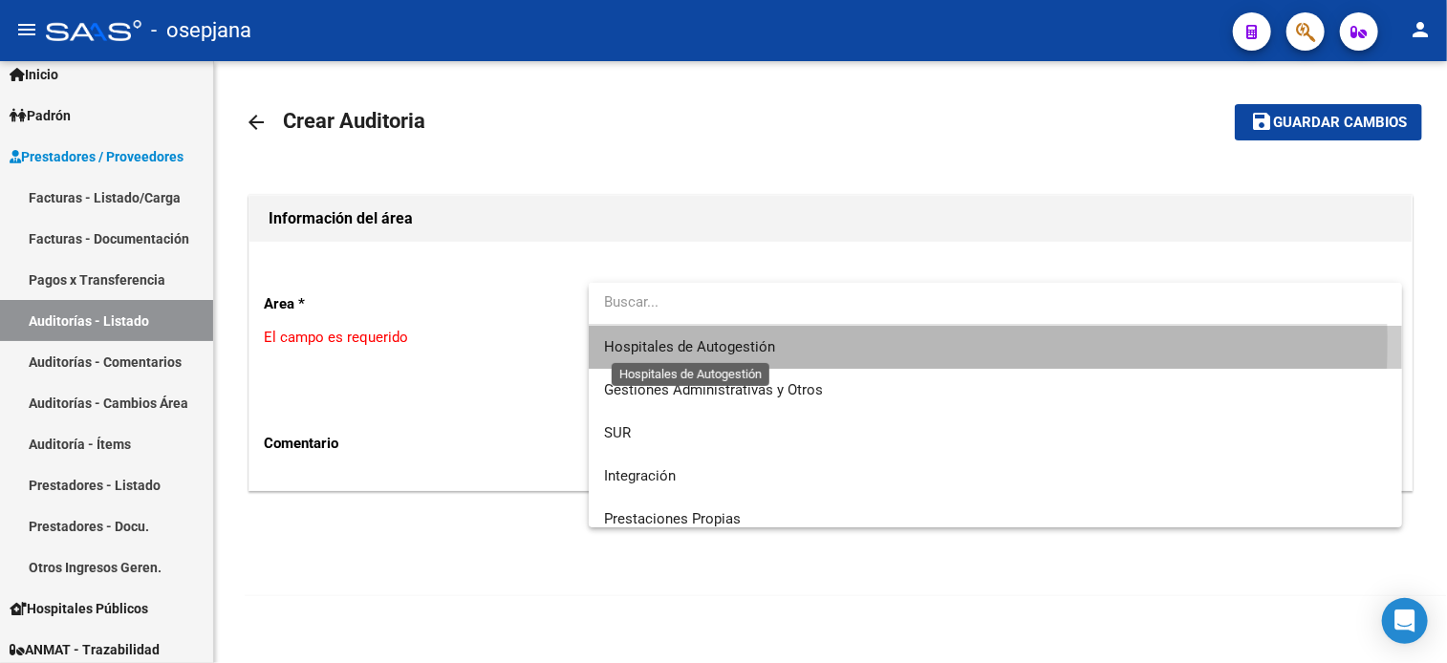
click at [655, 338] on span "Hospitales de Autogestión" at bounding box center [689, 346] width 171 height 17
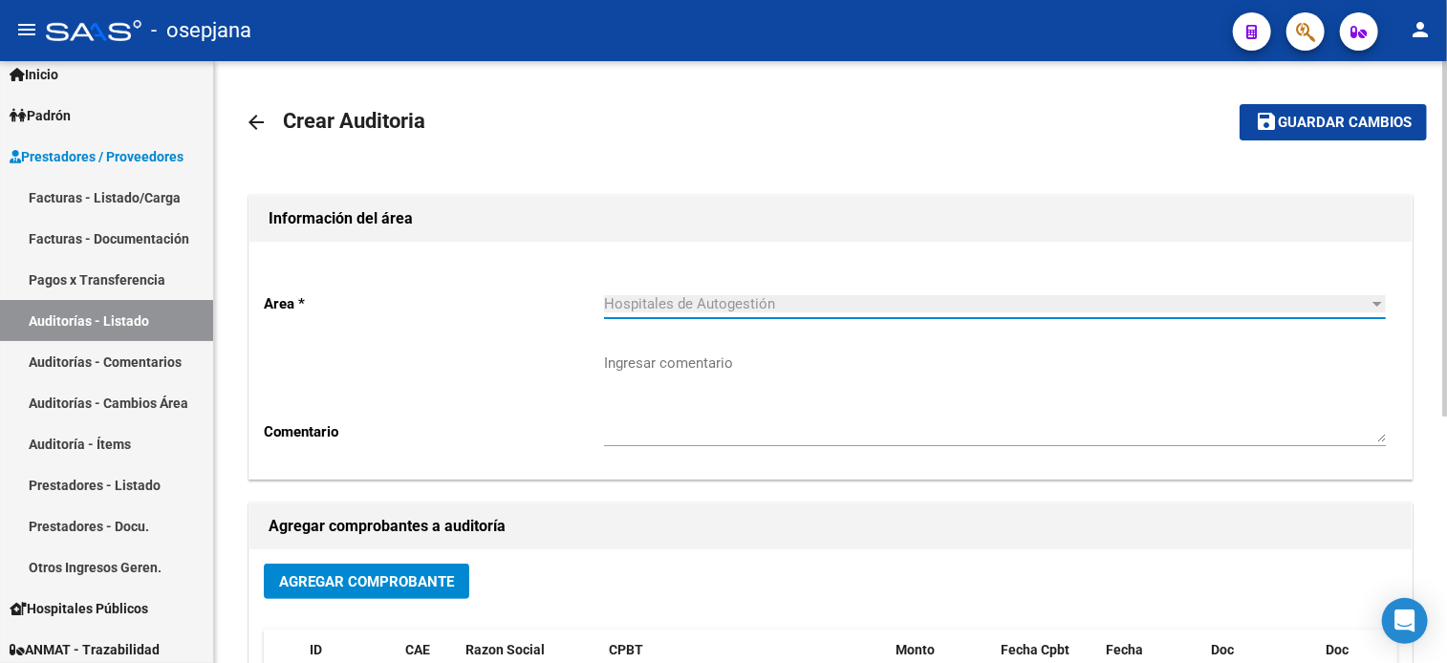
scroll to position [417, 0]
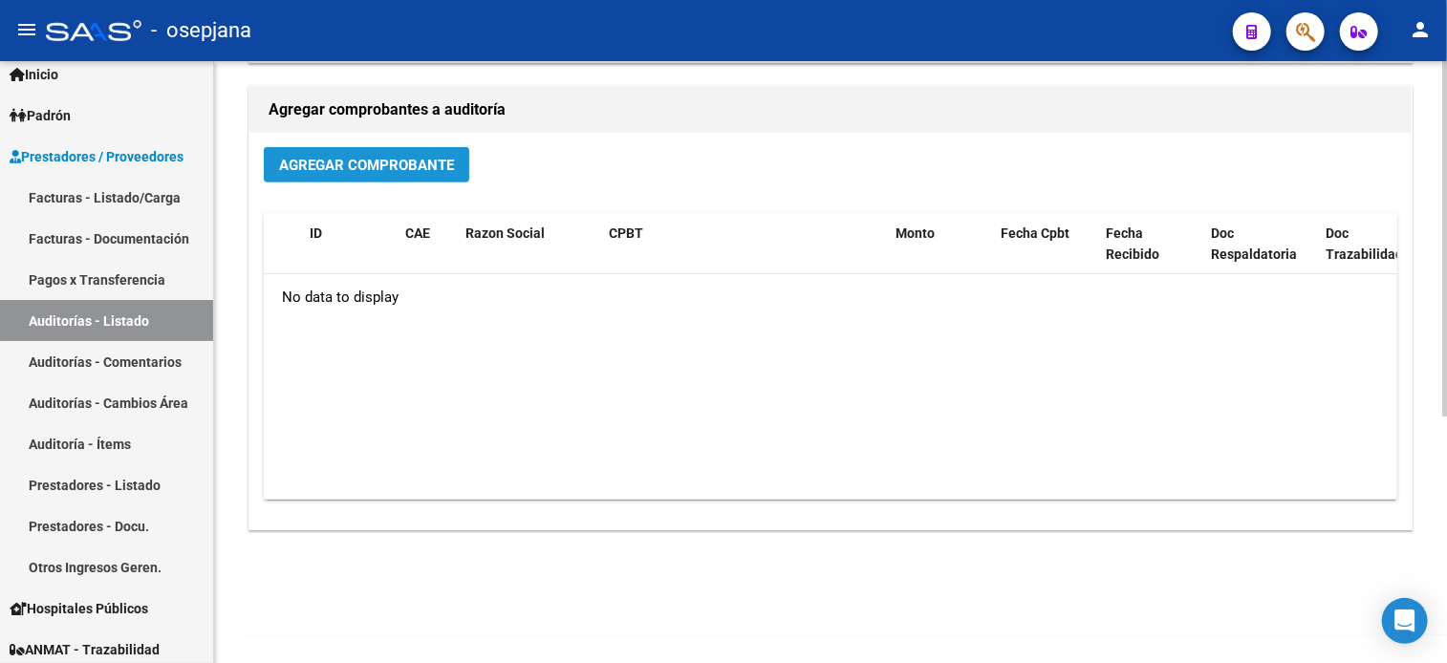
click at [430, 160] on span "Agregar Comprobante" at bounding box center [366, 165] width 175 height 17
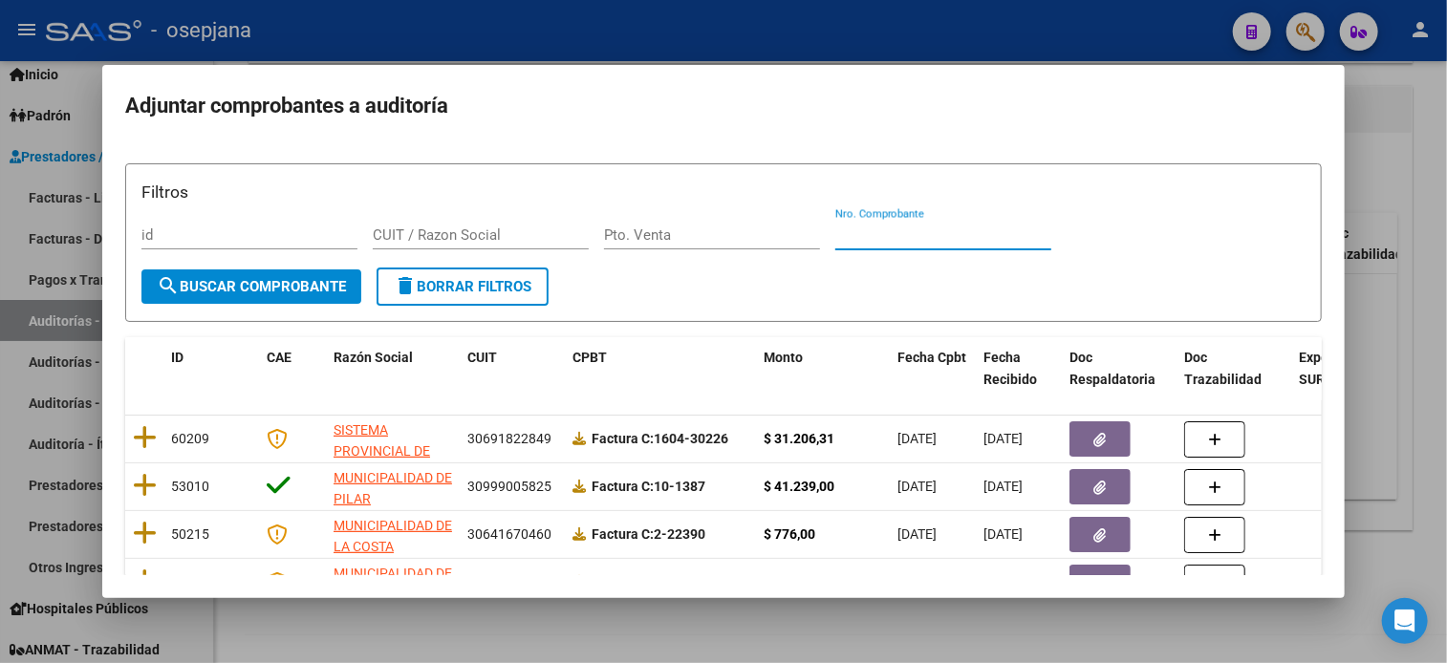
click at [916, 228] on input "Nro. Comprobante" at bounding box center [943, 234] width 216 height 17
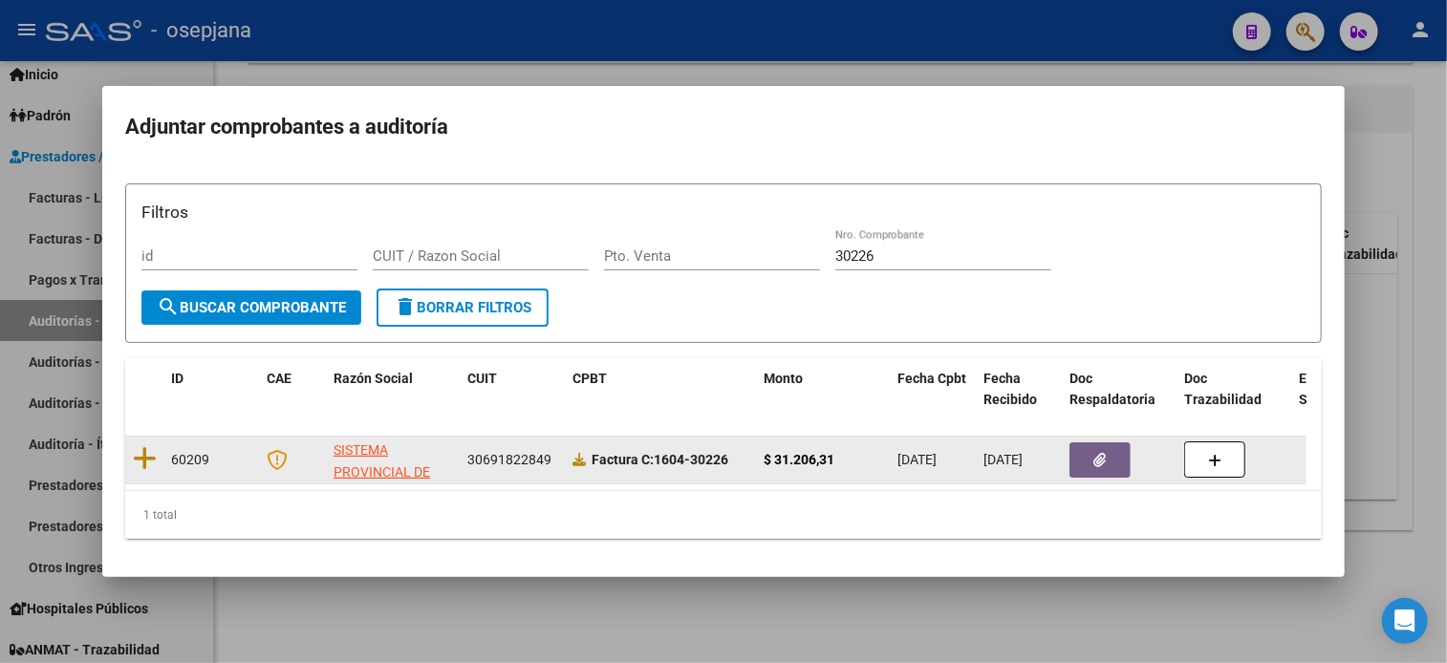
click at [132, 450] on datatable-body-cell at bounding box center [144, 460] width 38 height 47
click at [142, 451] on icon at bounding box center [145, 458] width 24 height 27
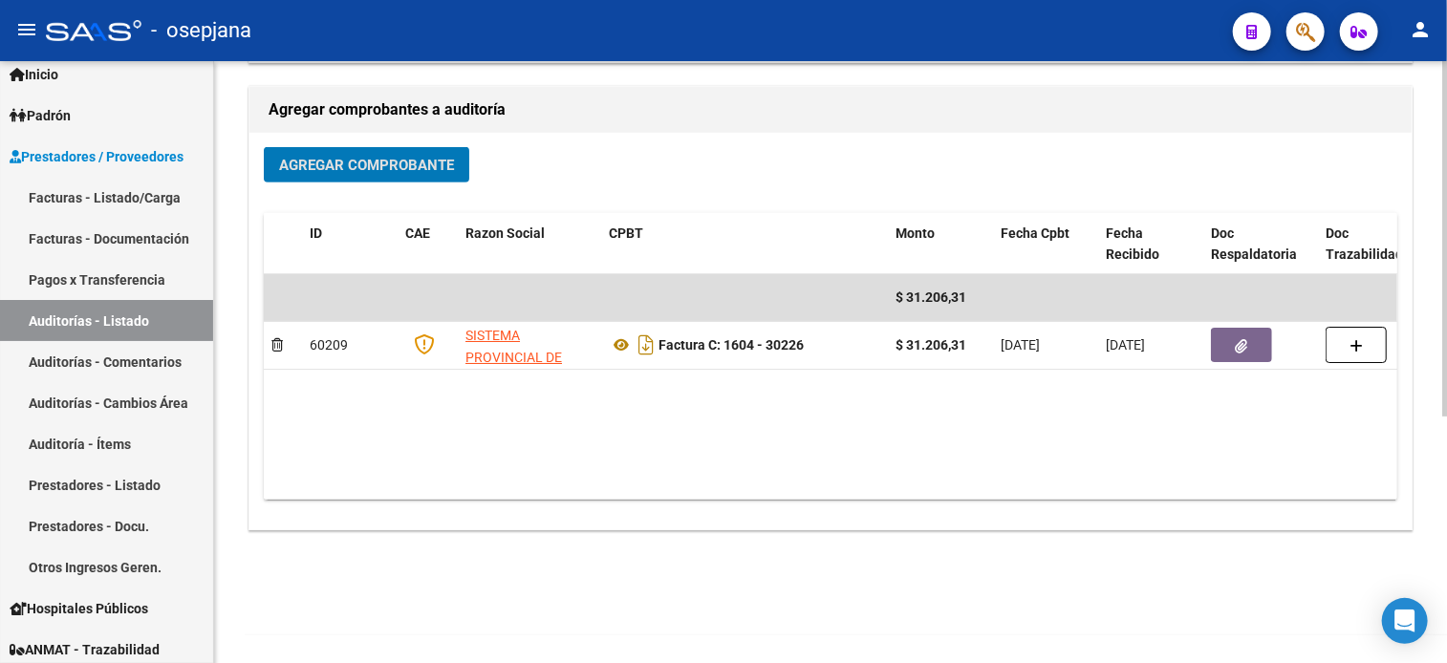
scroll to position [0, 0]
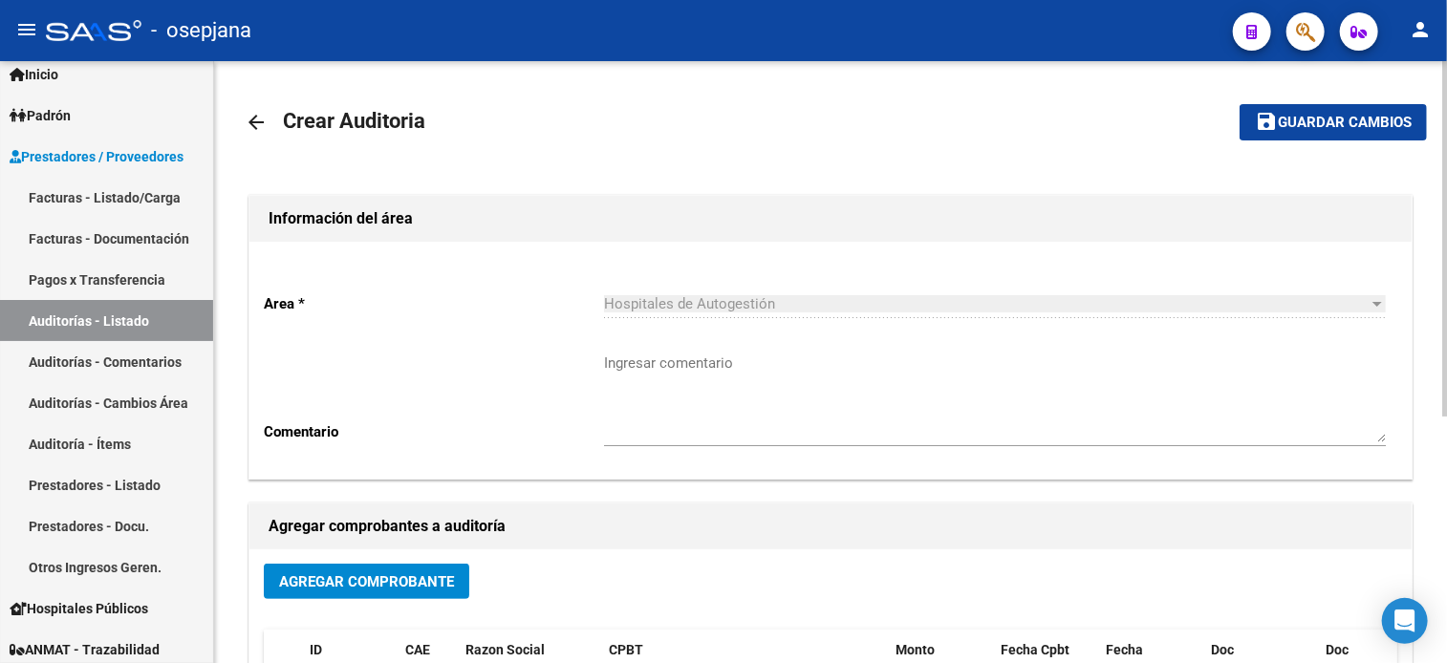
click at [1401, 100] on mat-toolbar-row "save Guardar cambios" at bounding box center [1302, 122] width 247 height 61
click at [1401, 108] on button "save Guardar cambios" at bounding box center [1332, 121] width 187 height 35
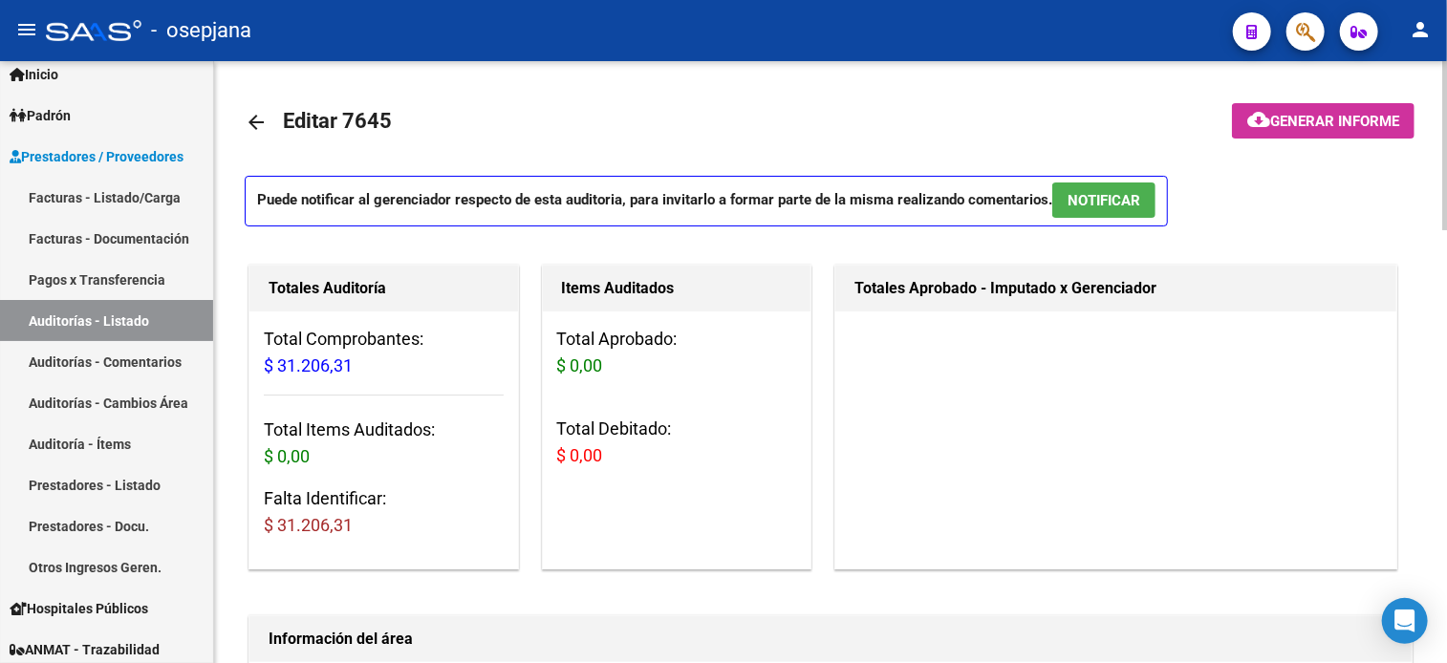
scroll to position [526, 0]
